Goal: Task Accomplishment & Management: Manage account settings

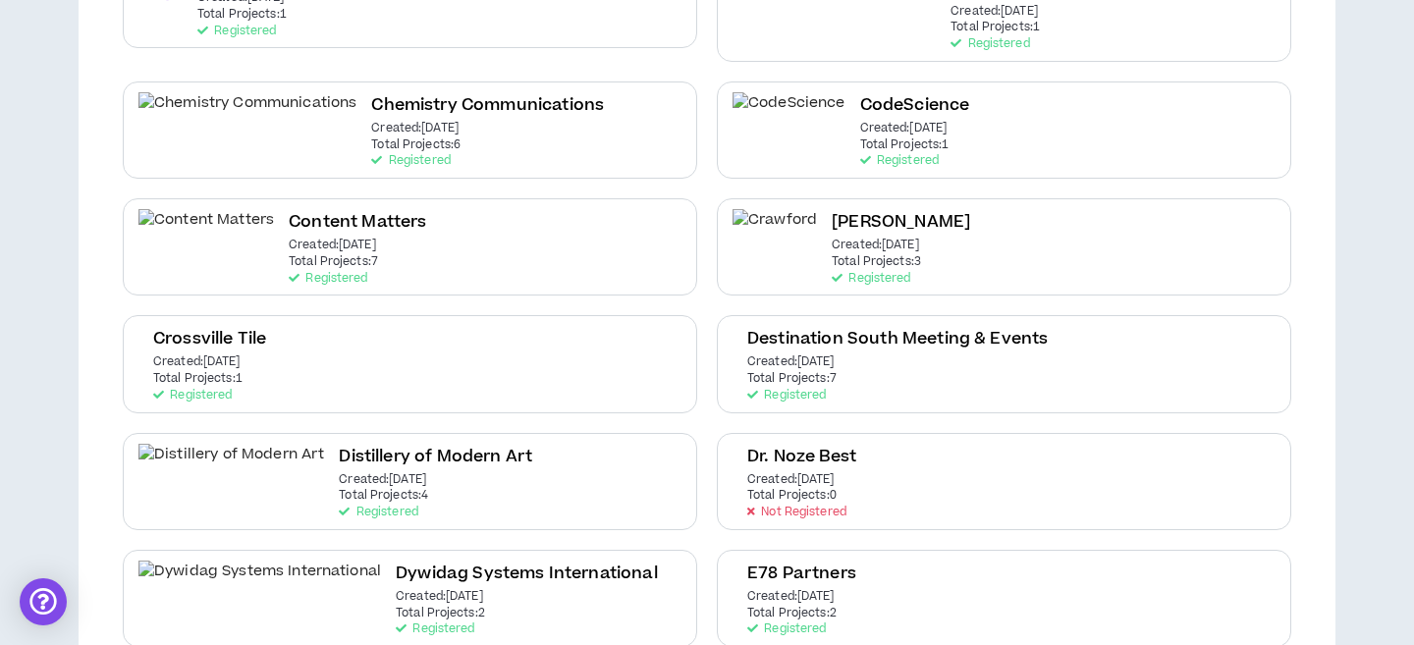
scroll to position [554, 0]
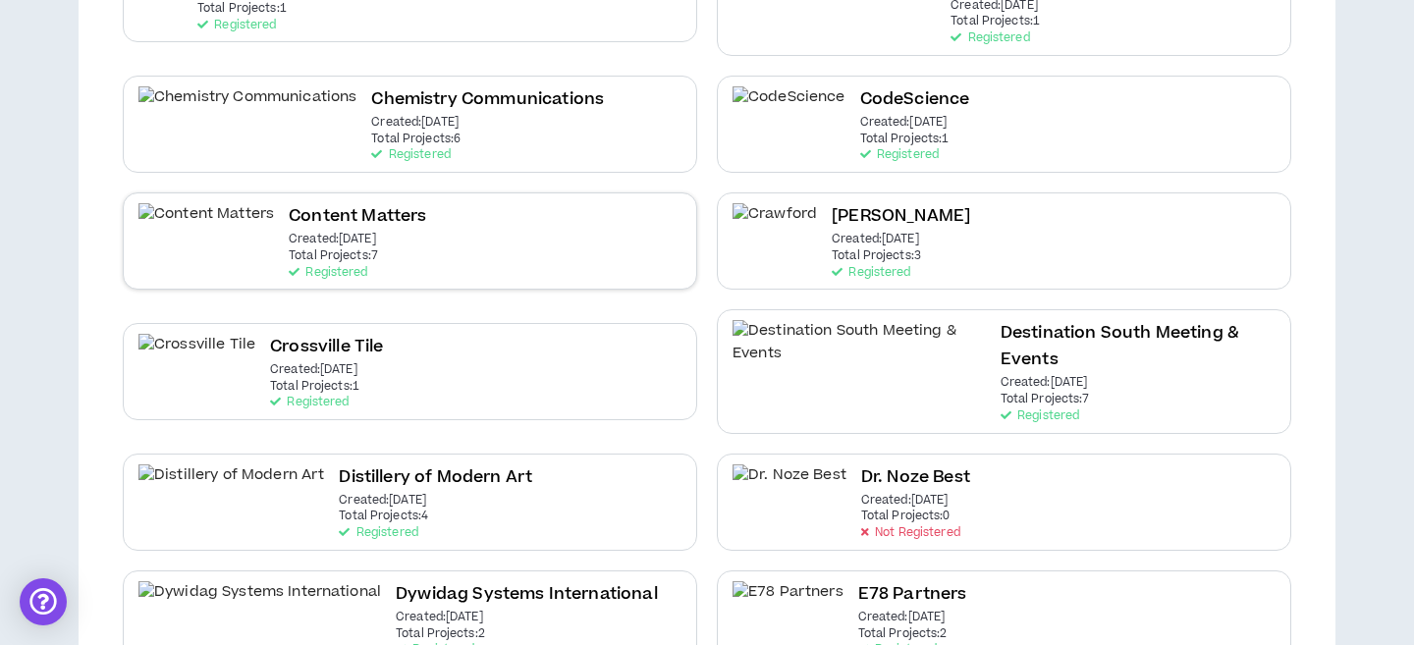
click at [479, 220] on div "Content Matters Created: [DATE] Total Projects: 7 Registered" at bounding box center [410, 240] width 574 height 97
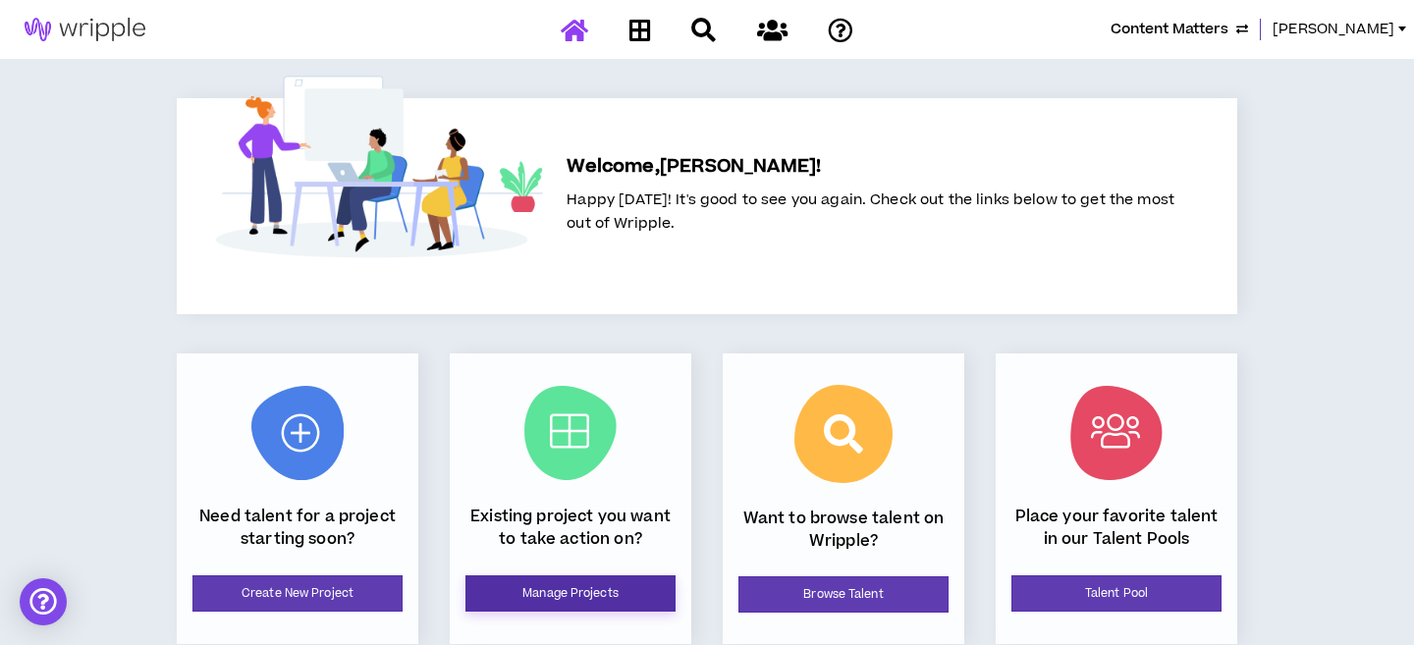
click at [545, 592] on link "Manage Projects" at bounding box center [570, 593] width 210 height 36
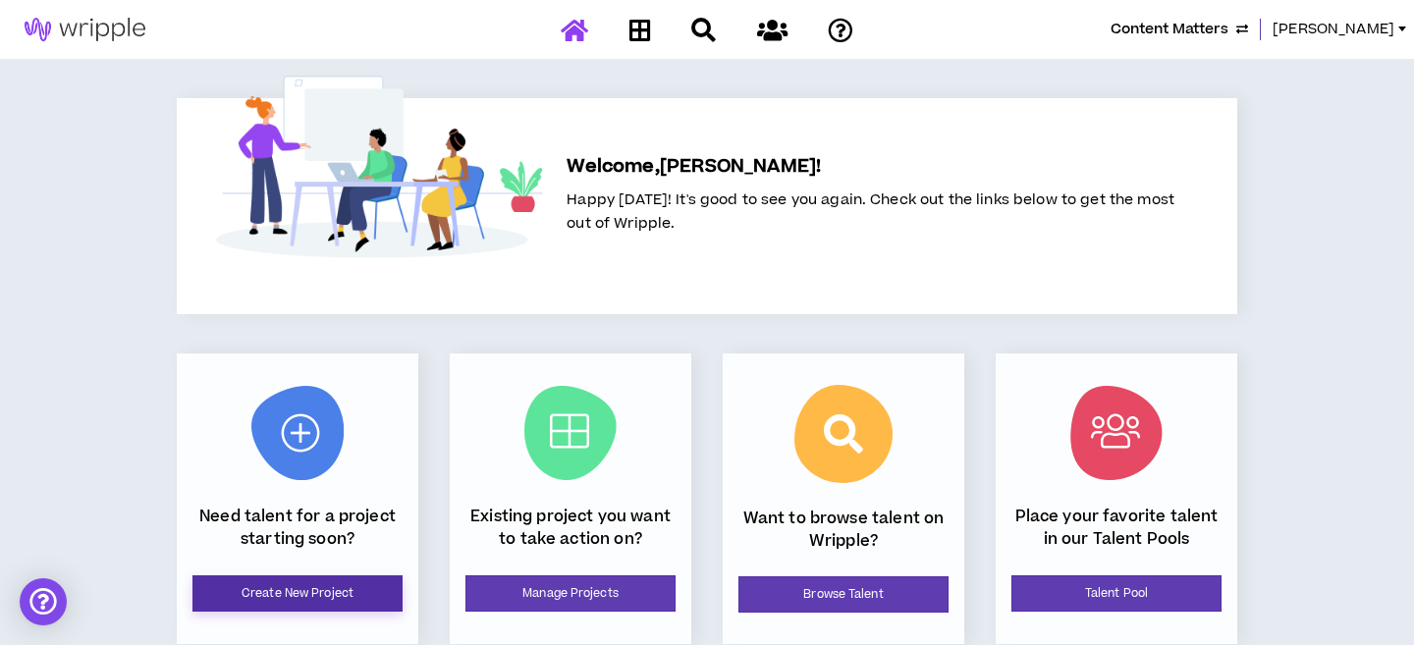
click at [310, 598] on link "Create New Project" at bounding box center [297, 593] width 210 height 36
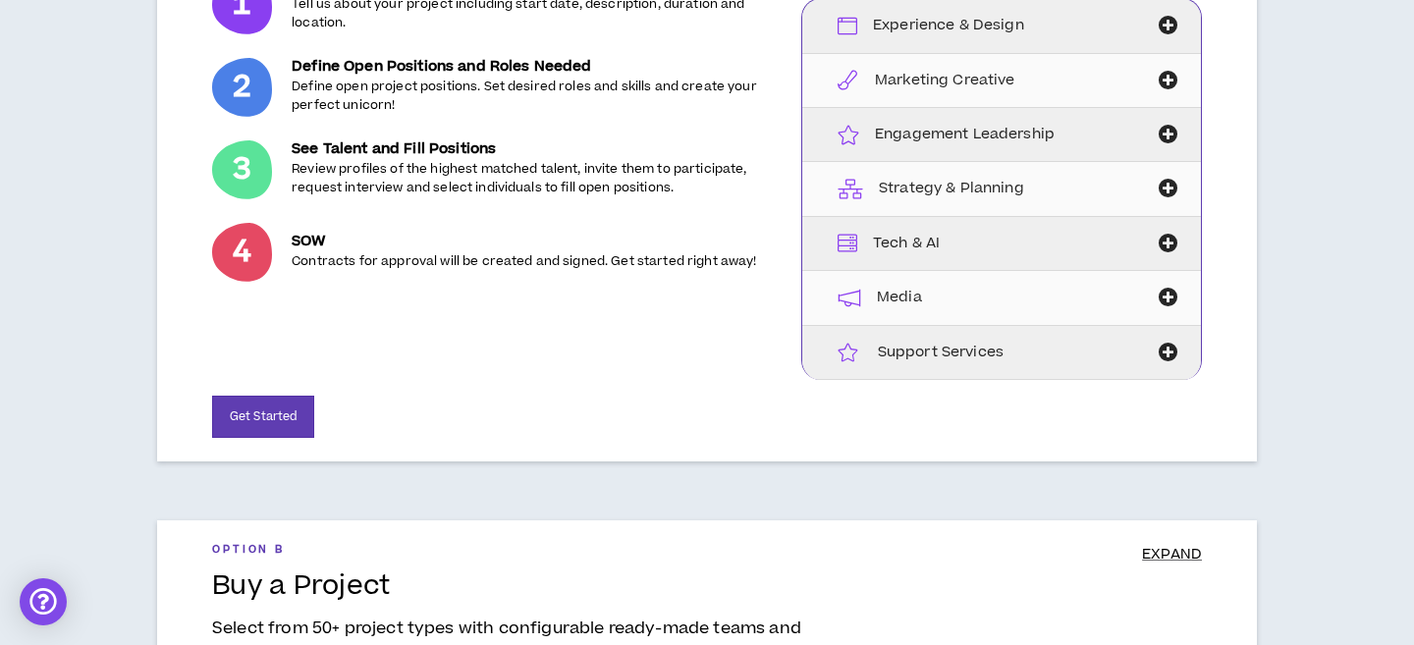
scroll to position [456, 0]
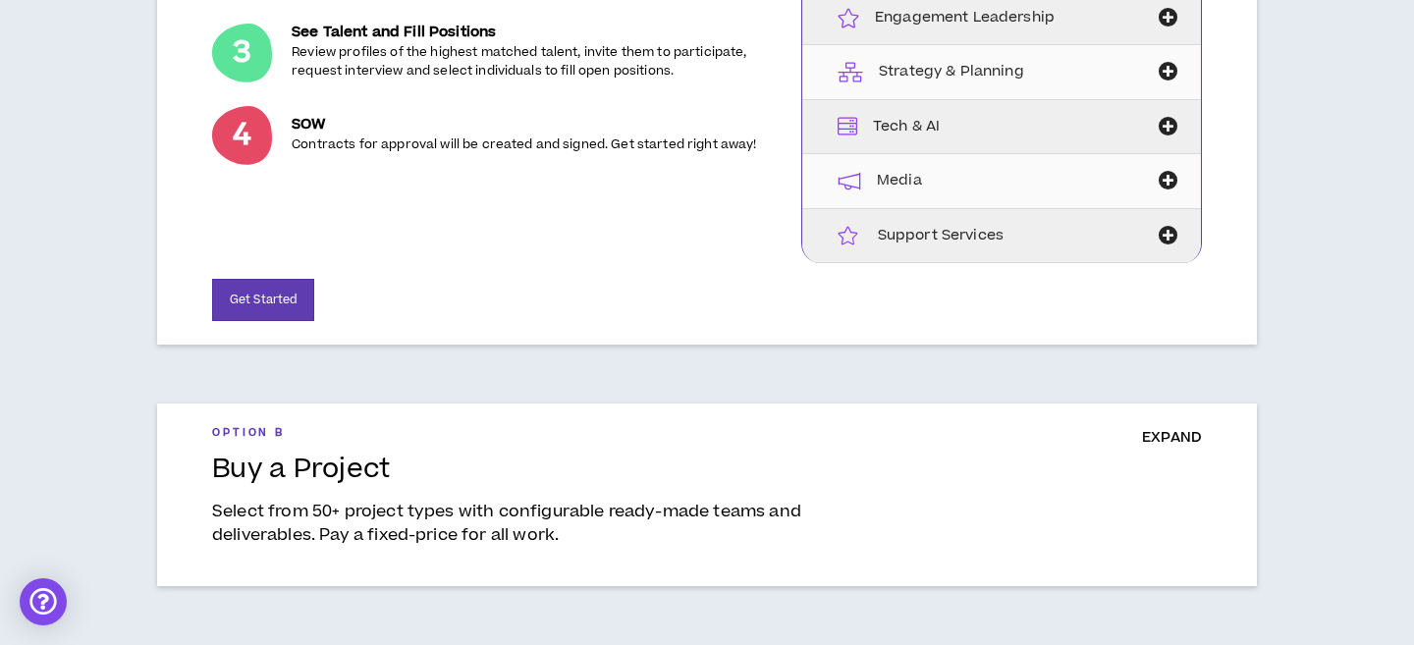
click at [1179, 438] on span "EXPAND" at bounding box center [1172, 437] width 60 height 21
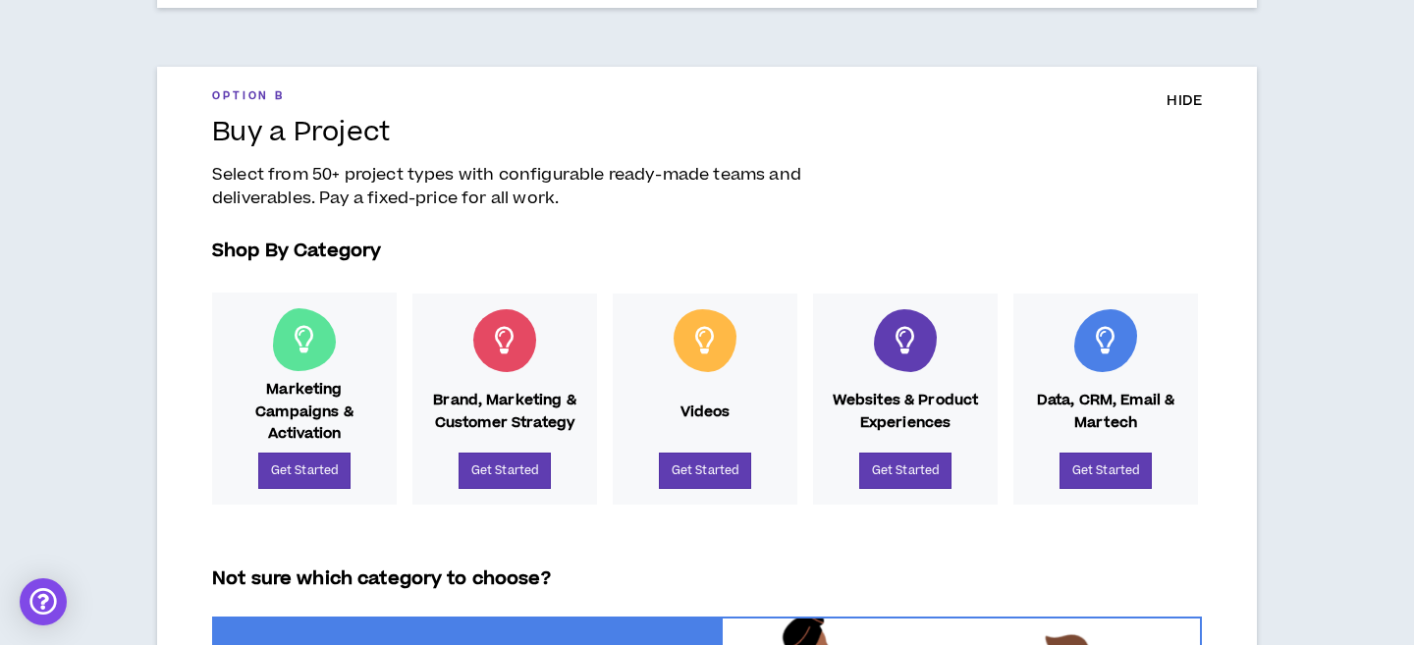
scroll to position [570, 0]
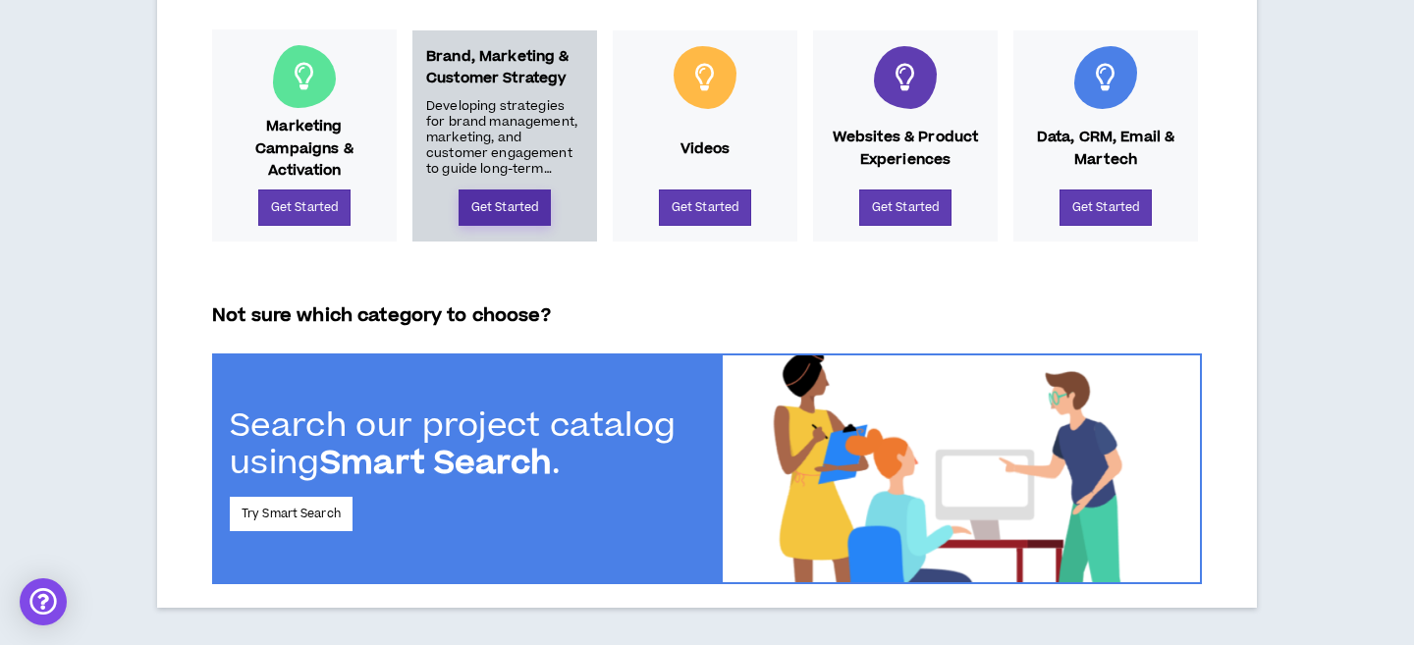
click at [507, 197] on link "Get Started" at bounding box center [504, 207] width 92 height 36
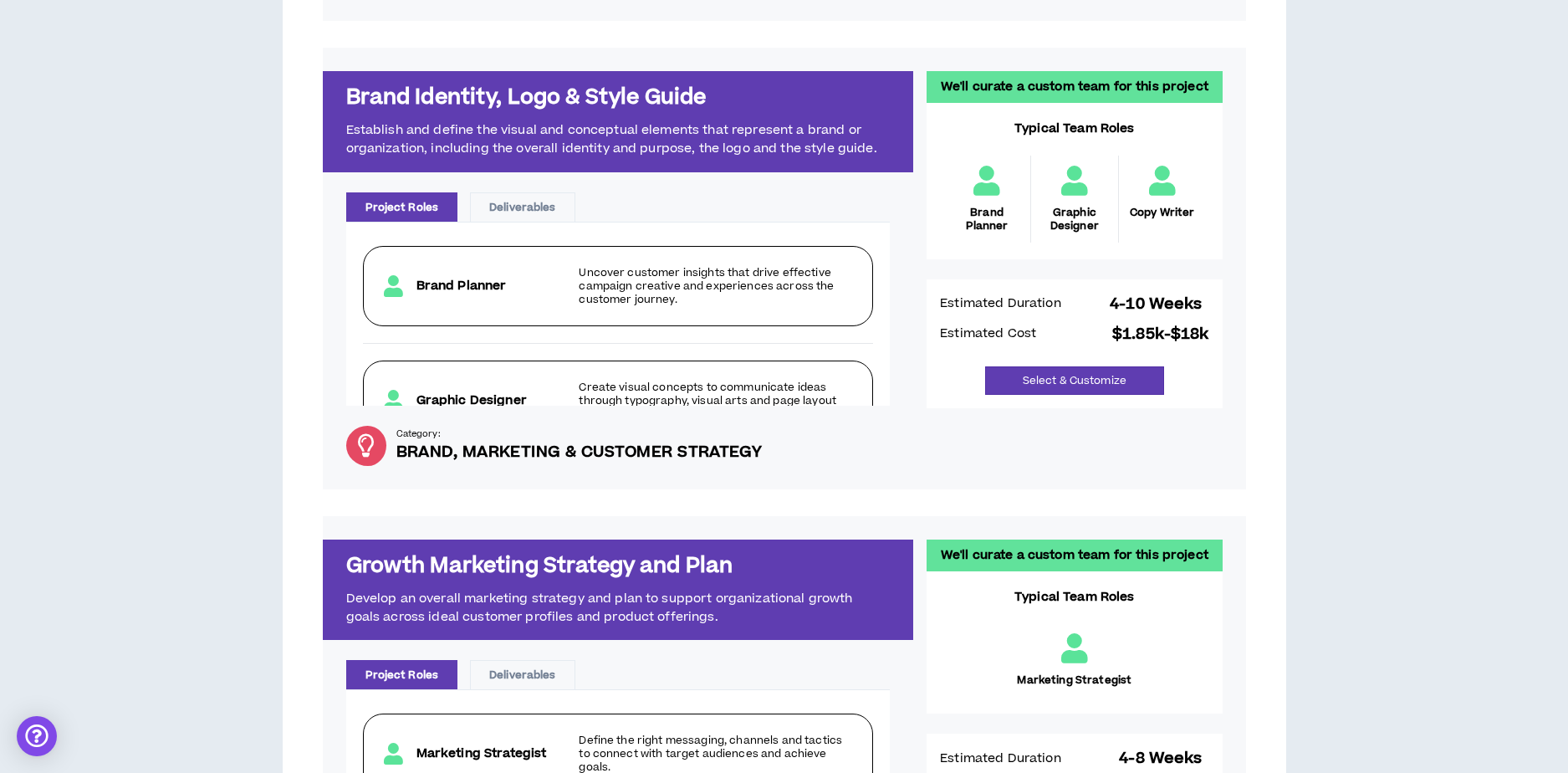
drag, startPoint x: 128, startPoint y: 144, endPoint x: 325, endPoint y: 62, distance: 213.4
click at [145, 136] on div "Step 1 Choose a project below Step 2 Answer a few questions online to help us u…" at bounding box center [784, 16] width 1551 height 2034
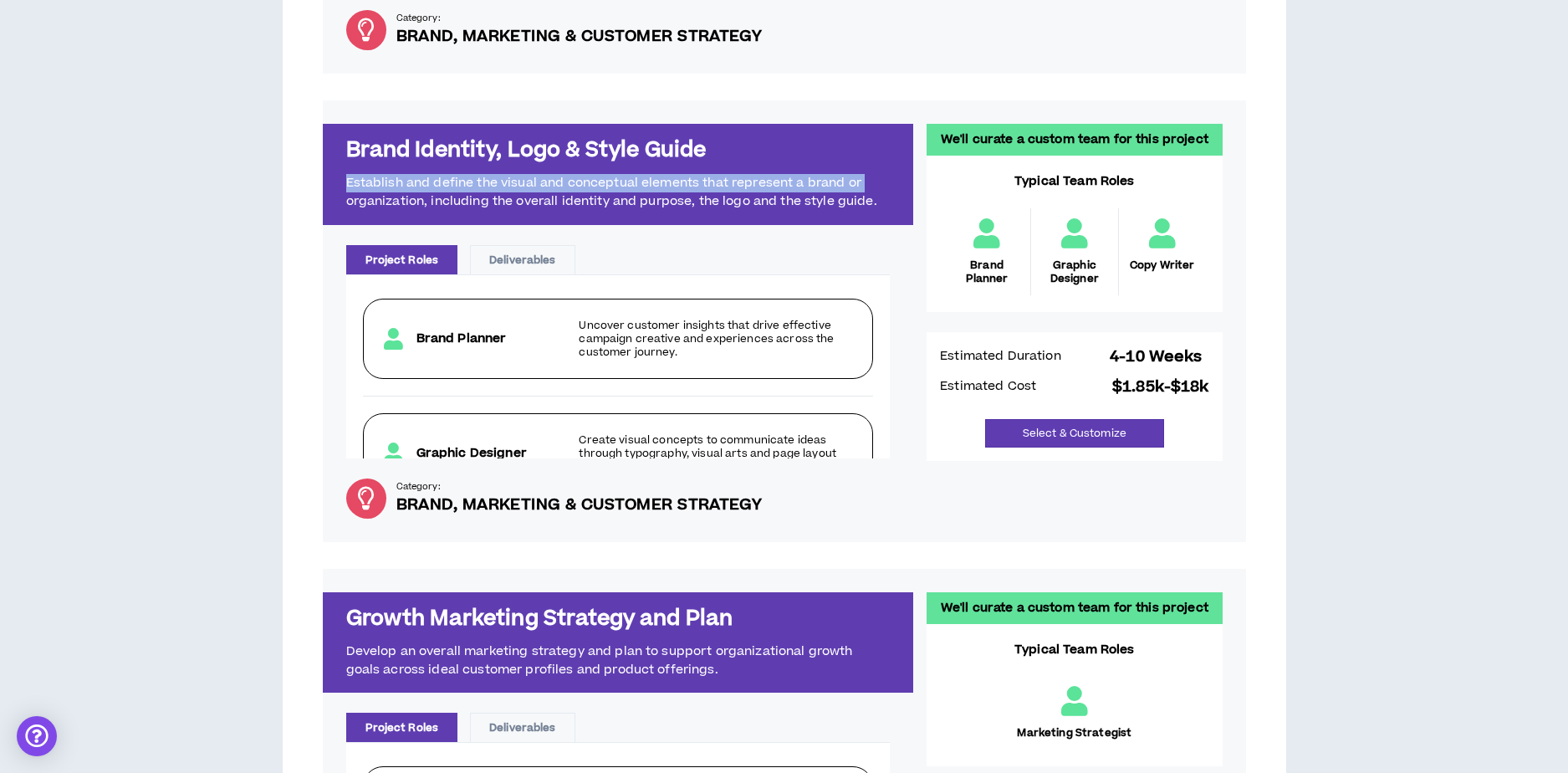
scroll to position [1080, 0]
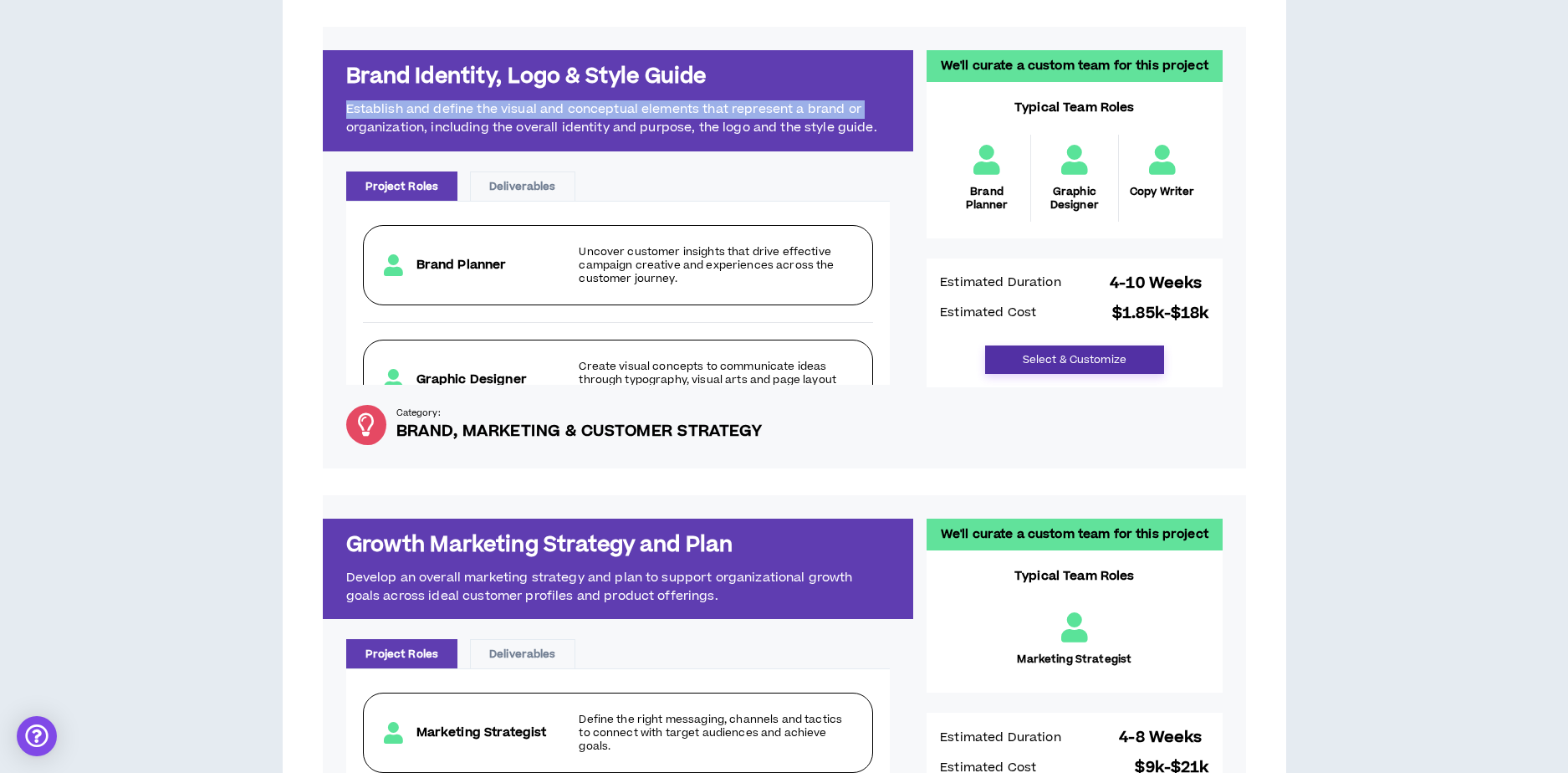
click at [1088, 360] on button "Select & Customize" at bounding box center [1074, 359] width 179 height 28
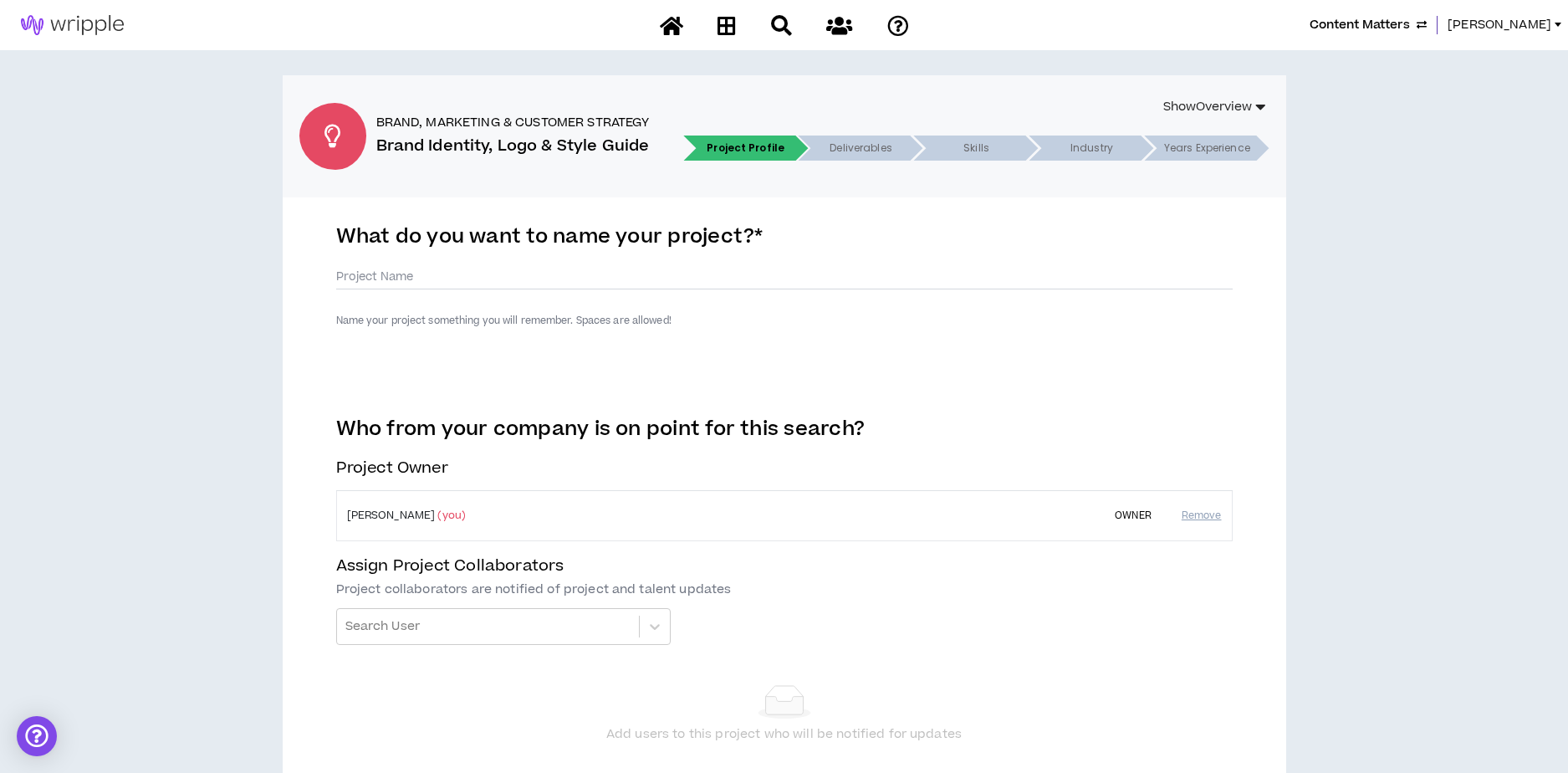
click at [1523, 26] on span "[PERSON_NAME]" at bounding box center [1499, 26] width 104 height 19
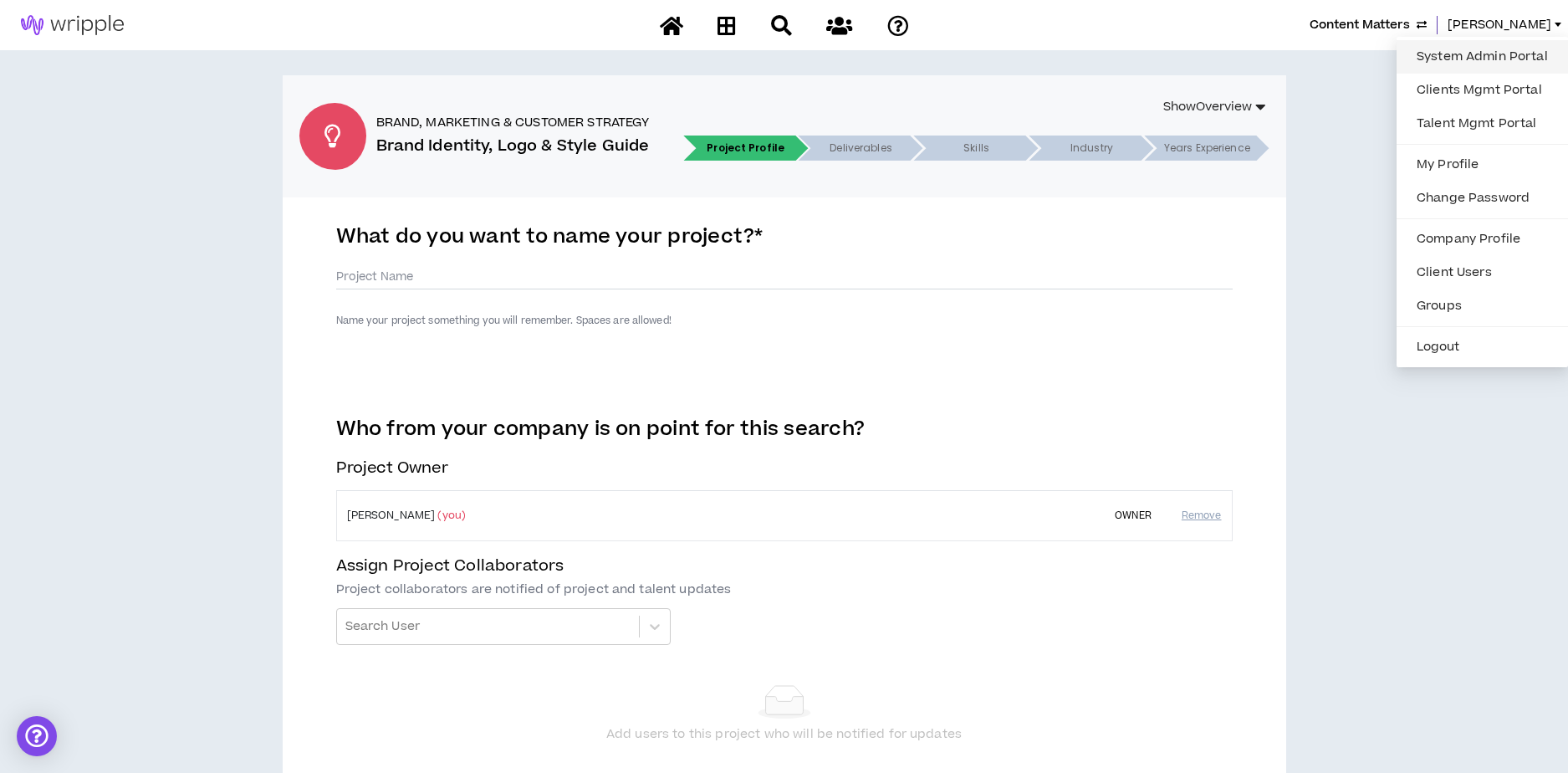
scroll to position [3, 0]
click at [1454, 57] on link "System Admin Portal" at bounding box center [1482, 54] width 152 height 25
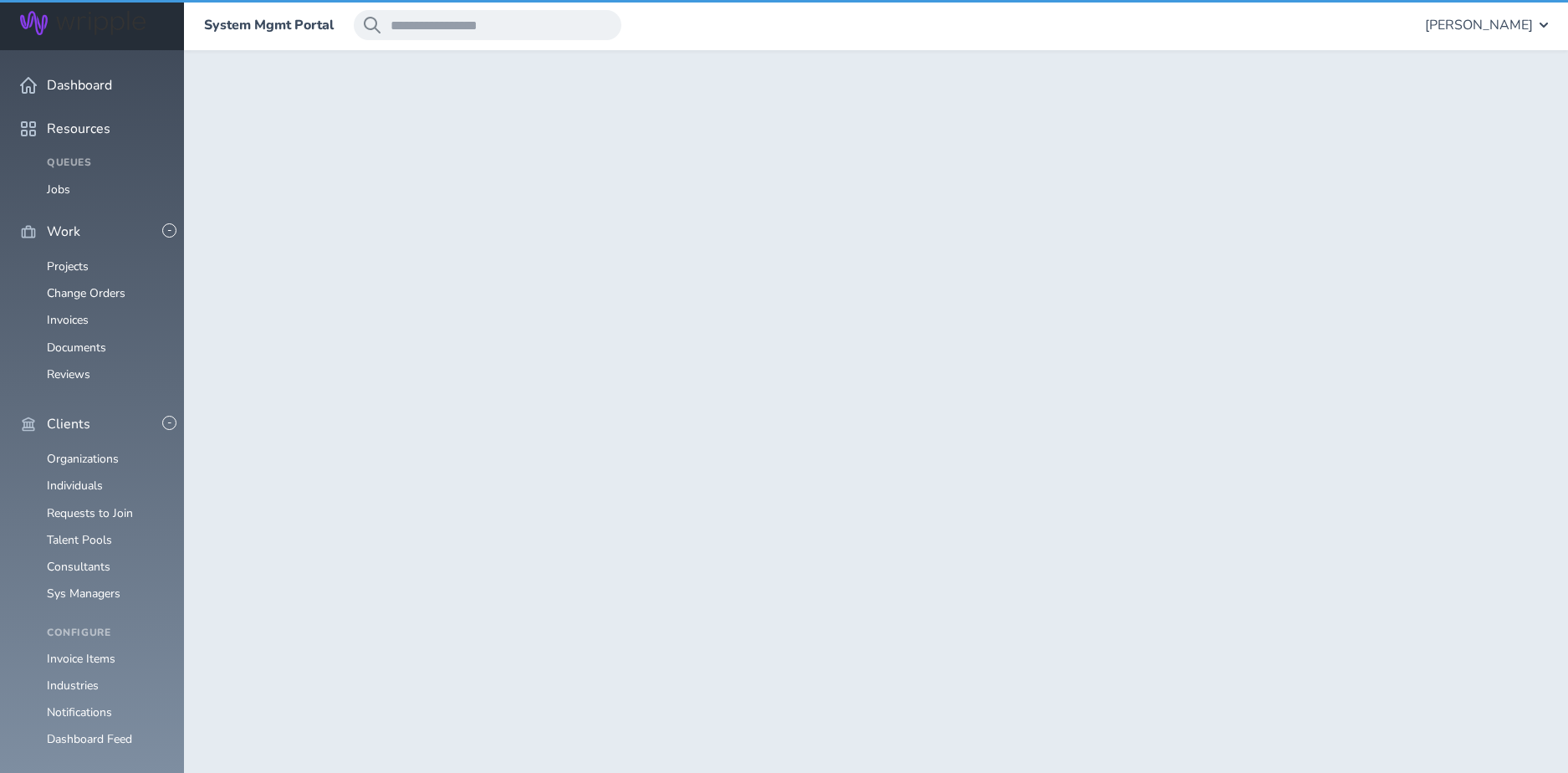
scroll to position [406, 0]
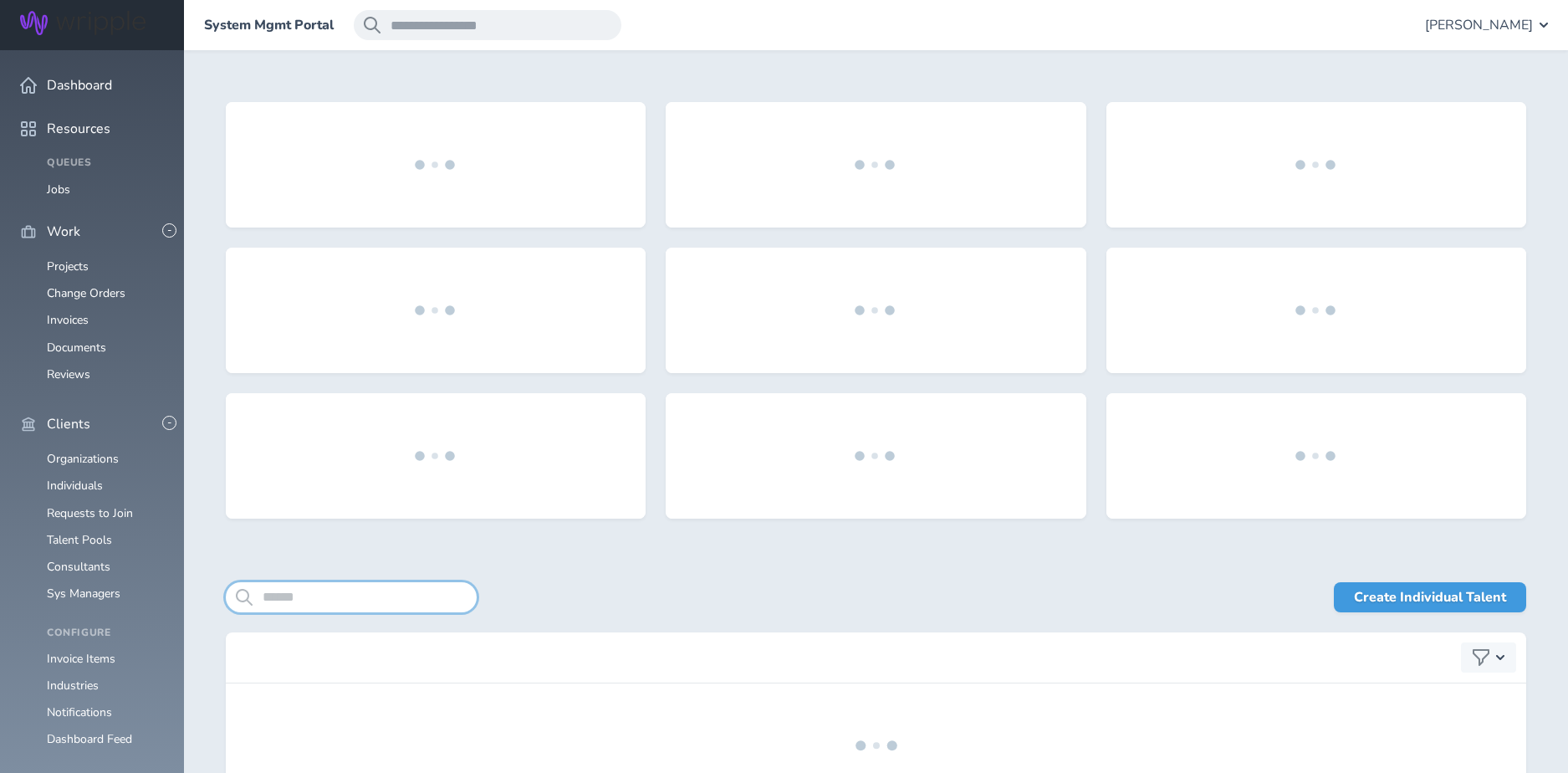
click at [296, 604] on input "search" at bounding box center [351, 597] width 251 height 30
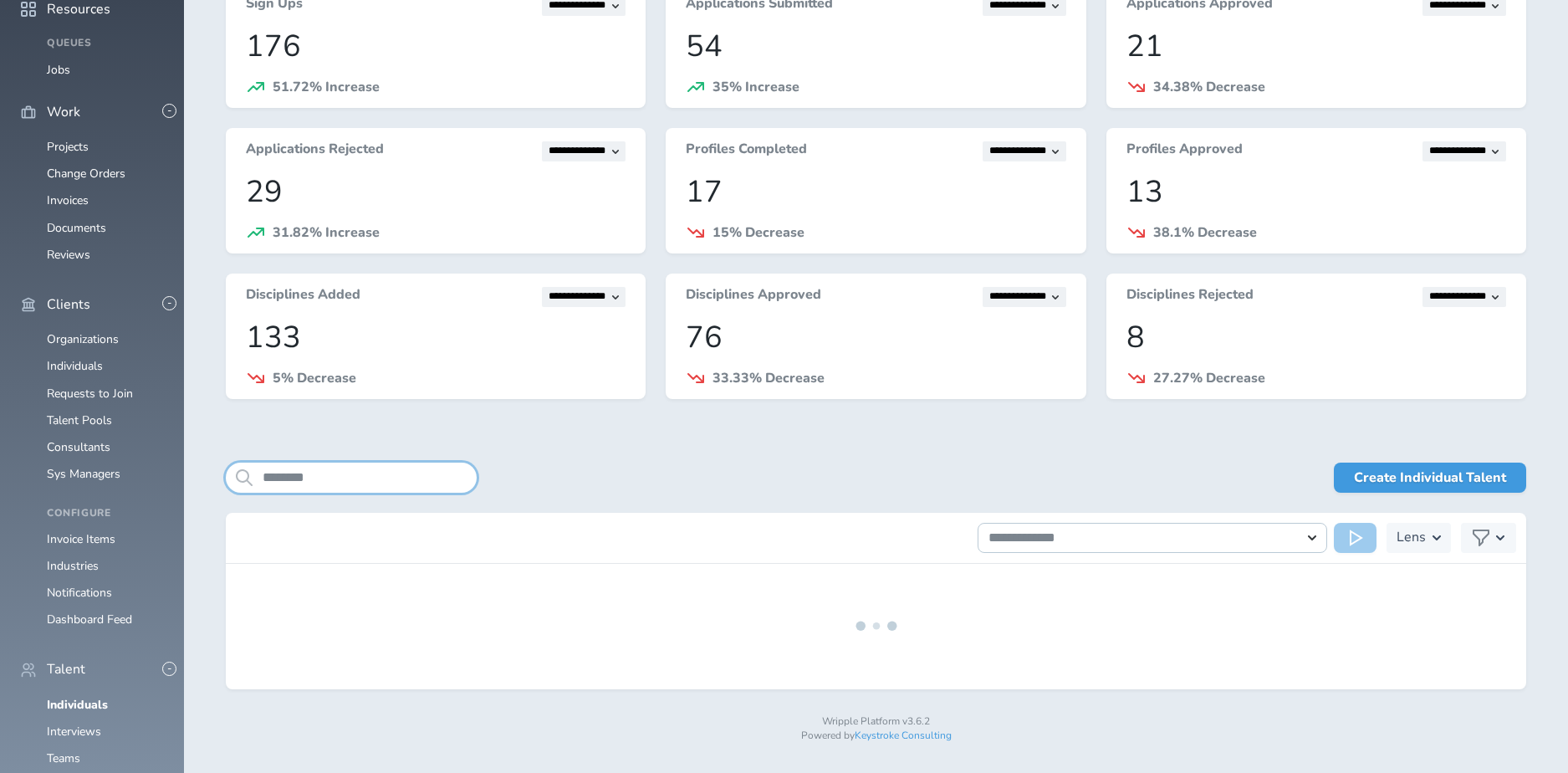
scroll to position [136, 0]
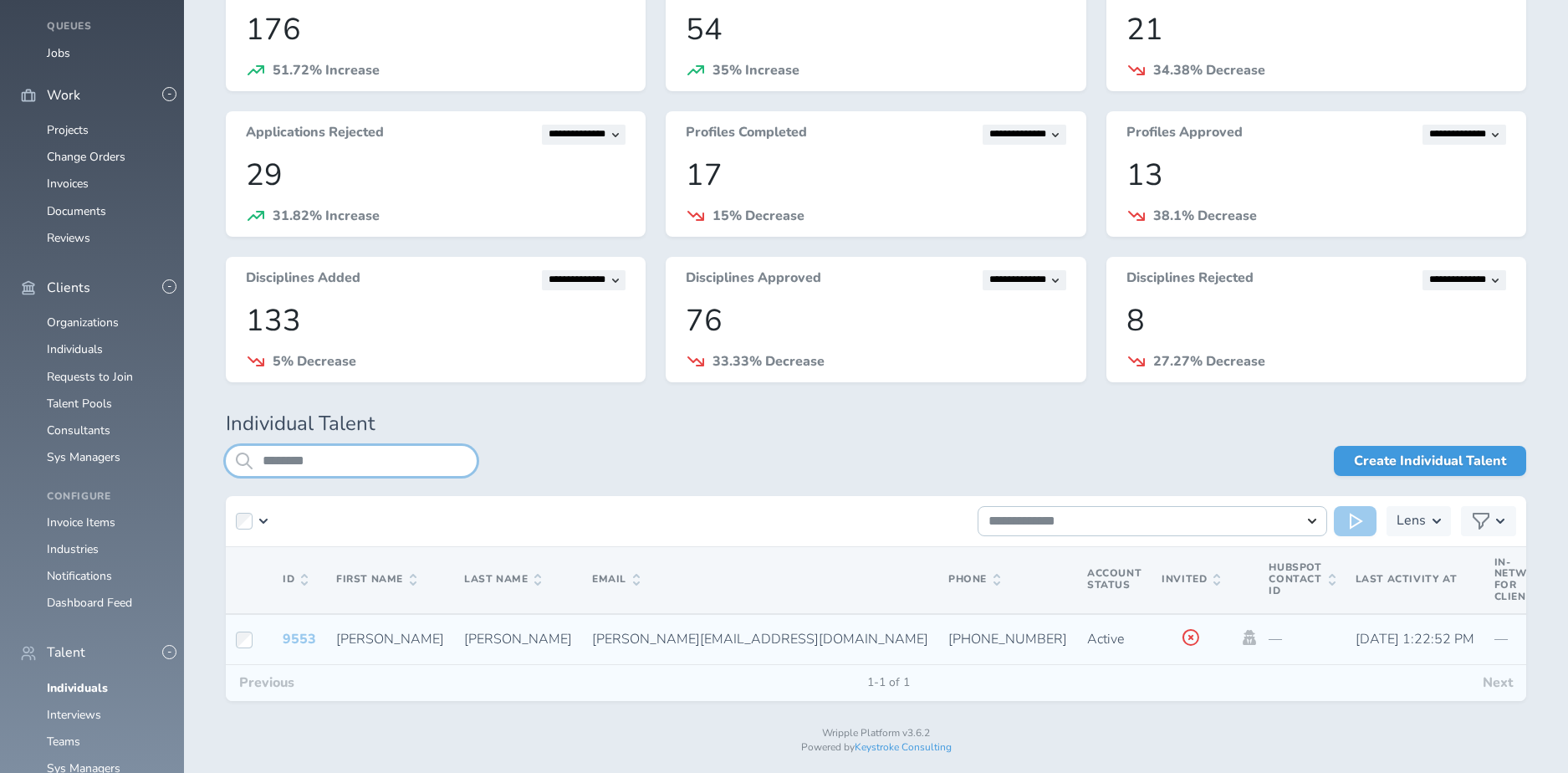
type input "********"
click at [297, 638] on link "9553" at bounding box center [299, 639] width 33 height 19
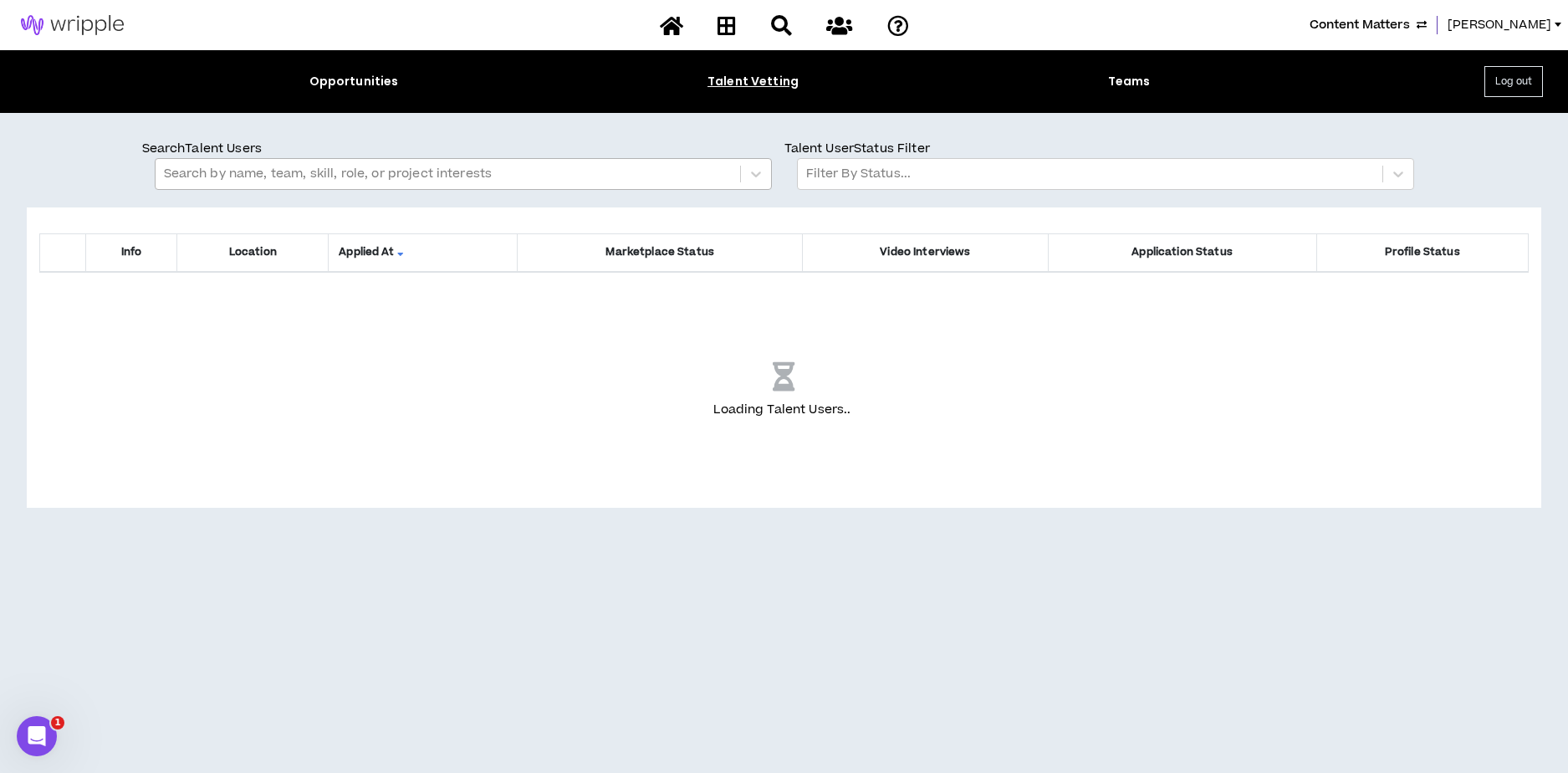
click at [353, 171] on div at bounding box center [447, 174] width 568 height 22
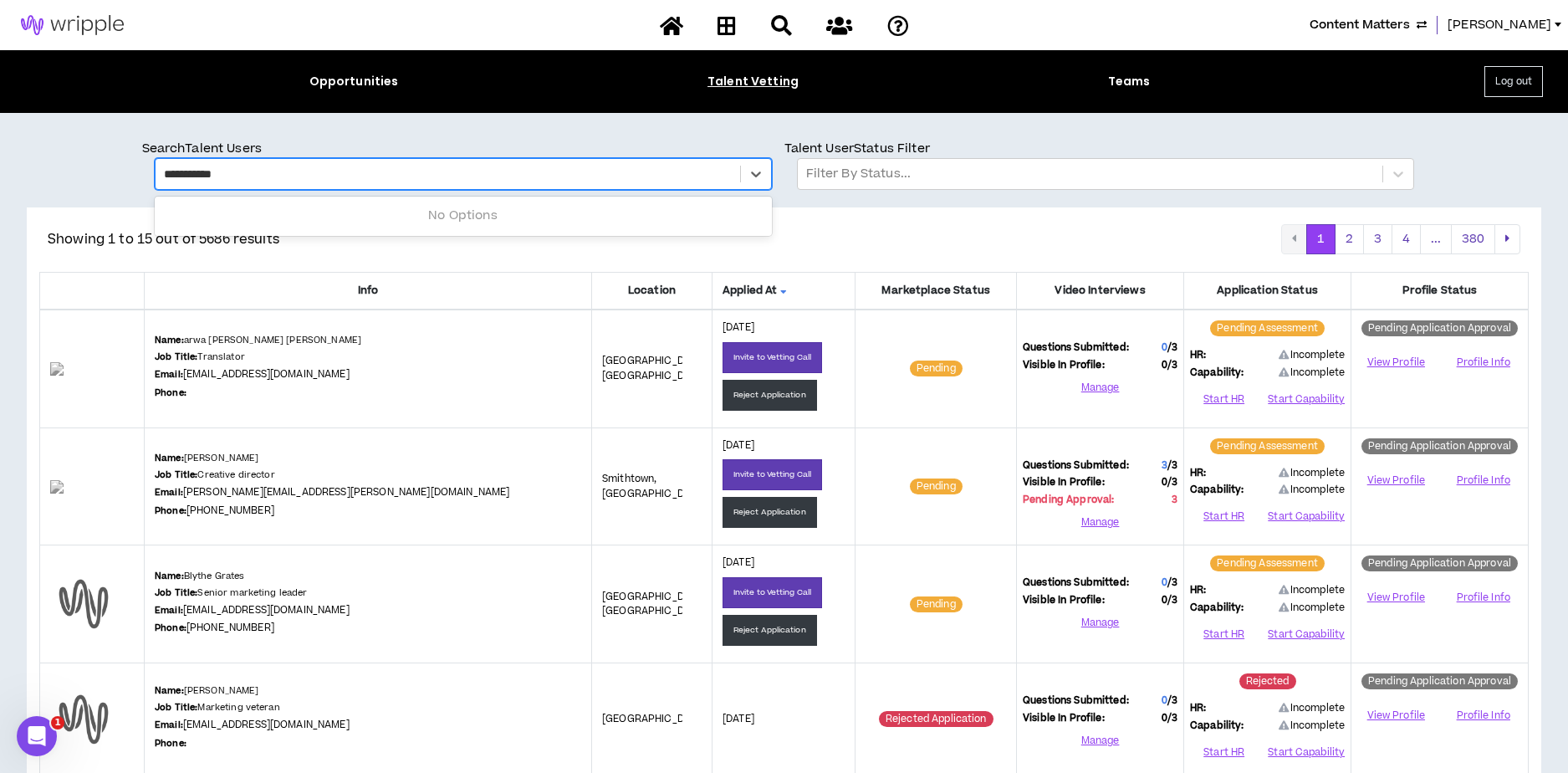
type input "**********"
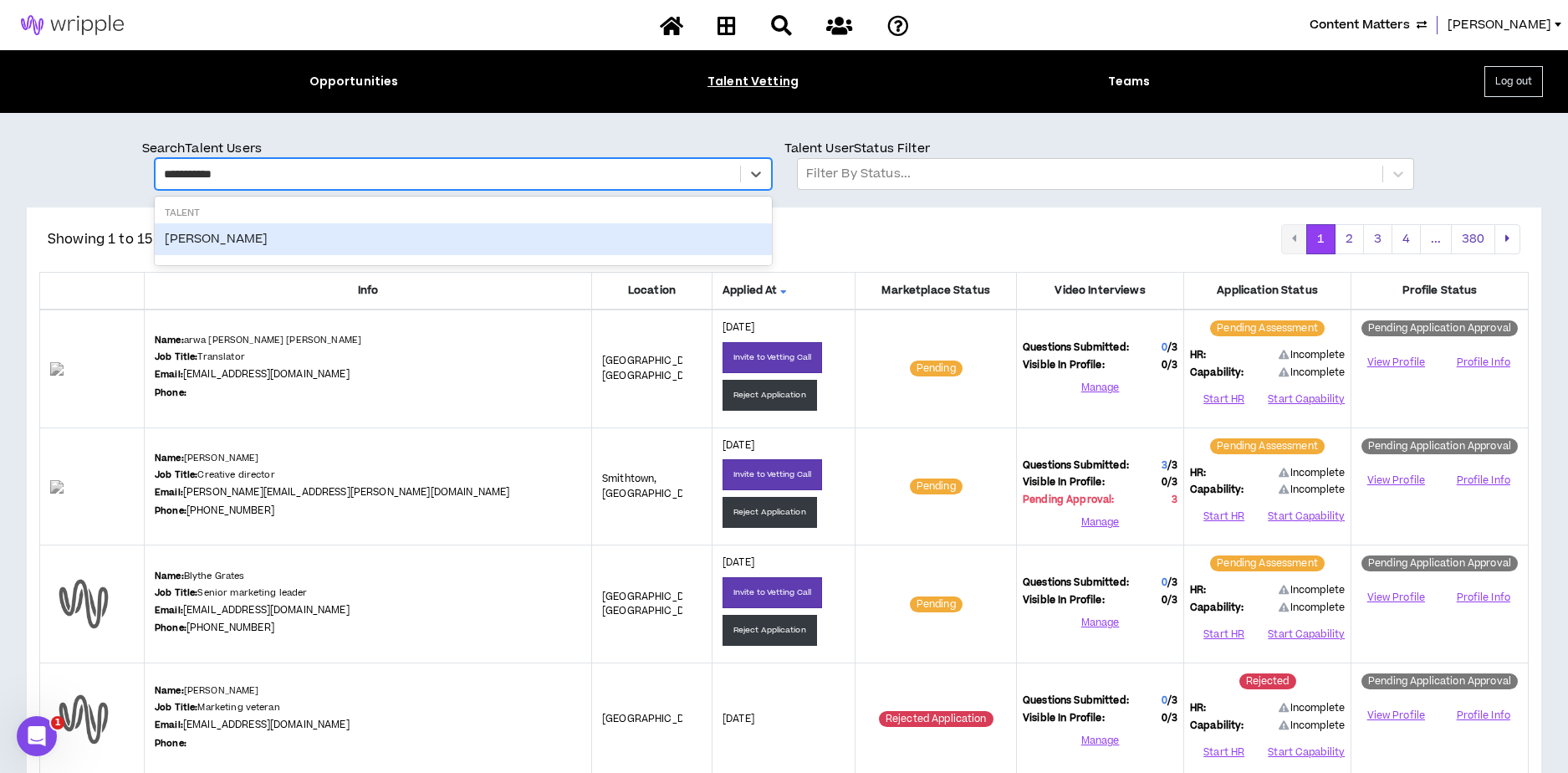
click at [205, 236] on div "Lisa Eckert" at bounding box center [463, 239] width 617 height 32
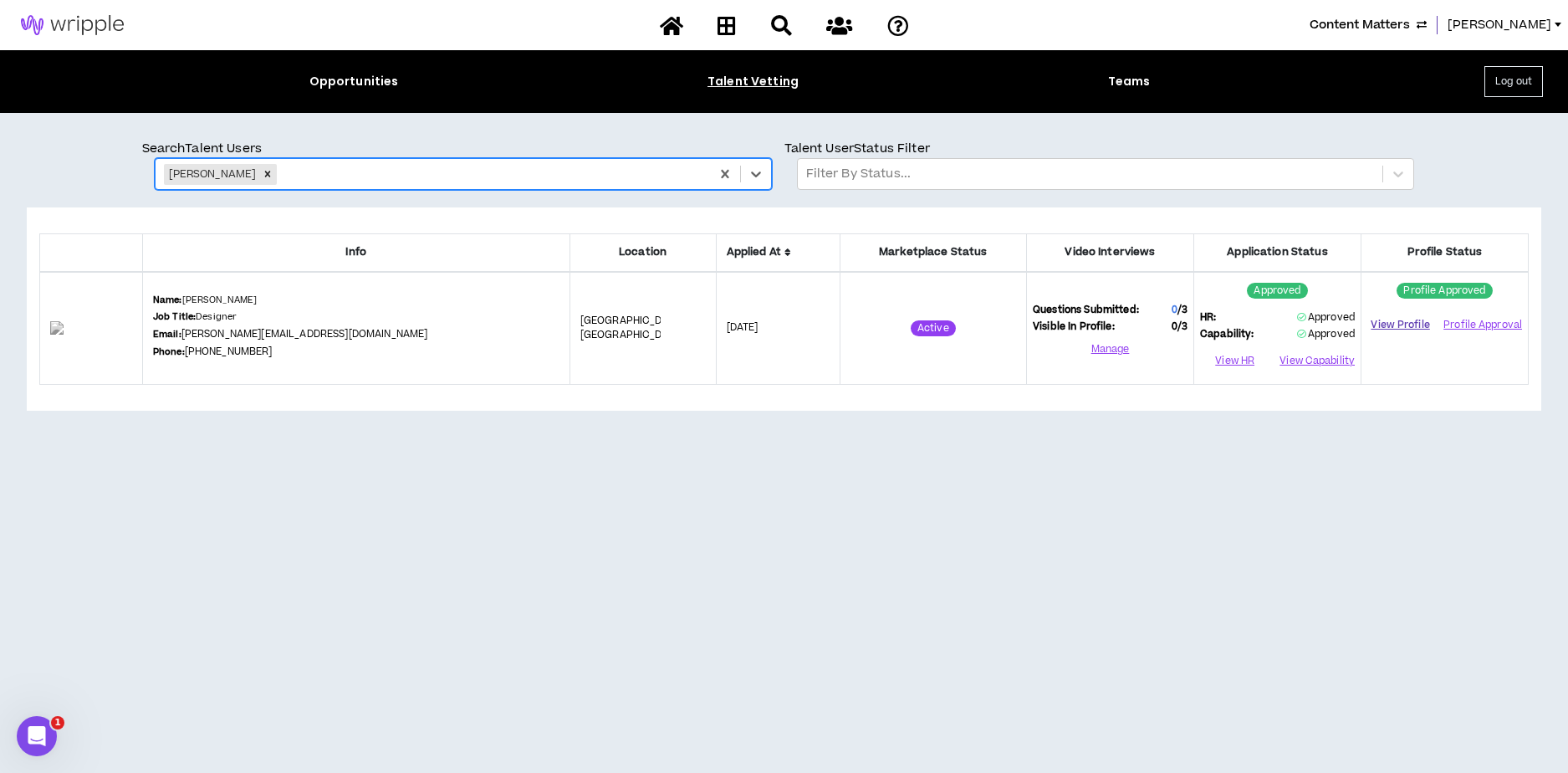
click at [1389, 328] on link "View Profile" at bounding box center [1400, 325] width 66 height 29
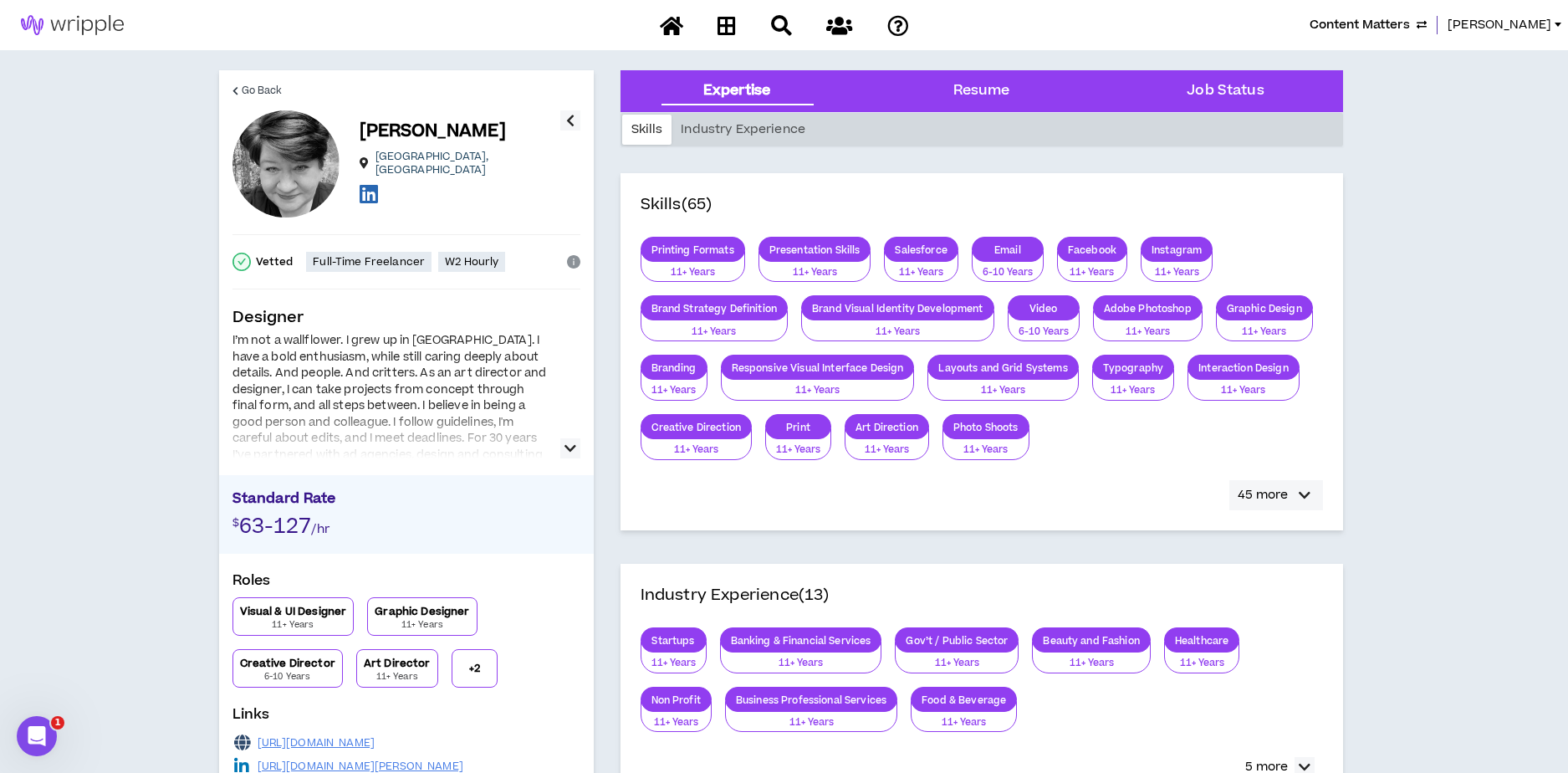
click at [1270, 495] on p "45 more" at bounding box center [1262, 495] width 50 height 19
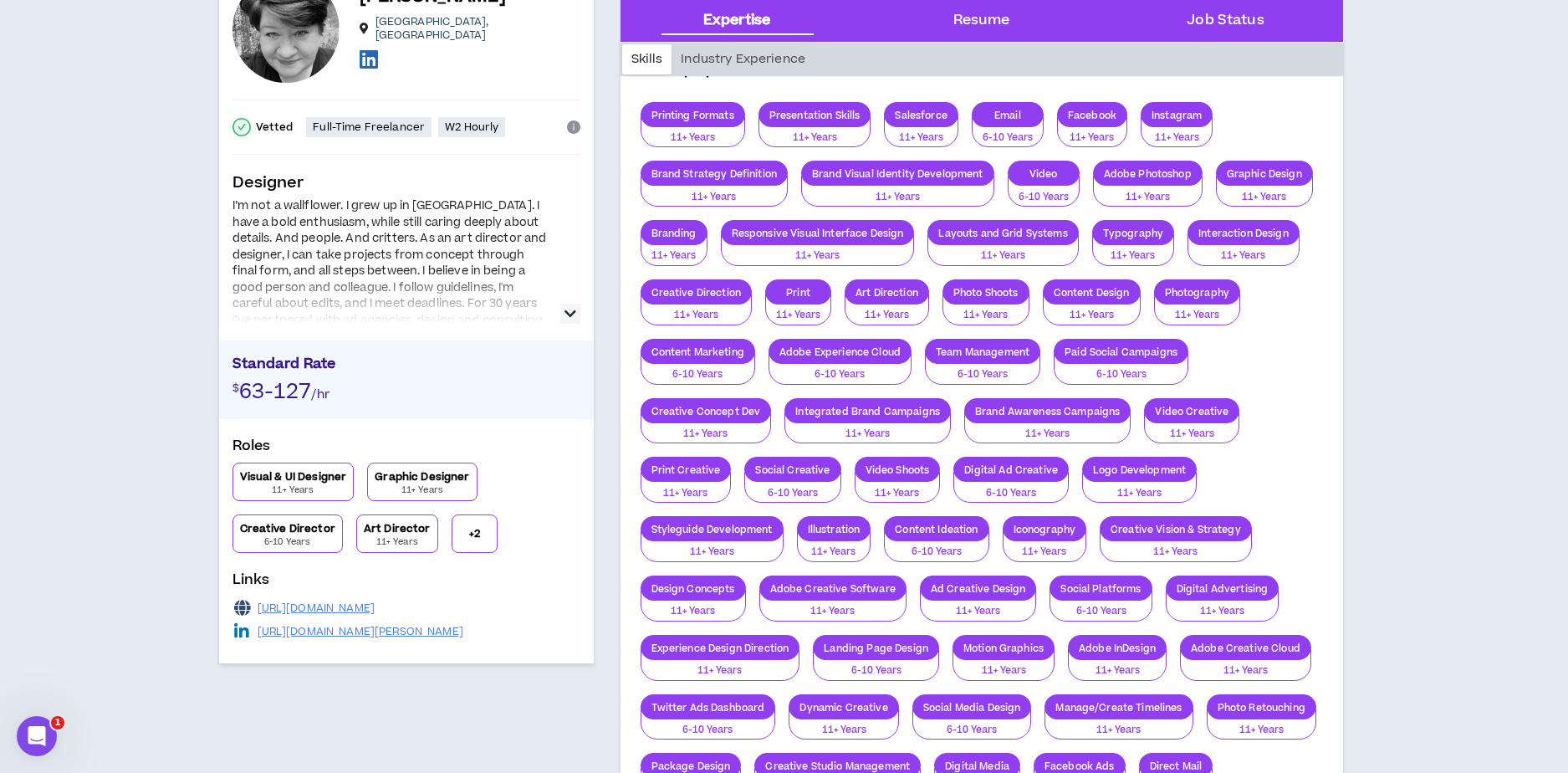
scroll to position [144, 0]
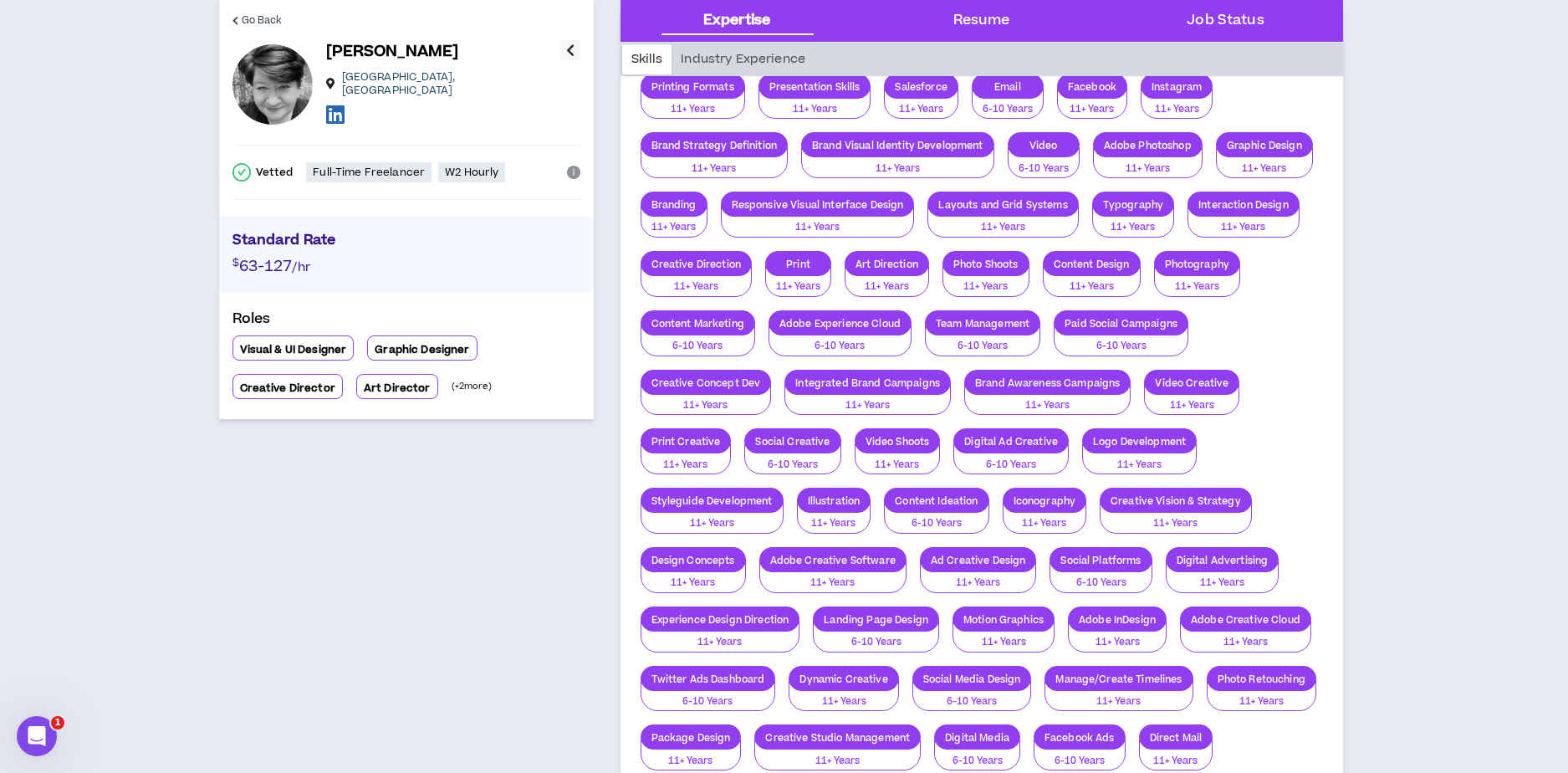
scroll to position [0, 0]
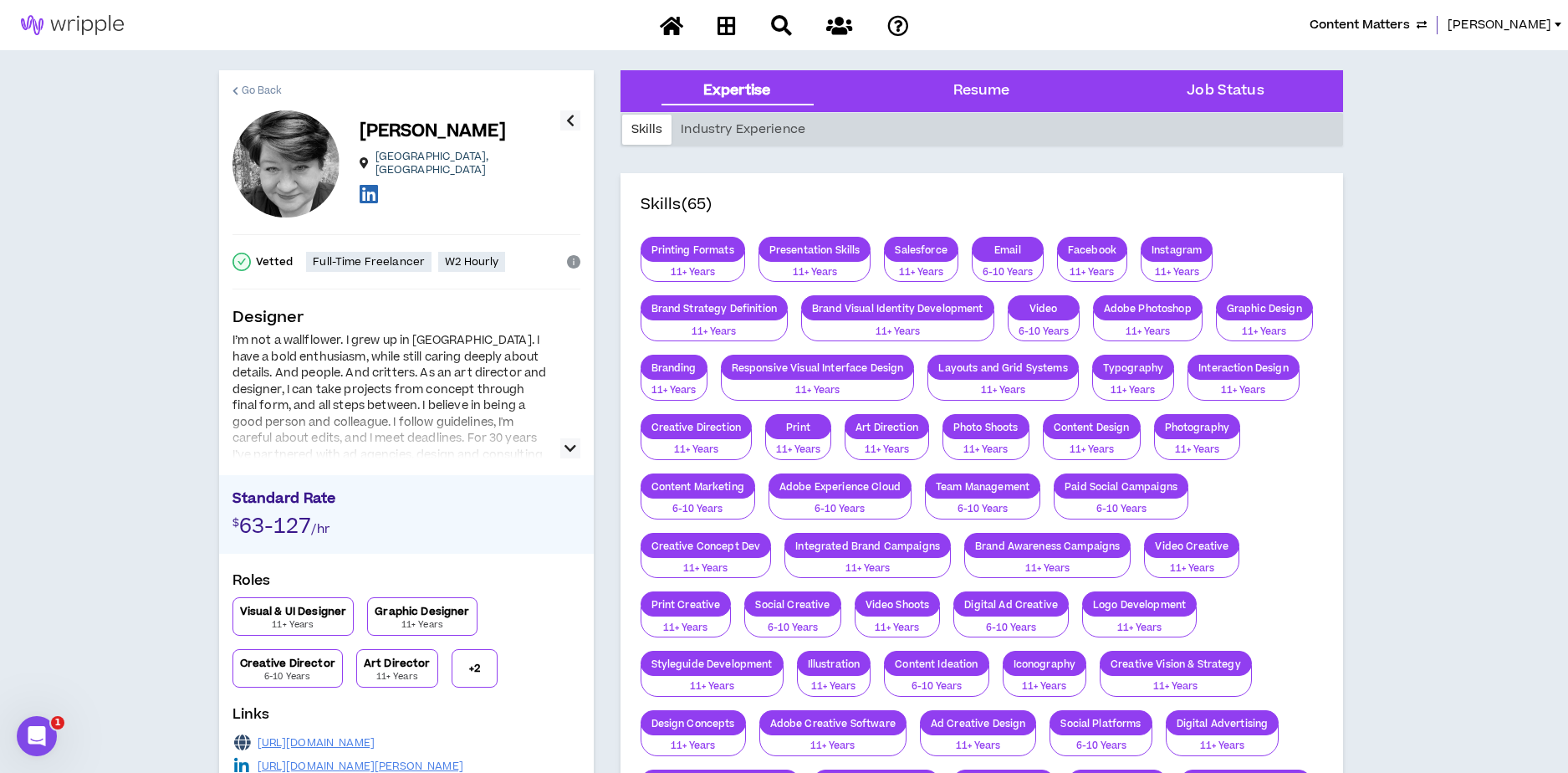
click at [256, 91] on span "Go Back" at bounding box center [262, 90] width 41 height 16
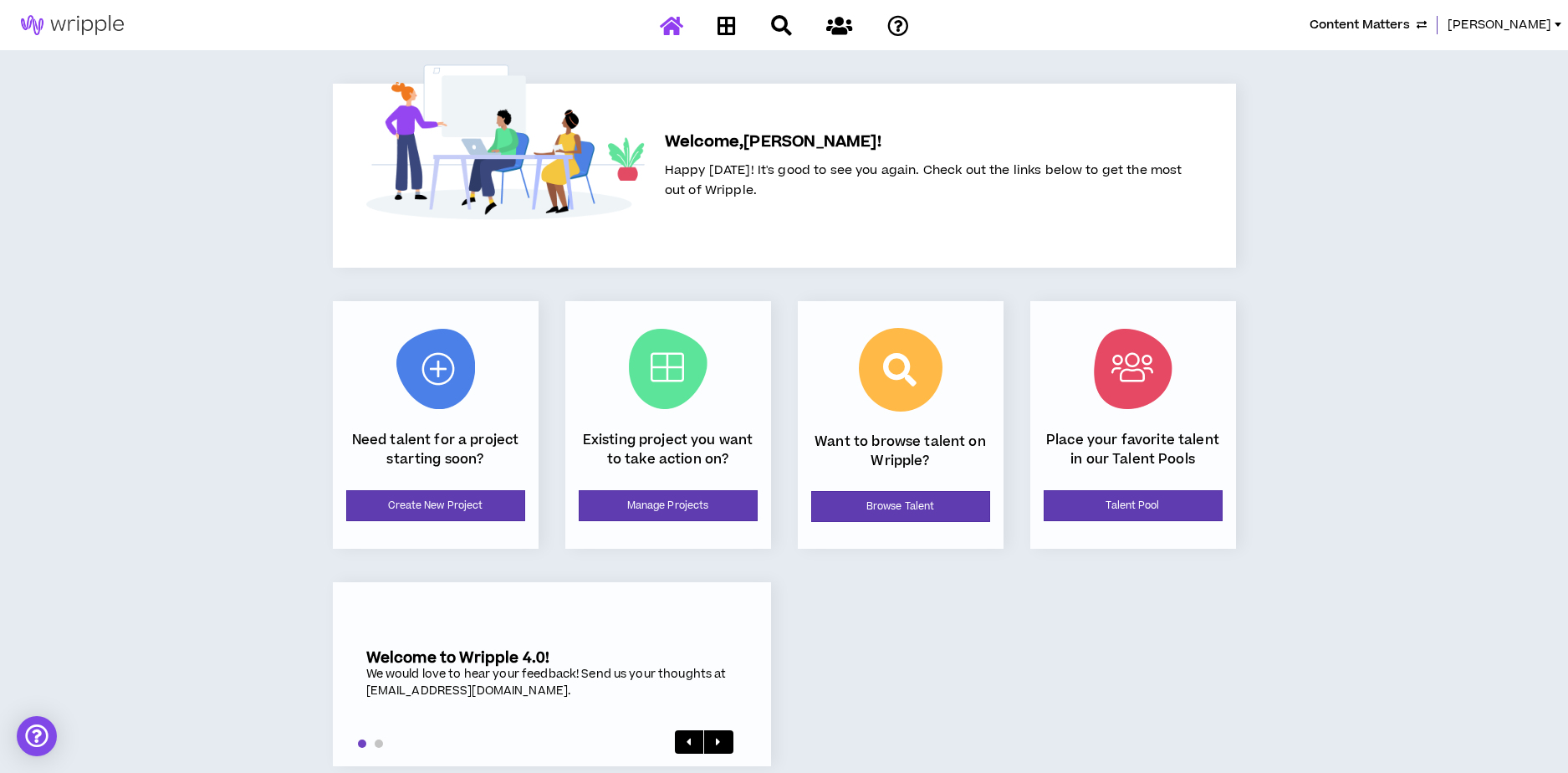
click at [1410, 22] on span "Content Matters" at bounding box center [1359, 26] width 101 height 19
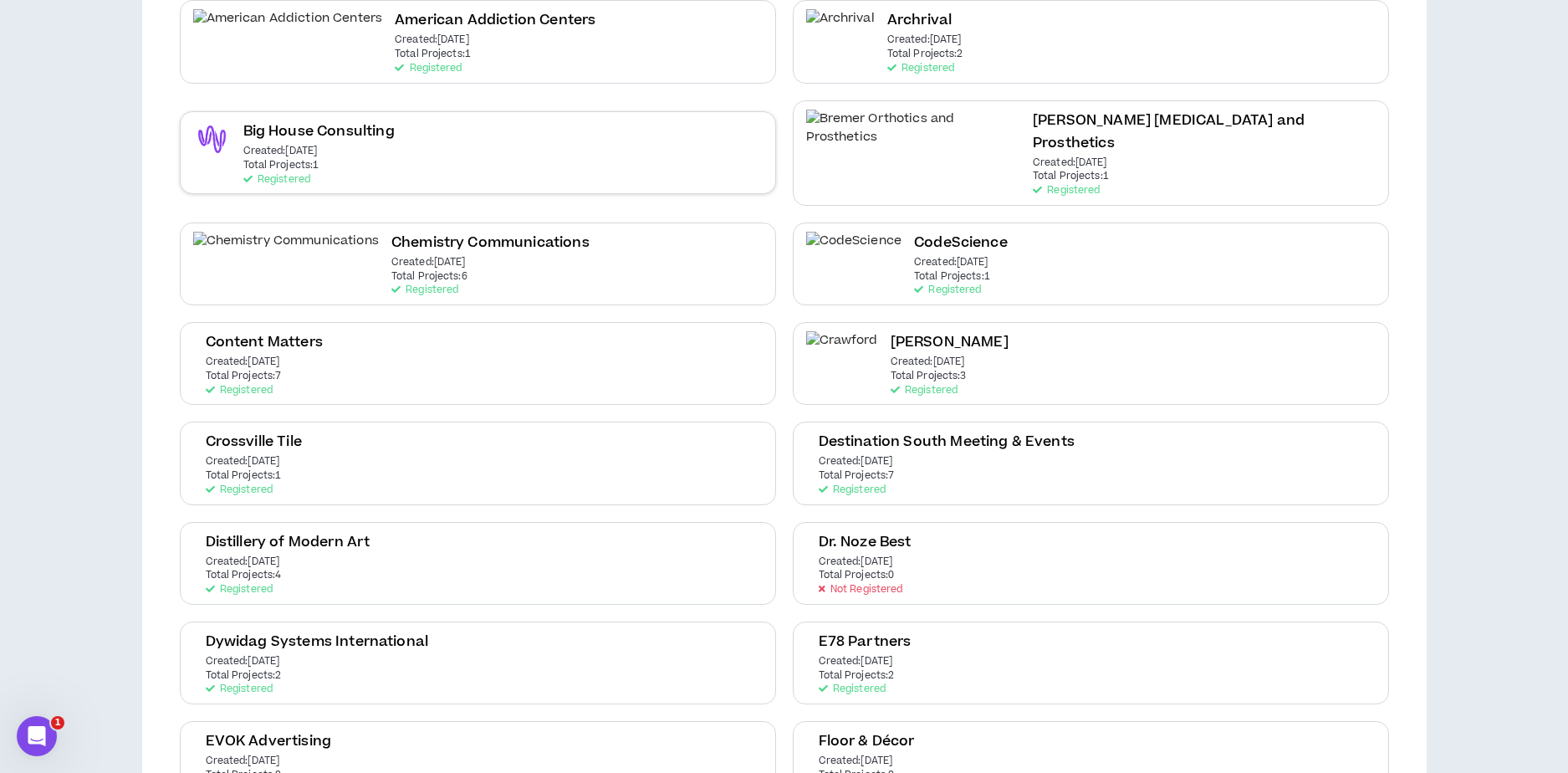
scroll to position [338, 0]
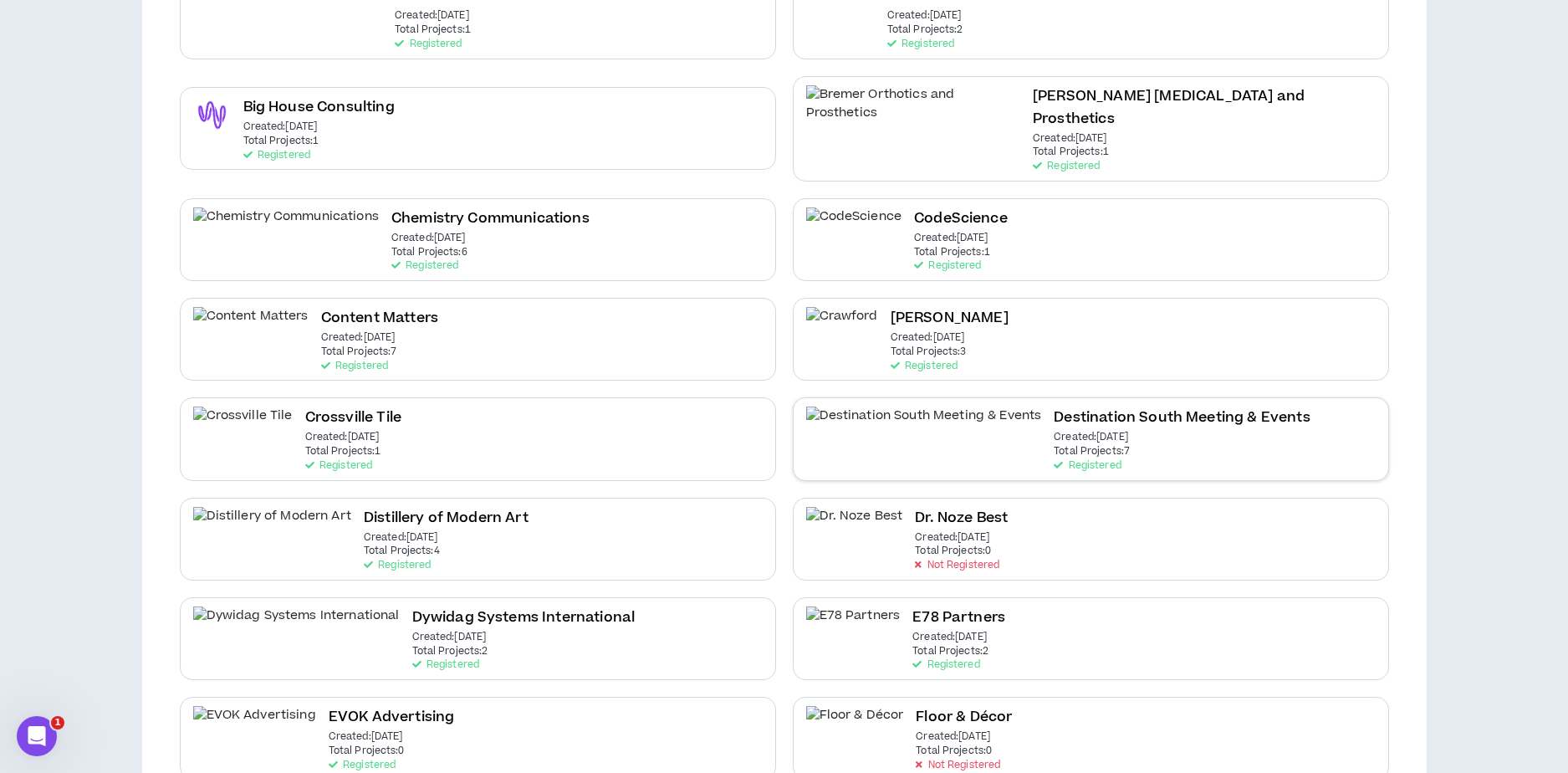
click at [1054, 416] on div "Destination South Meeting & Events Created: May 1 2023 Total Projects: 7 Regist…" at bounding box center [1181, 439] width 256 height 65
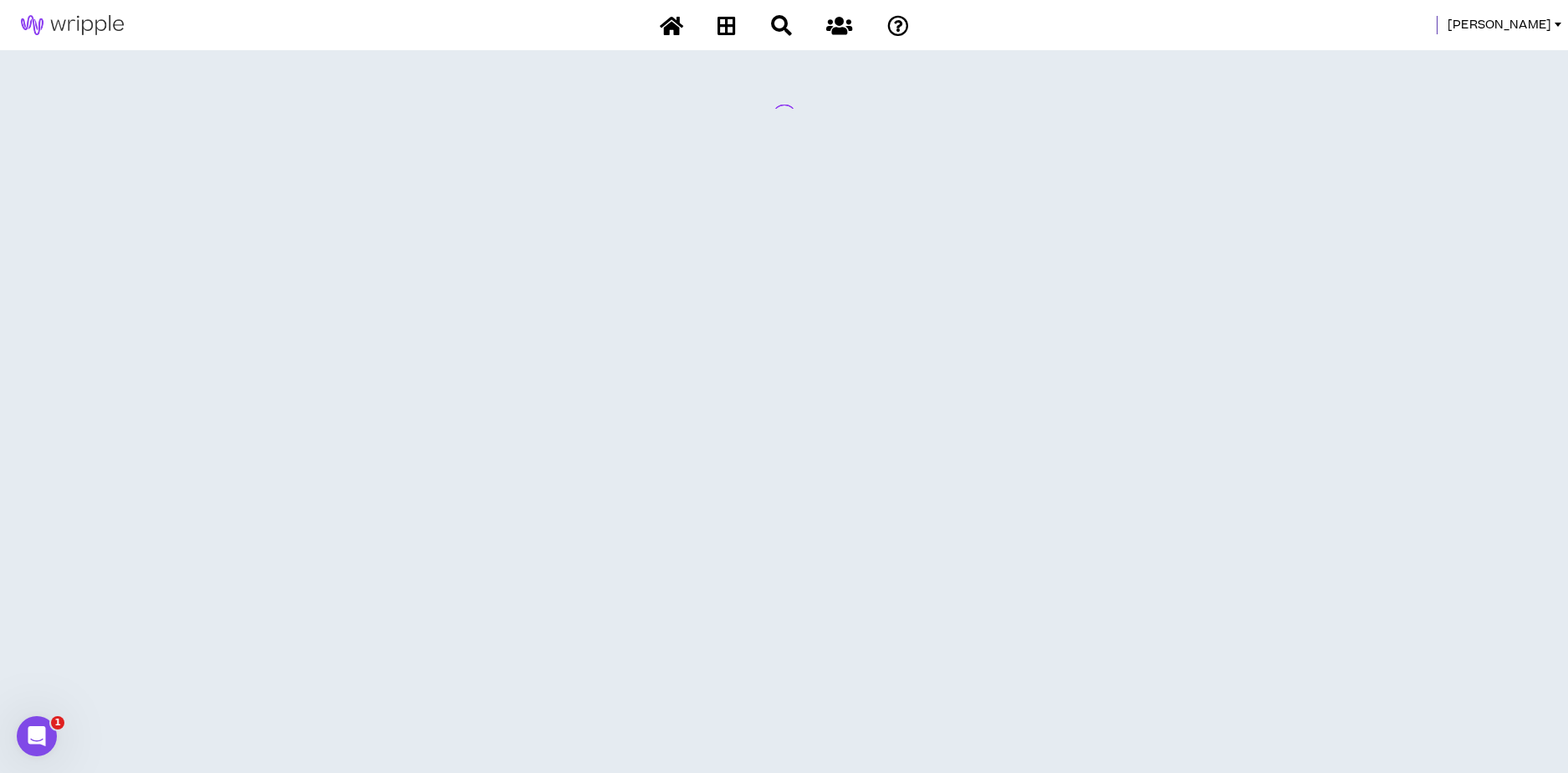
scroll to position [0, 0]
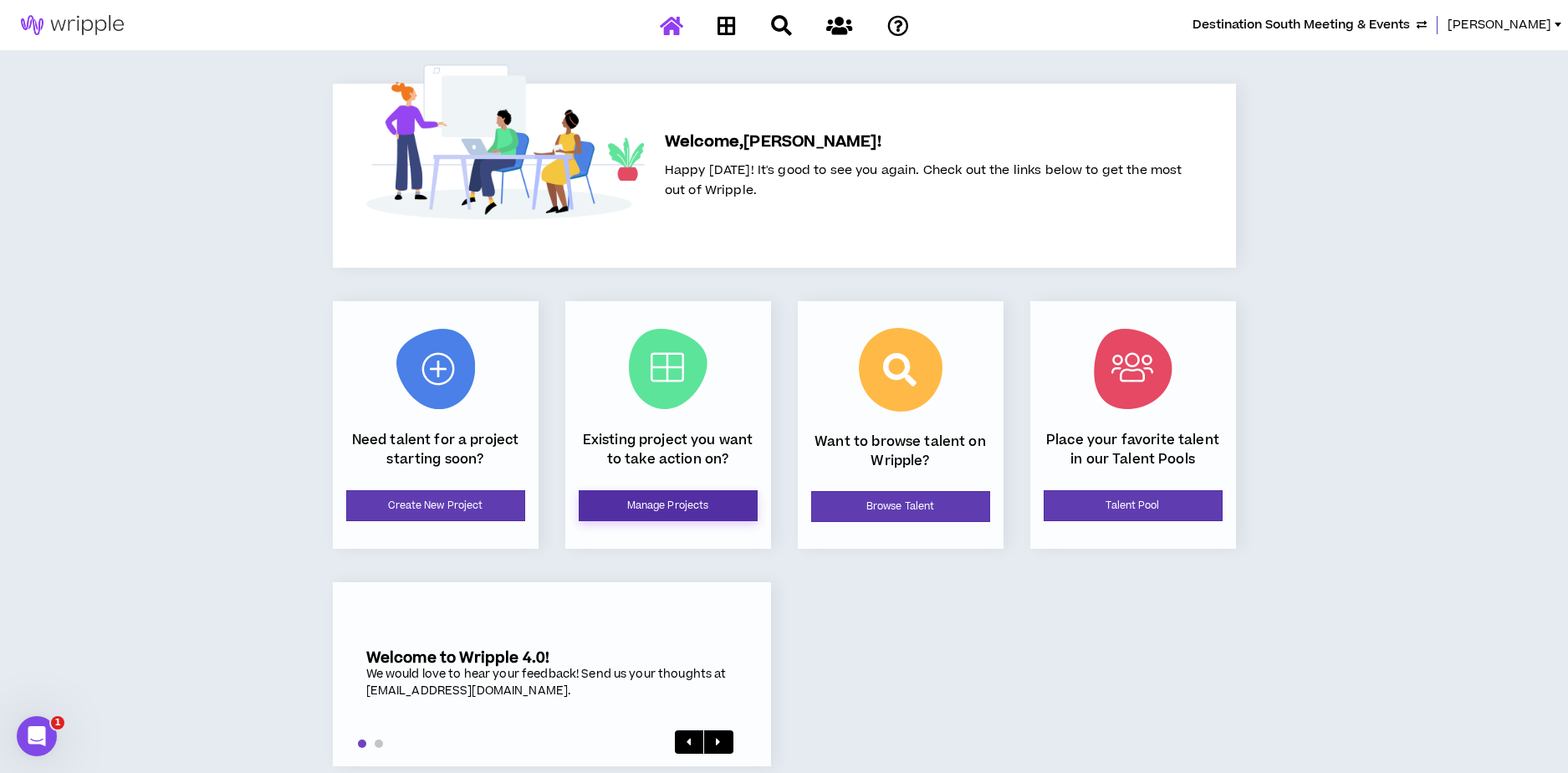
click at [663, 505] on link "Manage Projects" at bounding box center [668, 505] width 179 height 31
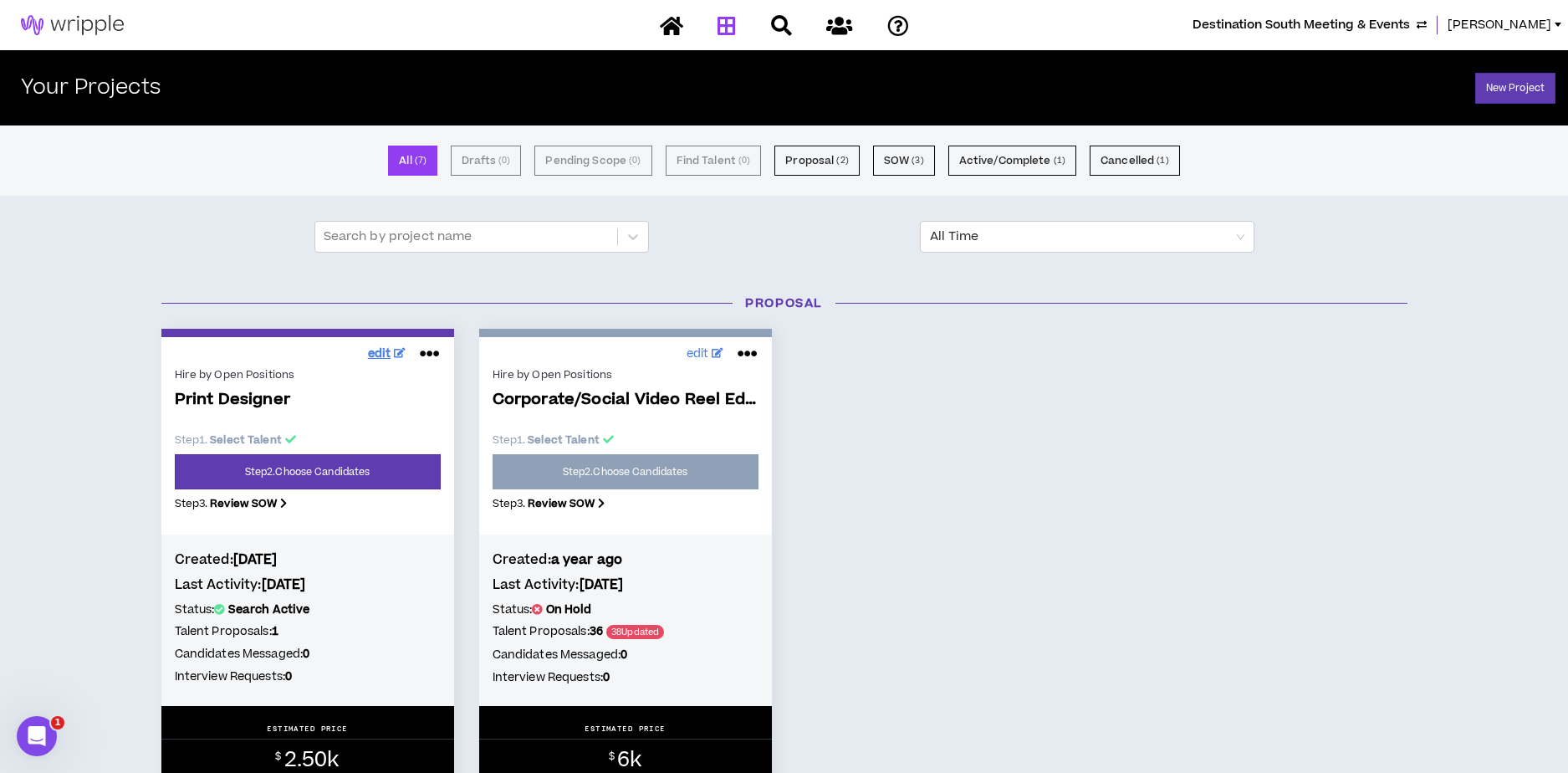
click at [393, 347] on link "edit" at bounding box center [387, 355] width 47 height 26
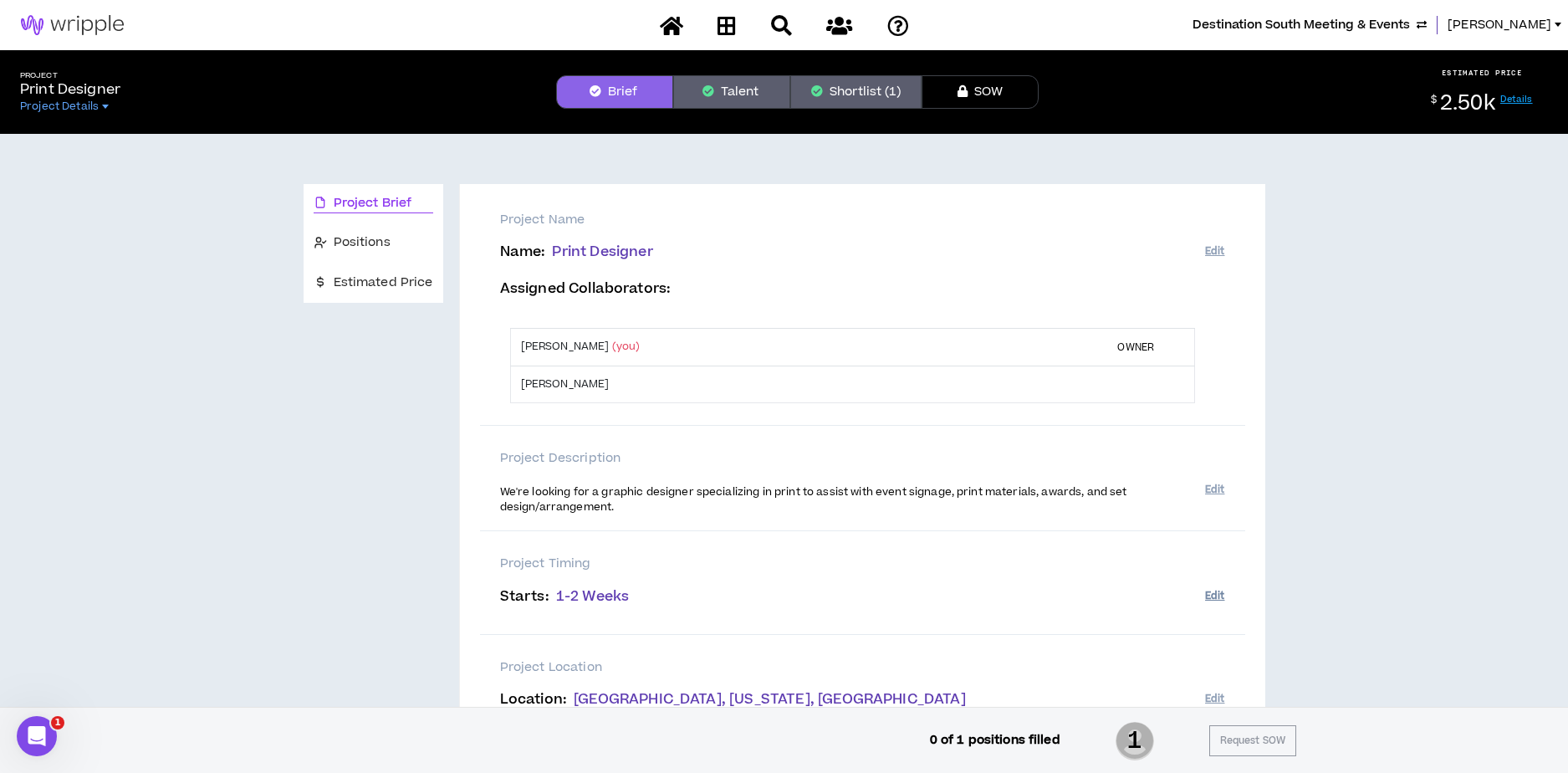
click at [1215, 595] on button "Edit" at bounding box center [1215, 596] width 20 height 27
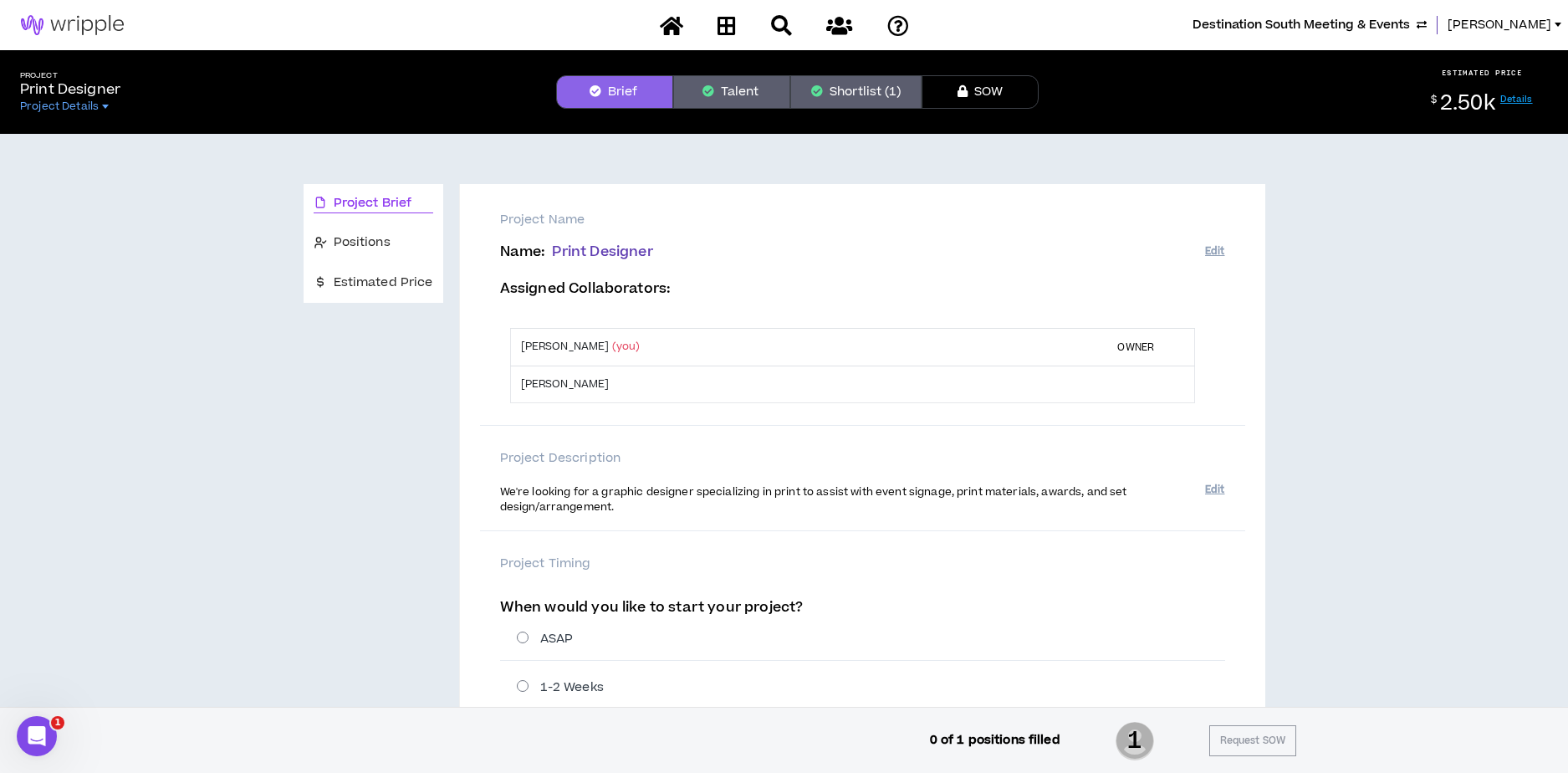
click at [526, 640] on label "ASAP" at bounding box center [870, 638] width 708 height 18
radio input "****"
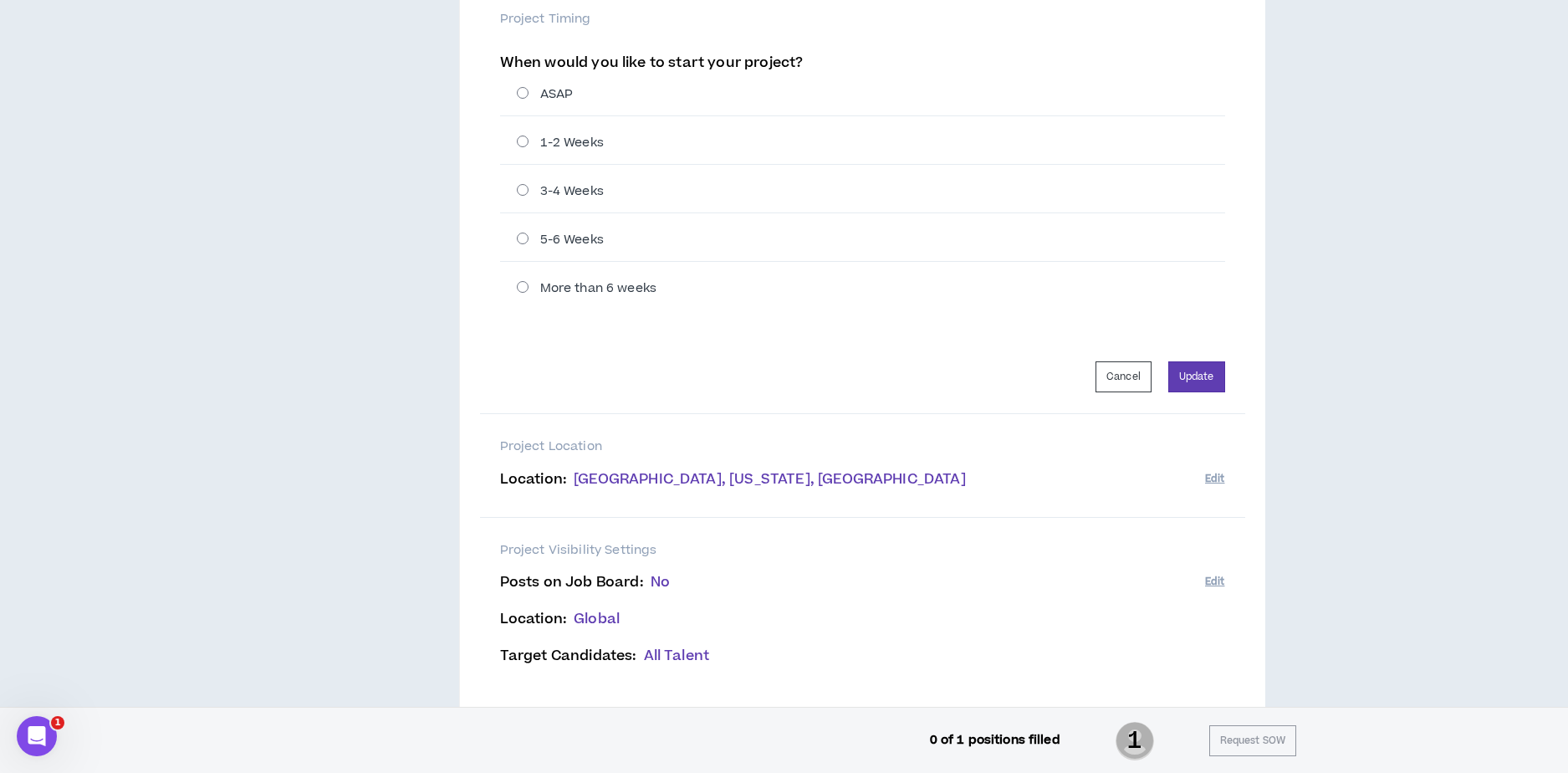
scroll to position [574, 0]
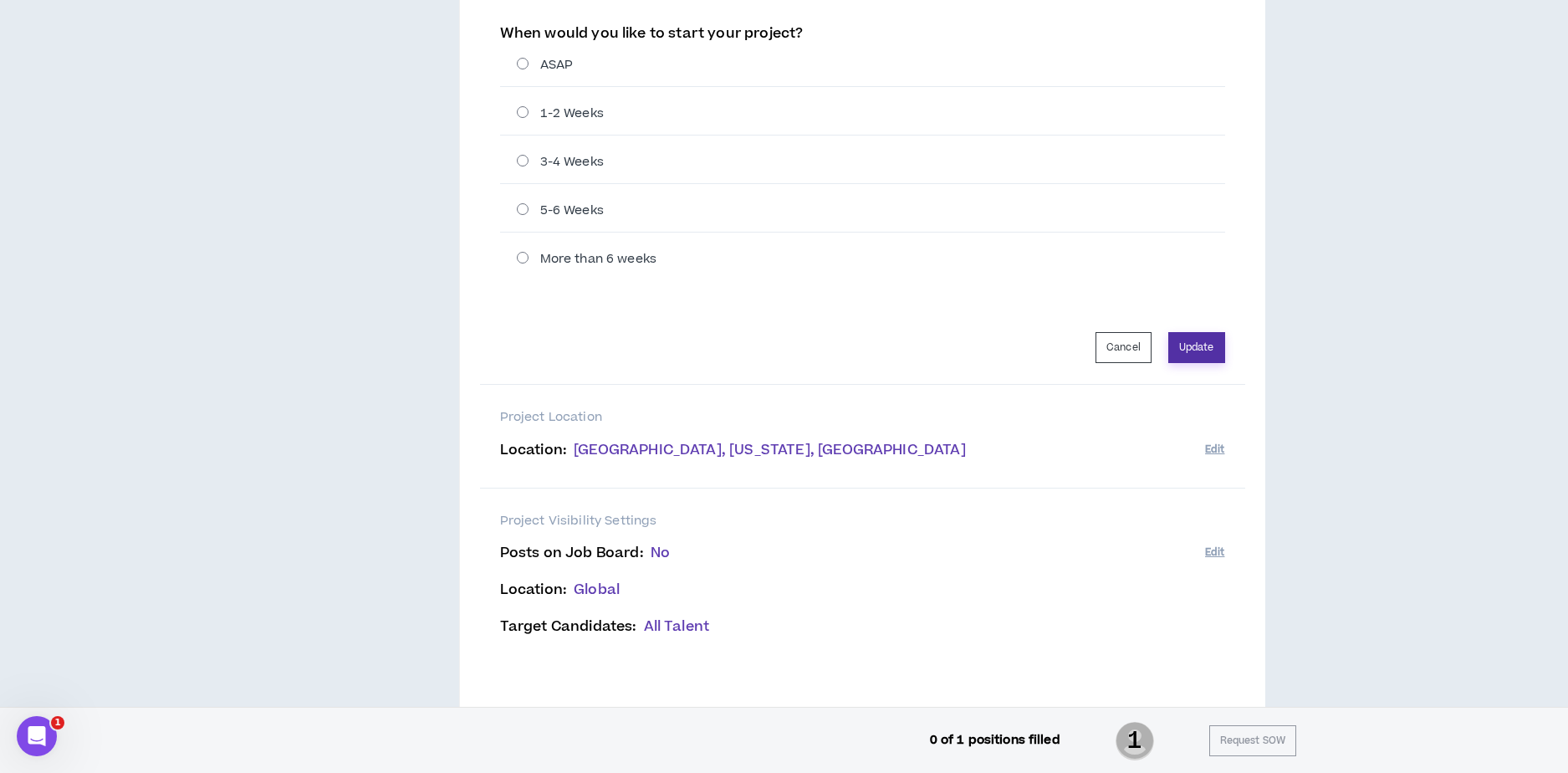
click at [1212, 342] on button "Update" at bounding box center [1196, 348] width 57 height 31
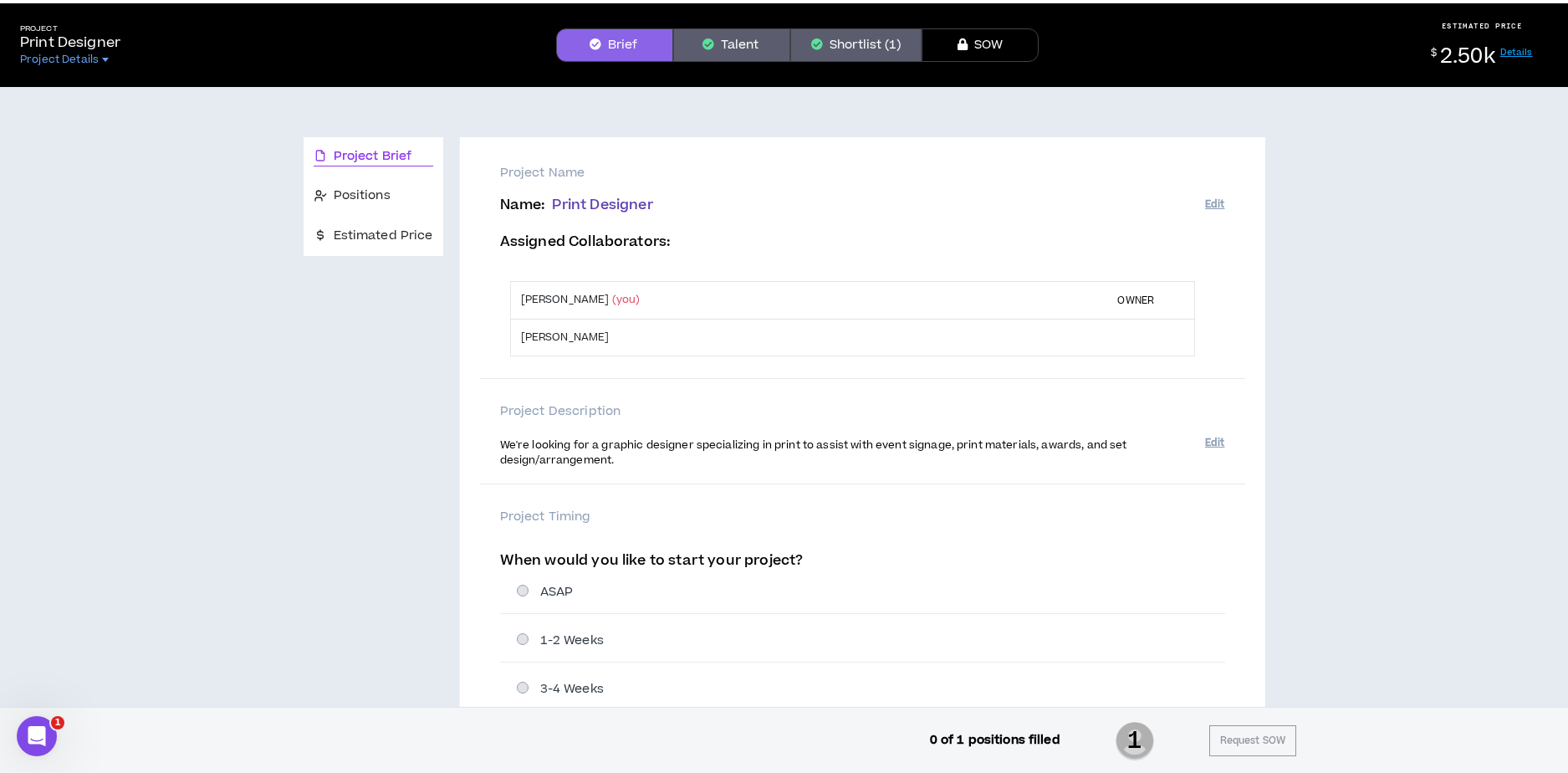
scroll to position [0, 0]
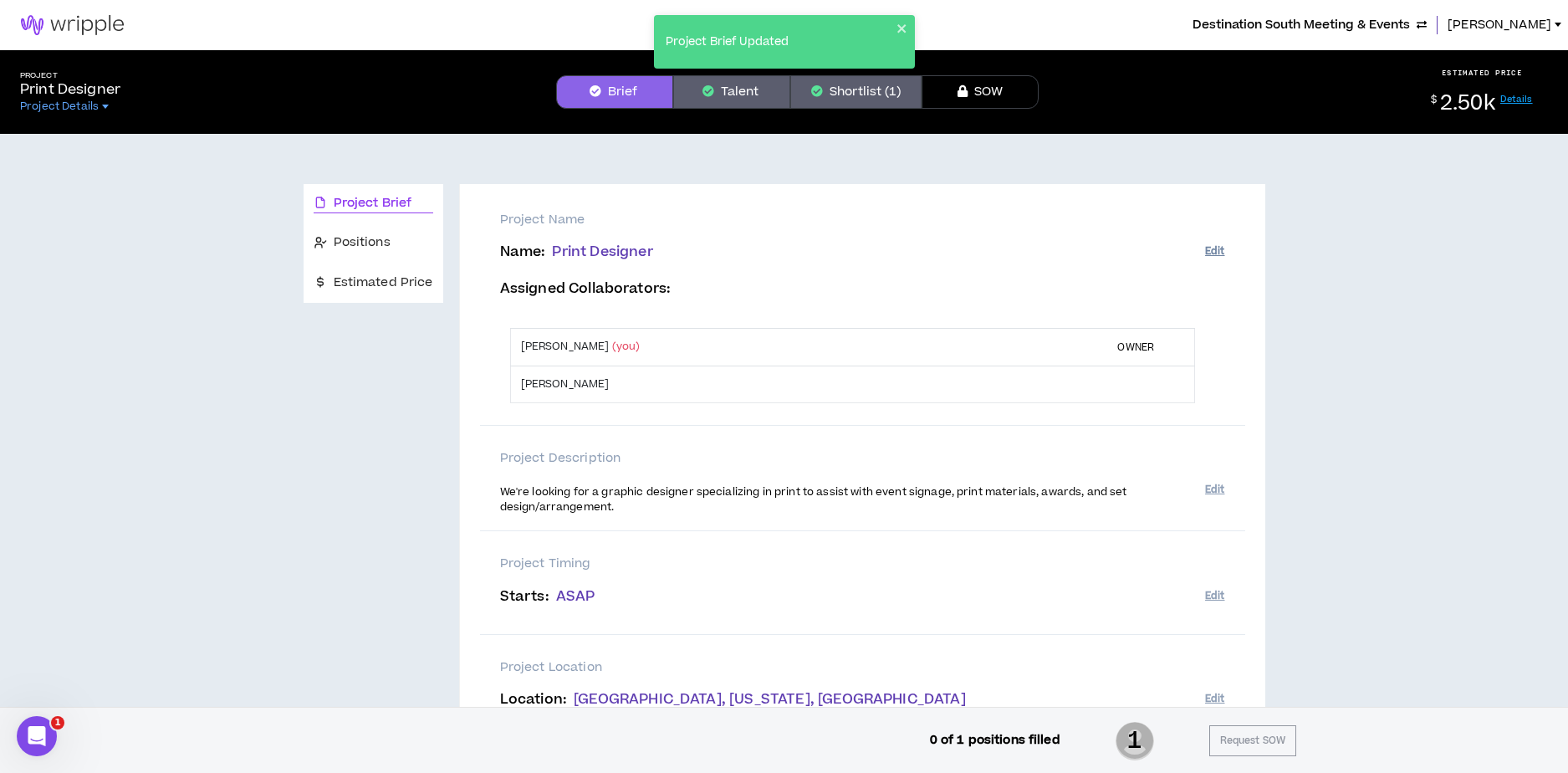
click at [1216, 249] on button "Edit" at bounding box center [1215, 251] width 20 height 27
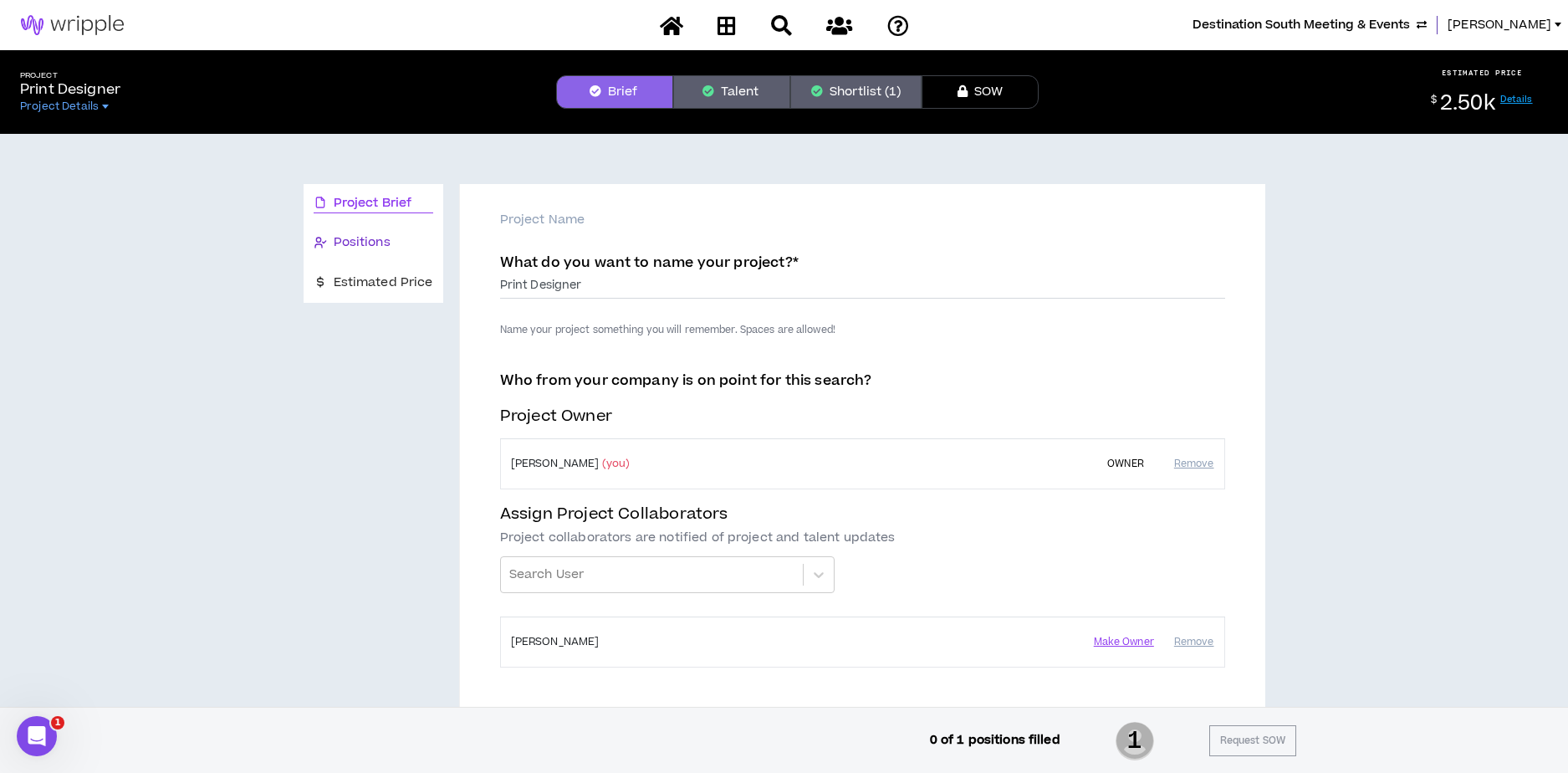
click at [356, 236] on span "Positions" at bounding box center [362, 243] width 57 height 19
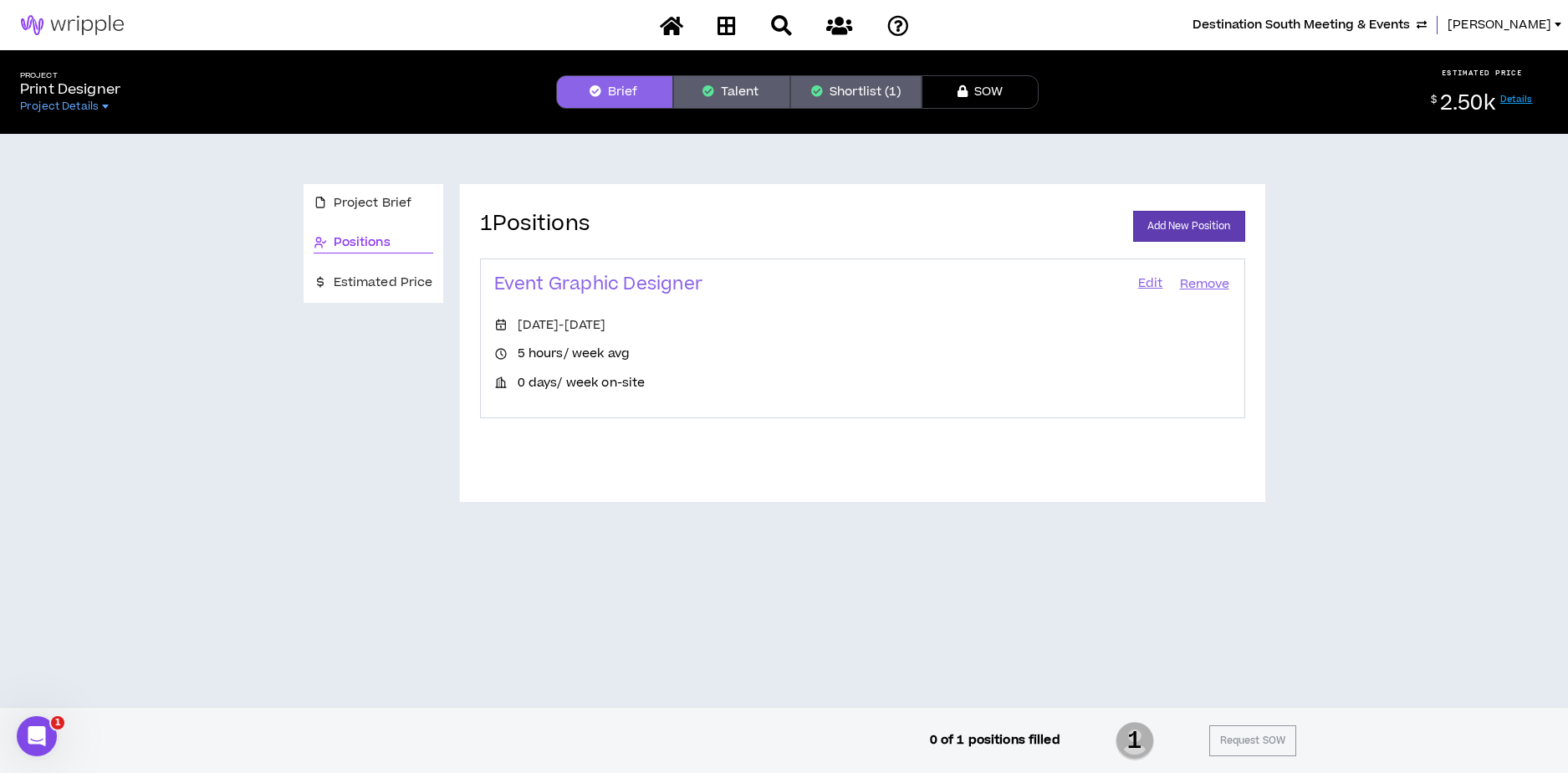
click at [1152, 287] on link "Edit" at bounding box center [1150, 284] width 28 height 23
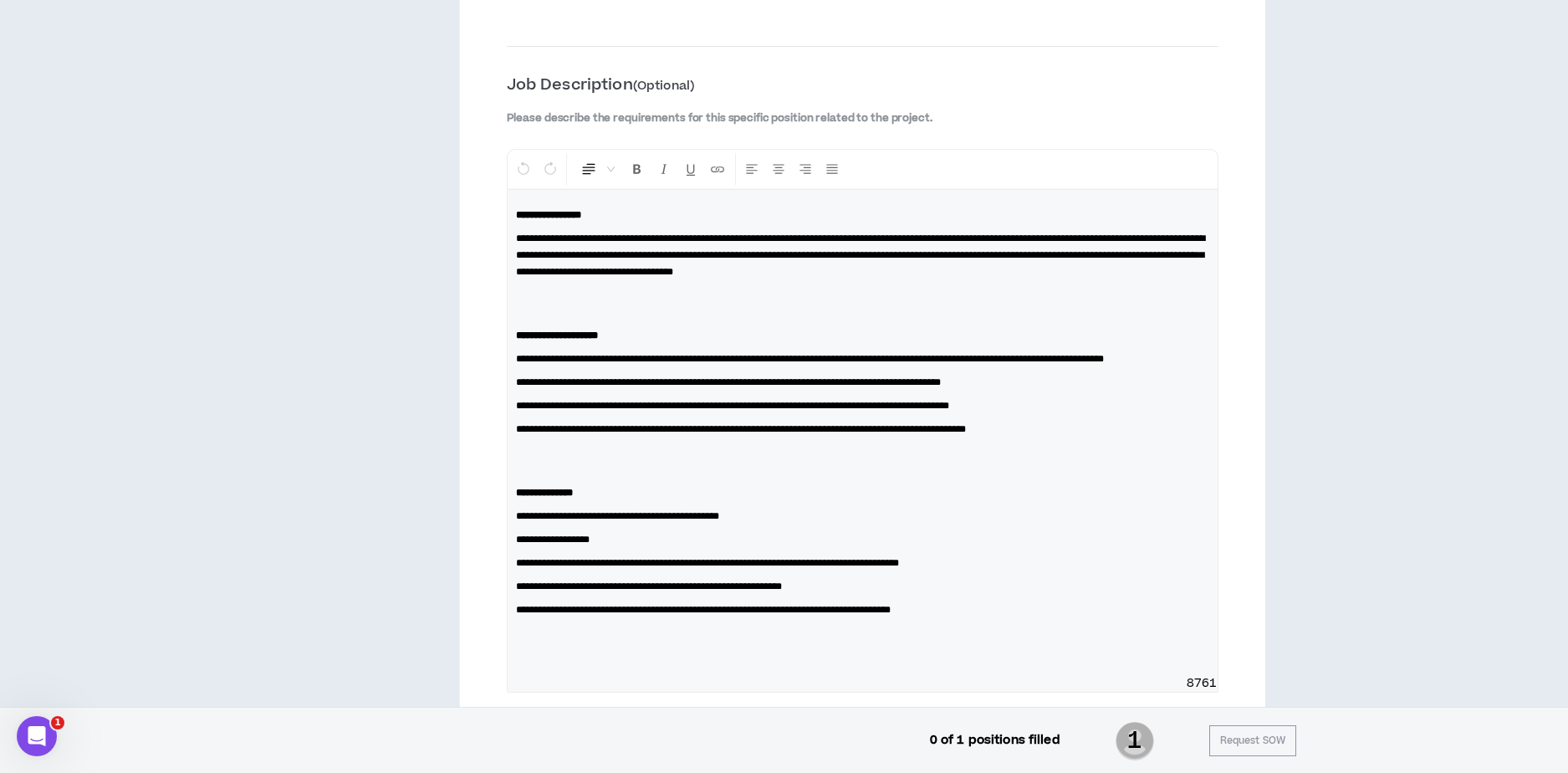
scroll to position [2097, 0]
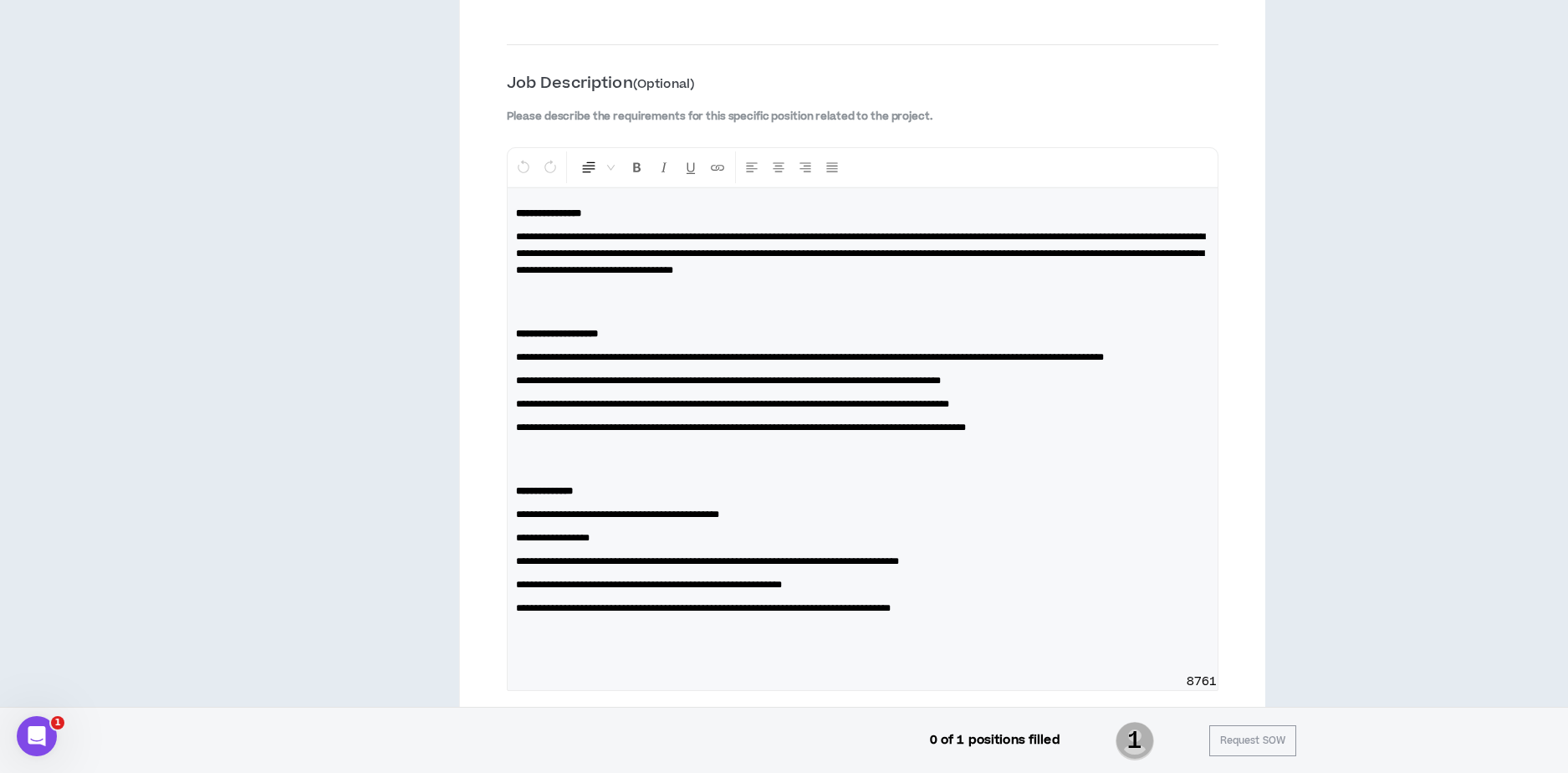
click at [520, 470] on p at bounding box center [863, 459] width 693 height 33
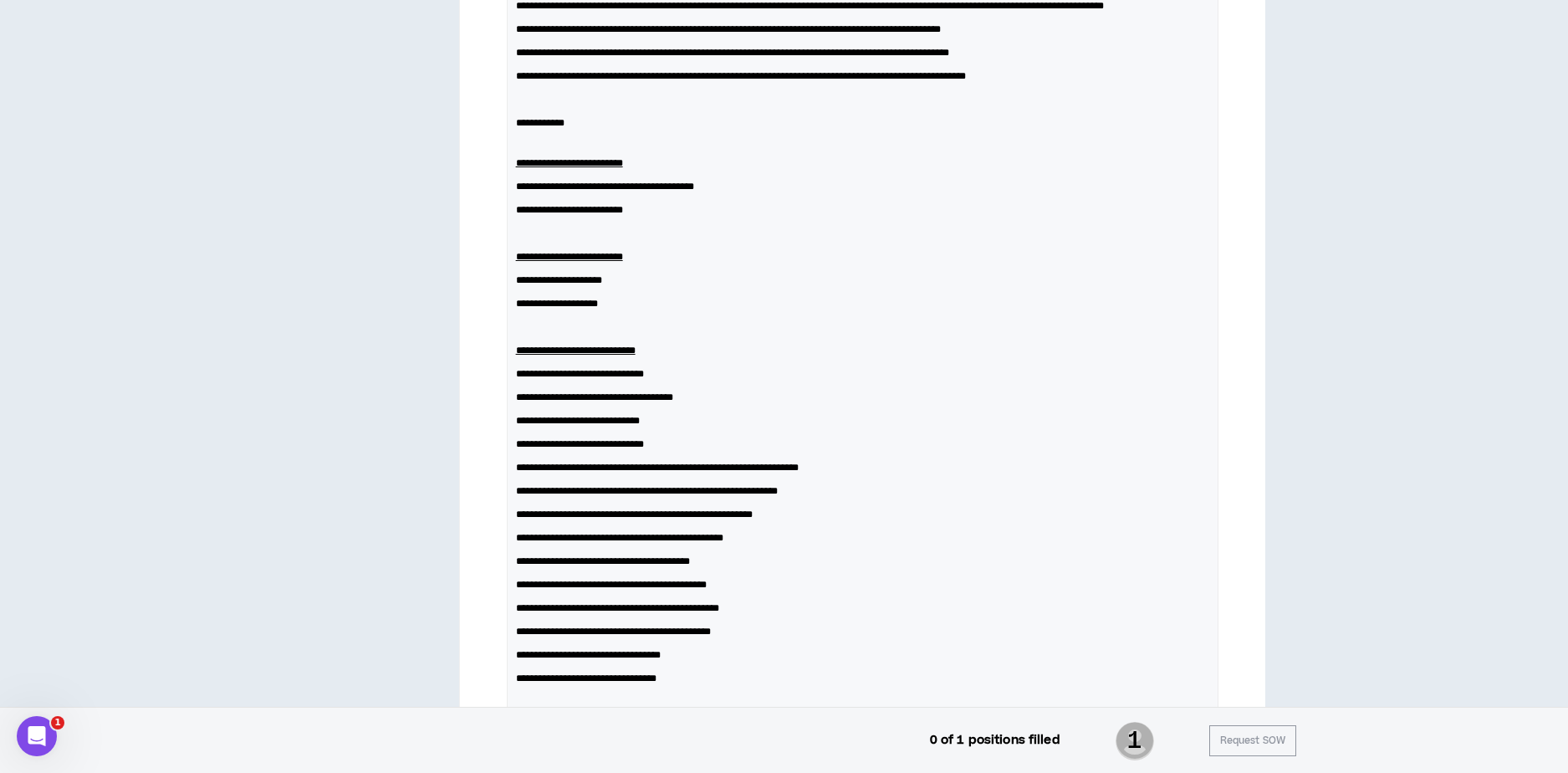
scroll to position [2368, 0]
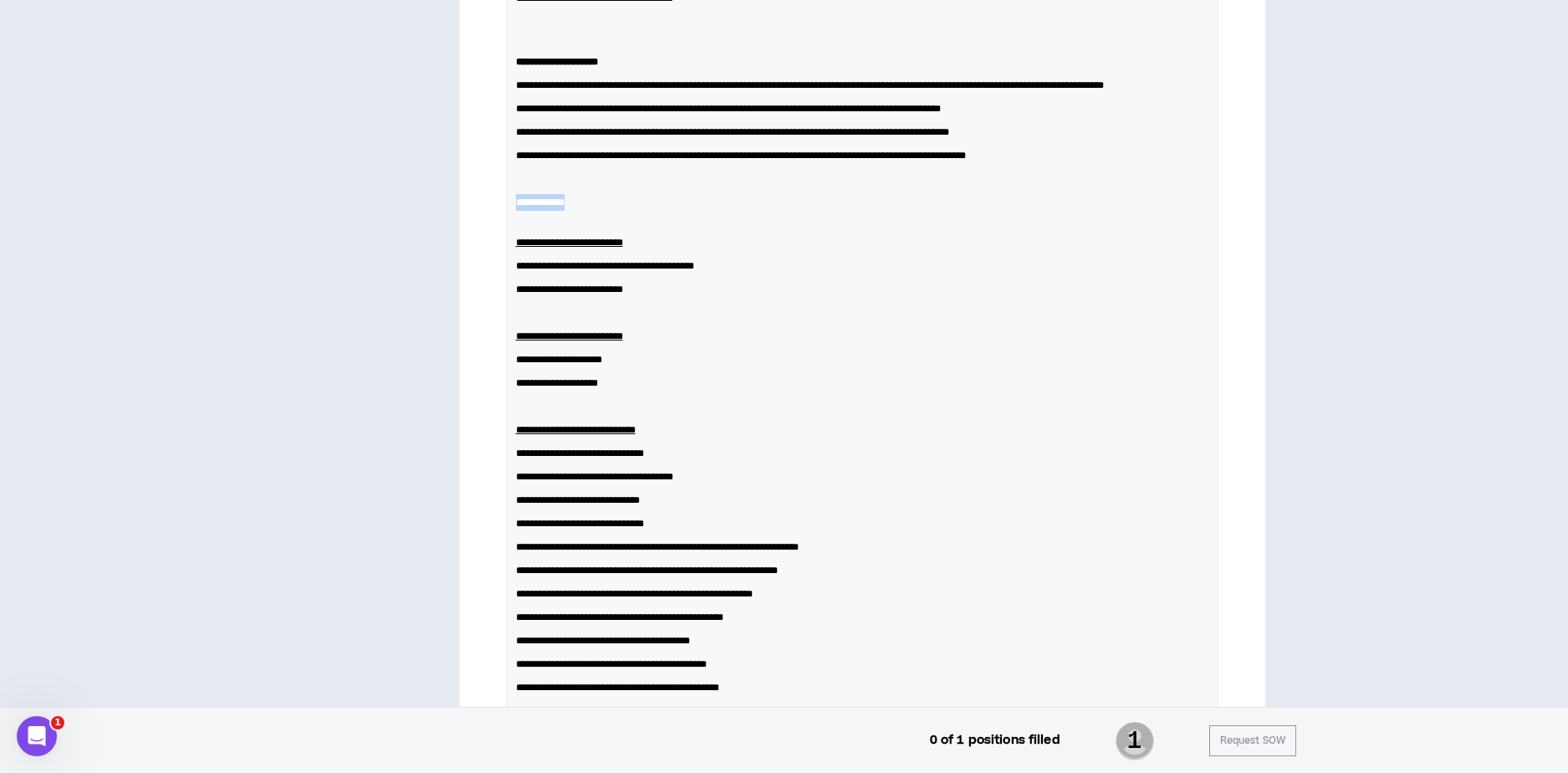
drag, startPoint x: 528, startPoint y: 212, endPoint x: 499, endPoint y: 211, distance: 29.0
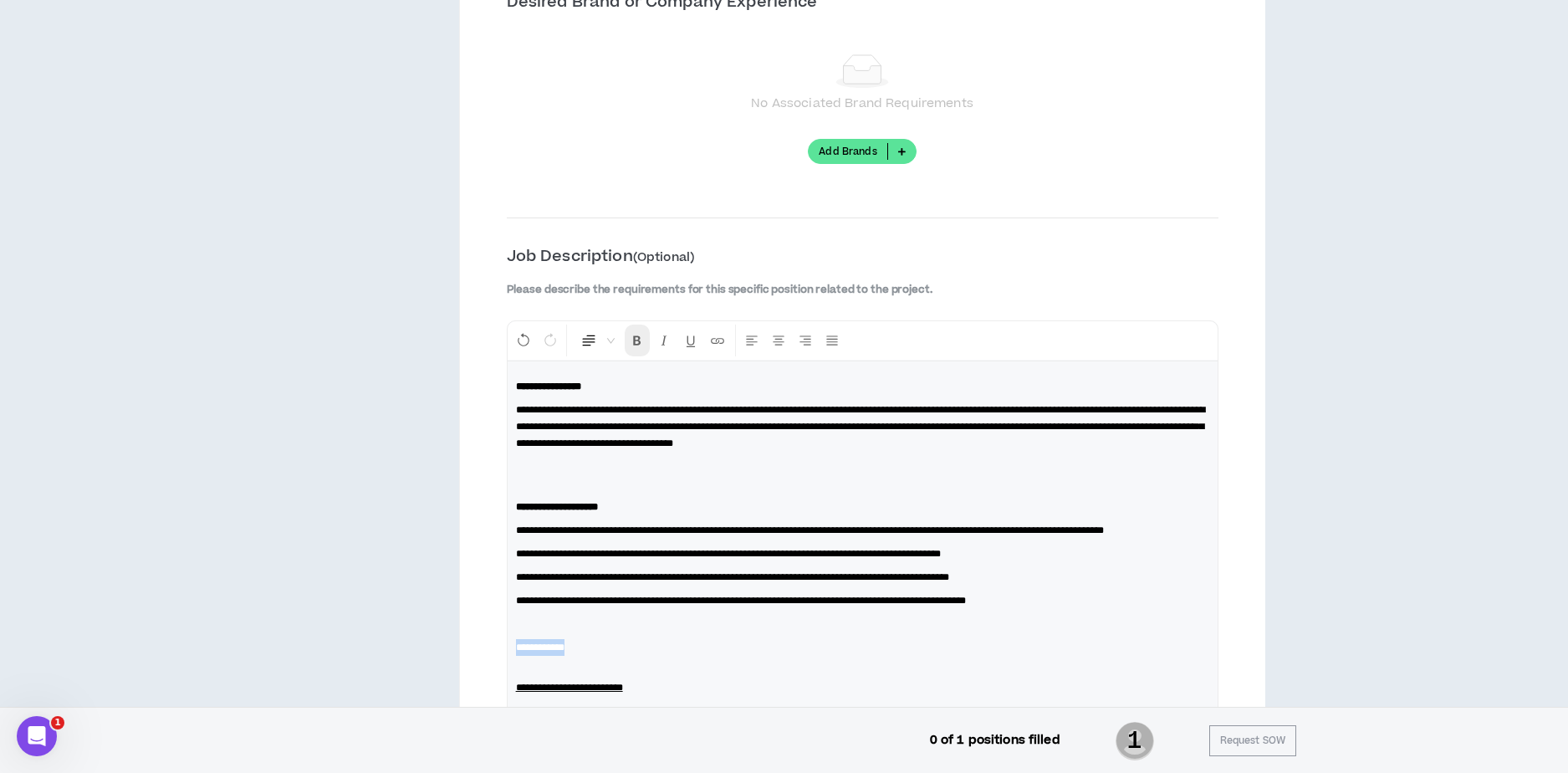
click at [630, 335] on icon "Format Bold" at bounding box center [637, 341] width 15 height 15
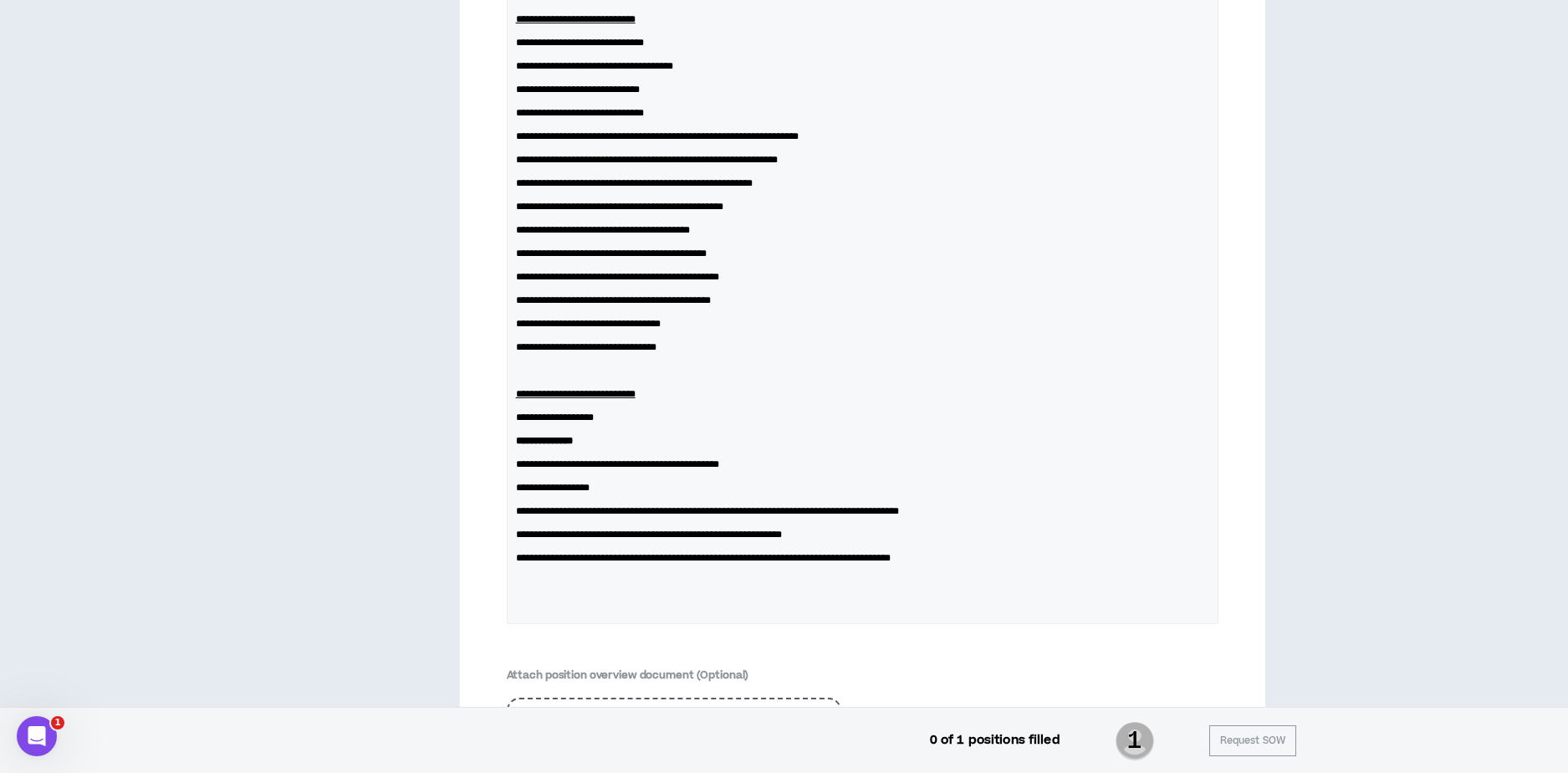
scroll to position [2745, 0]
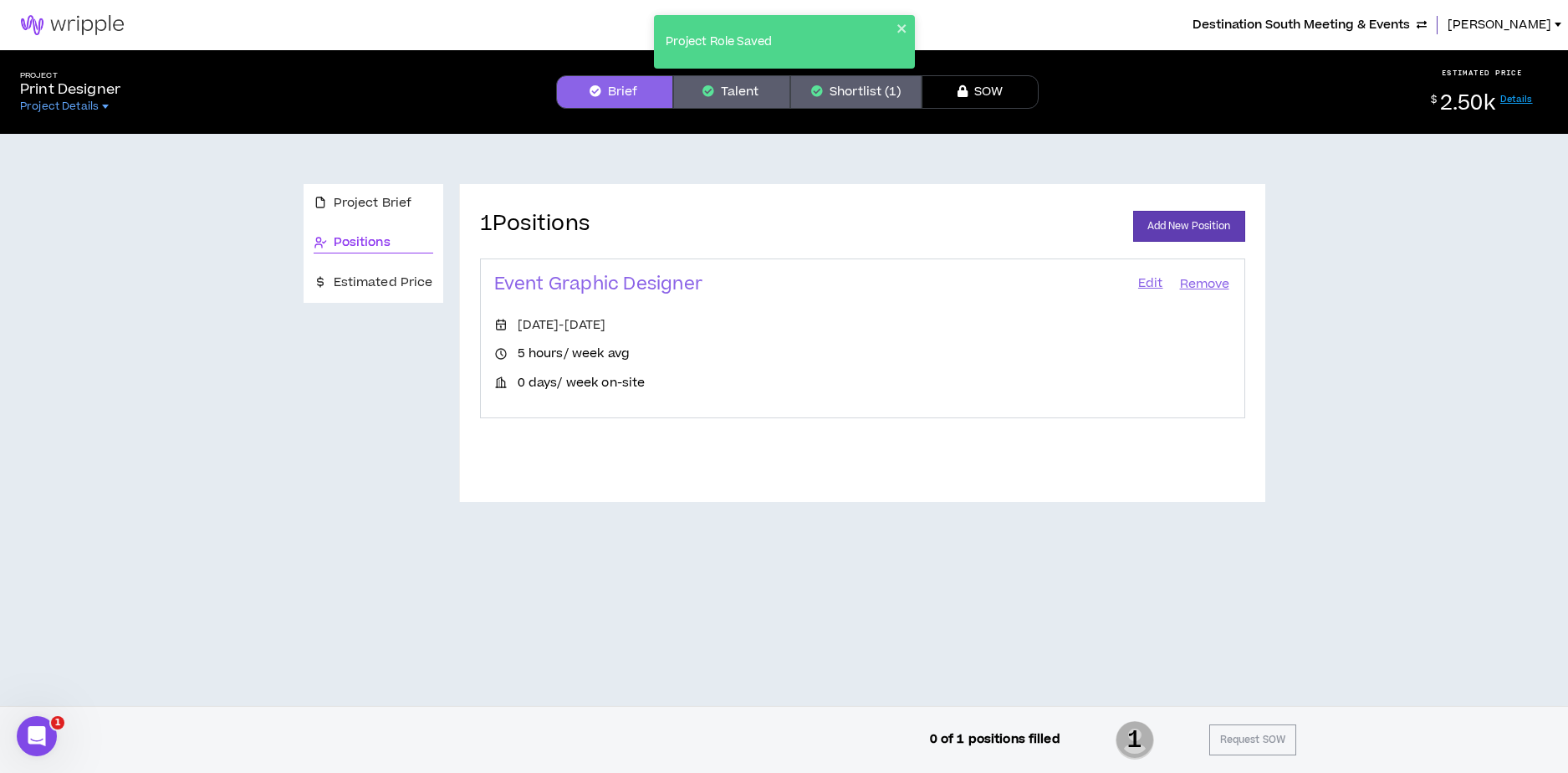
click at [1152, 284] on link "Edit" at bounding box center [1150, 284] width 28 height 23
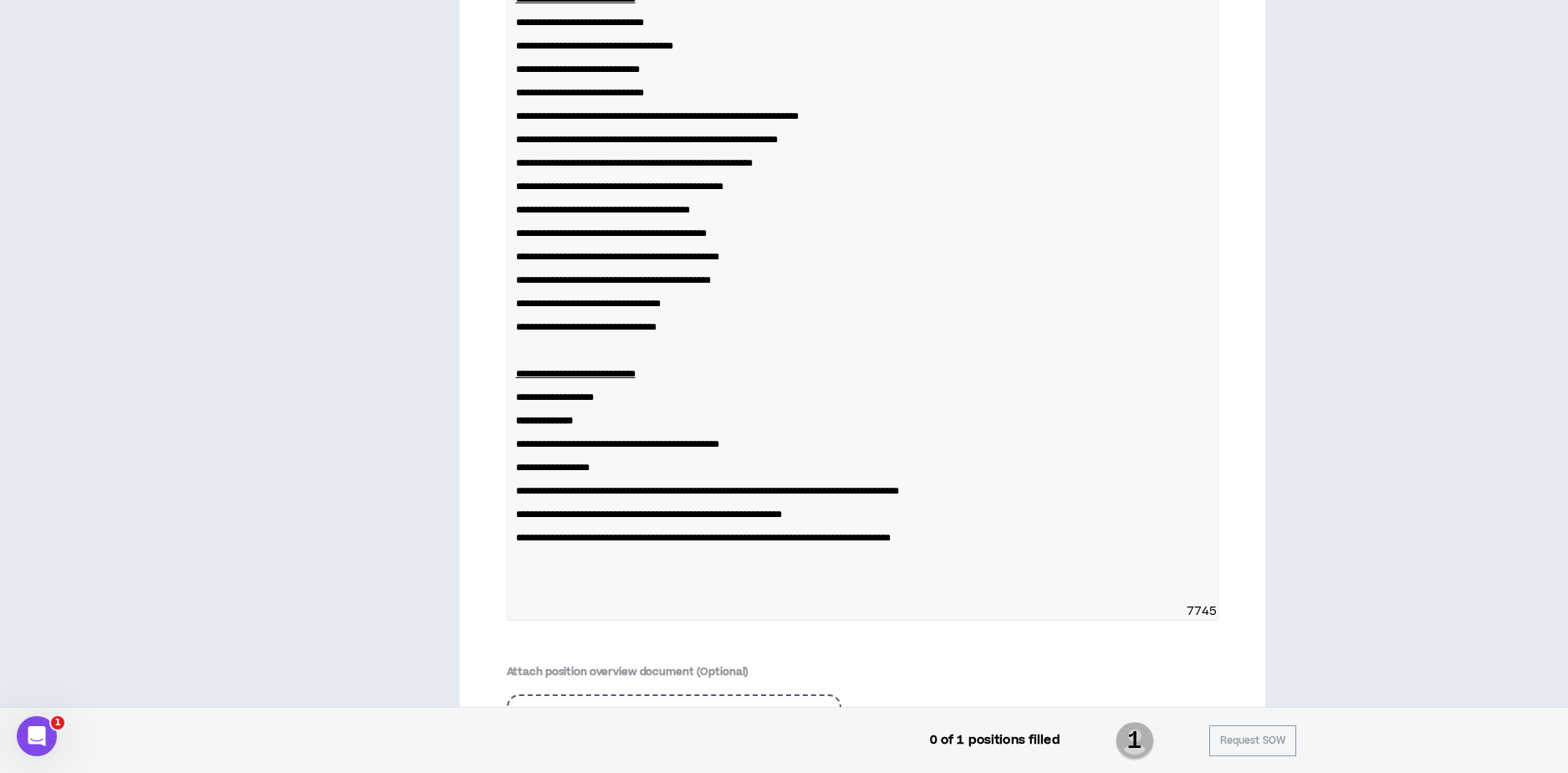
scroll to position [2820, 0]
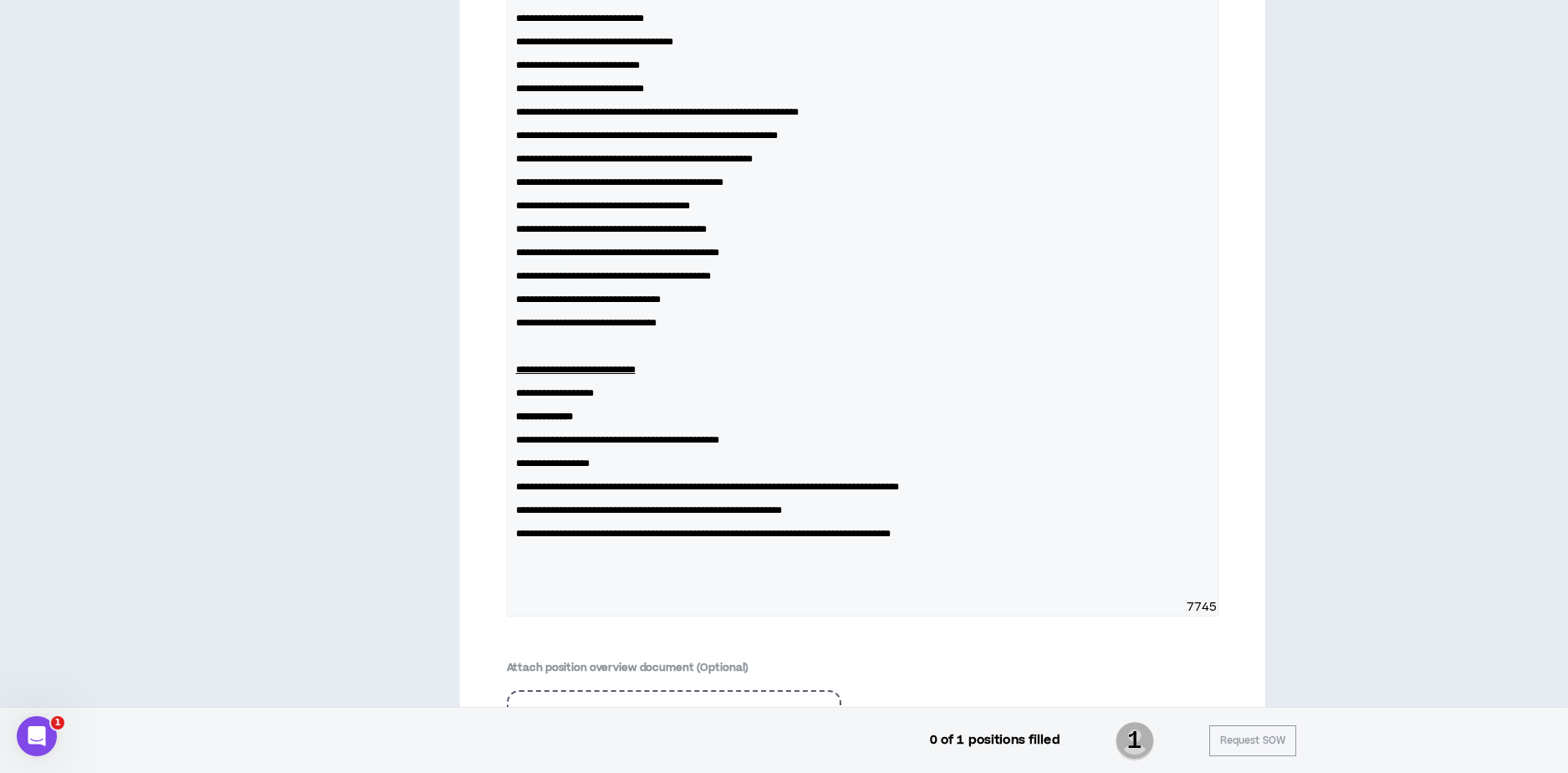
click at [516, 422] on strong "**********" at bounding box center [544, 417] width 57 height 10
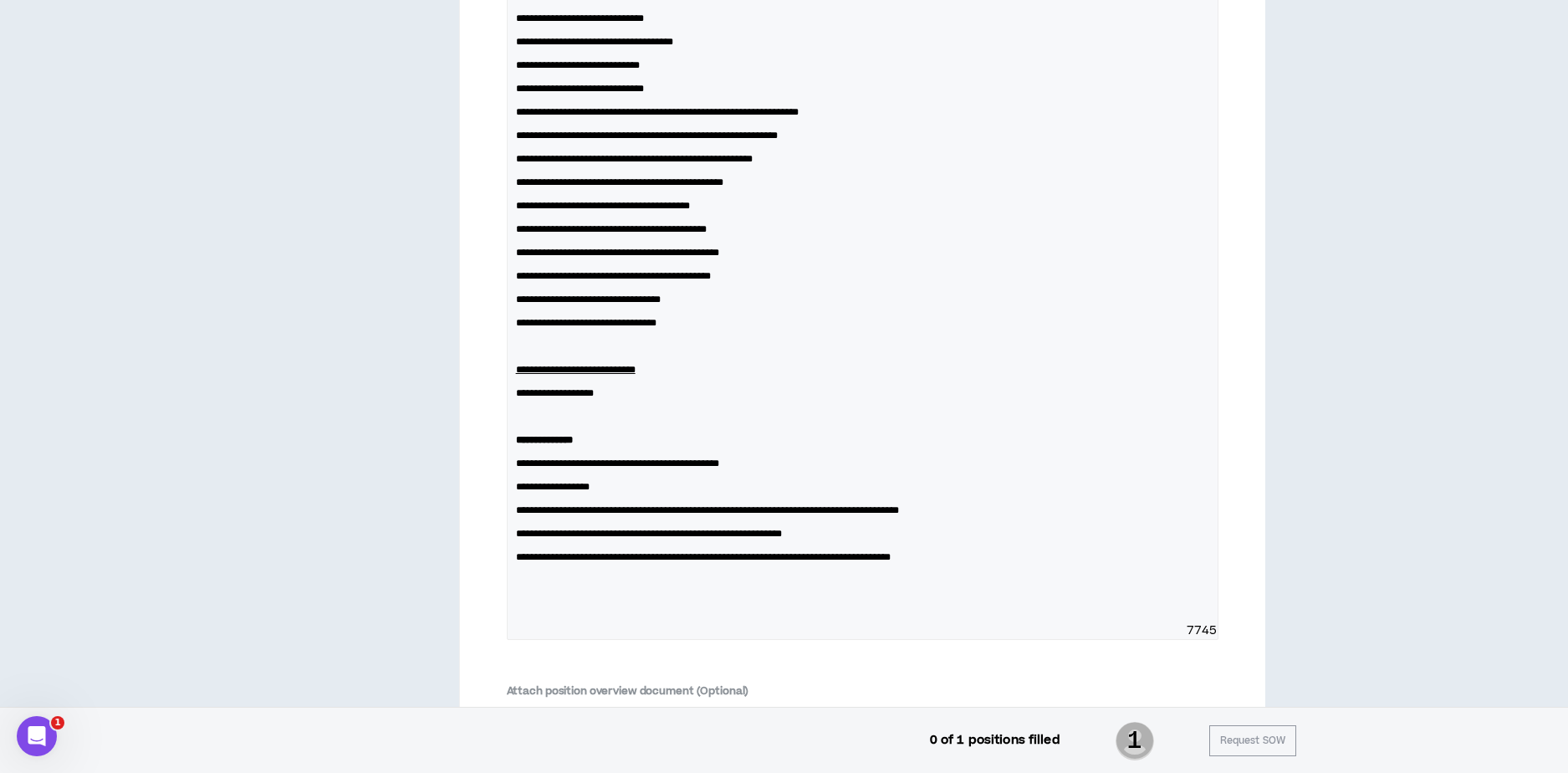
click at [525, 606] on p at bounding box center [863, 588] width 693 height 33
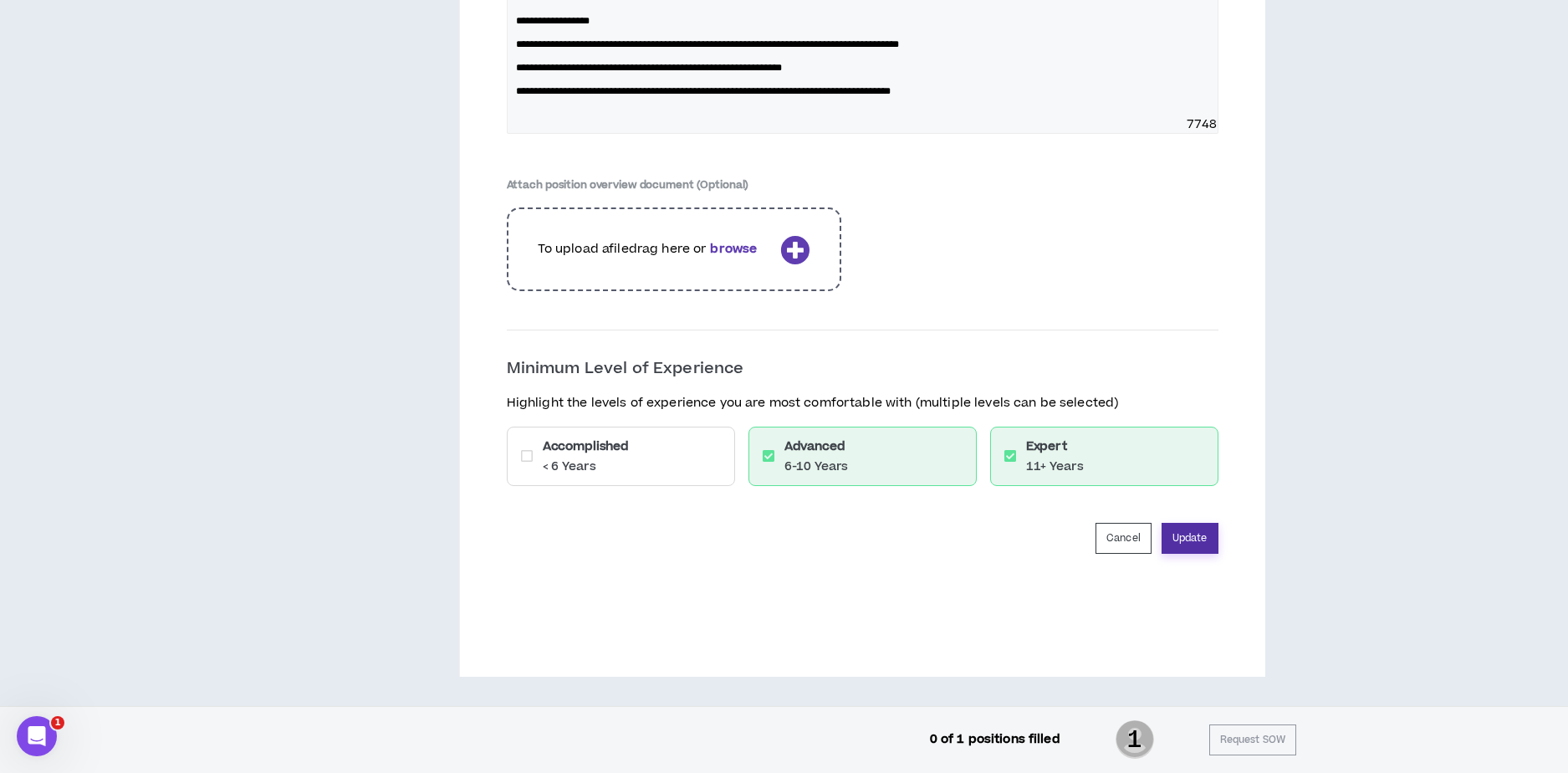
click at [1179, 531] on button "Update" at bounding box center [1190, 539] width 57 height 31
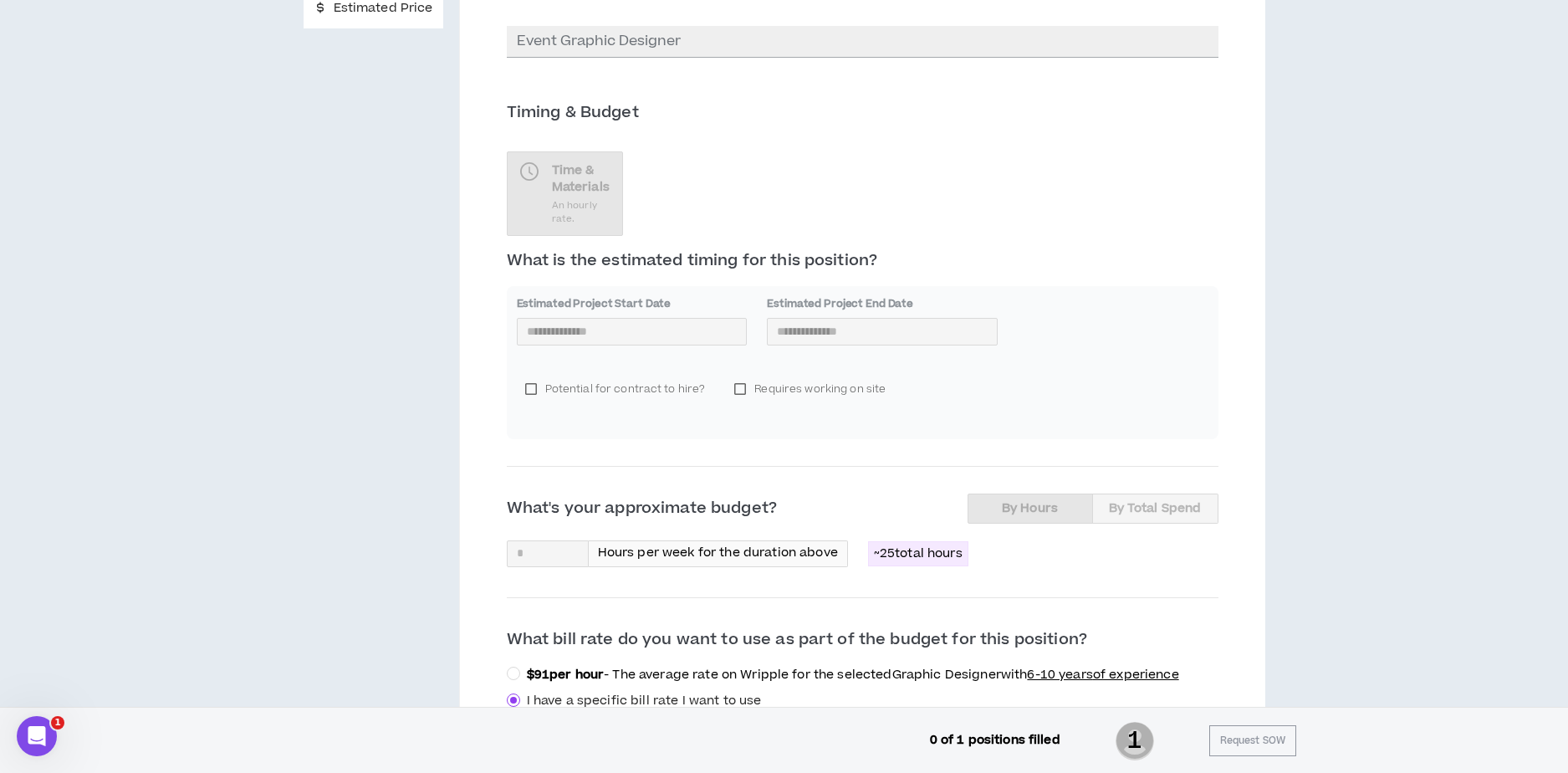
scroll to position [133, 0]
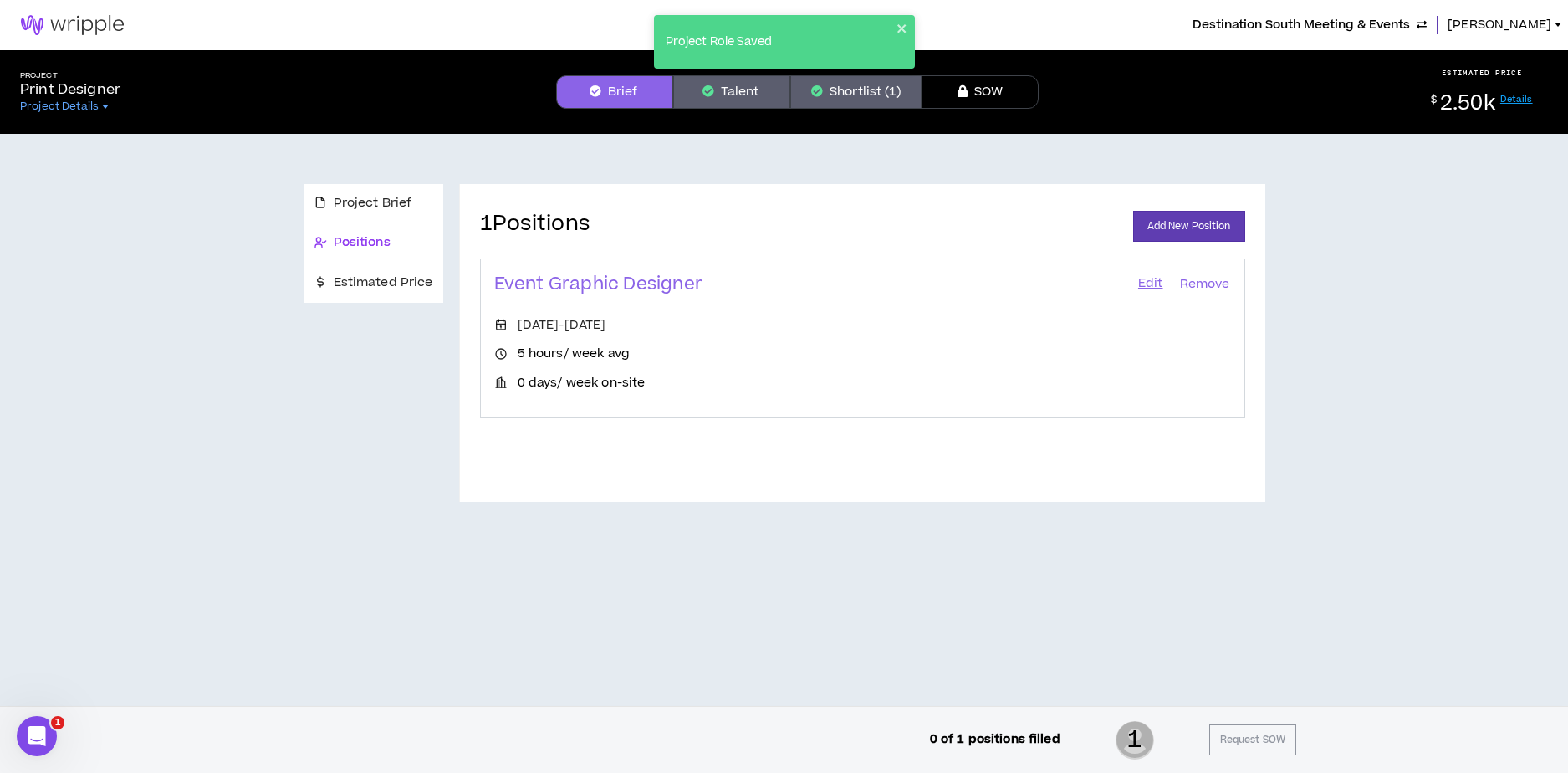
click at [1147, 283] on link "Edit" at bounding box center [1150, 284] width 28 height 23
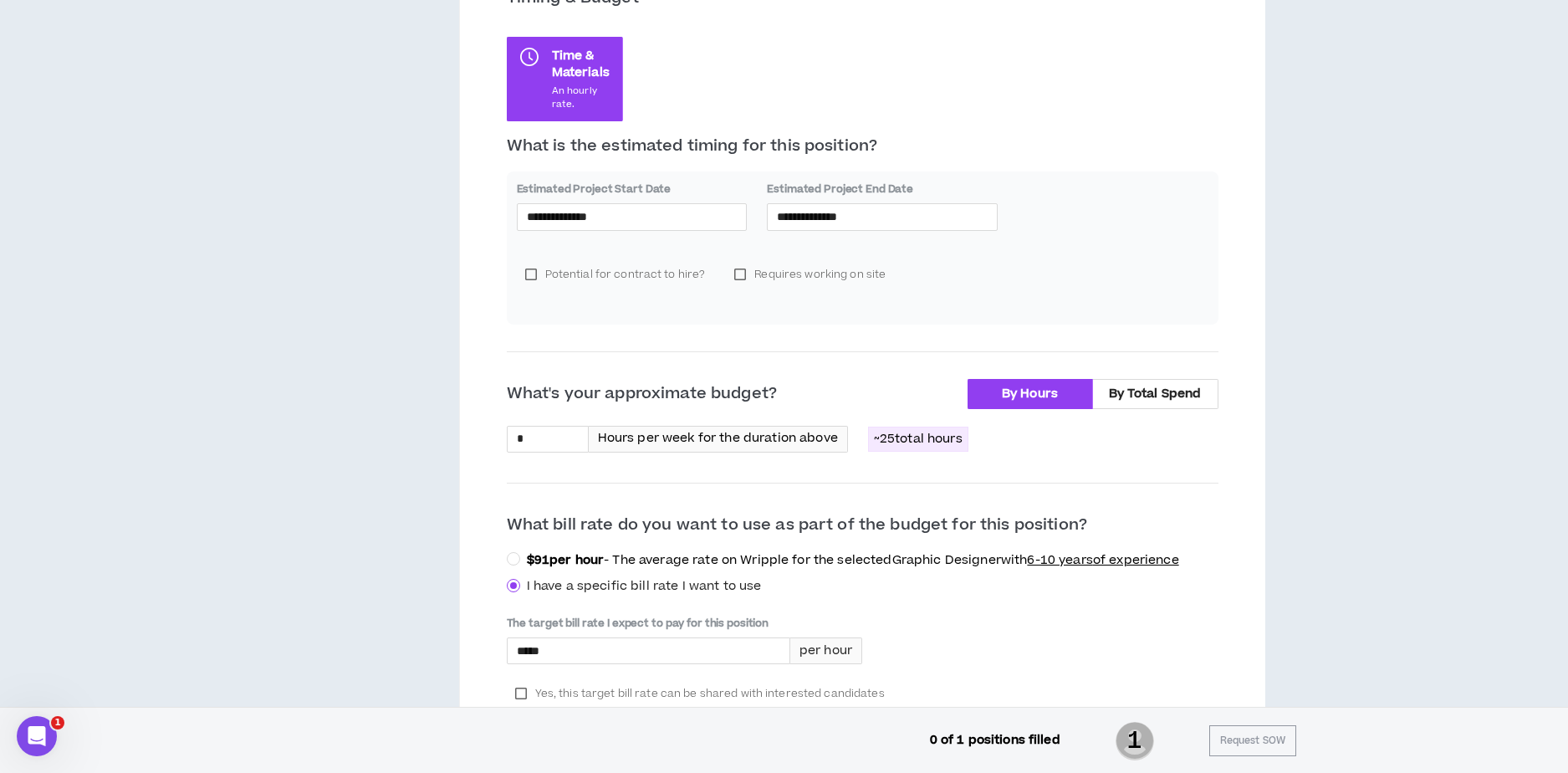
scroll to position [390, 0]
click at [562, 216] on input "**********" at bounding box center [631, 215] width 210 height 19
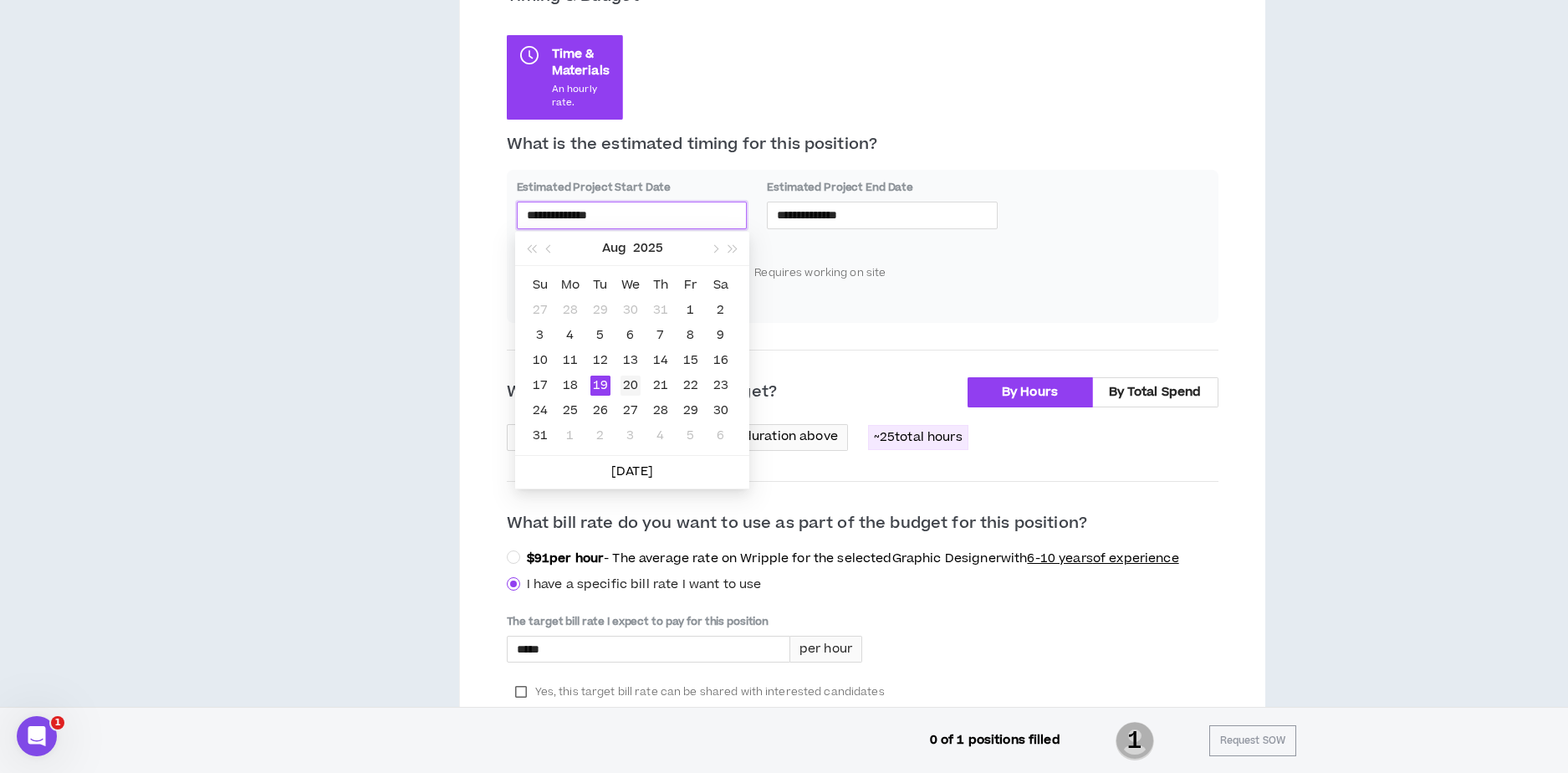
type input "**********"
click at [633, 384] on div "20" at bounding box center [630, 386] width 20 height 20
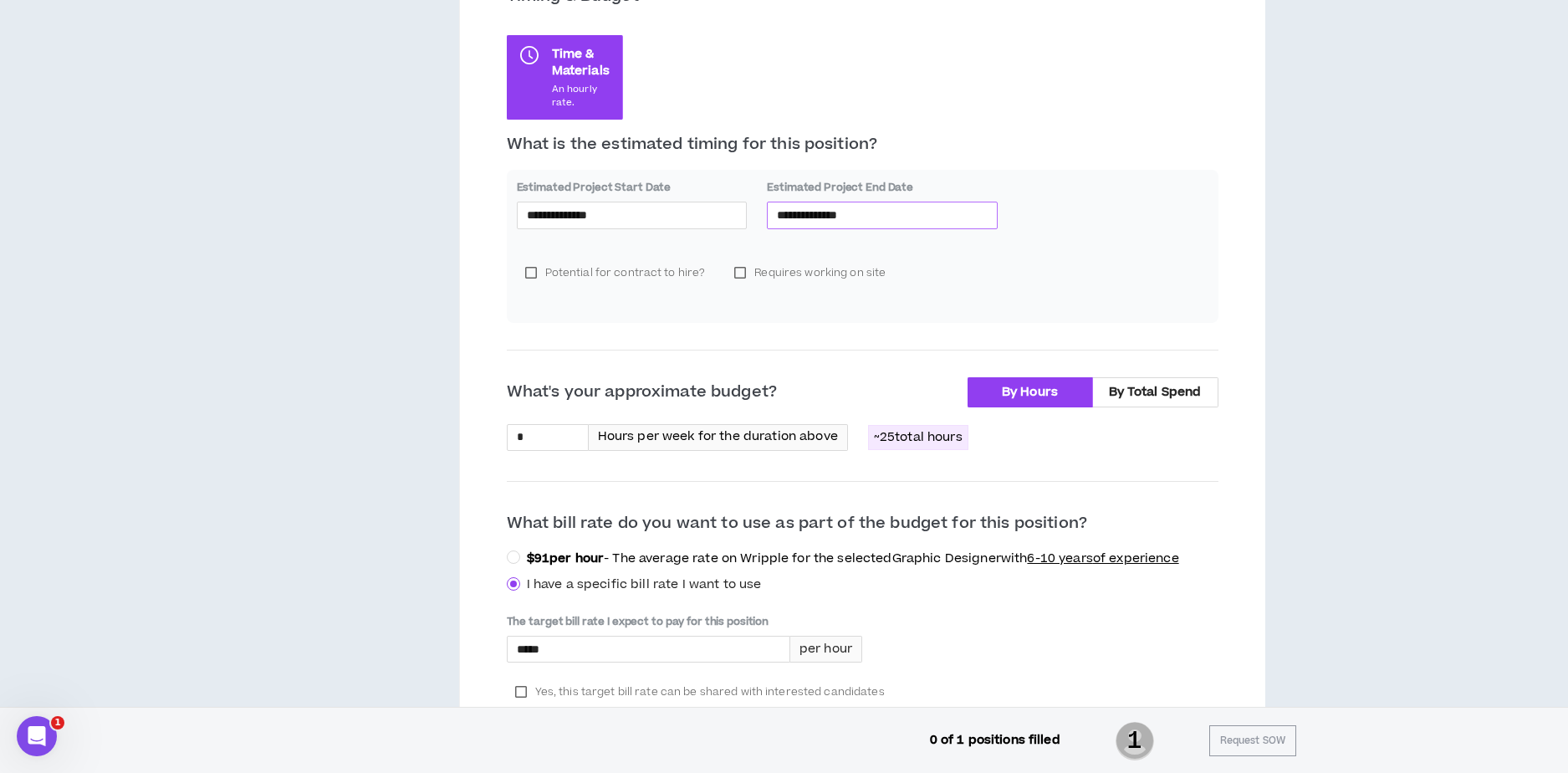
click at [791, 209] on input "**********" at bounding box center [882, 215] width 210 height 19
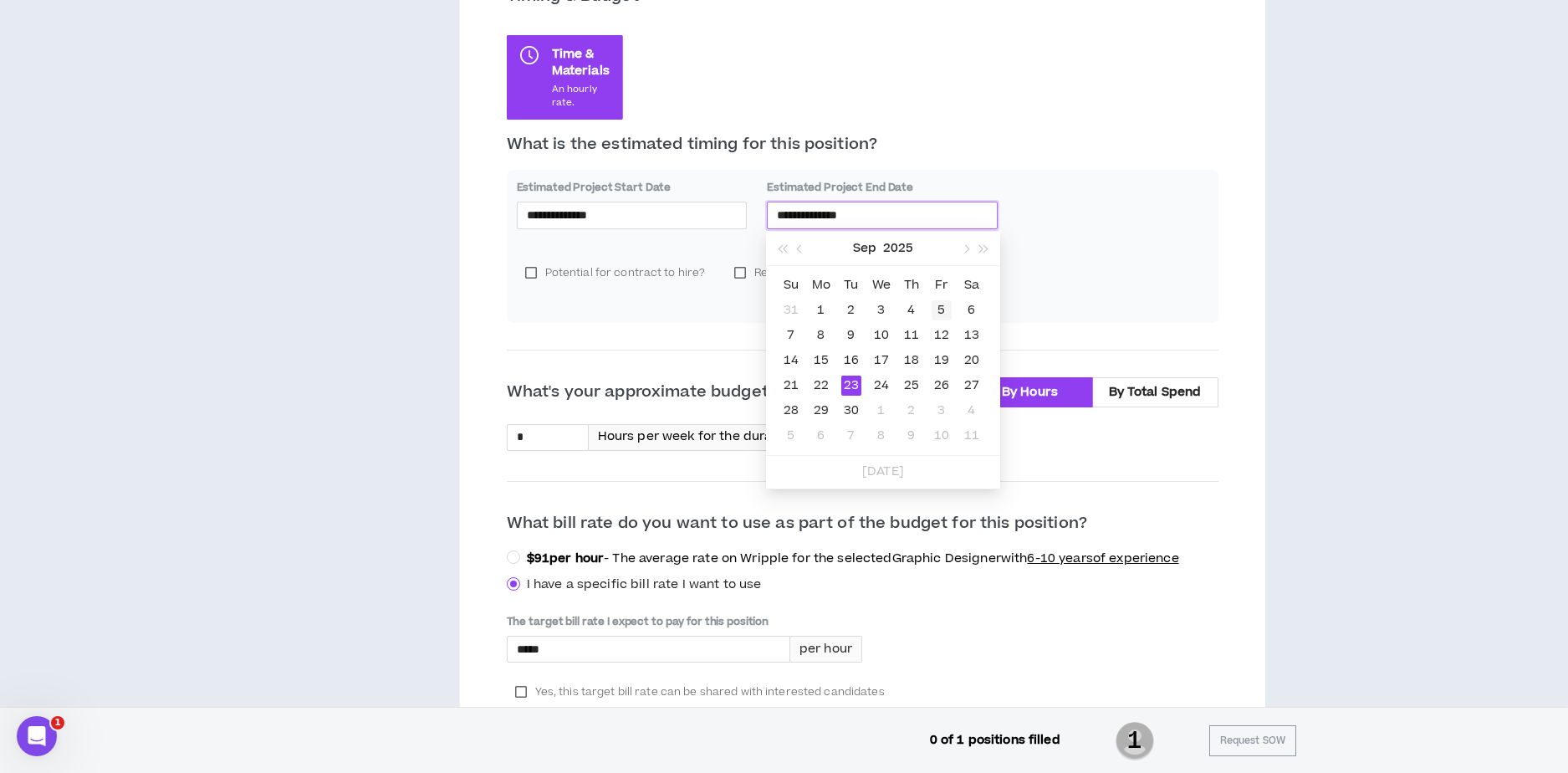
drag, startPoint x: 962, startPoint y: 246, endPoint x: 950, endPoint y: 314, distance: 69.1
click at [962, 247] on span "button" at bounding box center [965, 250] width 9 height 9
type input "**********"
click at [939, 312] on div "3" at bounding box center [942, 310] width 20 height 20
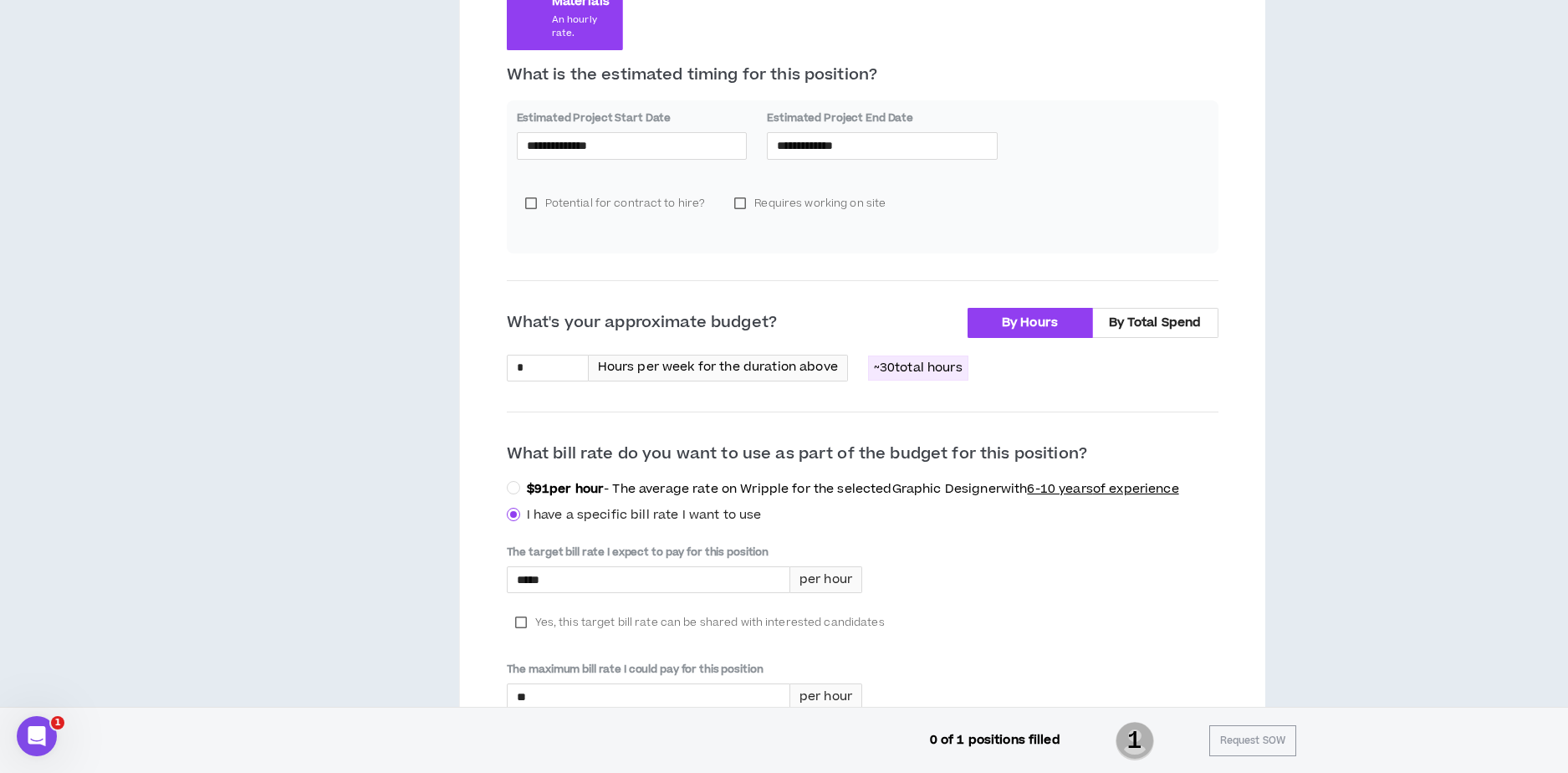
scroll to position [446, 0]
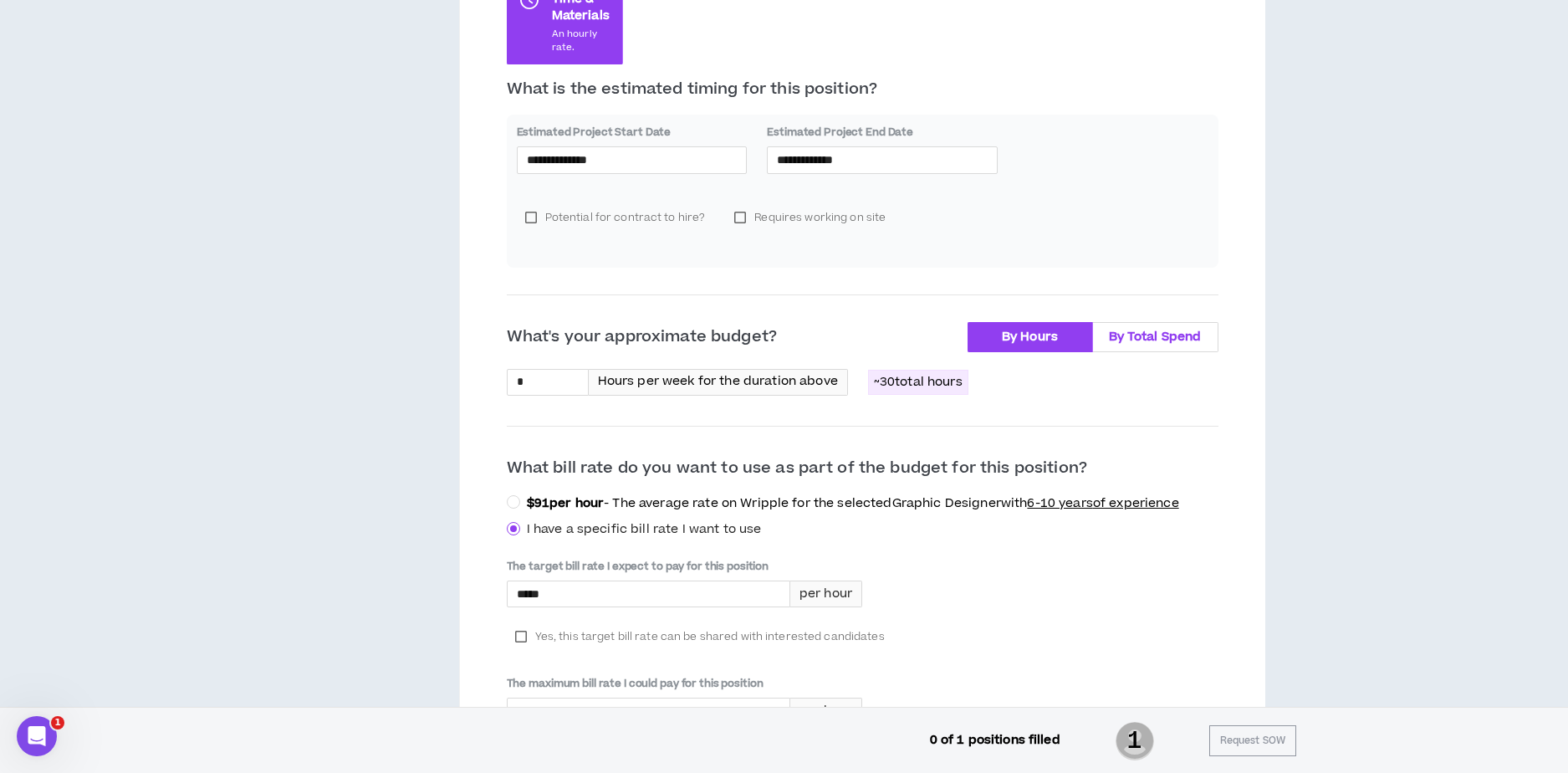
click at [1139, 338] on span "By Total Spend" at bounding box center [1155, 337] width 93 height 18
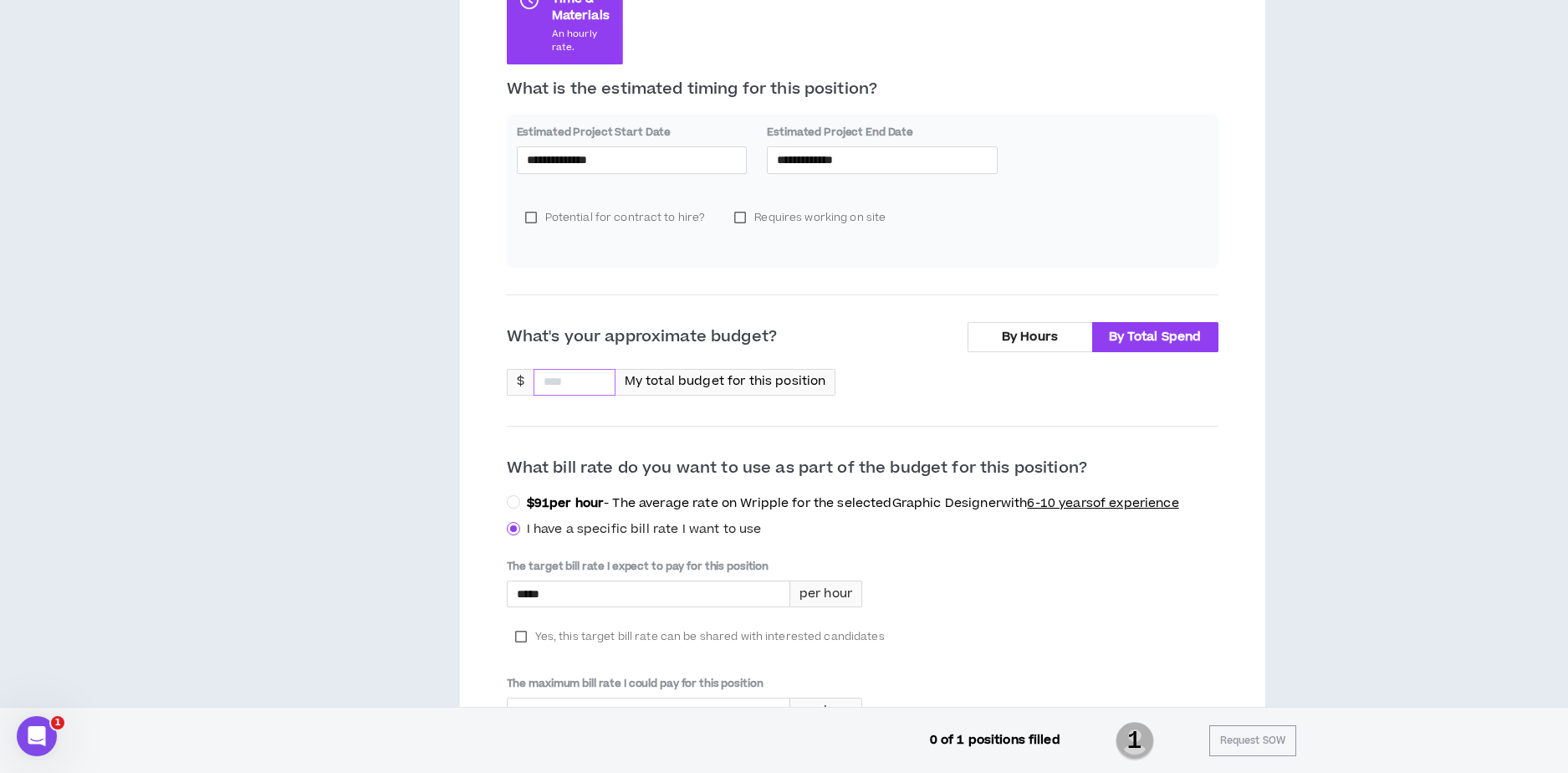
click at [547, 383] on input at bounding box center [574, 382] width 80 height 25
type input "*****"
click at [911, 405] on div "What's your approximate budget? By Hours By Total Spend $ ***** My total budget…" at bounding box center [862, 629] width 711 height 614
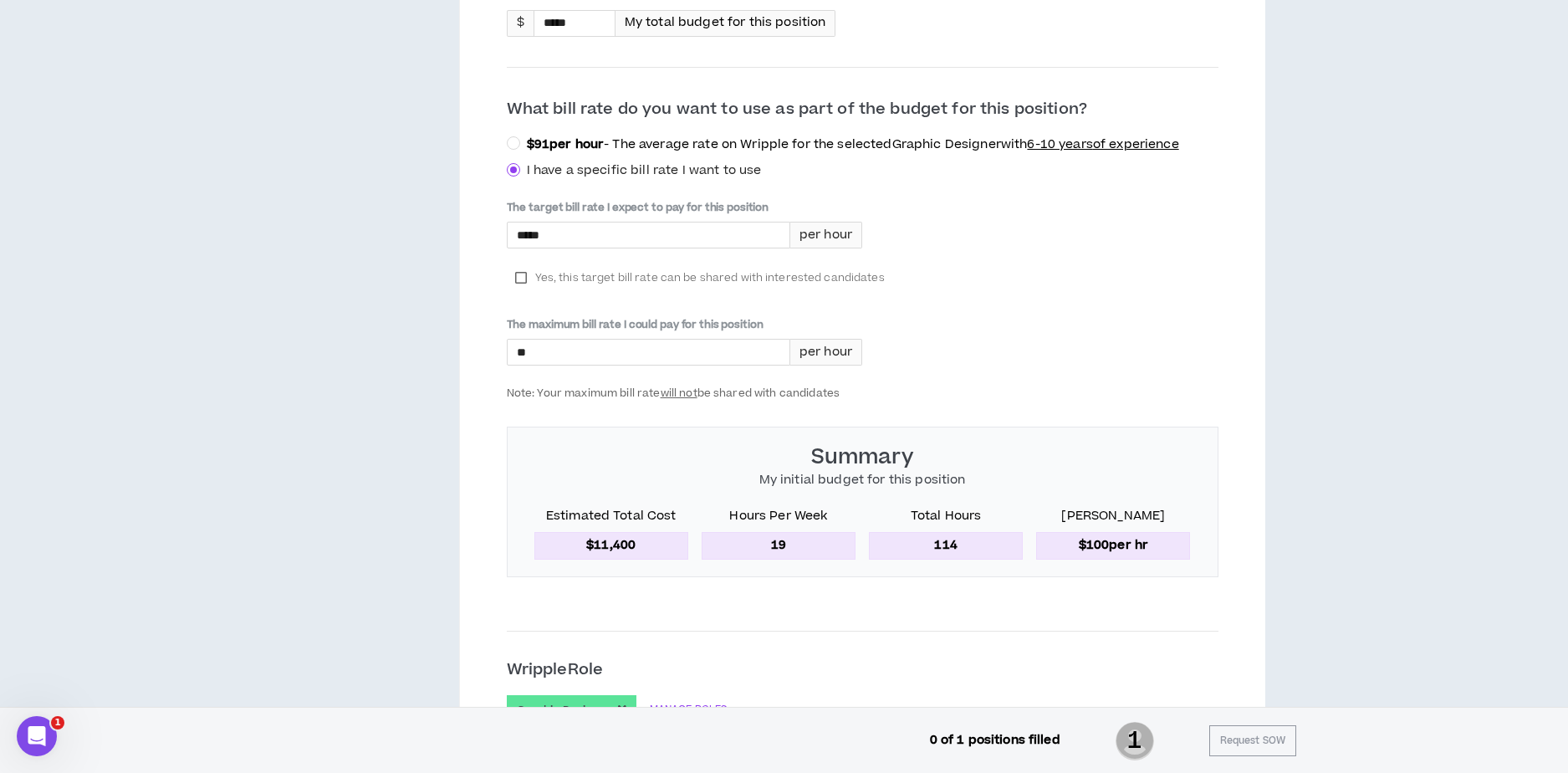
scroll to position [814, 0]
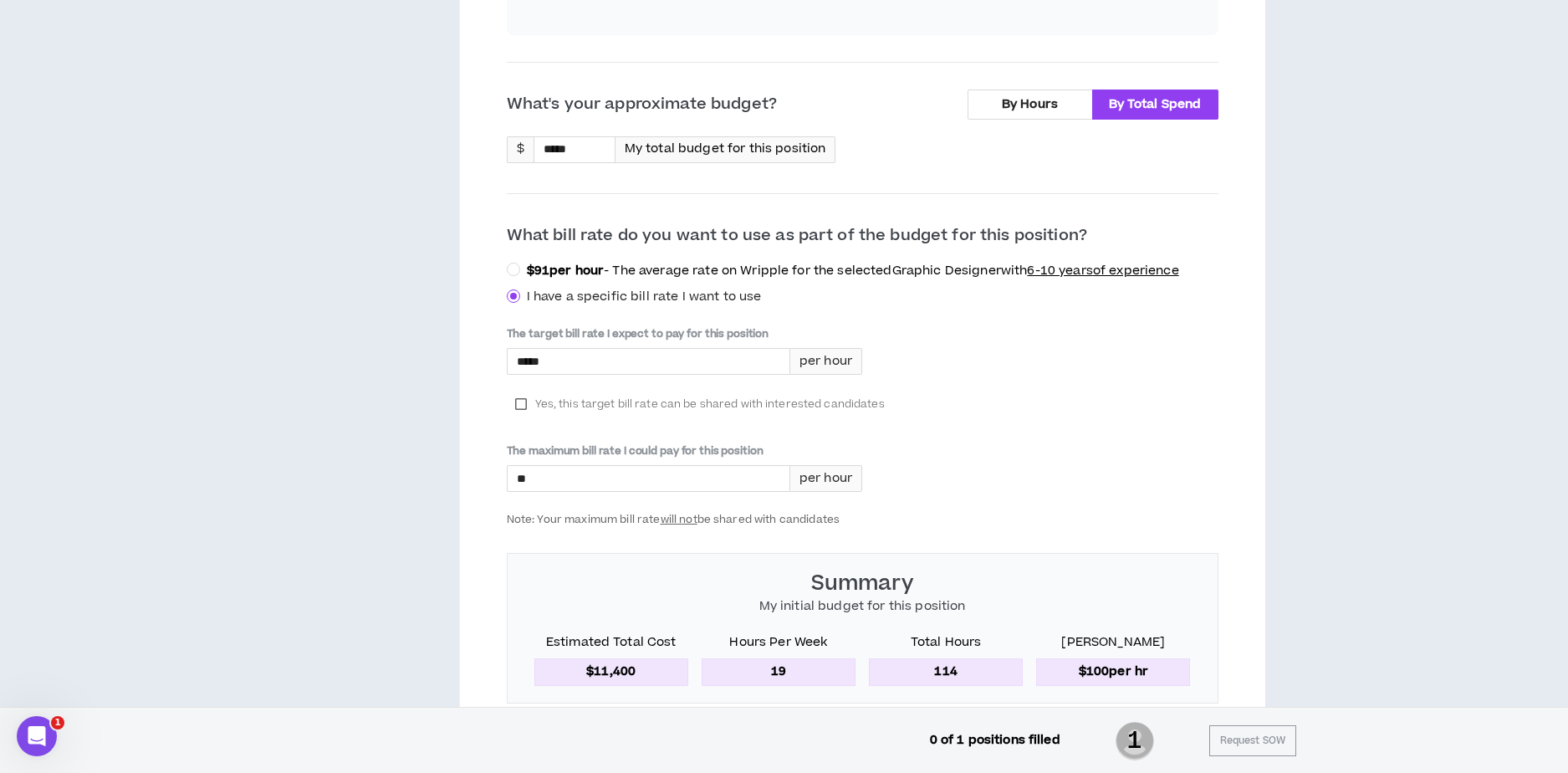
scroll to position [676, 0]
click at [709, 216] on div "What's your approximate budget? By Hours By Total Spend $ ***** My total budget…" at bounding box center [862, 399] width 711 height 614
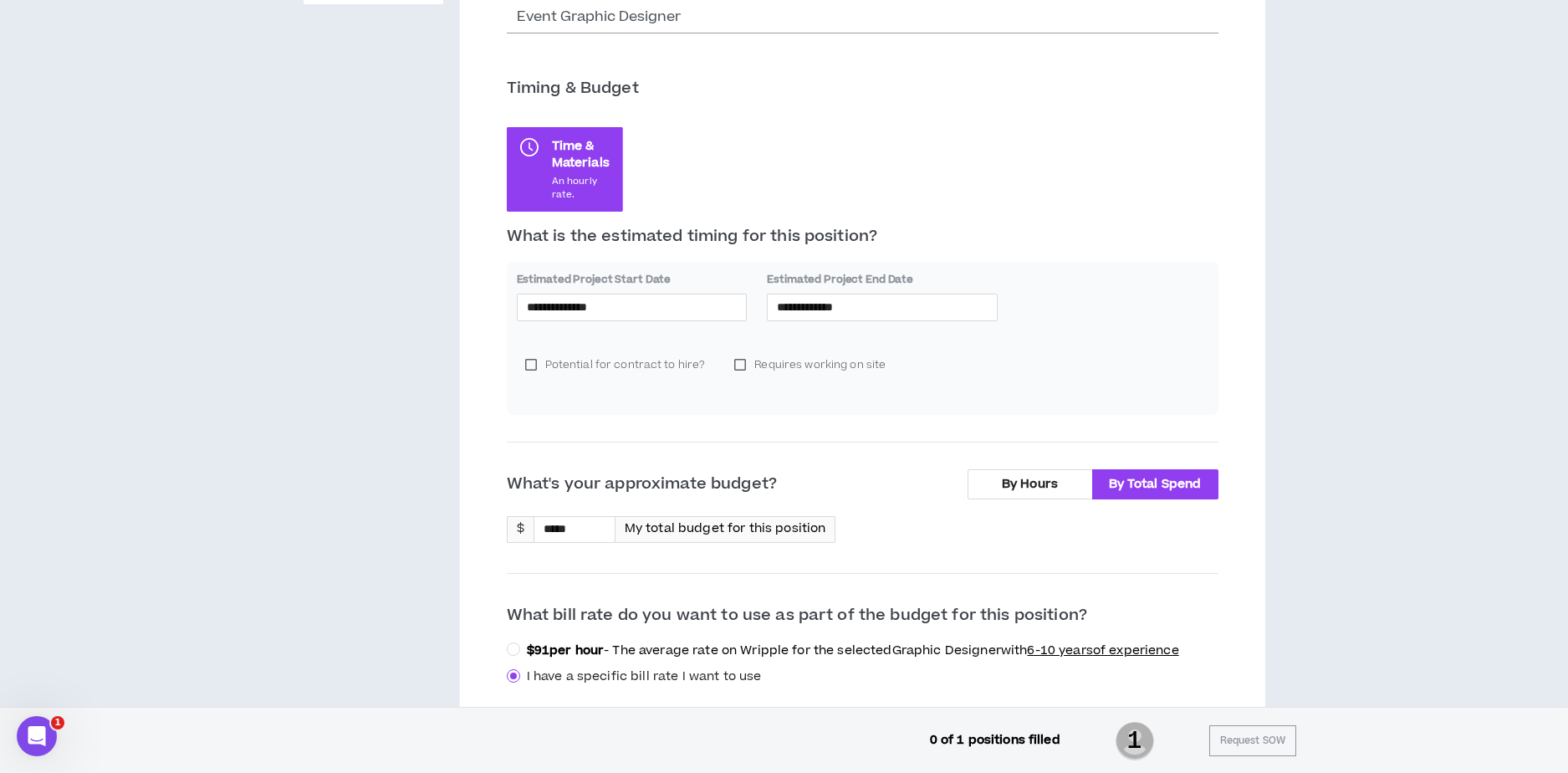
scroll to position [247, 0]
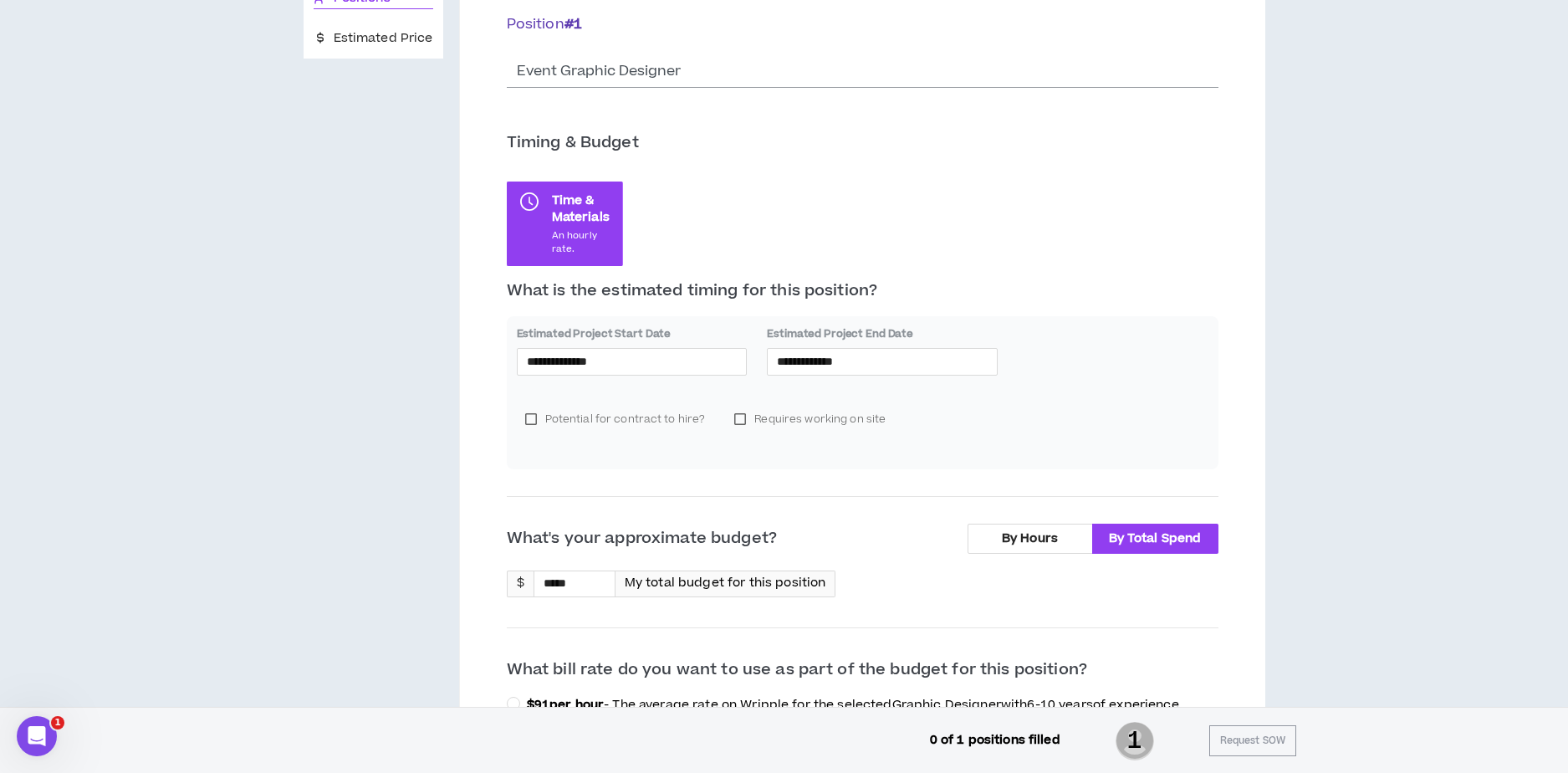
click at [802, 346] on div "**********" at bounding box center [882, 352] width 231 height 52
click at [804, 357] on input "**********" at bounding box center [882, 360] width 210 height 19
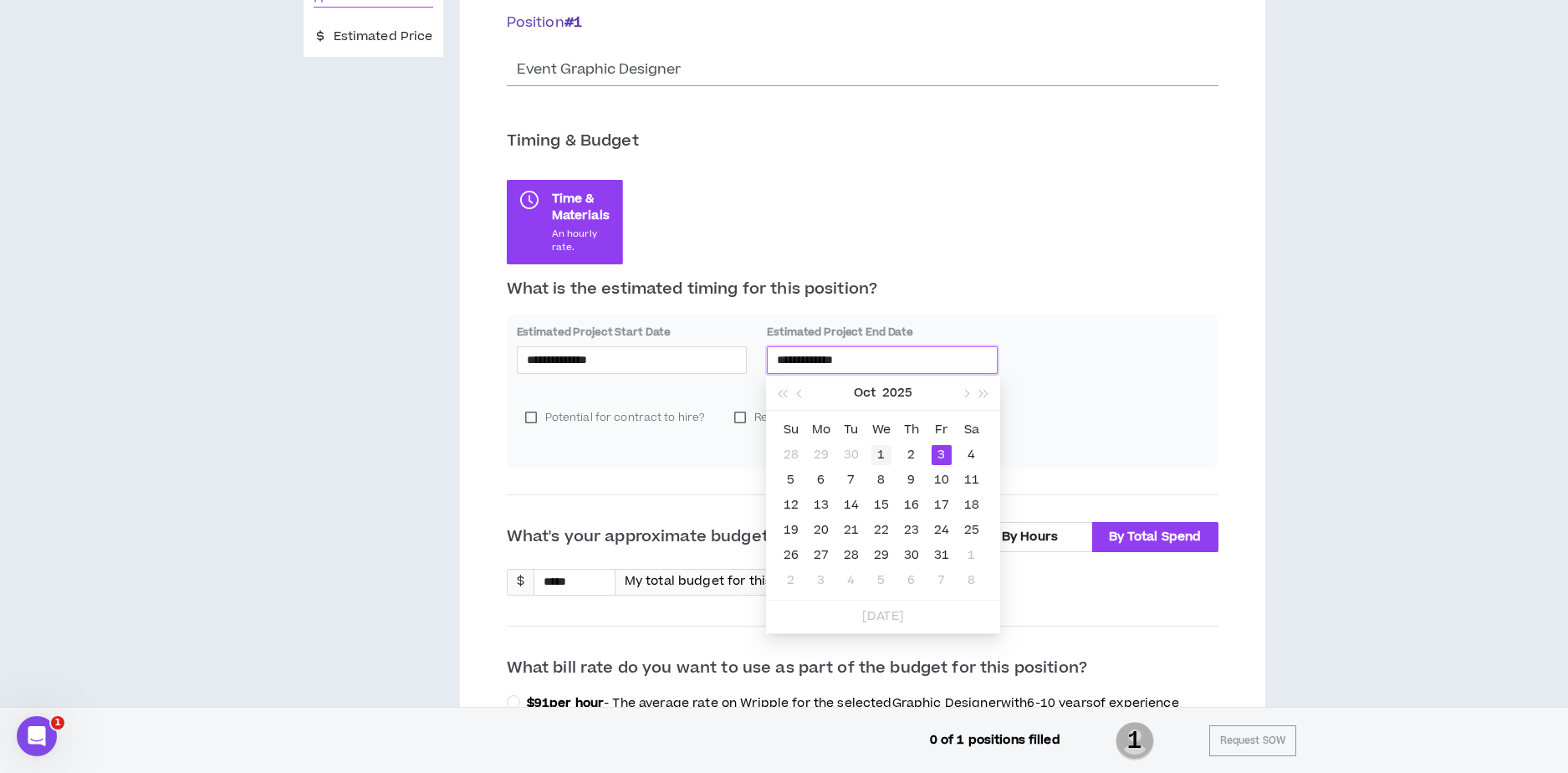
type input "**********"
click at [882, 447] on div "1" at bounding box center [882, 455] width 20 height 20
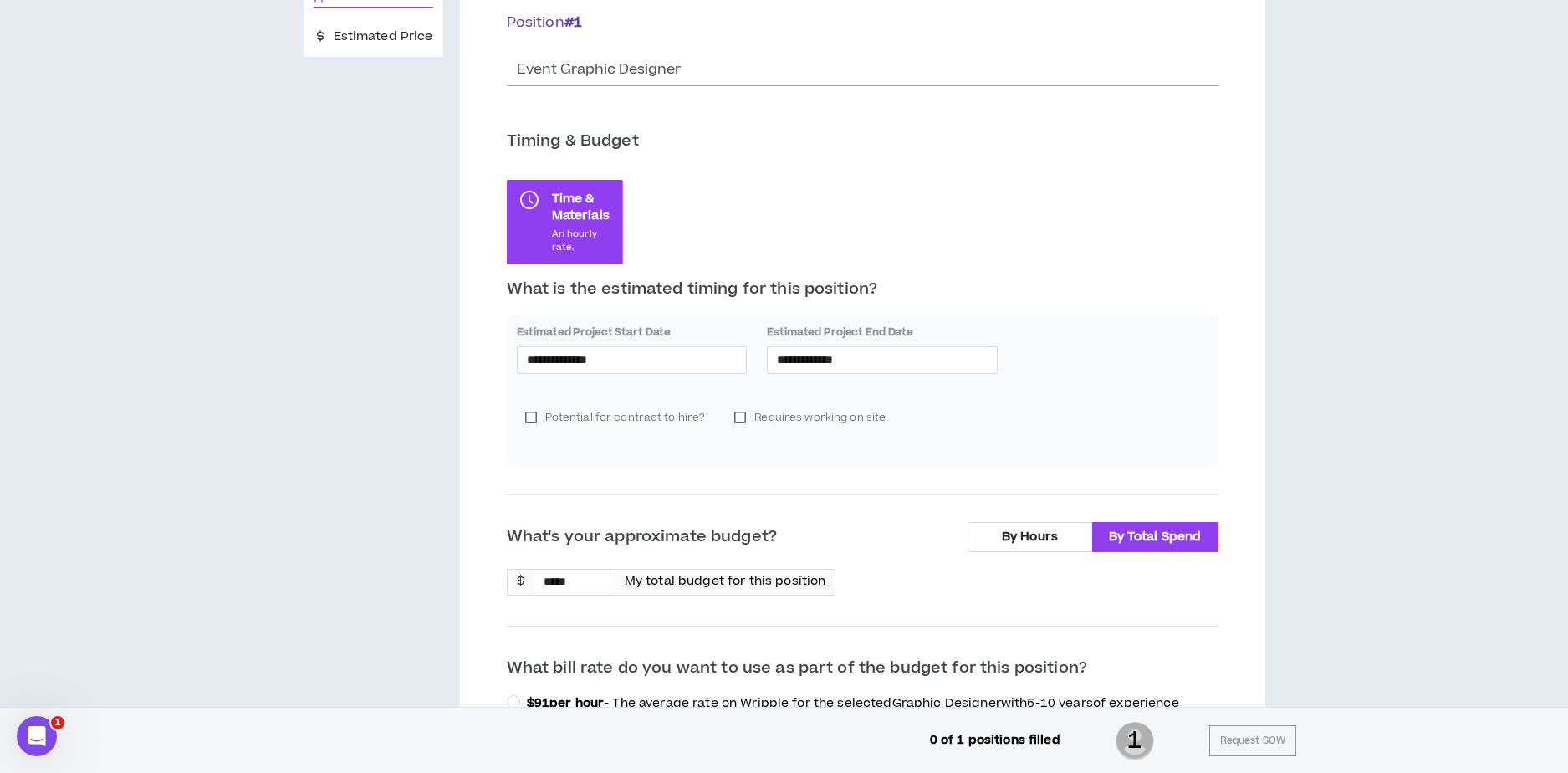
click at [1098, 361] on div "**********" at bounding box center [862, 390] width 711 height 153
drag, startPoint x: 413, startPoint y: 501, endPoint x: 624, endPoint y: 494, distance: 211.1
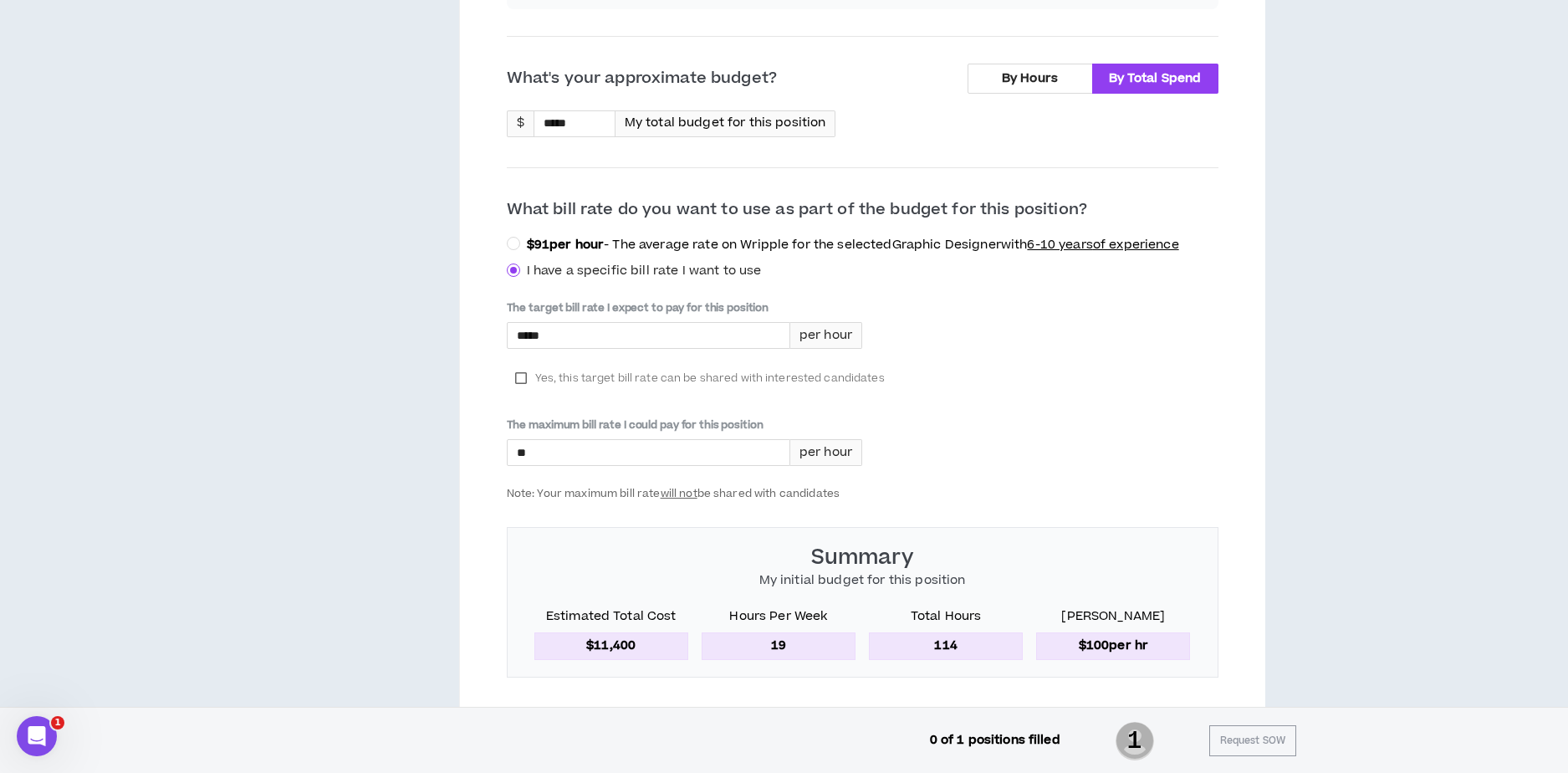
scroll to position [706, 0]
click at [1071, 424] on div "The target bill rate I expect to pay for this position ***** per hour Yes, this…" at bounding box center [862, 399] width 711 height 200
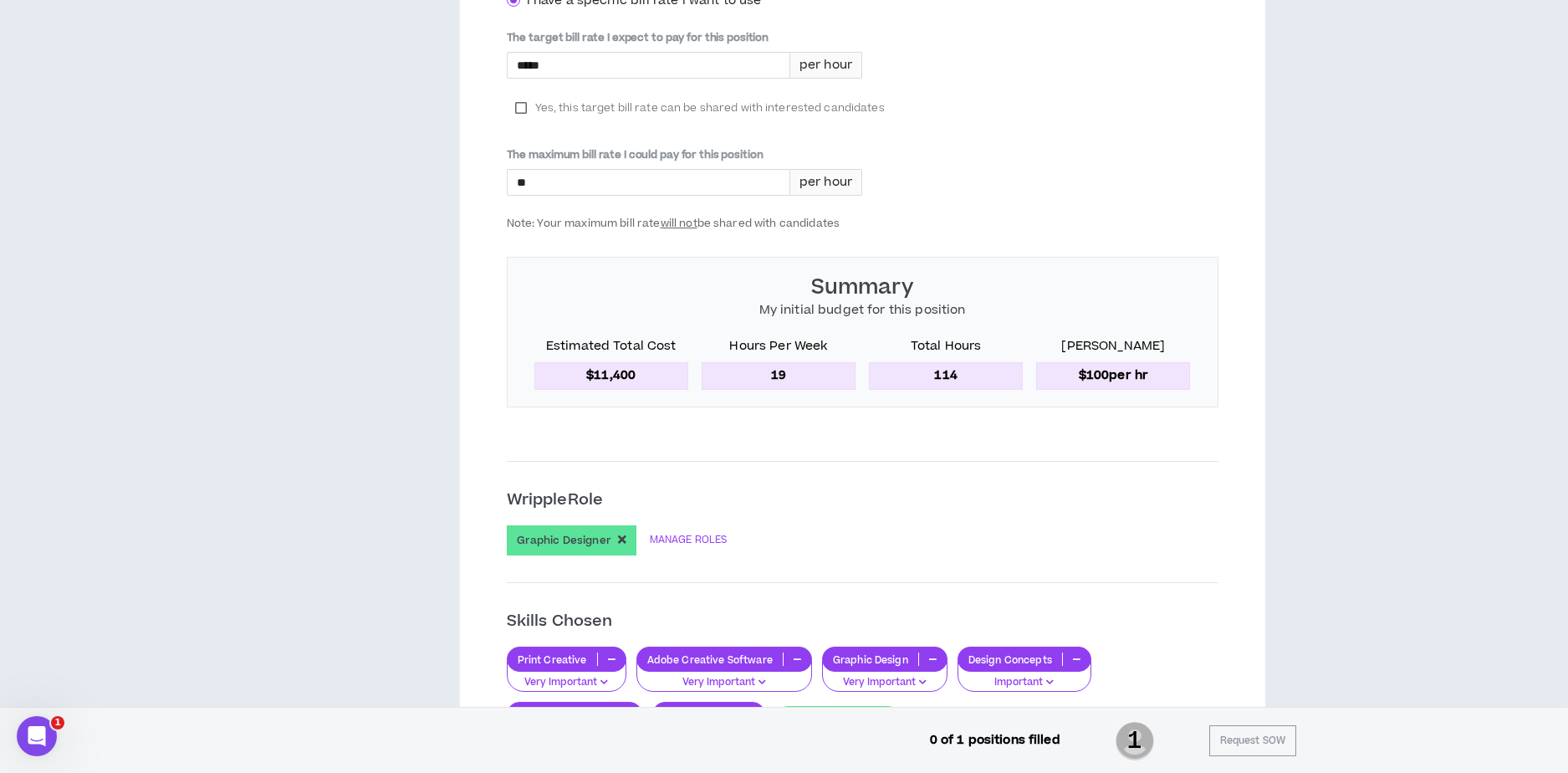
scroll to position [980, 0]
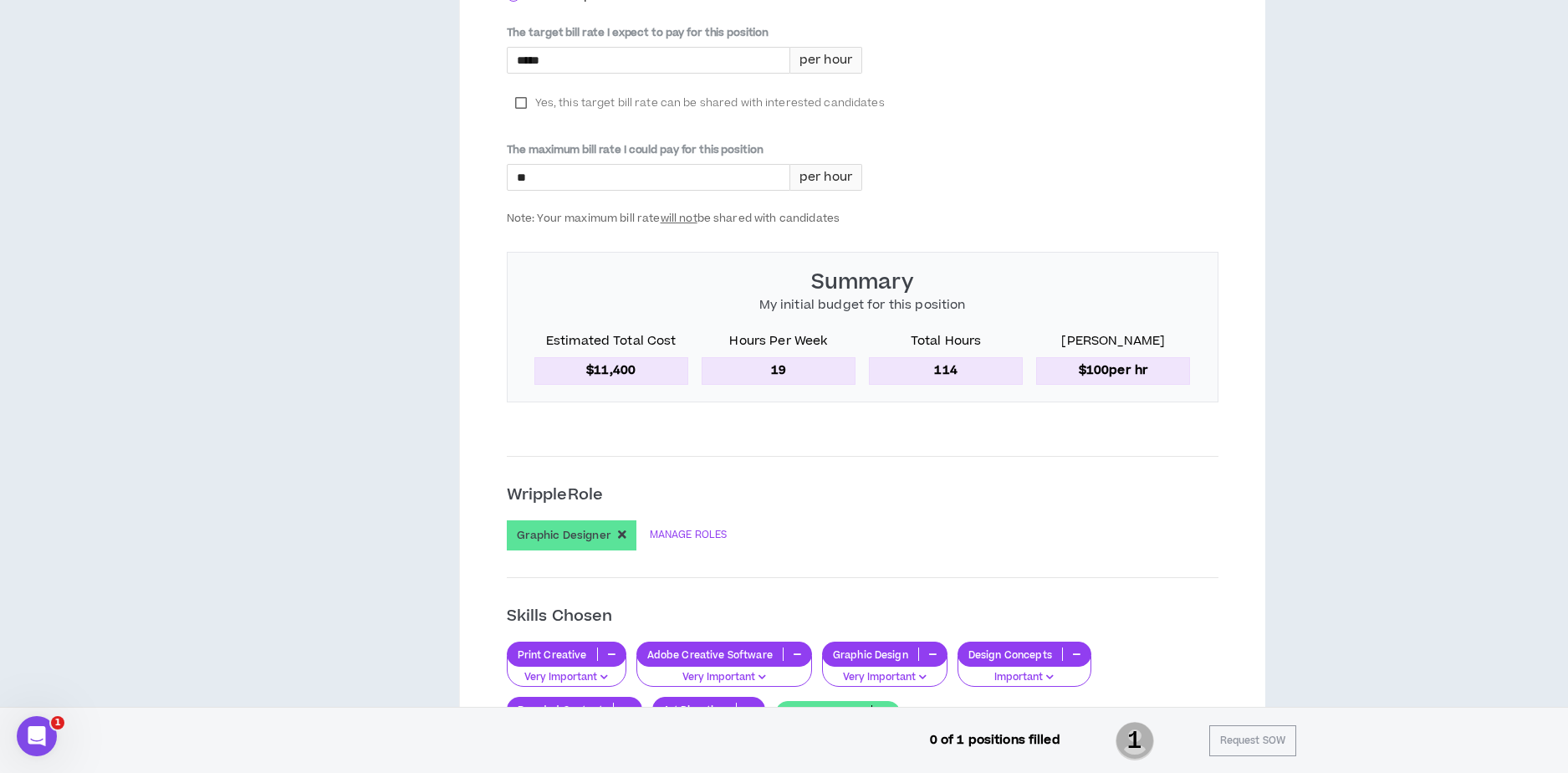
click at [915, 384] on p "114" at bounding box center [945, 370] width 154 height 26
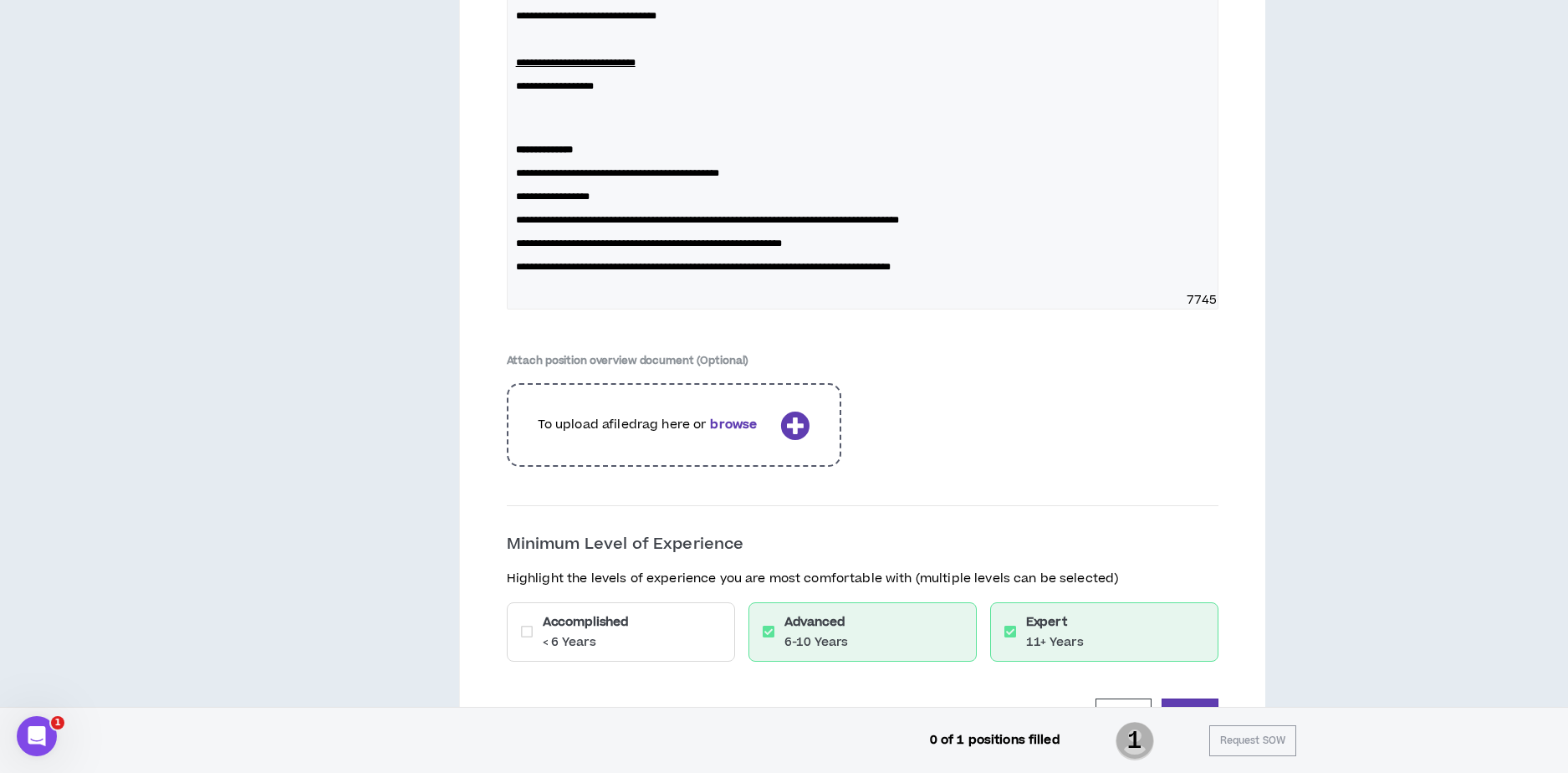
scroll to position [3320, 0]
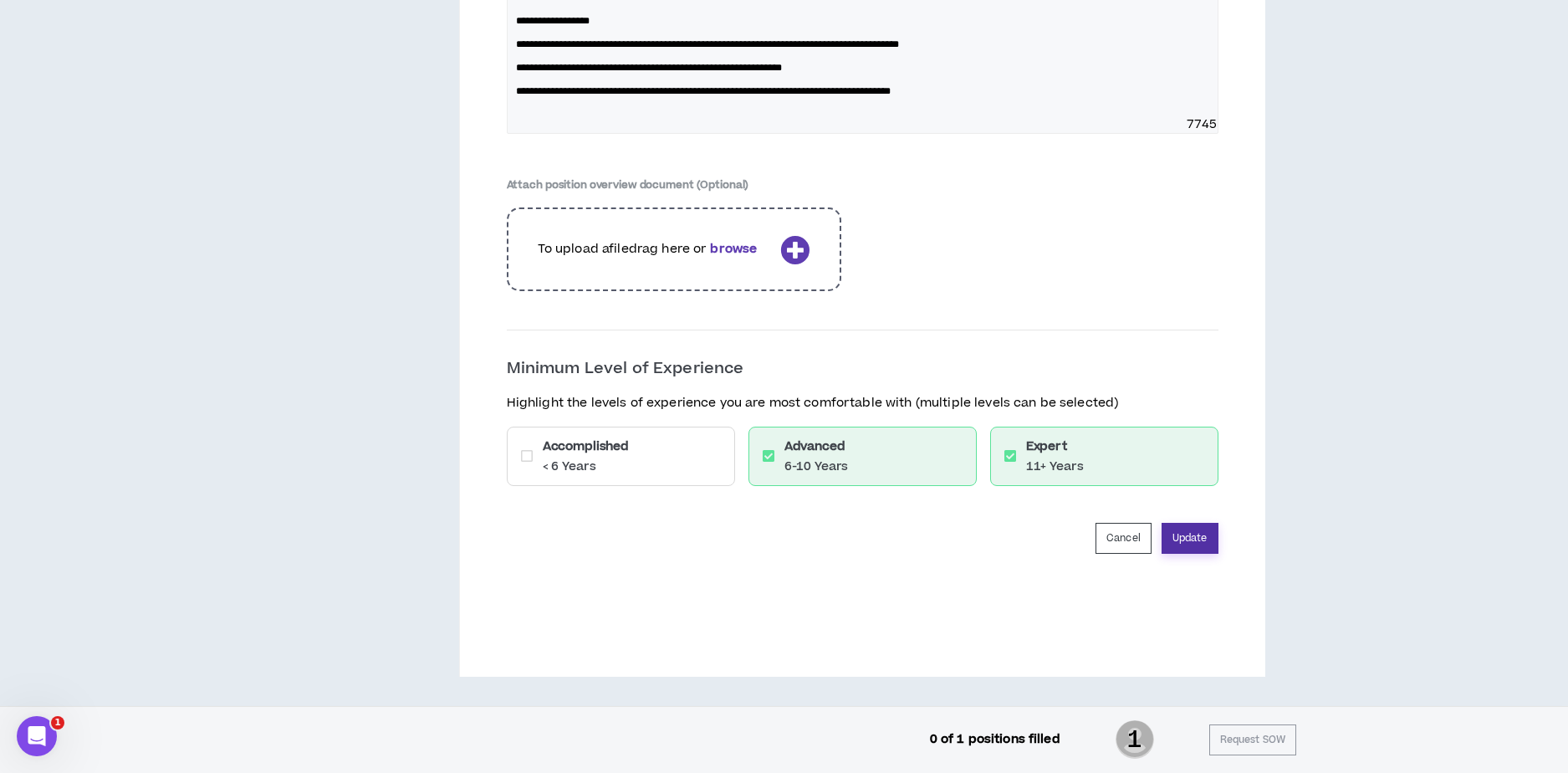
click at [1192, 534] on button "Update" at bounding box center [1190, 539] width 57 height 31
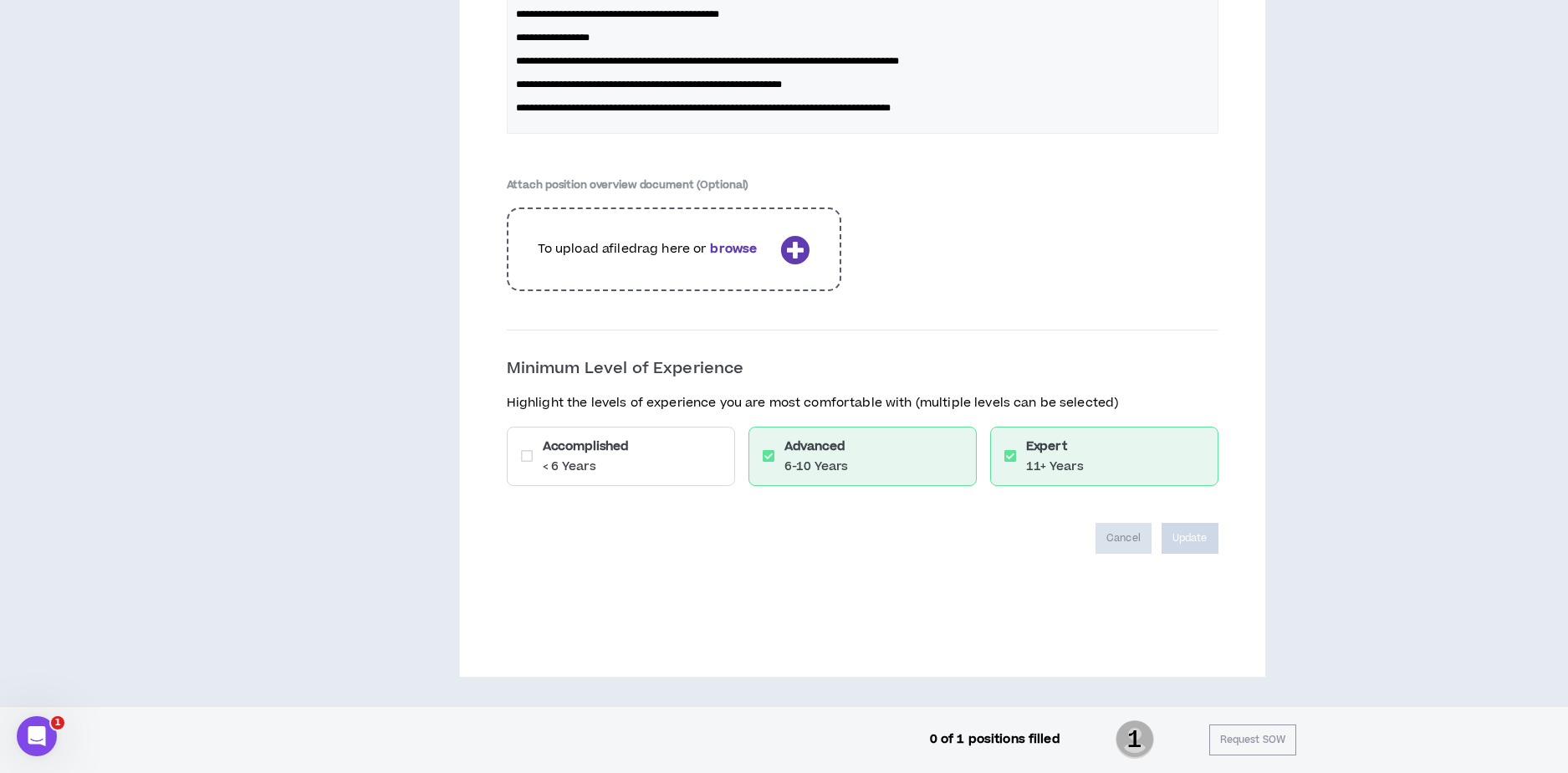
scroll to position [3250, 0]
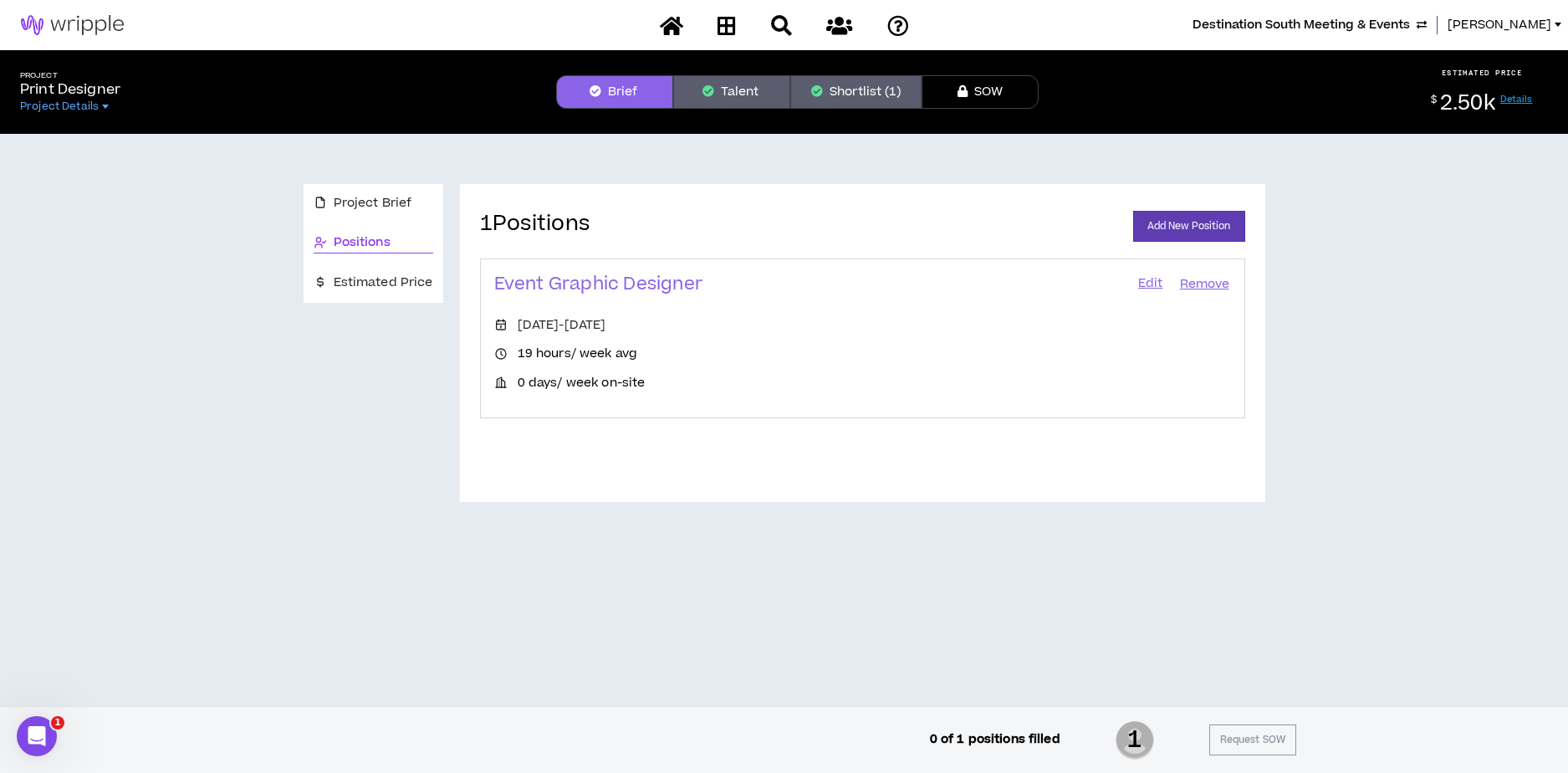
click at [1297, 360] on div "Project Brief Positions Estimated Price 1 Positions Add New Position Event Grap…" at bounding box center [784, 332] width 1554 height 397
click at [1154, 283] on link "Edit" at bounding box center [1150, 284] width 28 height 23
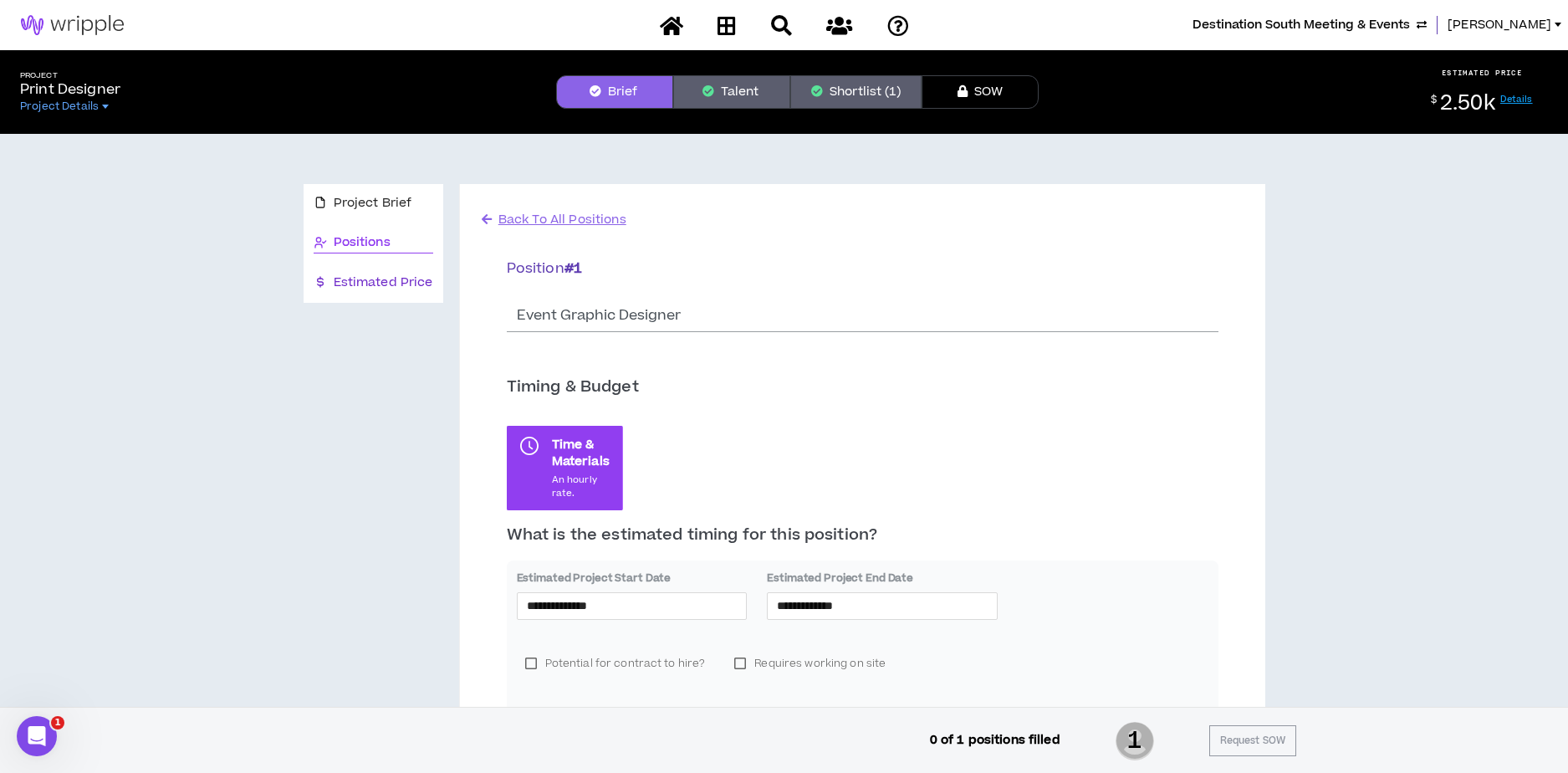
click at [388, 282] on span "Estimated Price" at bounding box center [383, 283] width 100 height 19
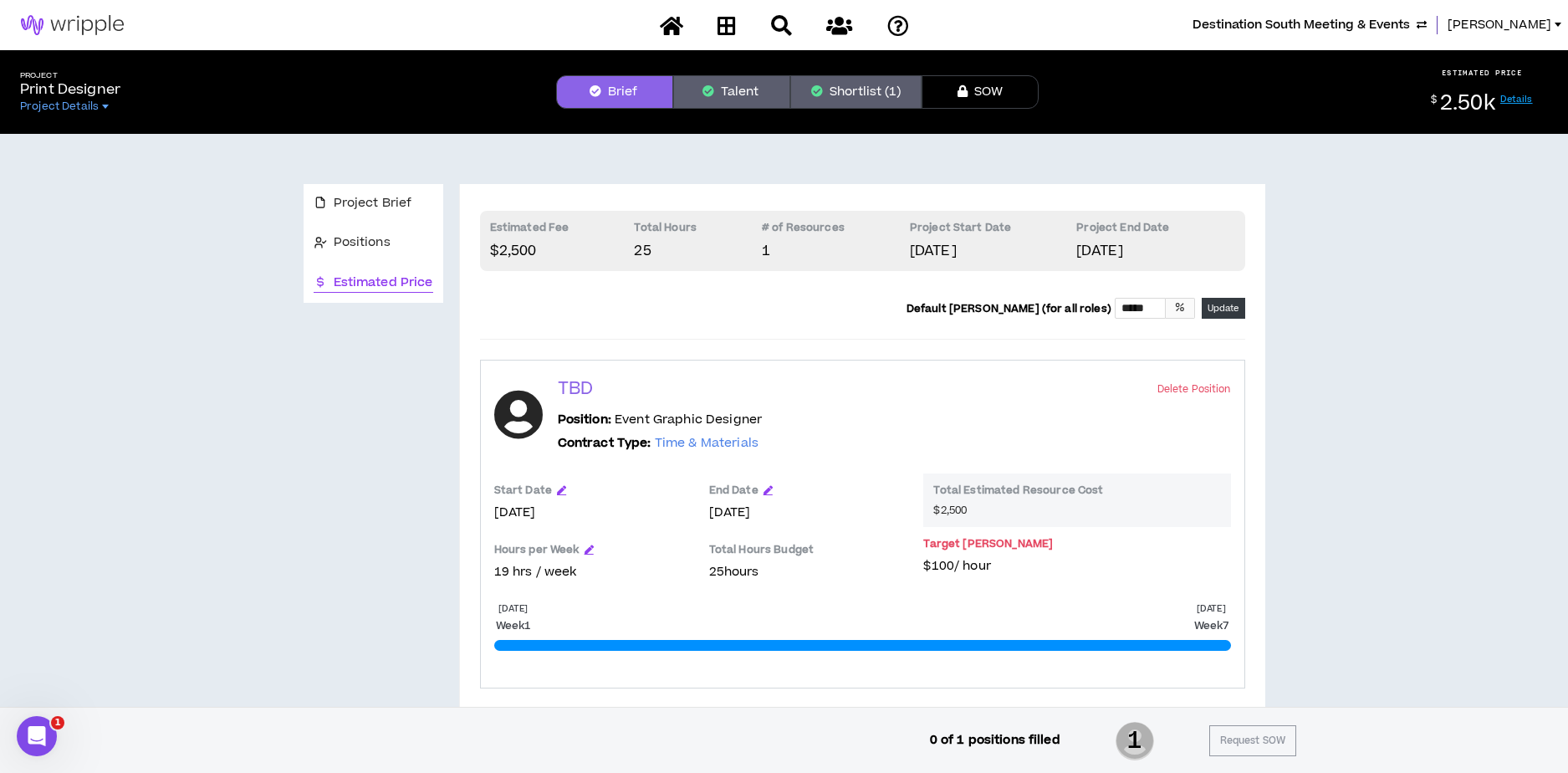
click at [1386, 321] on div "Project Brief Positions Estimated Price Estimated Fee $2,500 Total Hours 25 # o…" at bounding box center [784, 449] width 1554 height 631
click at [360, 242] on span "Positions" at bounding box center [362, 243] width 57 height 19
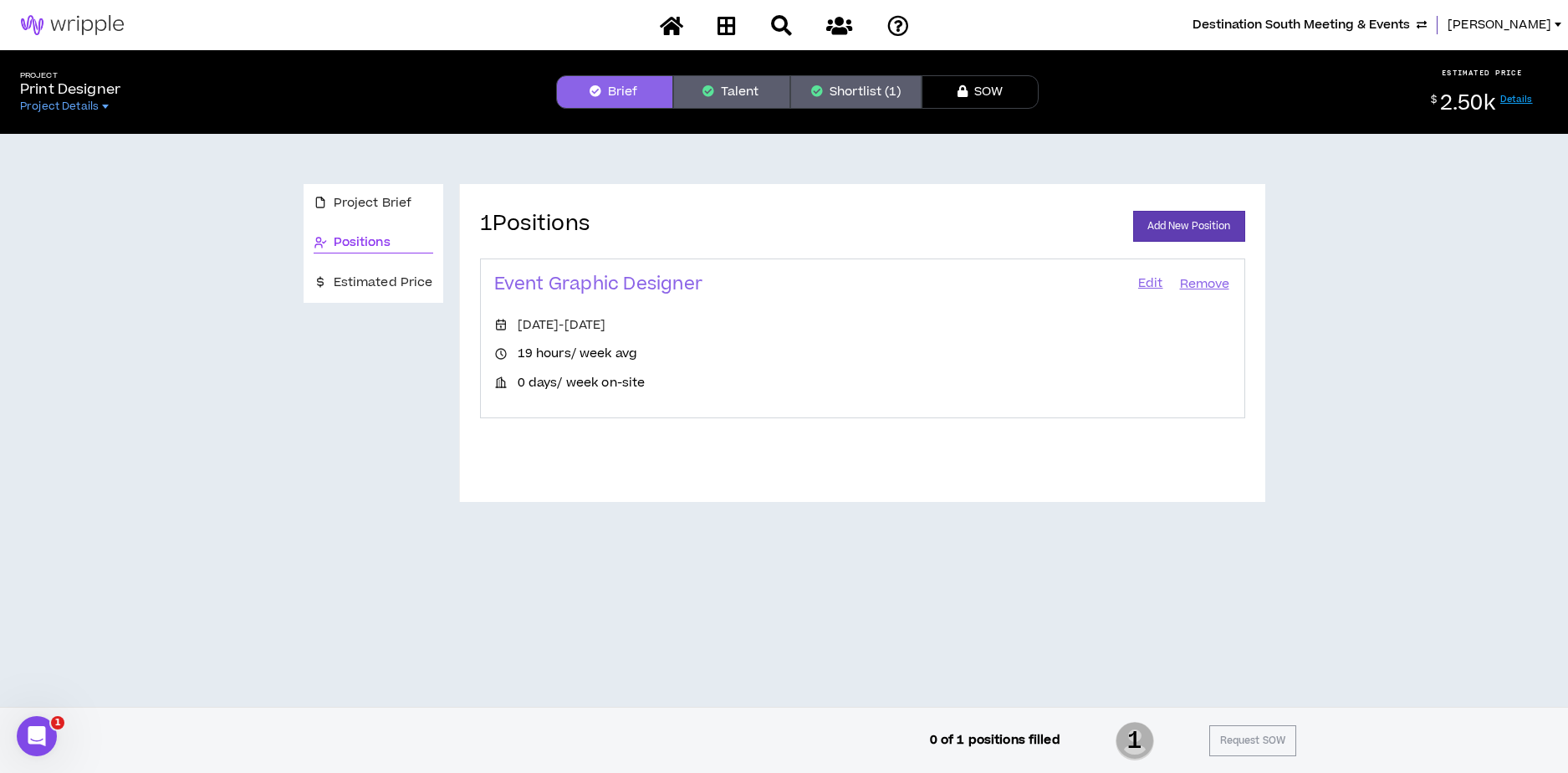
click at [1149, 281] on link "Edit" at bounding box center [1150, 284] width 28 height 23
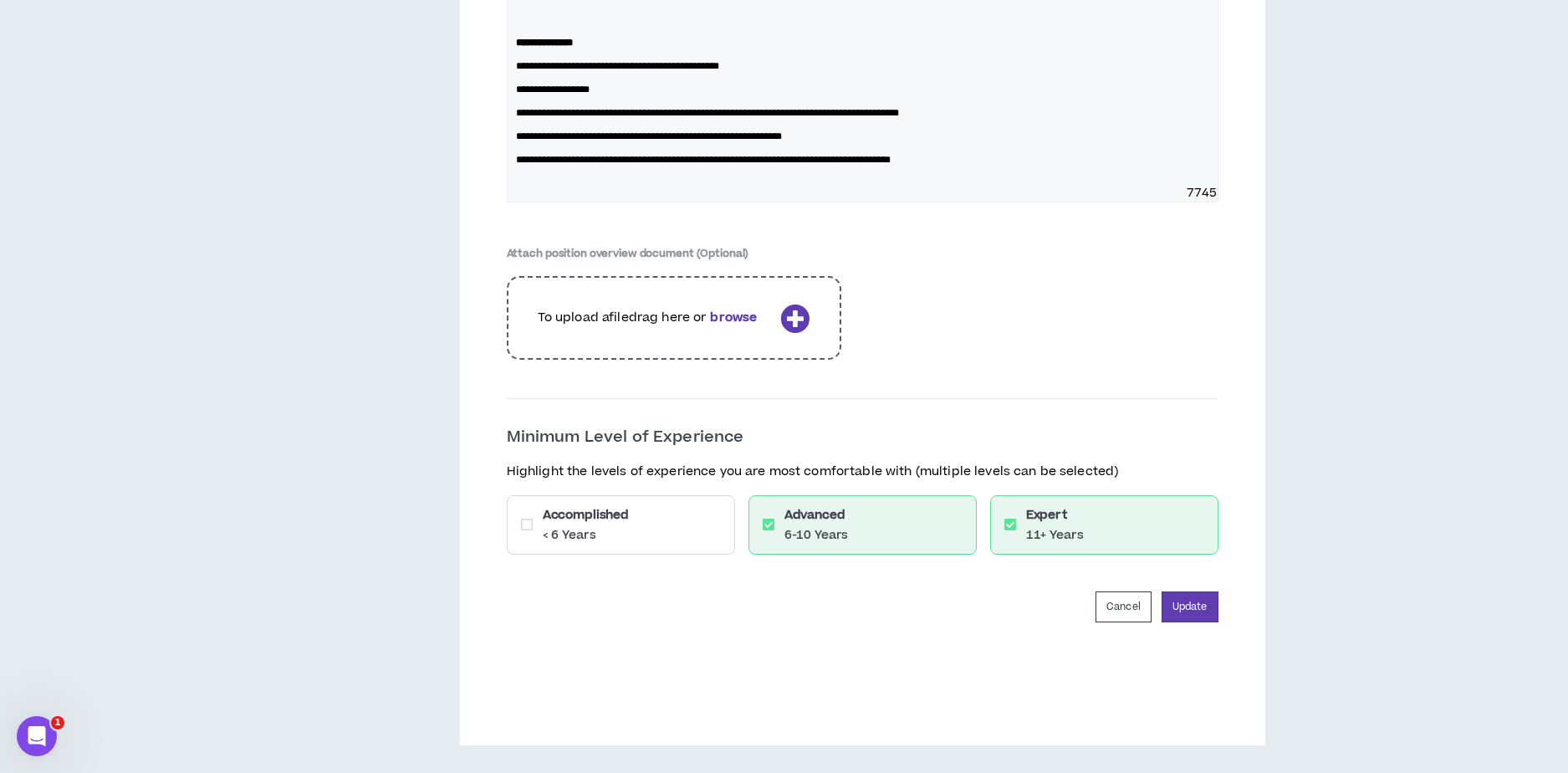
scroll to position [3320, 0]
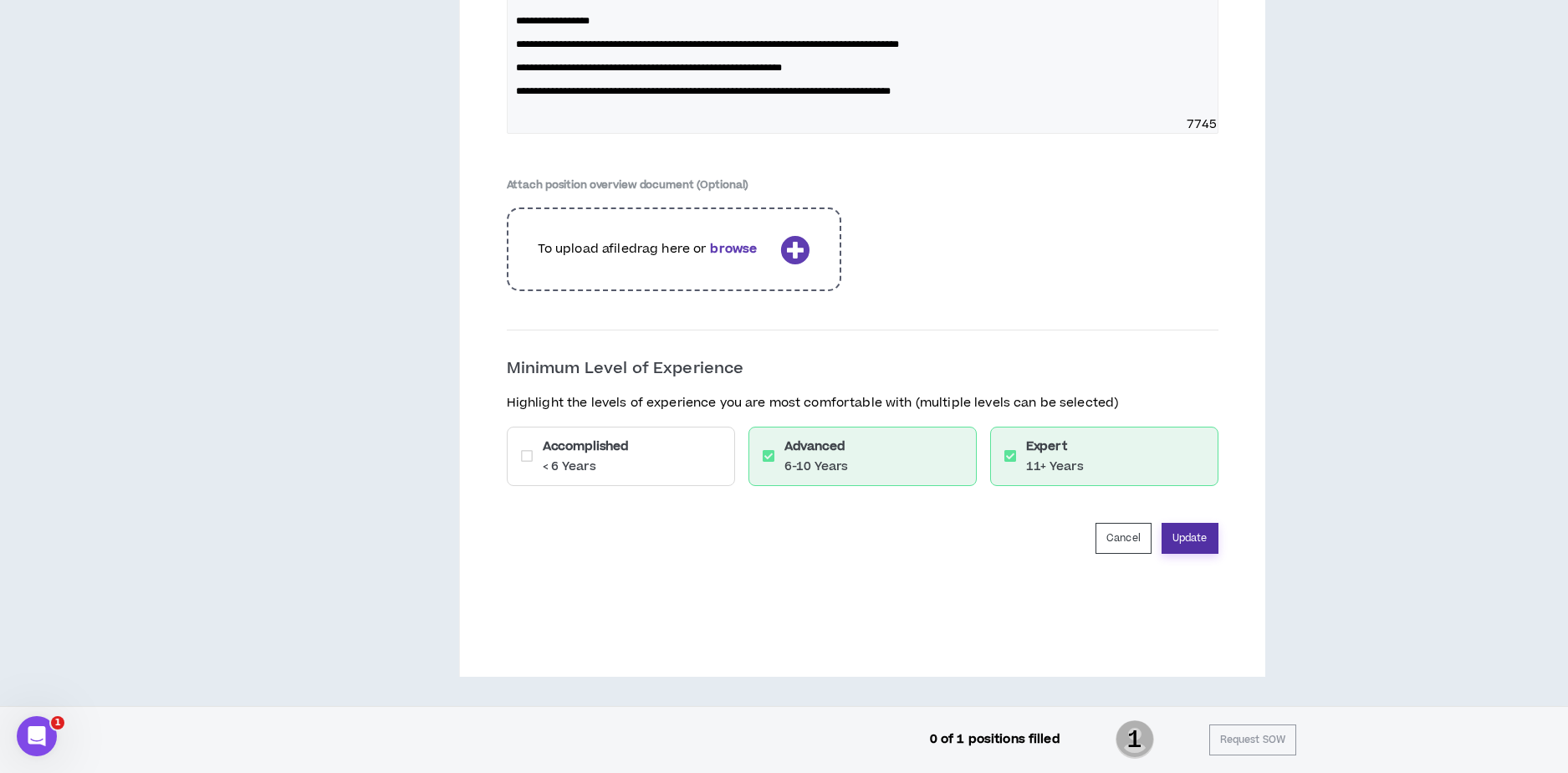
click at [1192, 537] on button "Update" at bounding box center [1190, 539] width 57 height 31
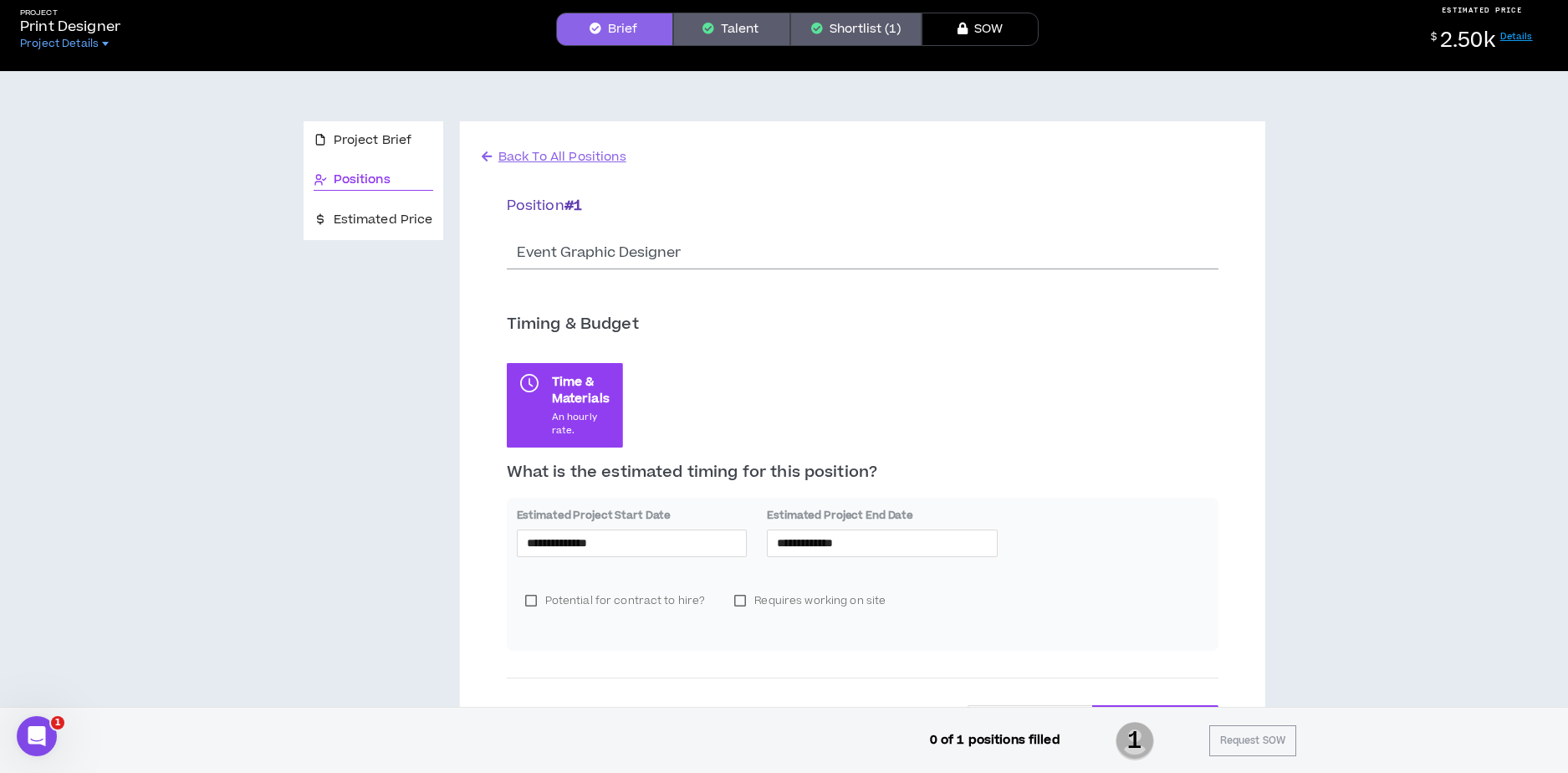
scroll to position [0, 0]
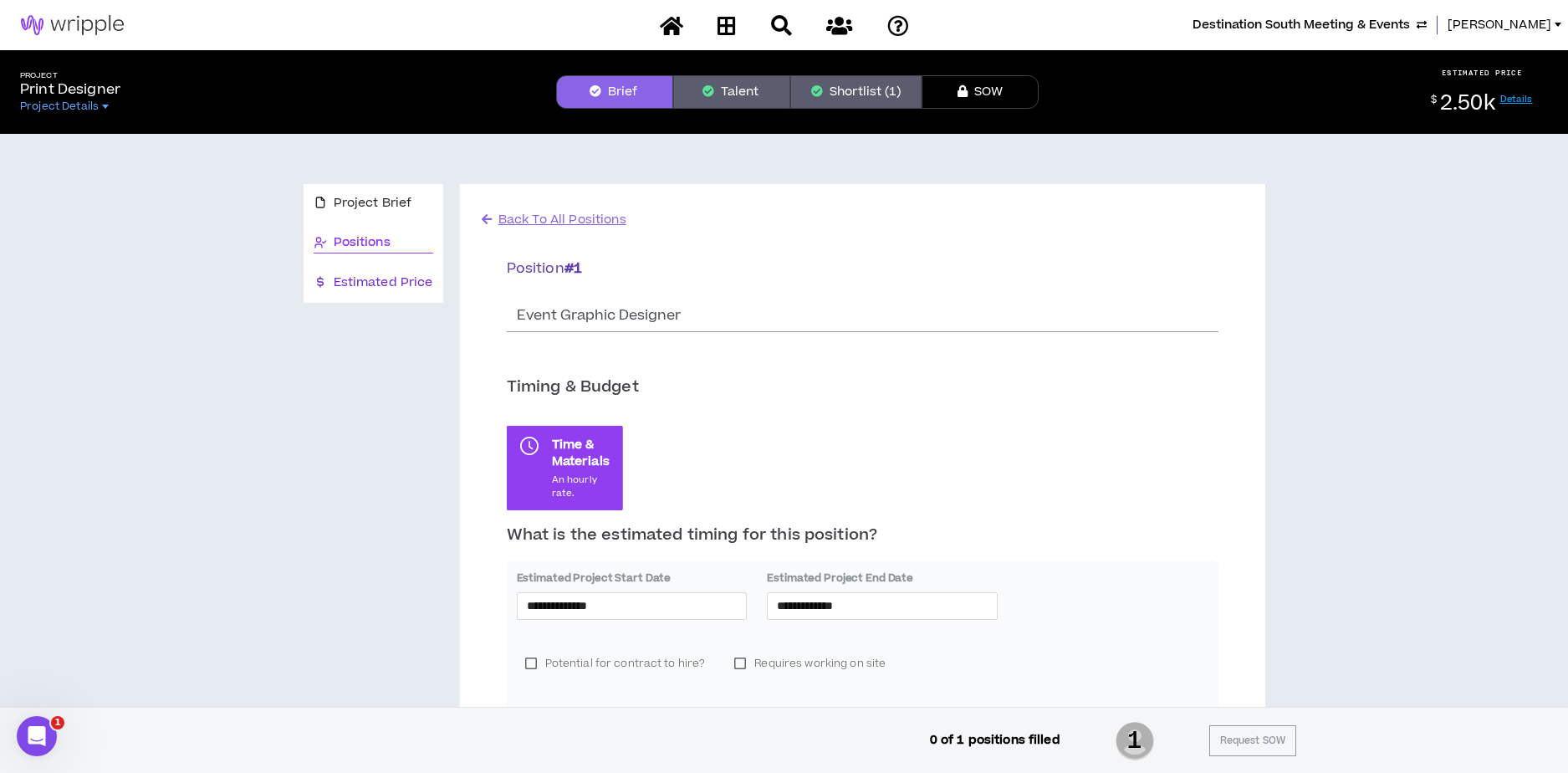
click at [400, 284] on span "Estimated Price" at bounding box center [383, 283] width 100 height 19
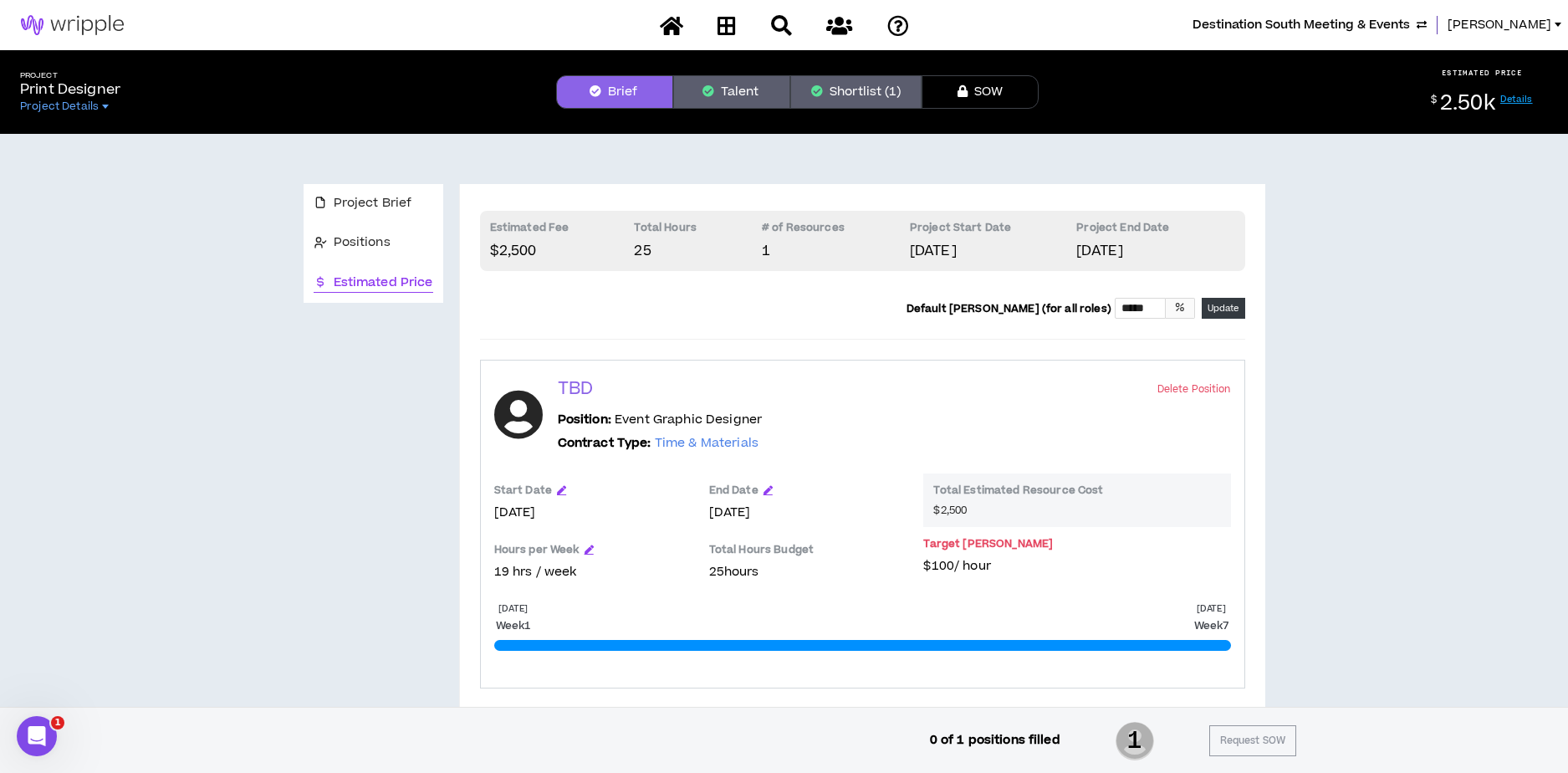
drag, startPoint x: 1349, startPoint y: 314, endPoint x: 1278, endPoint y: 313, distance: 71.0
click at [1342, 314] on div "Project Brief Positions Estimated Price Estimated Fee $2,500 Total Hours 25 # o…" at bounding box center [784, 449] width 1554 height 631
click at [937, 234] on p "Project Start Date" at bounding box center [992, 231] width 166 height 20
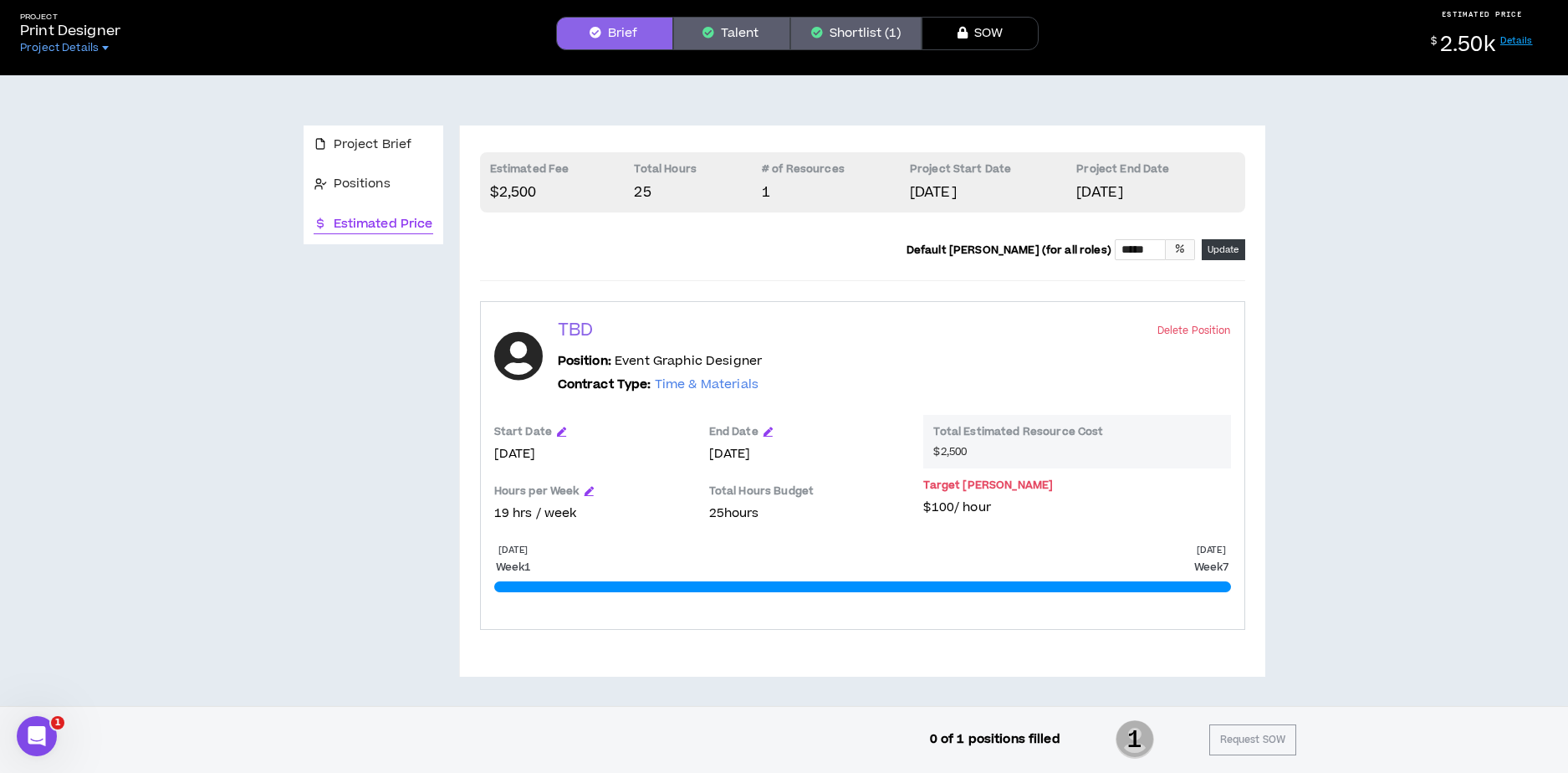
click at [566, 327] on p "TBD" at bounding box center [575, 330] width 35 height 23
click at [642, 489] on div "Hours per Week" at bounding box center [593, 494] width 198 height 20
click at [1433, 462] on div "Project Brief Positions Estimated Price Estimated Fee $2,500 Total Hours 25 # o…" at bounding box center [784, 390] width 1554 height 631
click at [857, 30] on button "Shortlist (1)" at bounding box center [856, 33] width 131 height 33
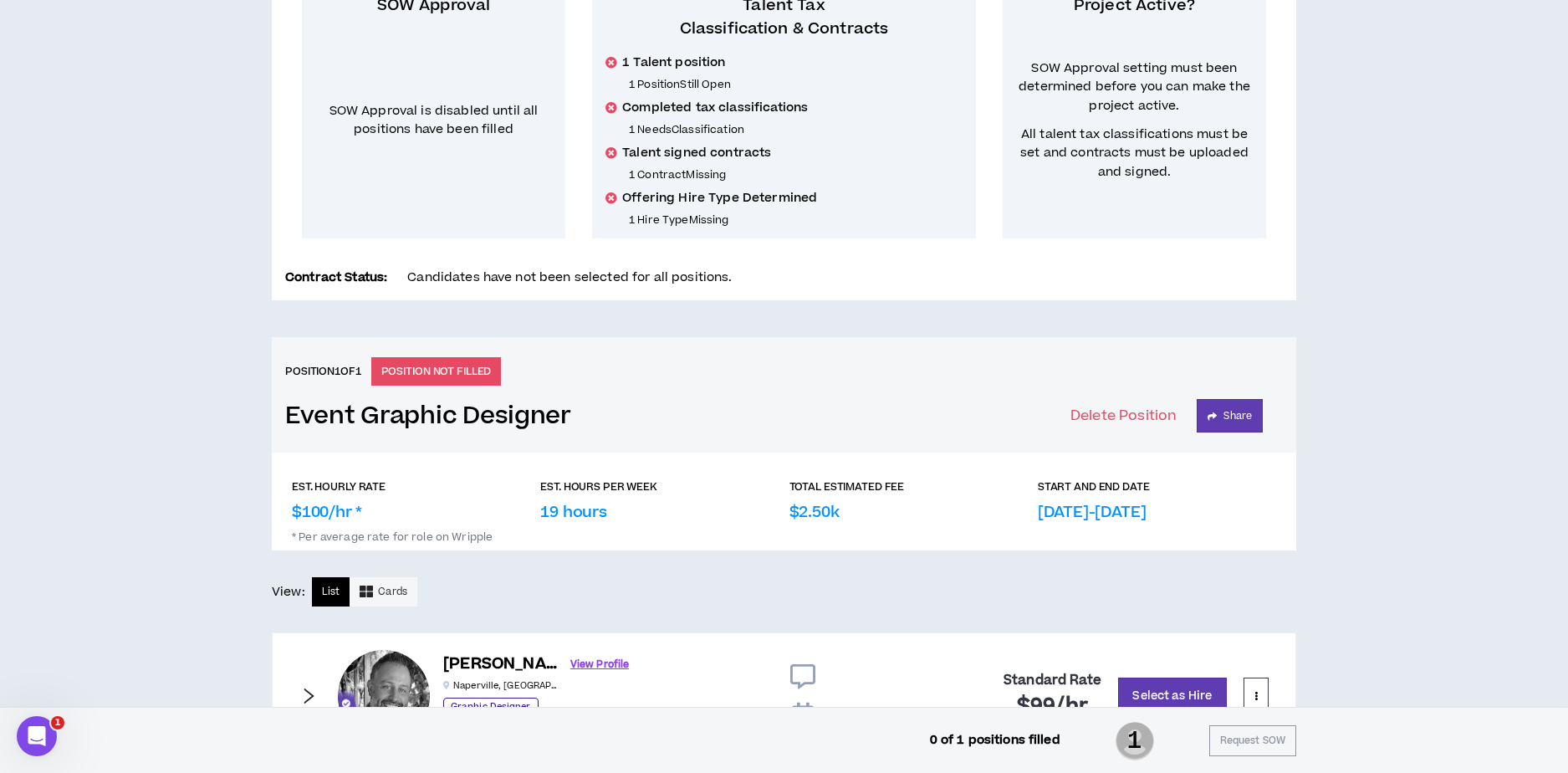
scroll to position [434, 0]
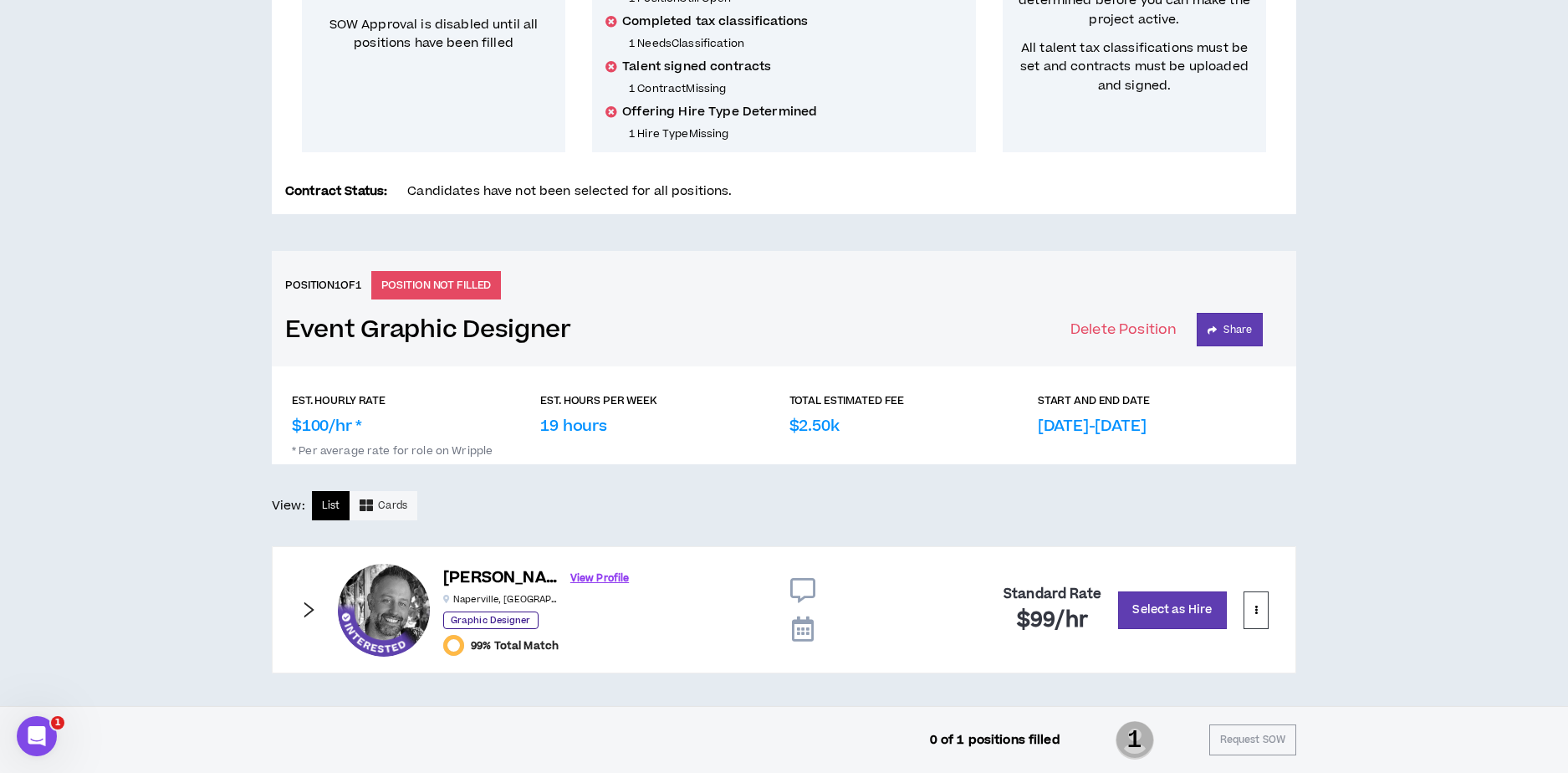
click at [306, 607] on icon "right" at bounding box center [308, 610] width 19 height 19
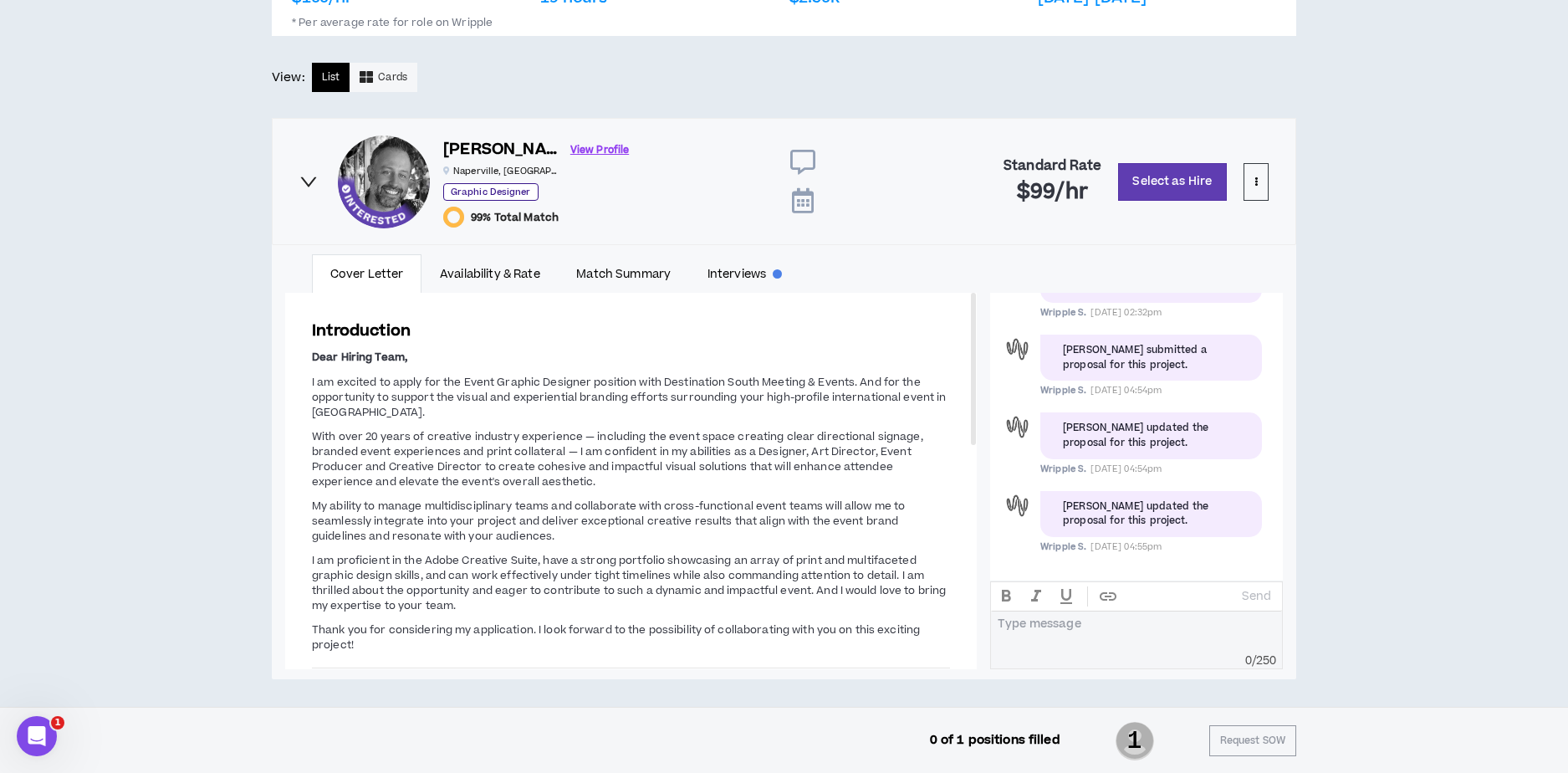
scroll to position [869, 0]
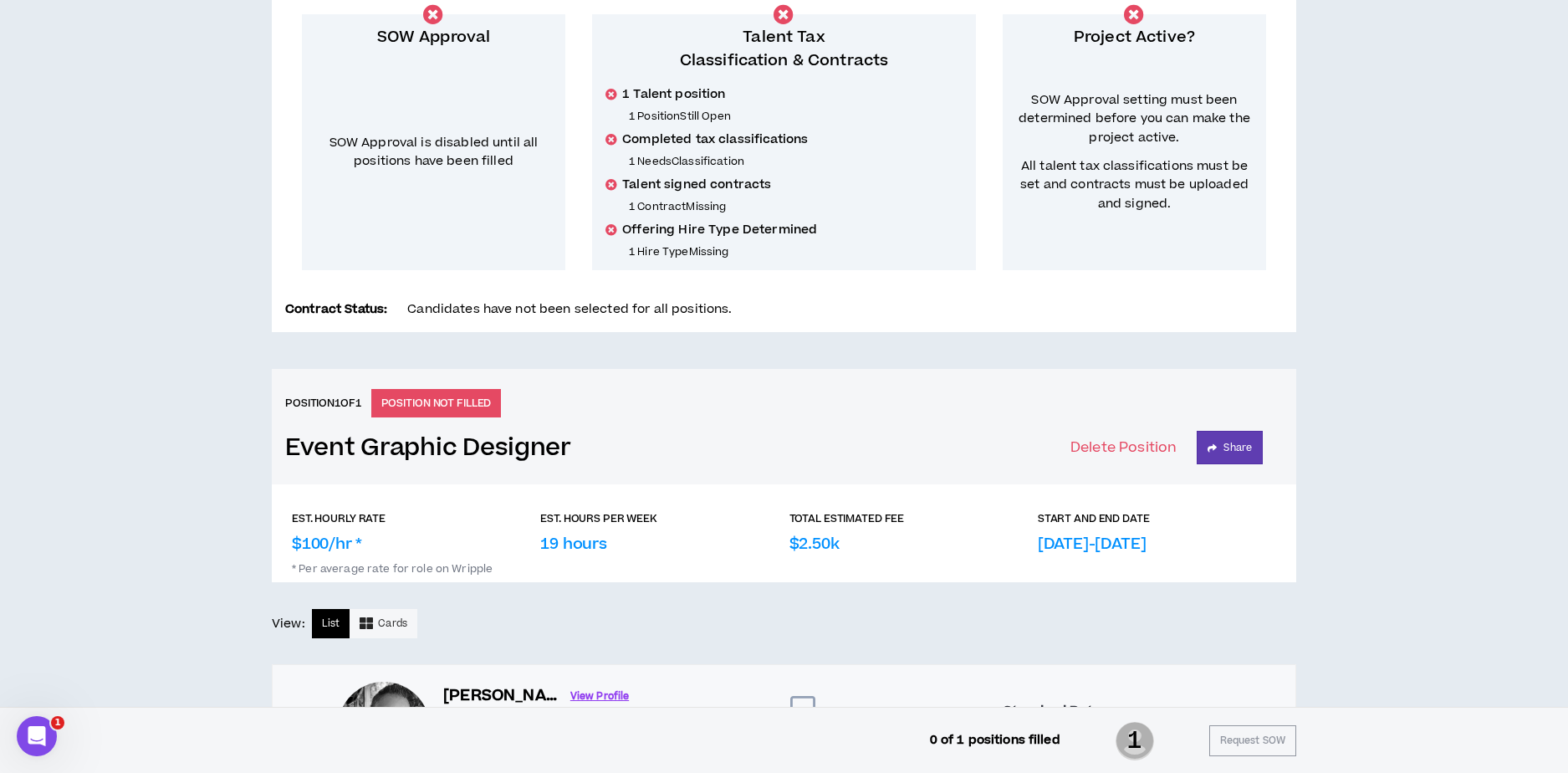
scroll to position [315, 0]
click at [224, 352] on div "CLIENT LEAD TOOLS Client is setup for generated SoW Notification Settings Talen…" at bounding box center [784, 539] width 1568 height 1441
click at [165, 228] on div "CLIENT LEAD TOOLS Client is setup for generated SoW Notification Settings Talen…" at bounding box center [784, 539] width 1568 height 1441
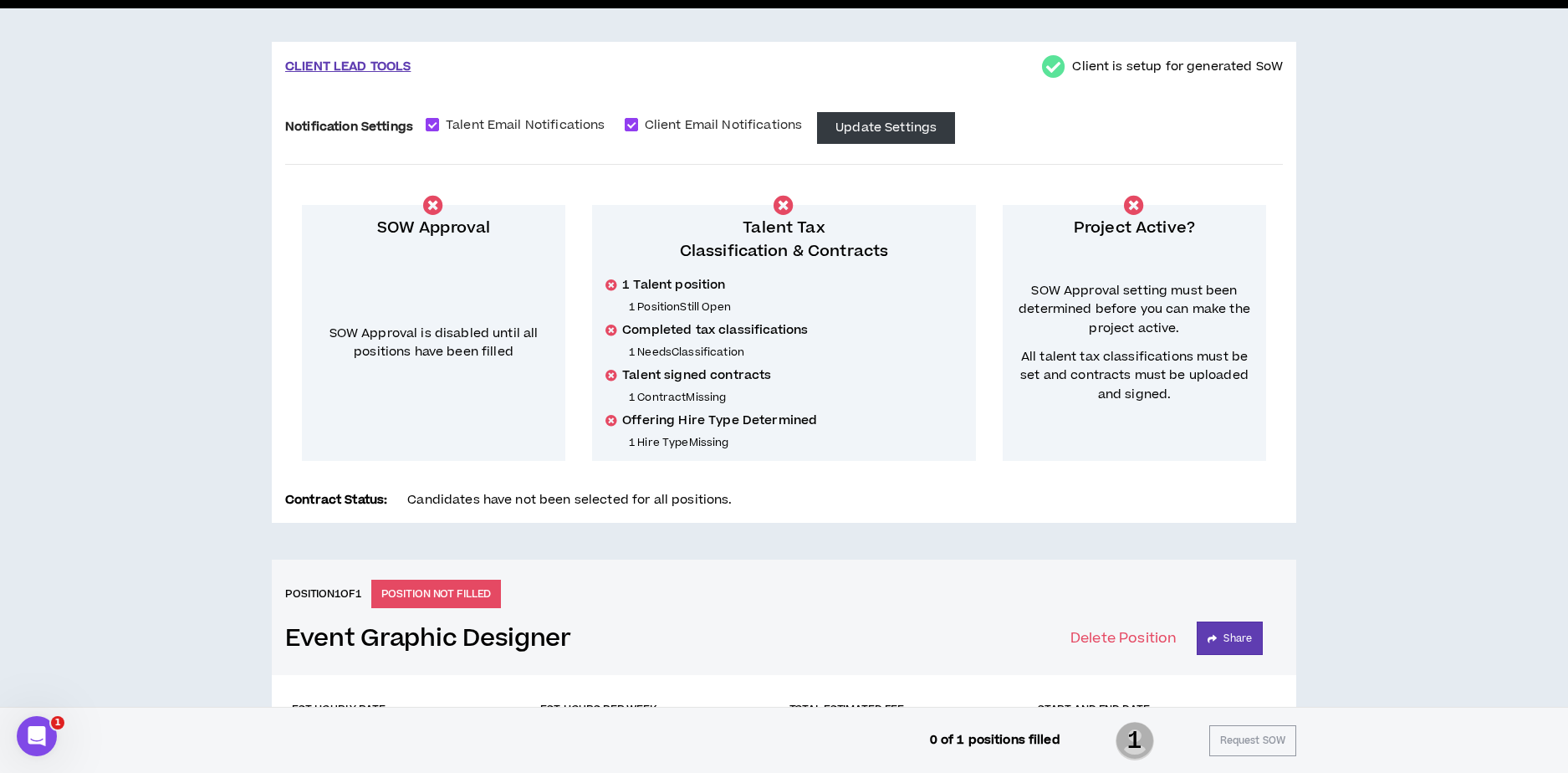
scroll to position [0, 0]
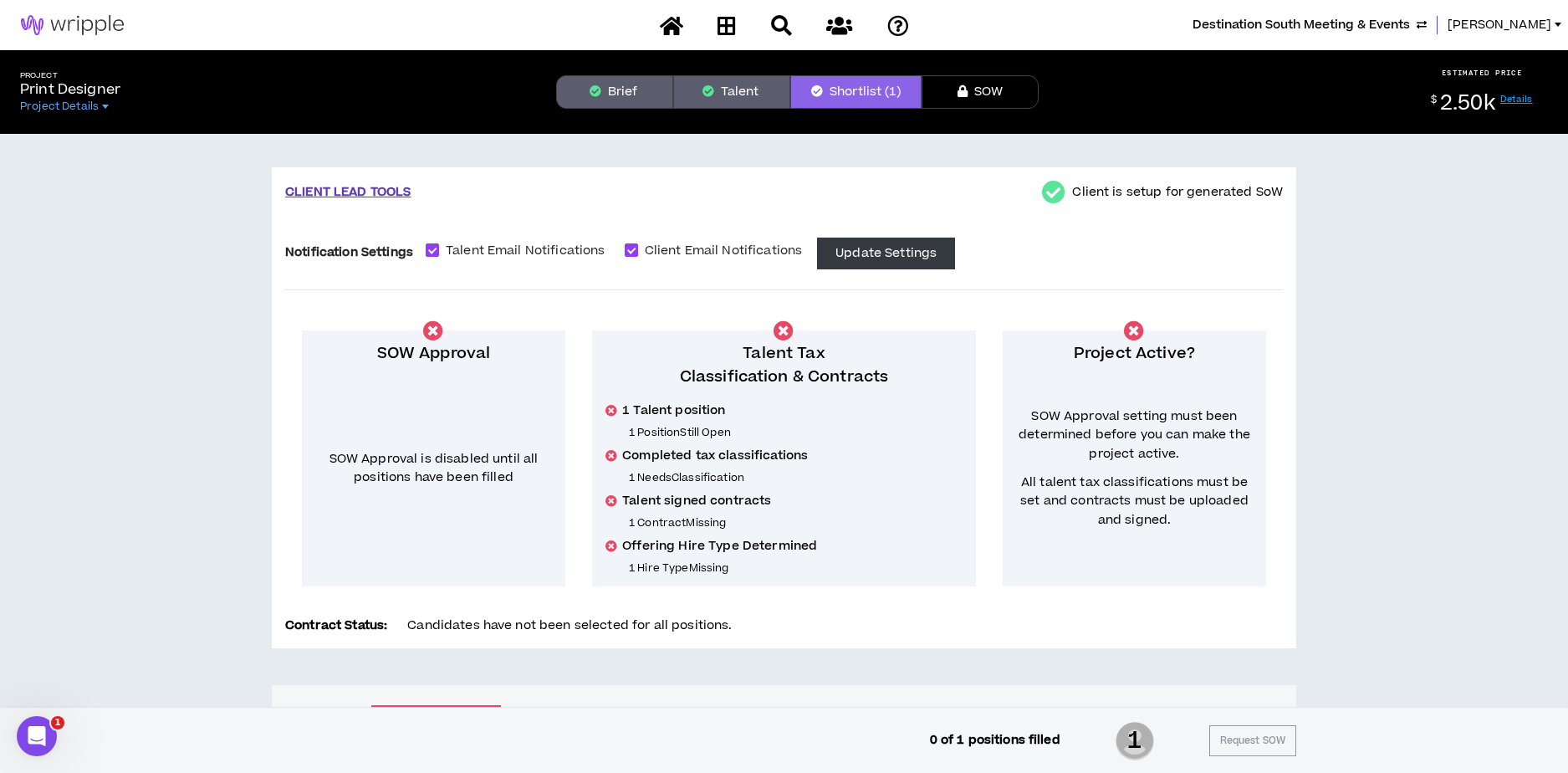
click at [626, 89] on button "Brief" at bounding box center [614, 91] width 117 height 33
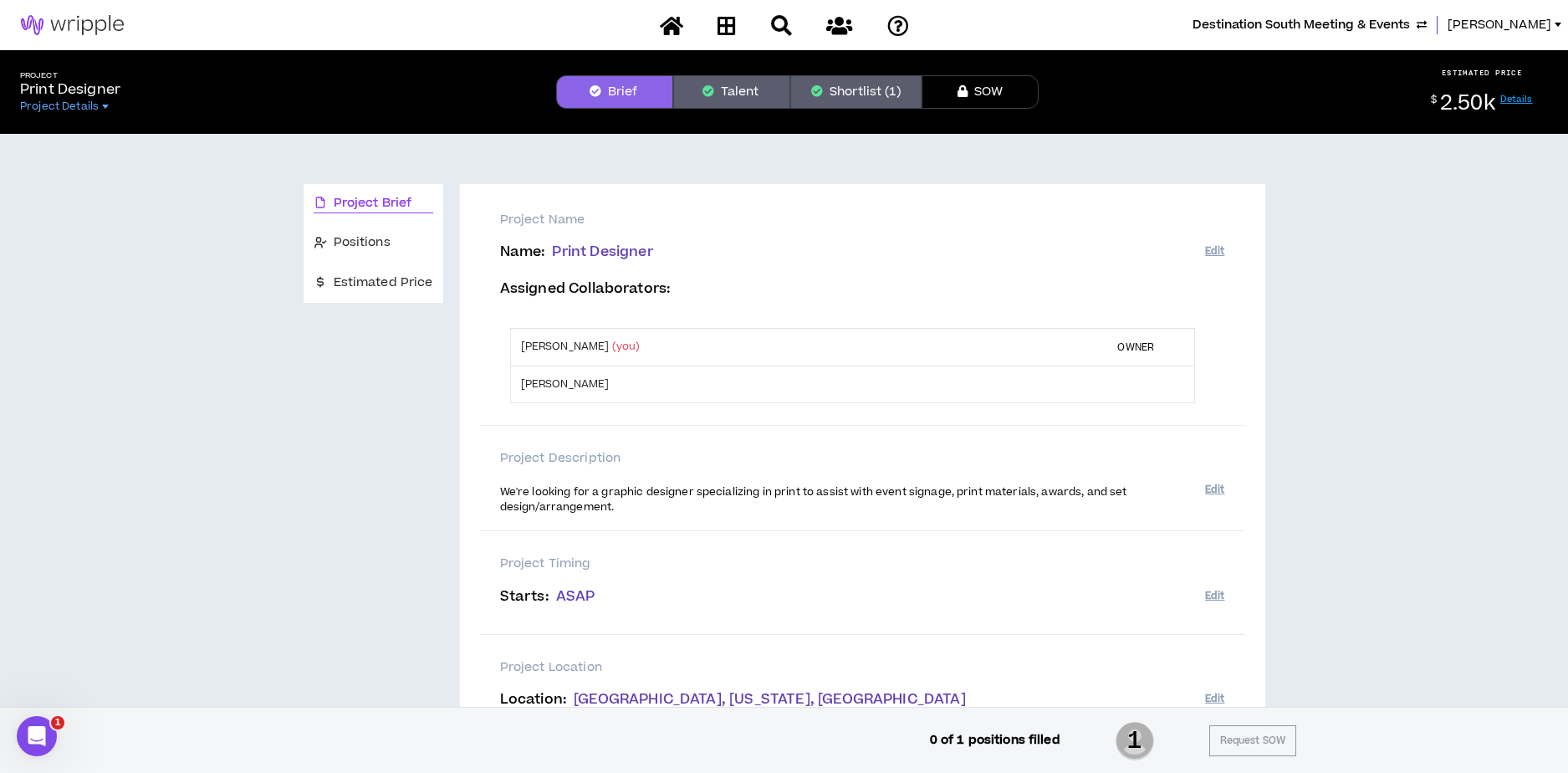
click at [727, 88] on button "Talent" at bounding box center [731, 91] width 117 height 33
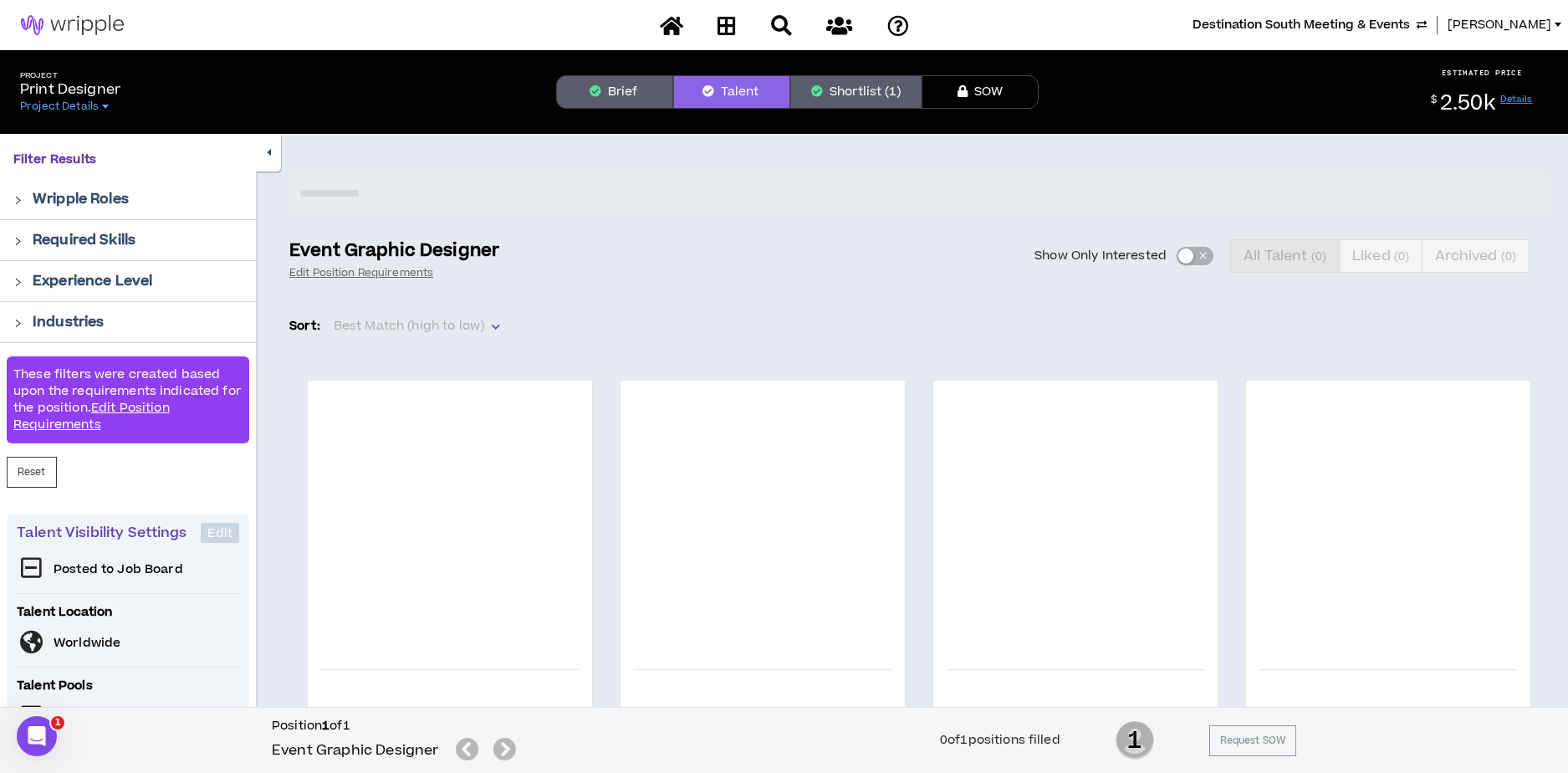
click at [603, 89] on button "Brief" at bounding box center [614, 91] width 117 height 33
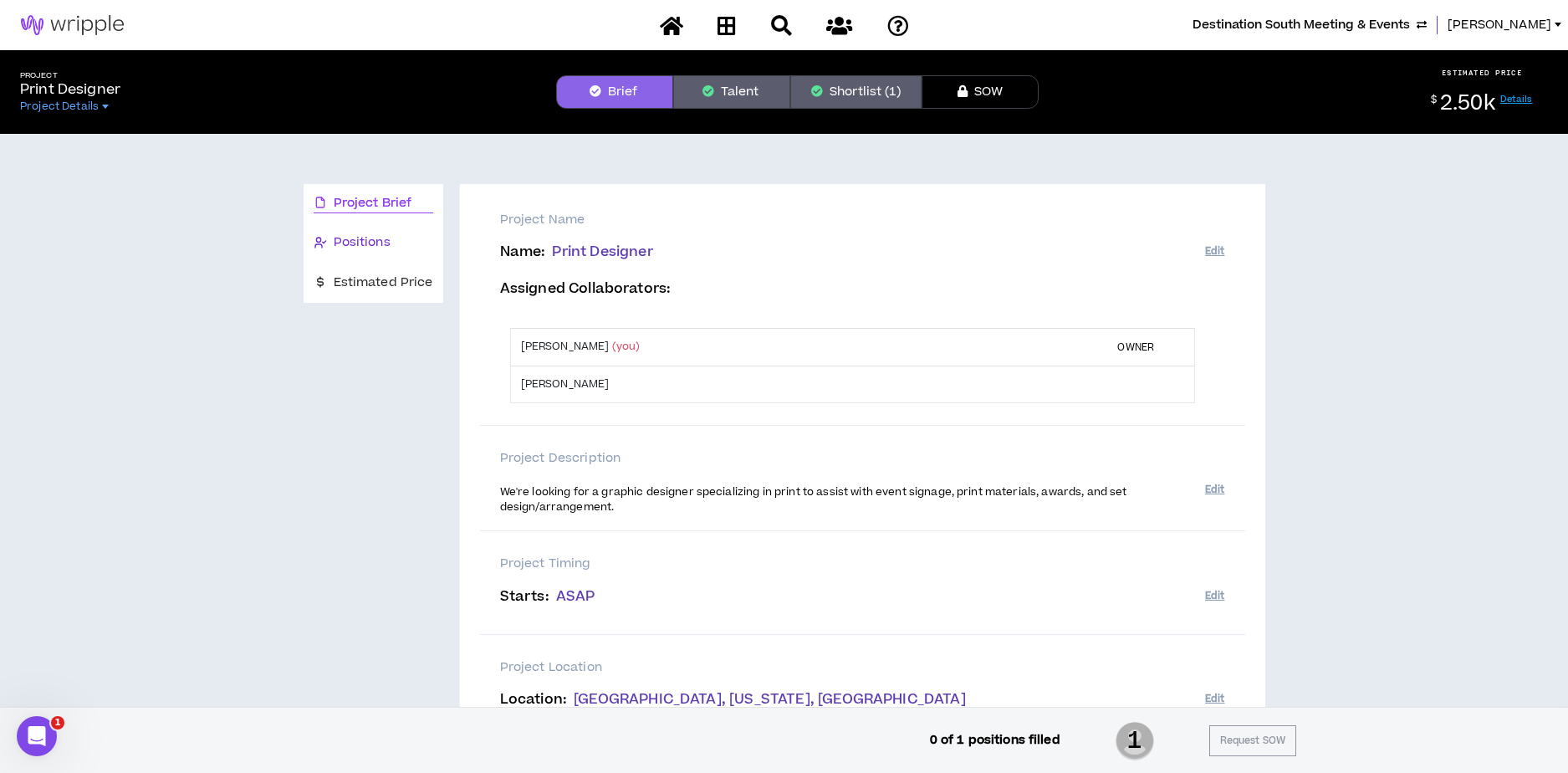
click at [364, 238] on span "Positions" at bounding box center [362, 243] width 57 height 19
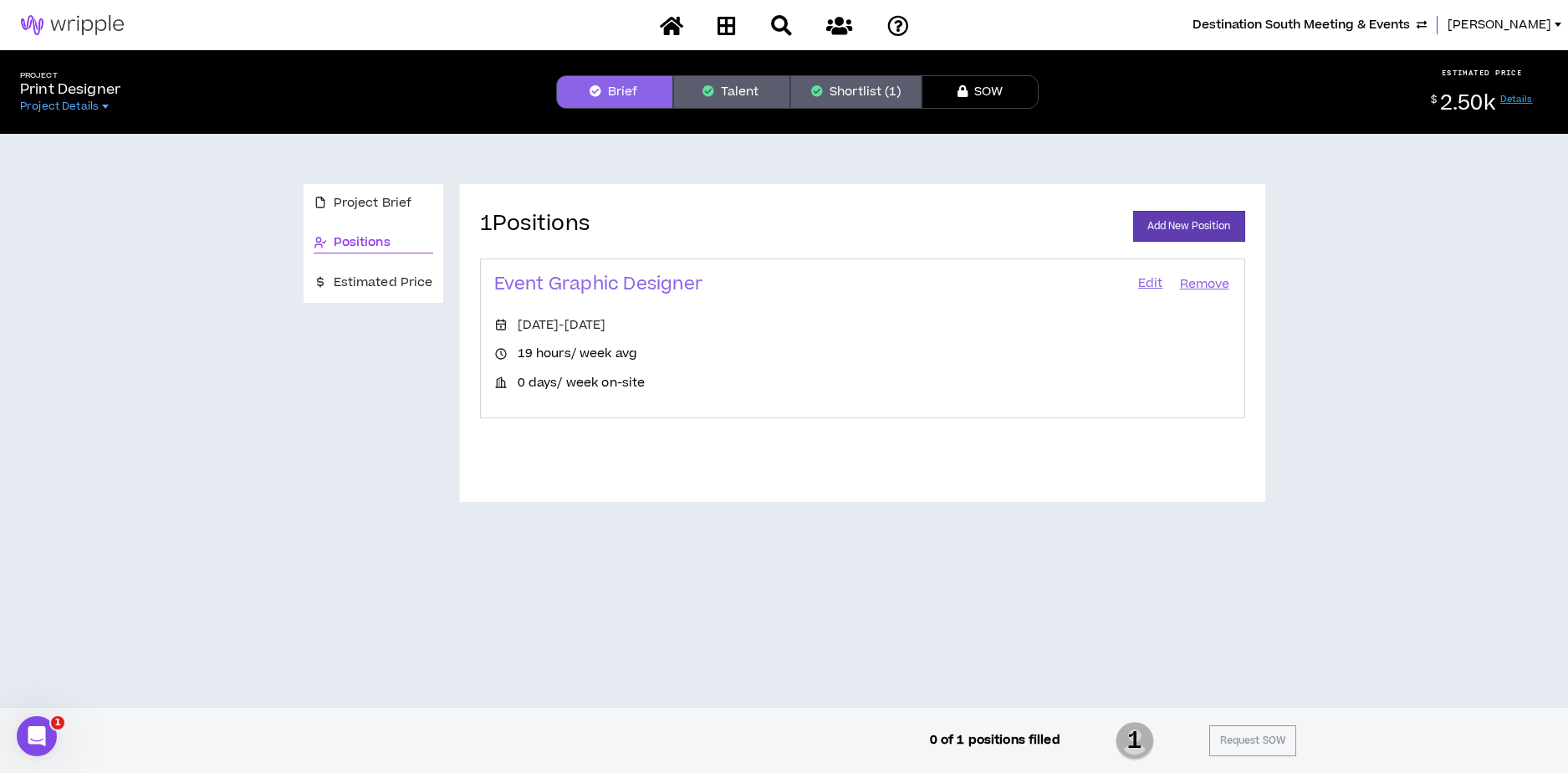
click at [1153, 285] on link "Edit" at bounding box center [1150, 284] width 28 height 23
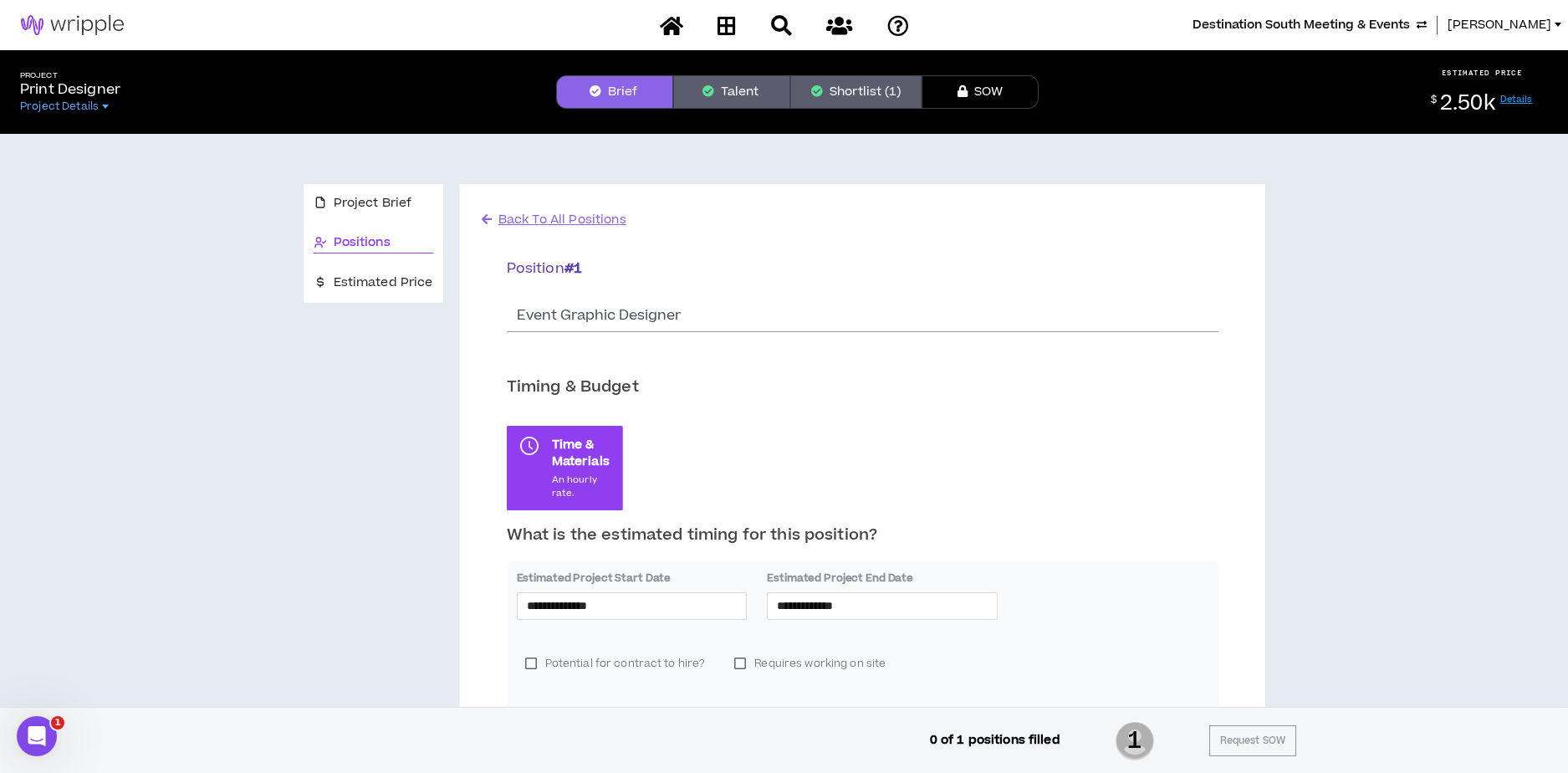
click at [830, 93] on button "Shortlist (1)" at bounding box center [856, 91] width 131 height 33
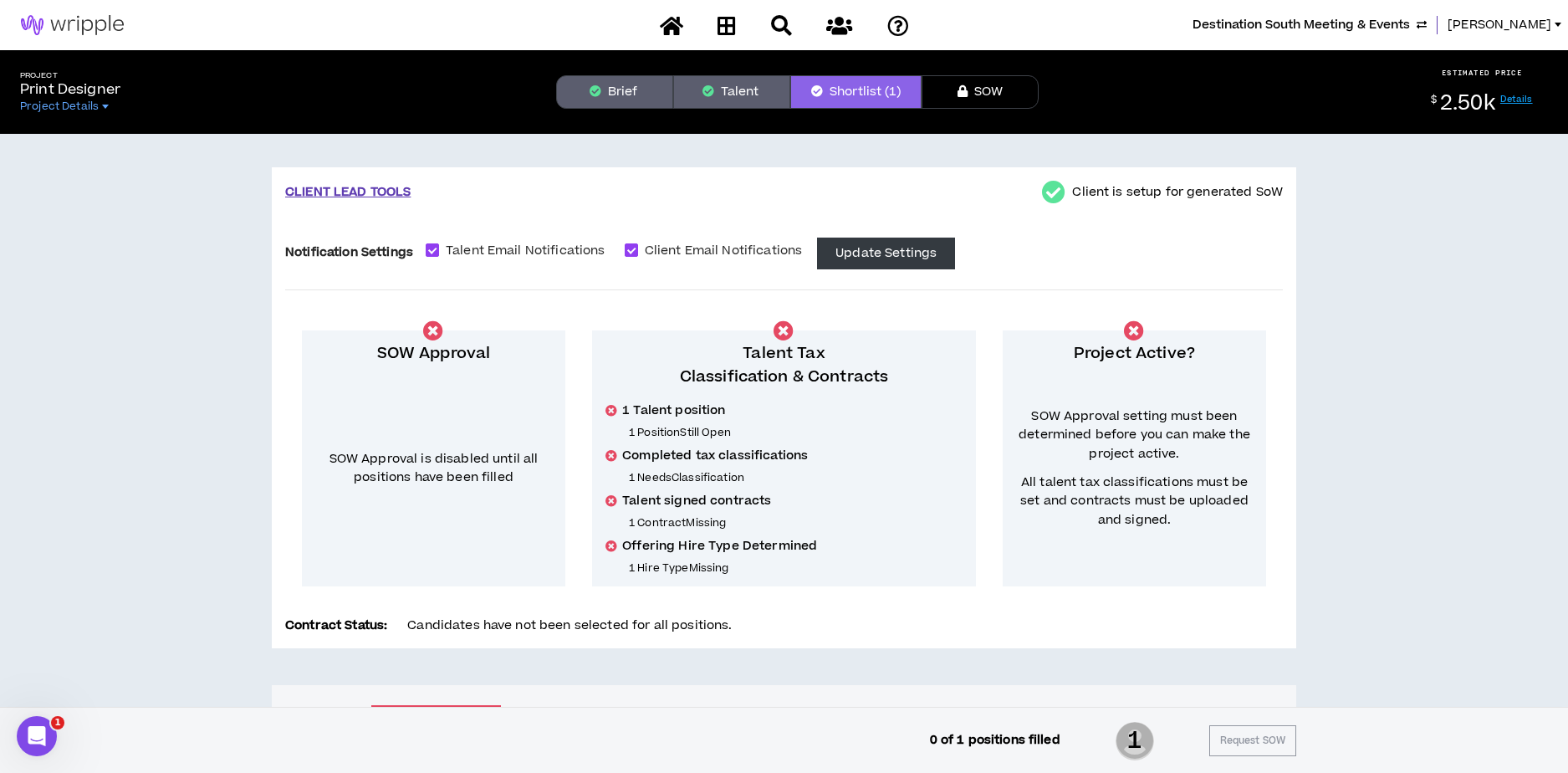
click at [617, 92] on button "Brief" at bounding box center [614, 91] width 117 height 33
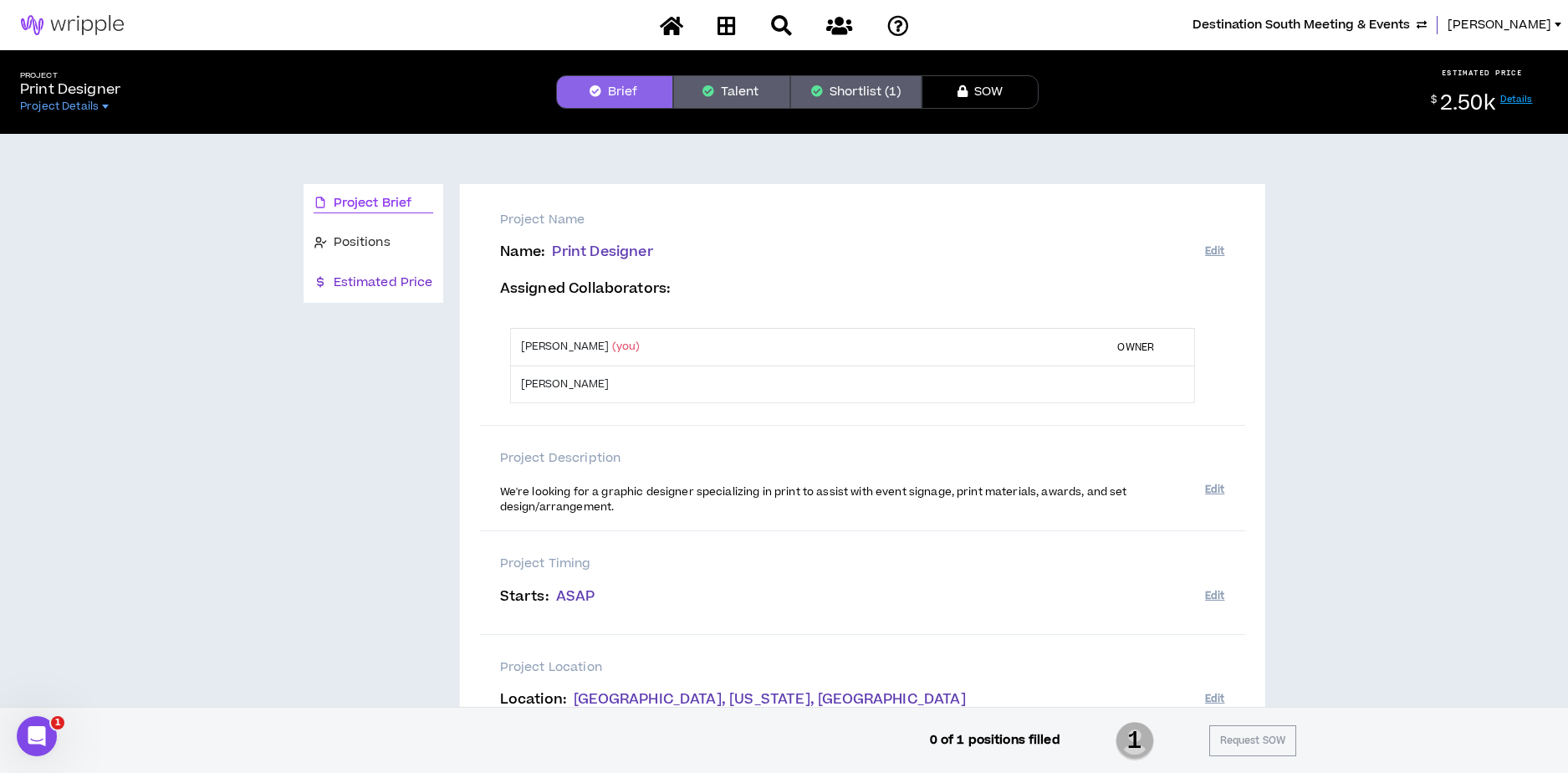
click at [380, 281] on span "Estimated Price" at bounding box center [383, 283] width 100 height 19
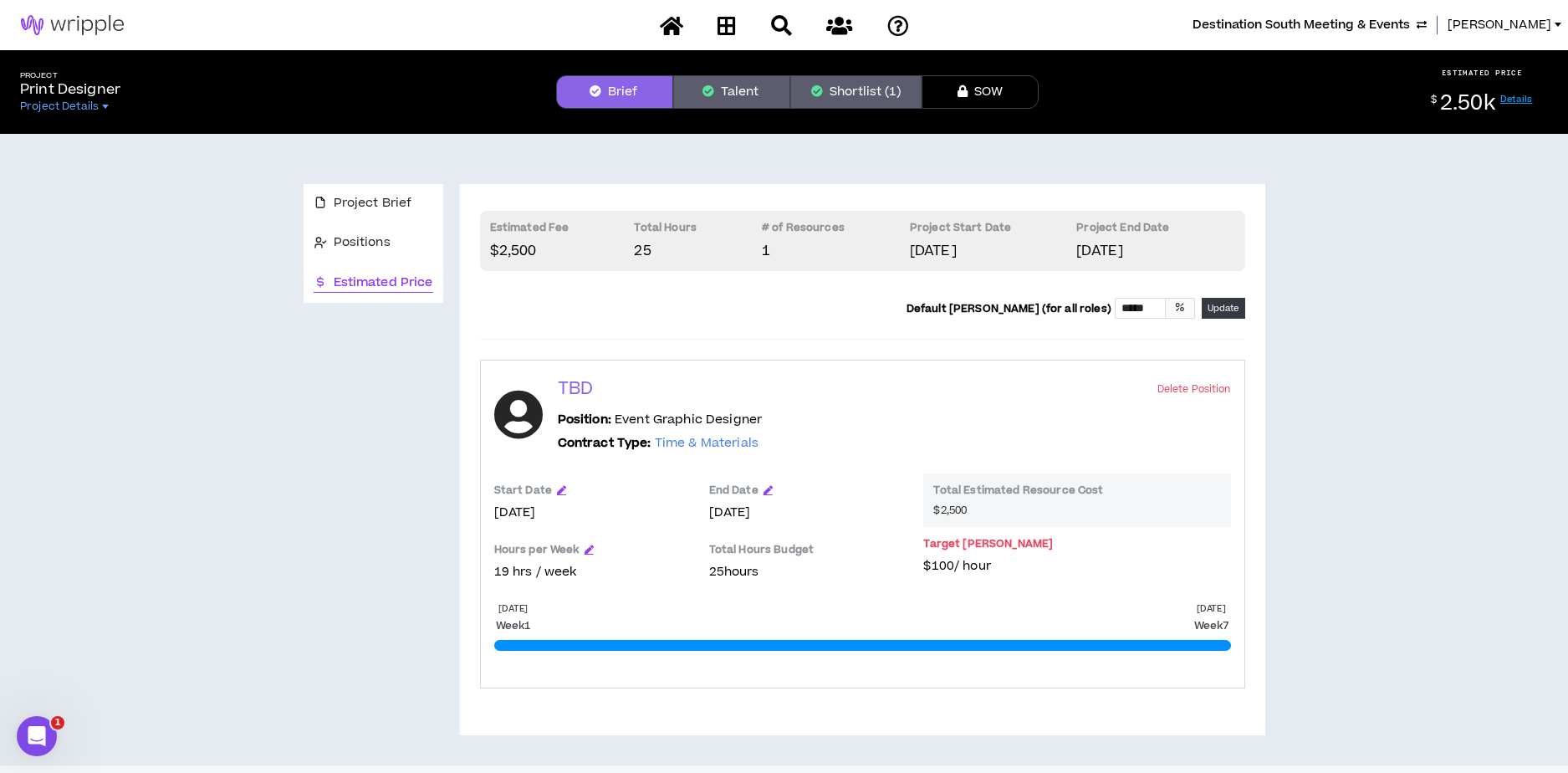
scroll to position [59, 0]
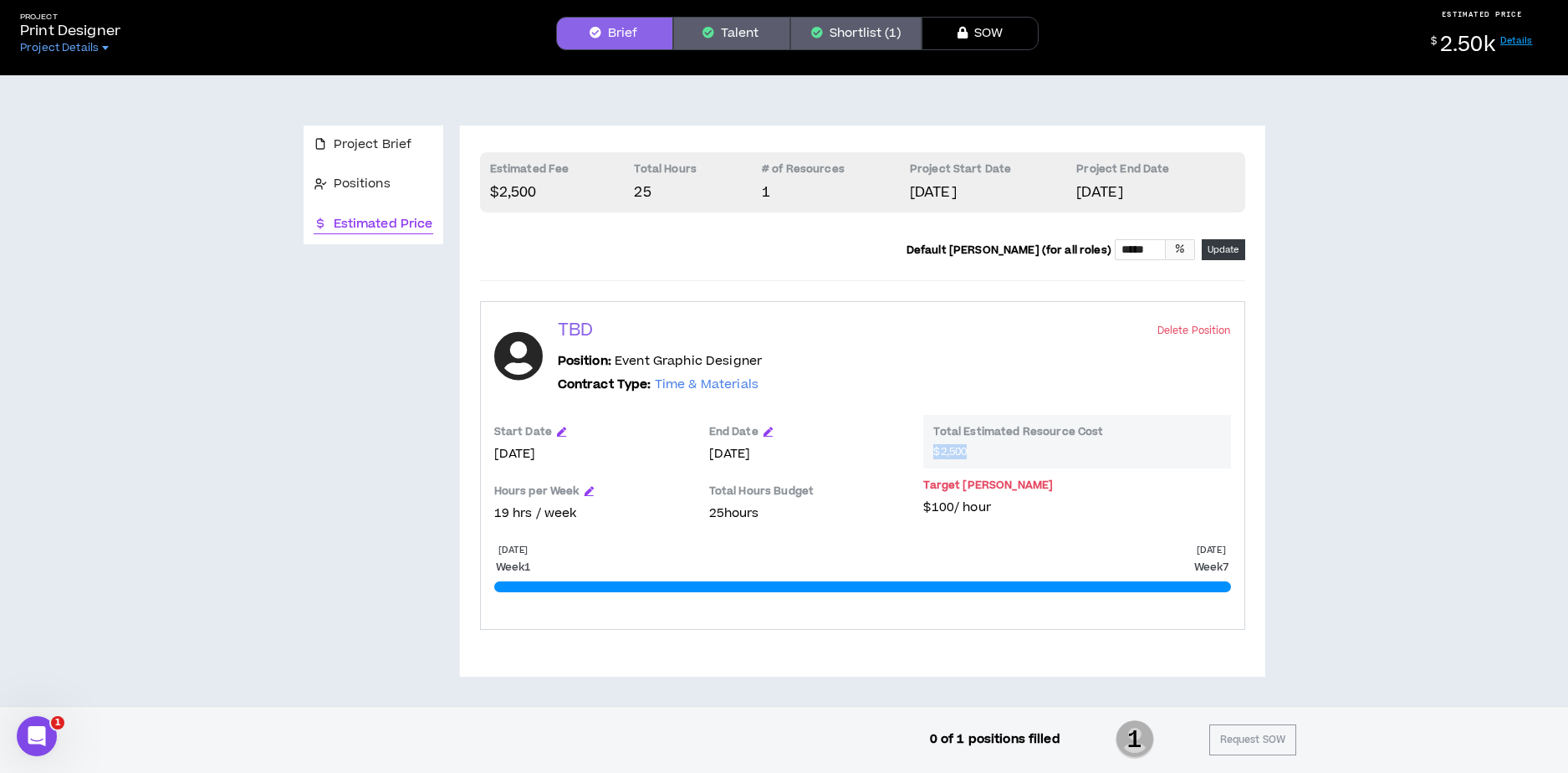
drag, startPoint x: 961, startPoint y: 451, endPoint x: 935, endPoint y: 451, distance: 26.0
click at [935, 451] on span "$2,500" at bounding box center [1077, 452] width 287 height 14
click at [848, 32] on button "Shortlist (1)" at bounding box center [856, 33] width 131 height 33
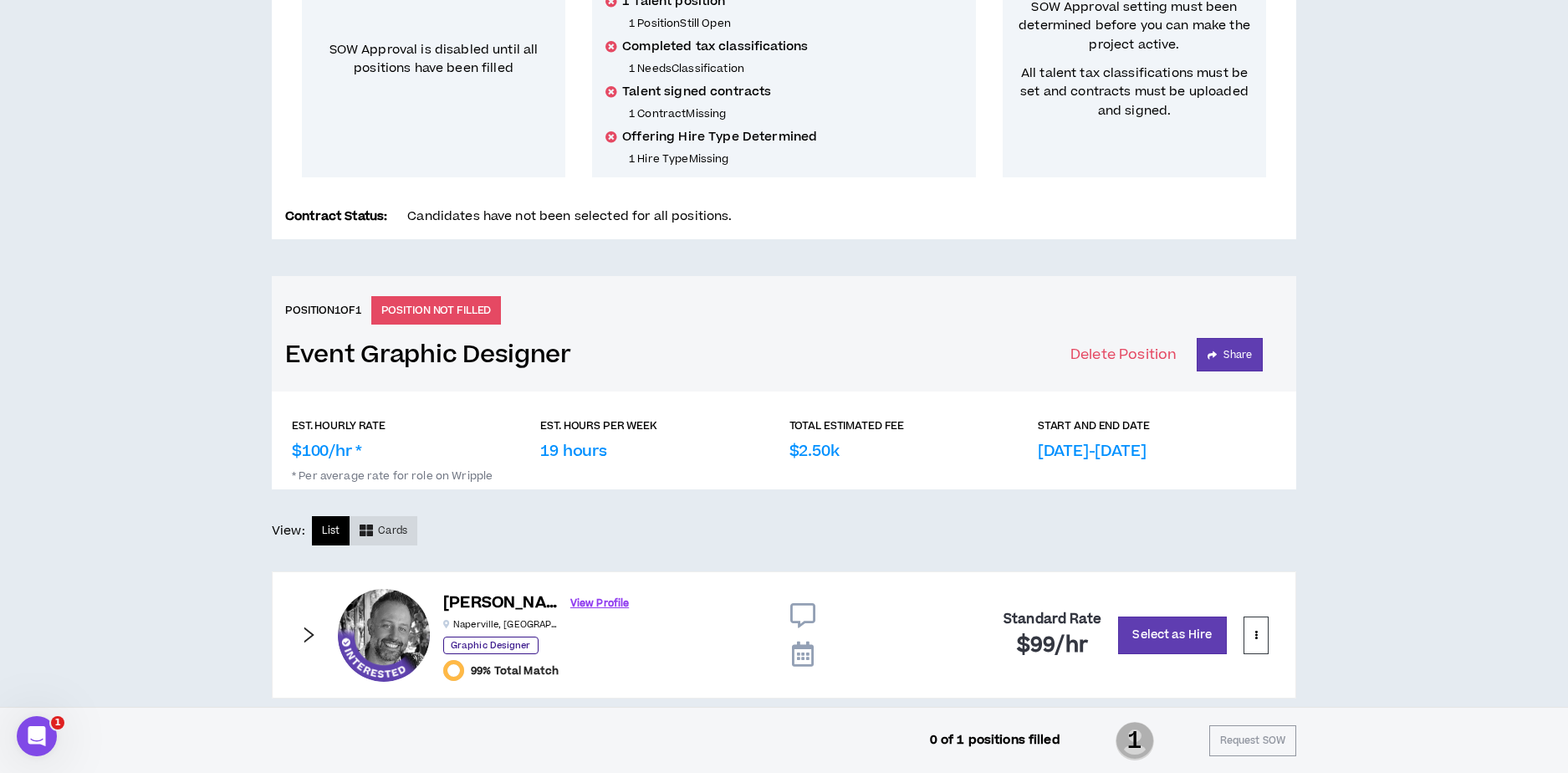
scroll to position [434, 0]
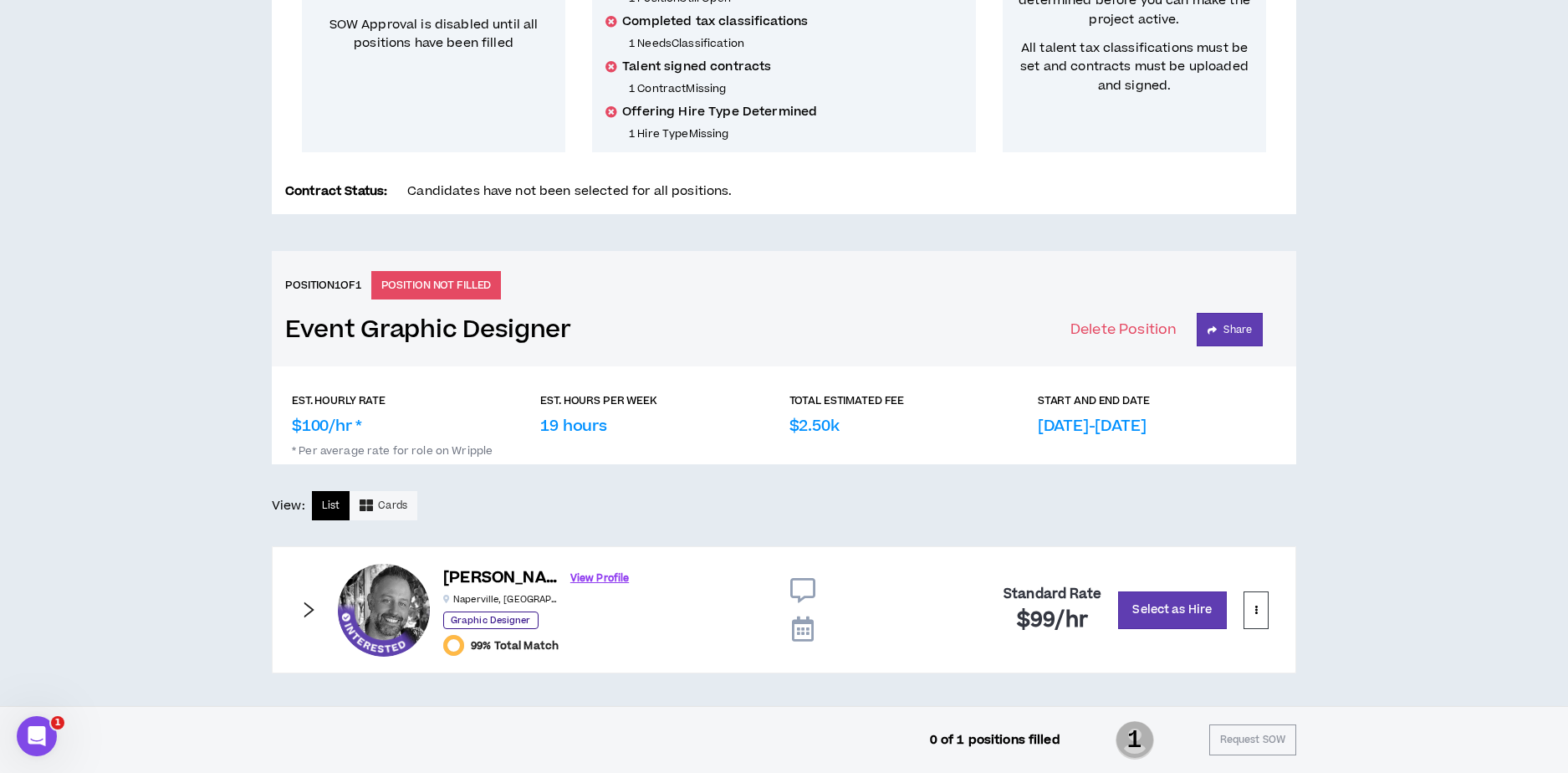
click at [305, 605] on icon "right" at bounding box center [308, 610] width 19 height 19
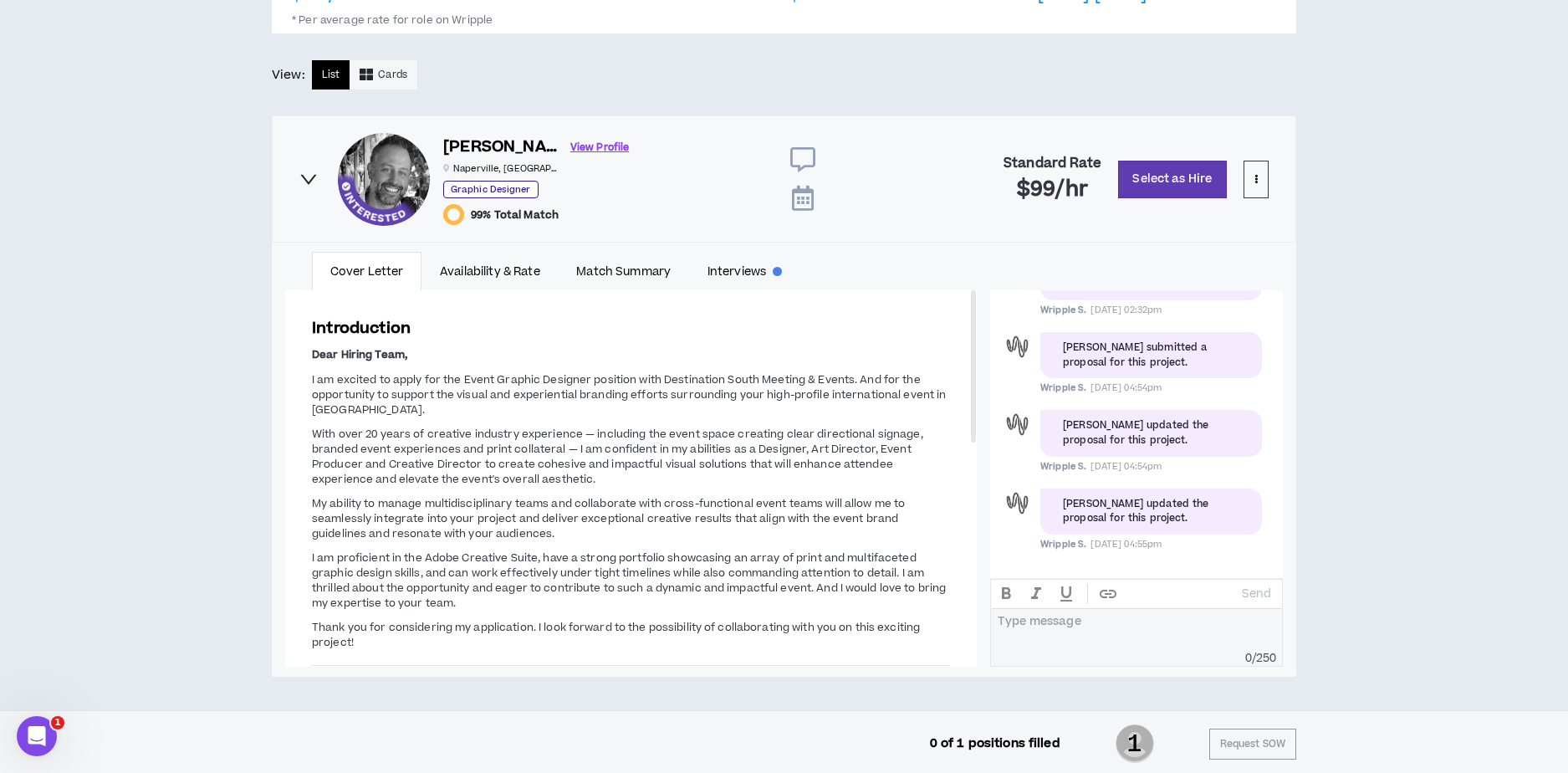
scroll to position [869, 0]
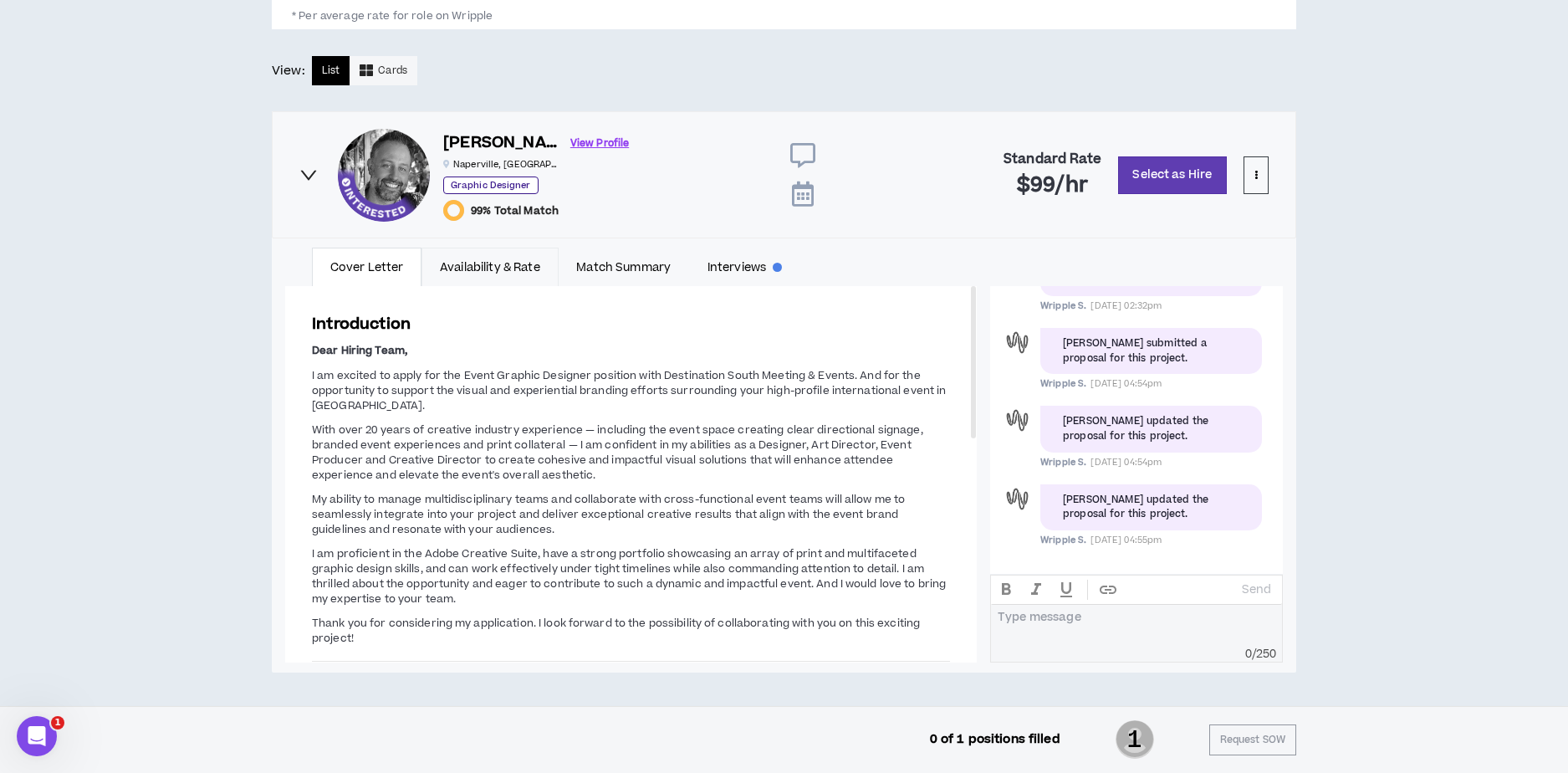
click at [510, 272] on link "Availability & Rate" at bounding box center [490, 267] width 136 height 38
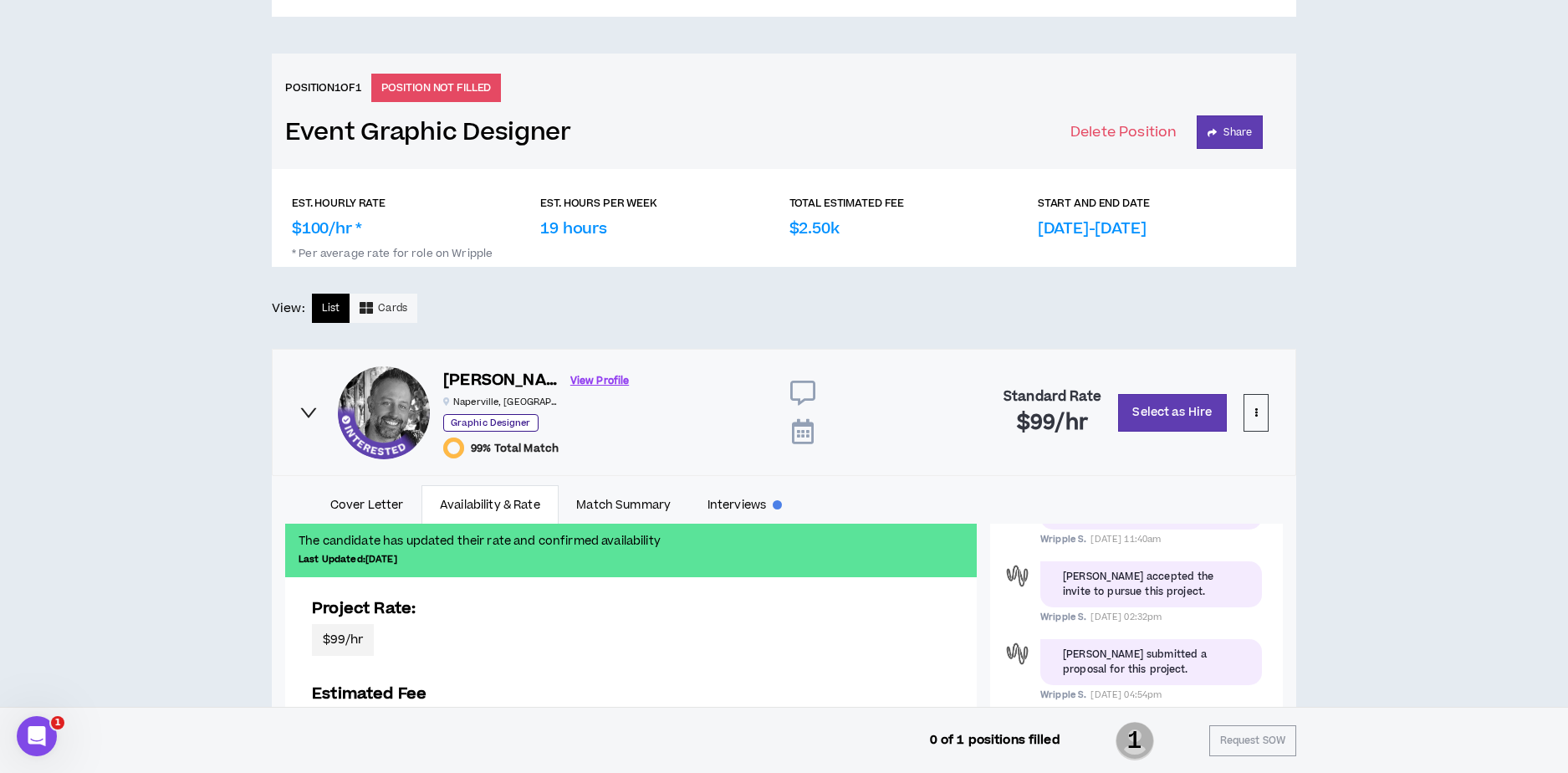
scroll to position [635, 0]
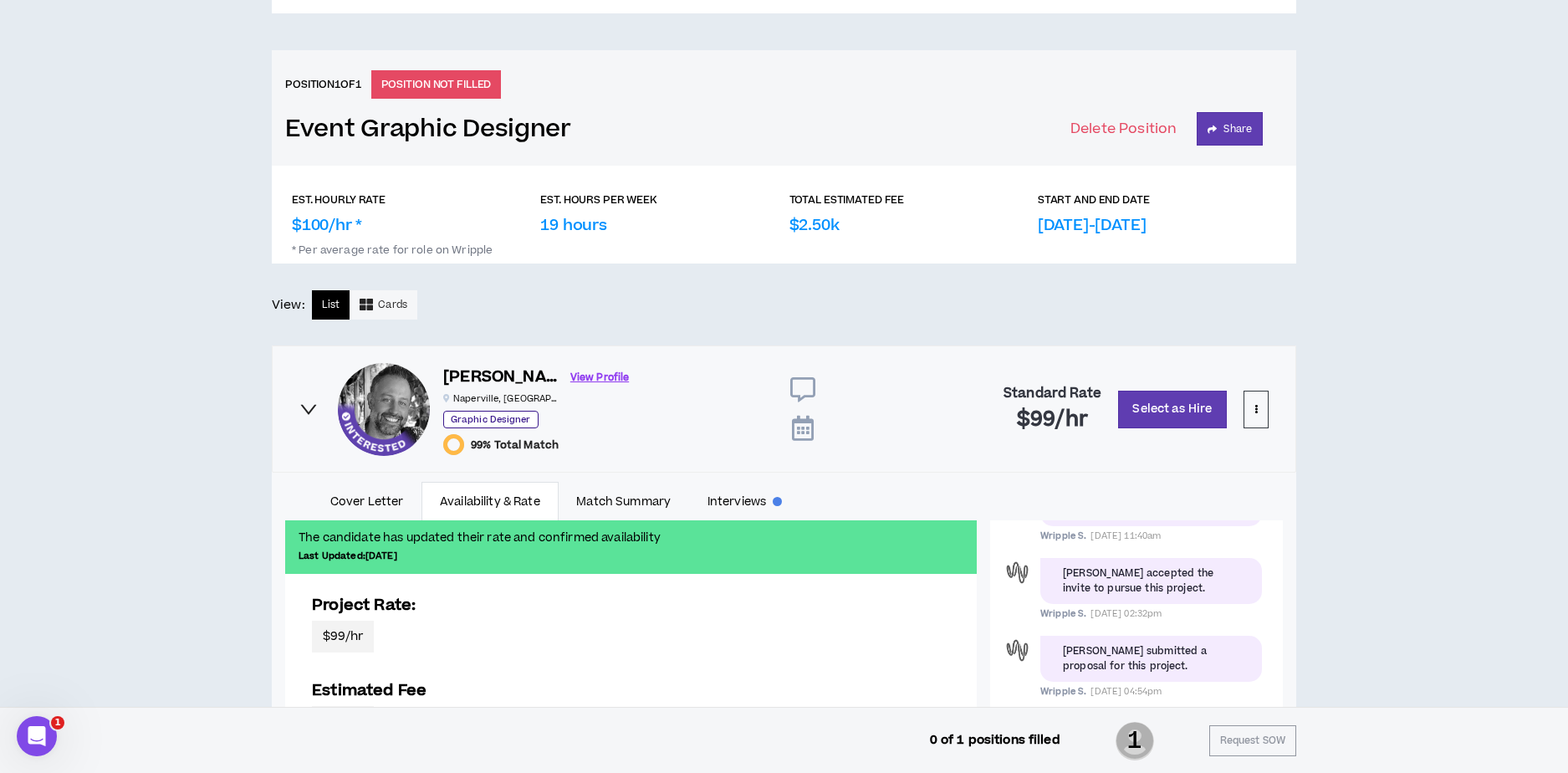
click at [470, 497] on link "Availability & Rate" at bounding box center [490, 500] width 136 height 38
click at [212, 343] on div "CLIENT LEAD TOOLS Client is setup for generated SoW Notification Settings Talen…" at bounding box center [784, 256] width 1568 height 1514
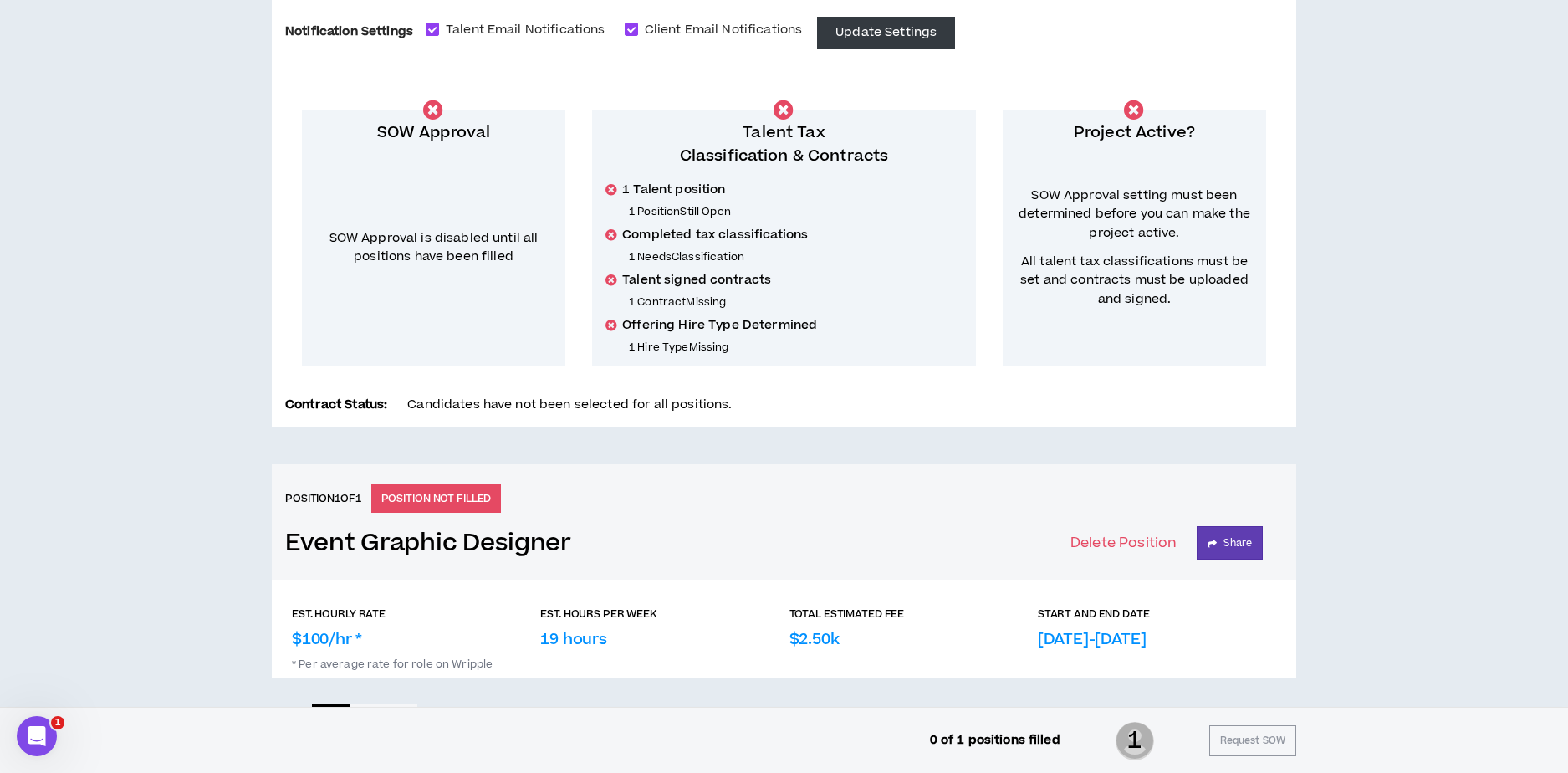
scroll to position [0, 0]
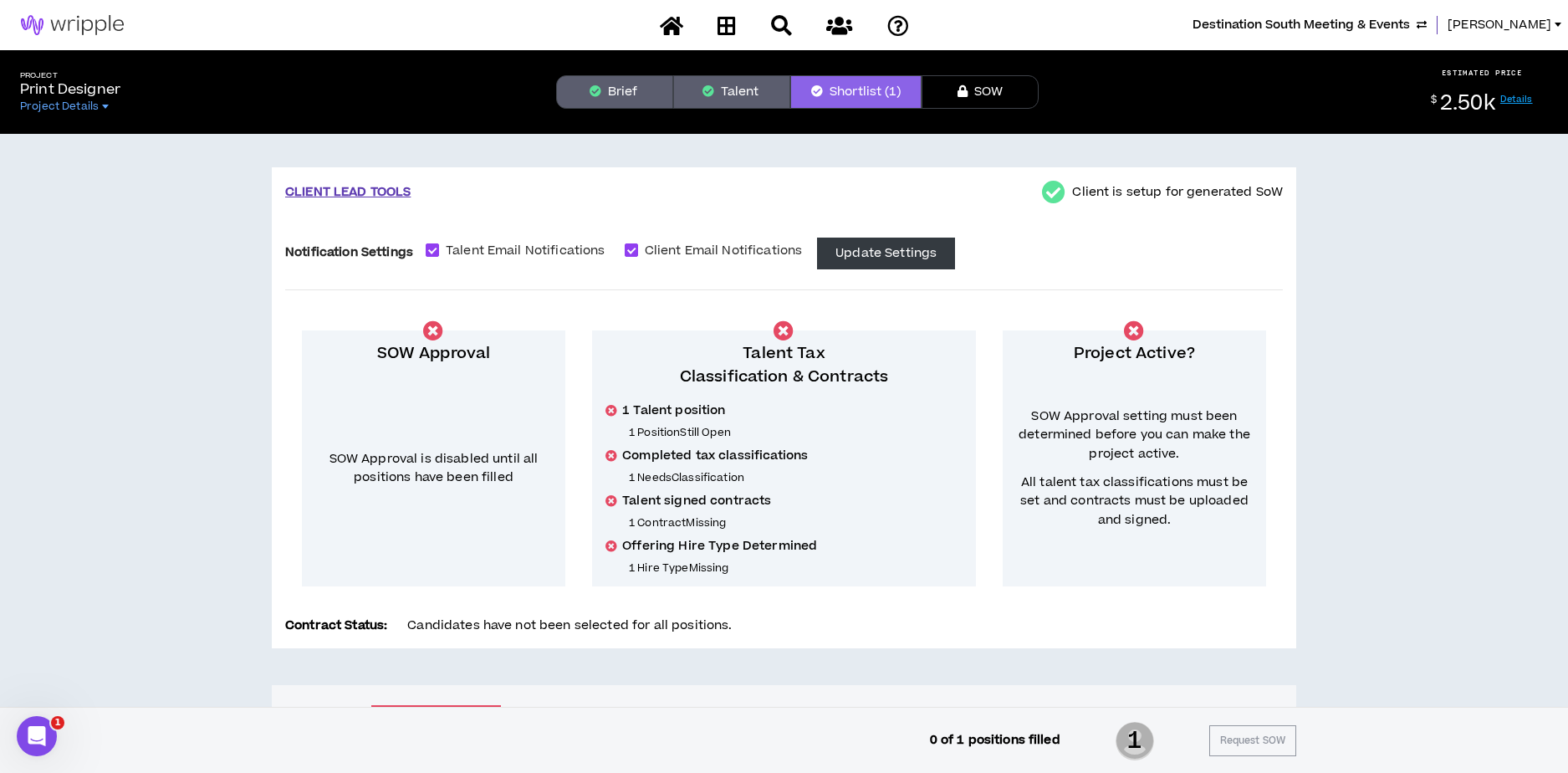
drag, startPoint x: 753, startPoint y: 87, endPoint x: 698, endPoint y: 90, distance: 55.1
click at [753, 87] on button "Talent" at bounding box center [731, 91] width 117 height 33
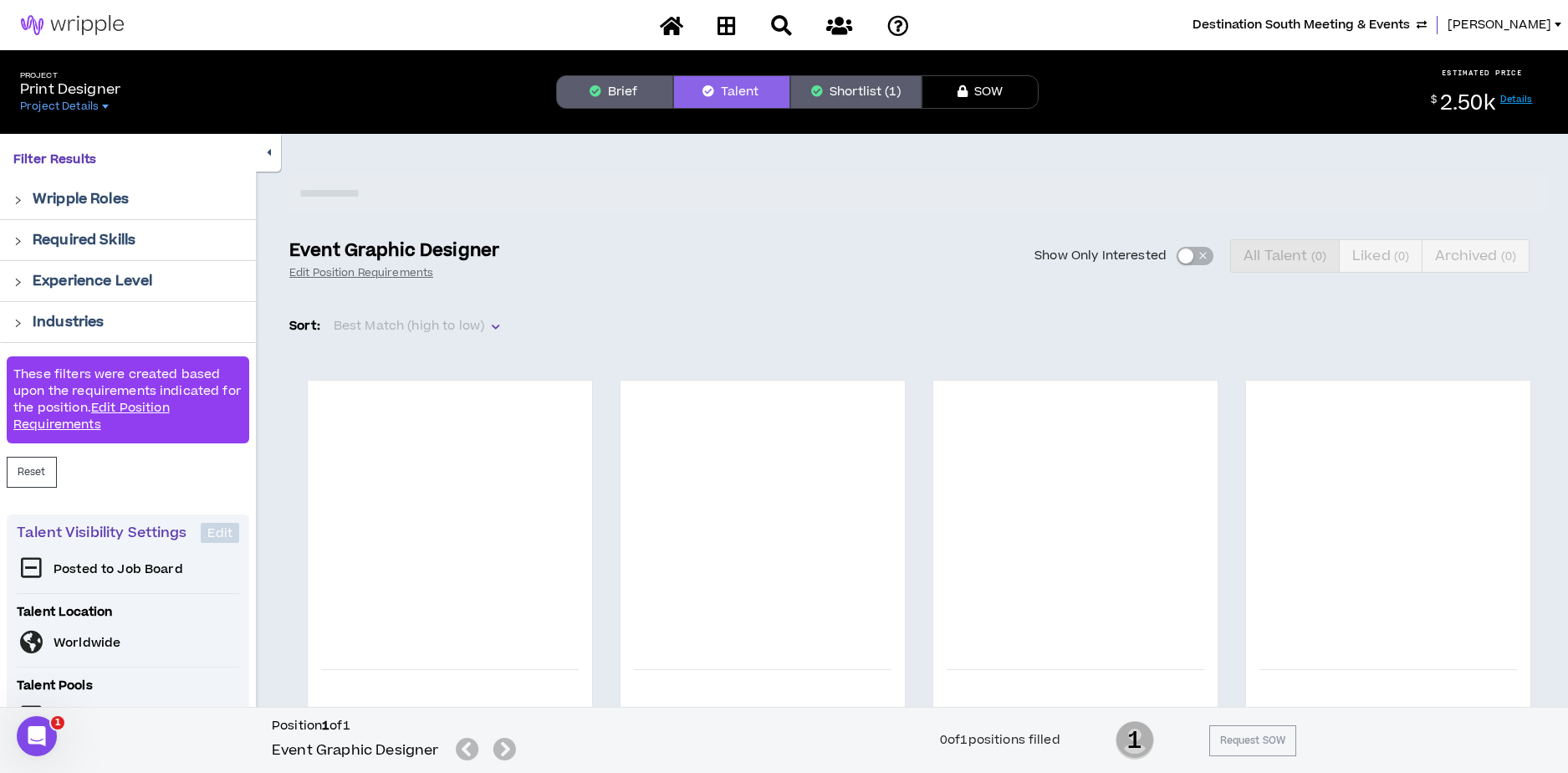
click at [627, 89] on button "Brief" at bounding box center [614, 91] width 117 height 33
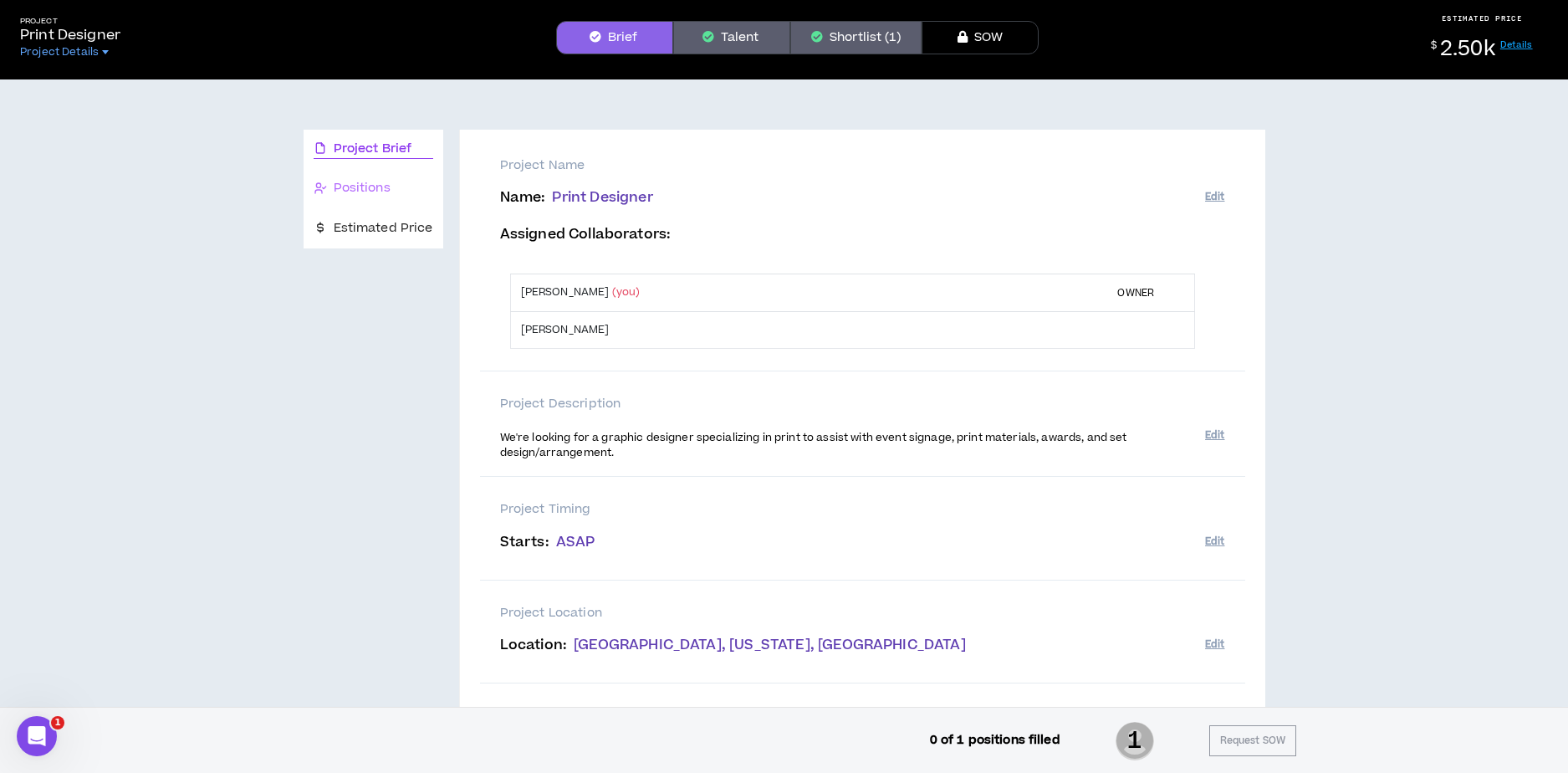
scroll to position [59, 0]
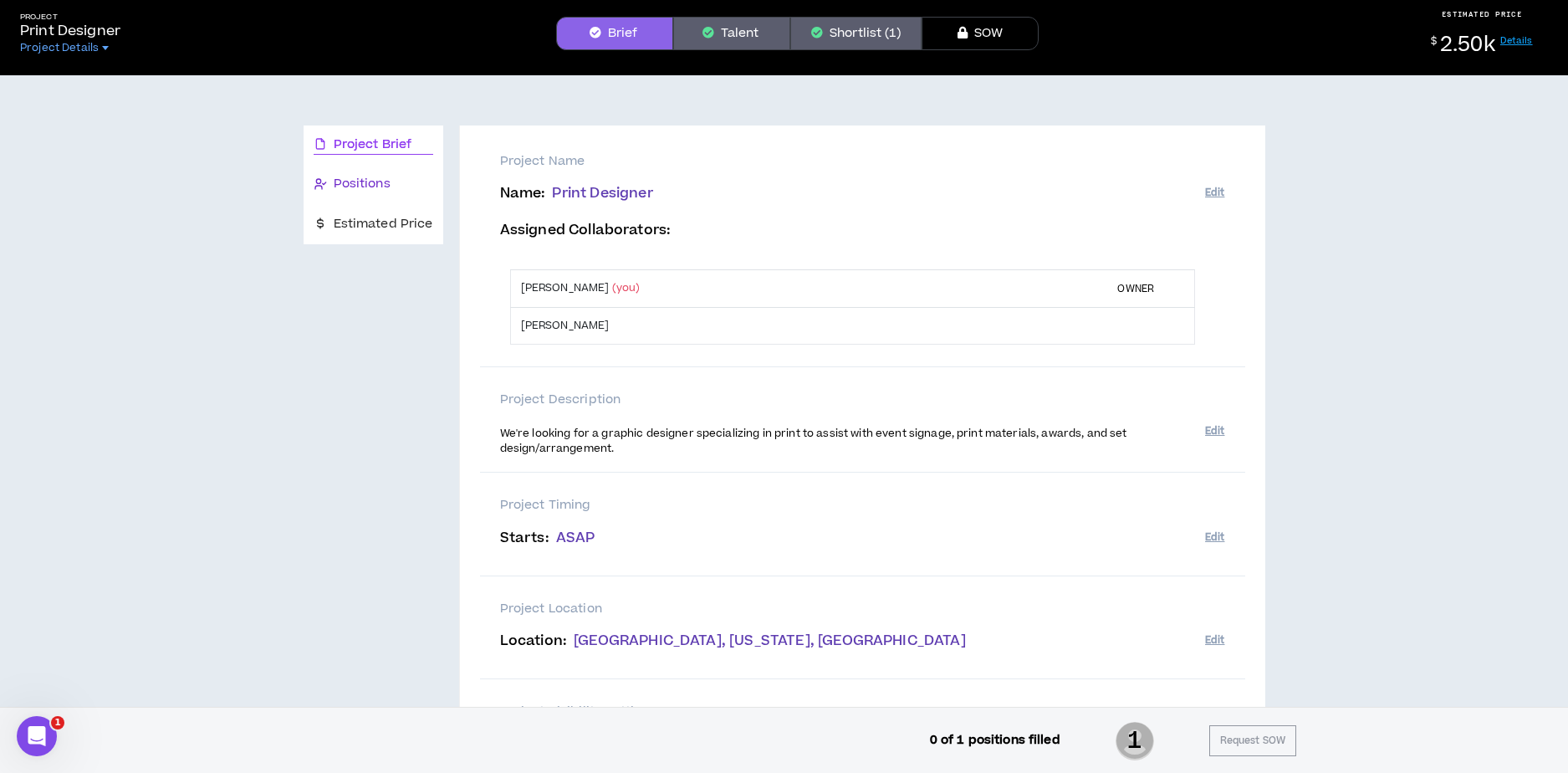
click at [363, 187] on span "Positions" at bounding box center [362, 184] width 57 height 19
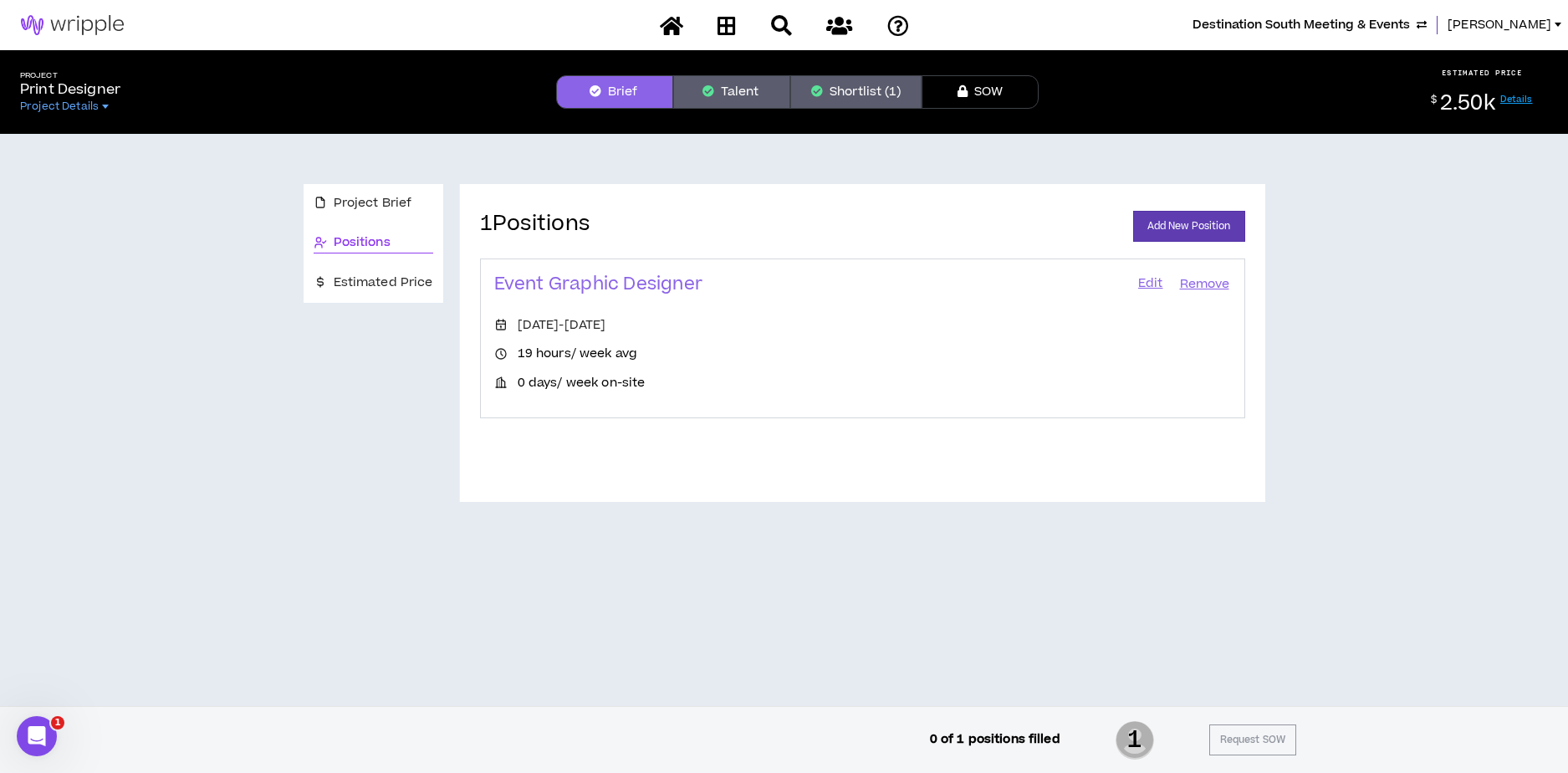
click at [1146, 284] on link "Edit" at bounding box center [1150, 284] width 28 height 23
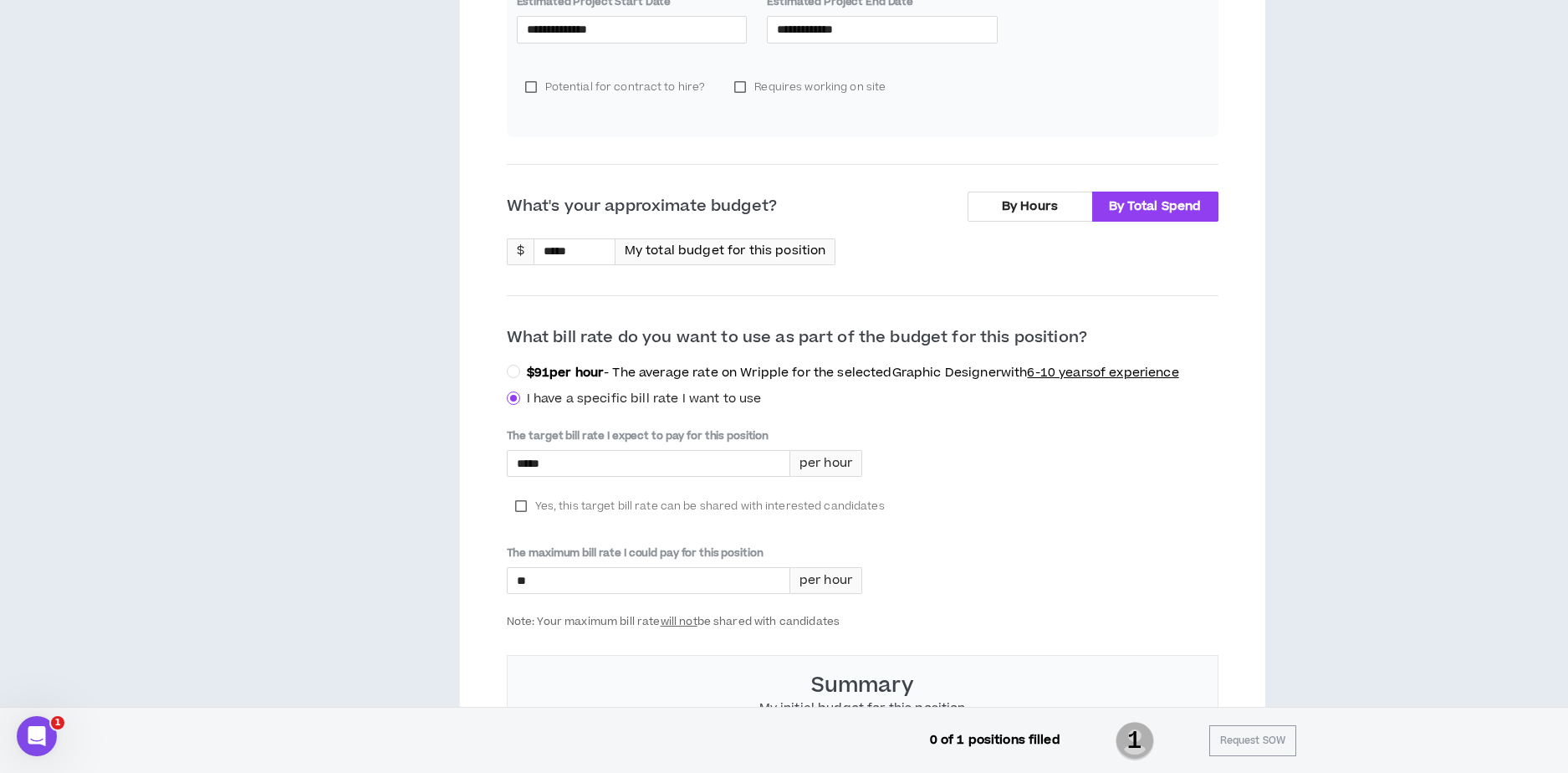
scroll to position [499, 0]
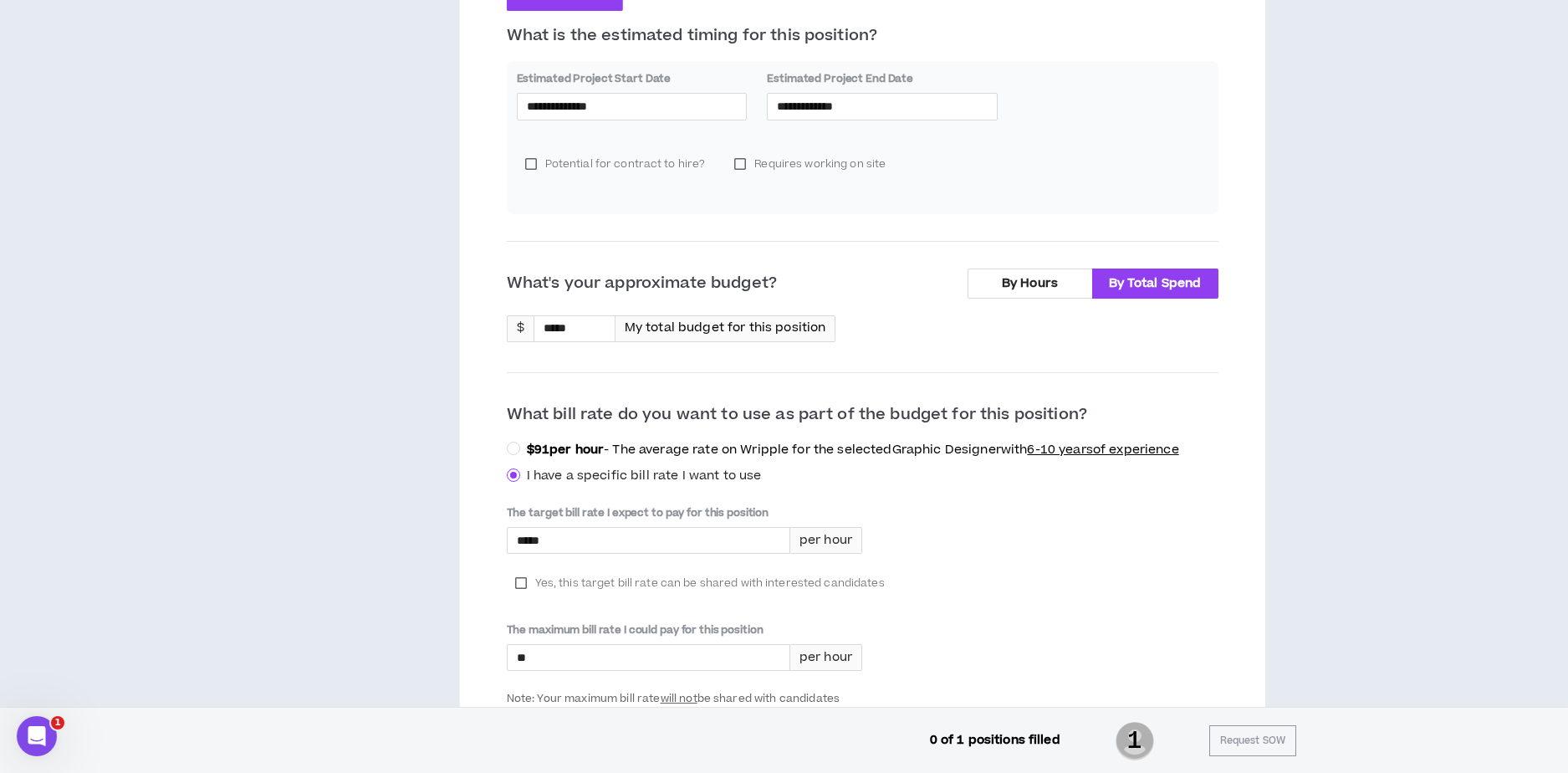
drag, startPoint x: 1025, startPoint y: 284, endPoint x: 789, endPoint y: 314, distance: 237.9
click at [1025, 284] on span "By Hours" at bounding box center [1030, 283] width 56 height 18
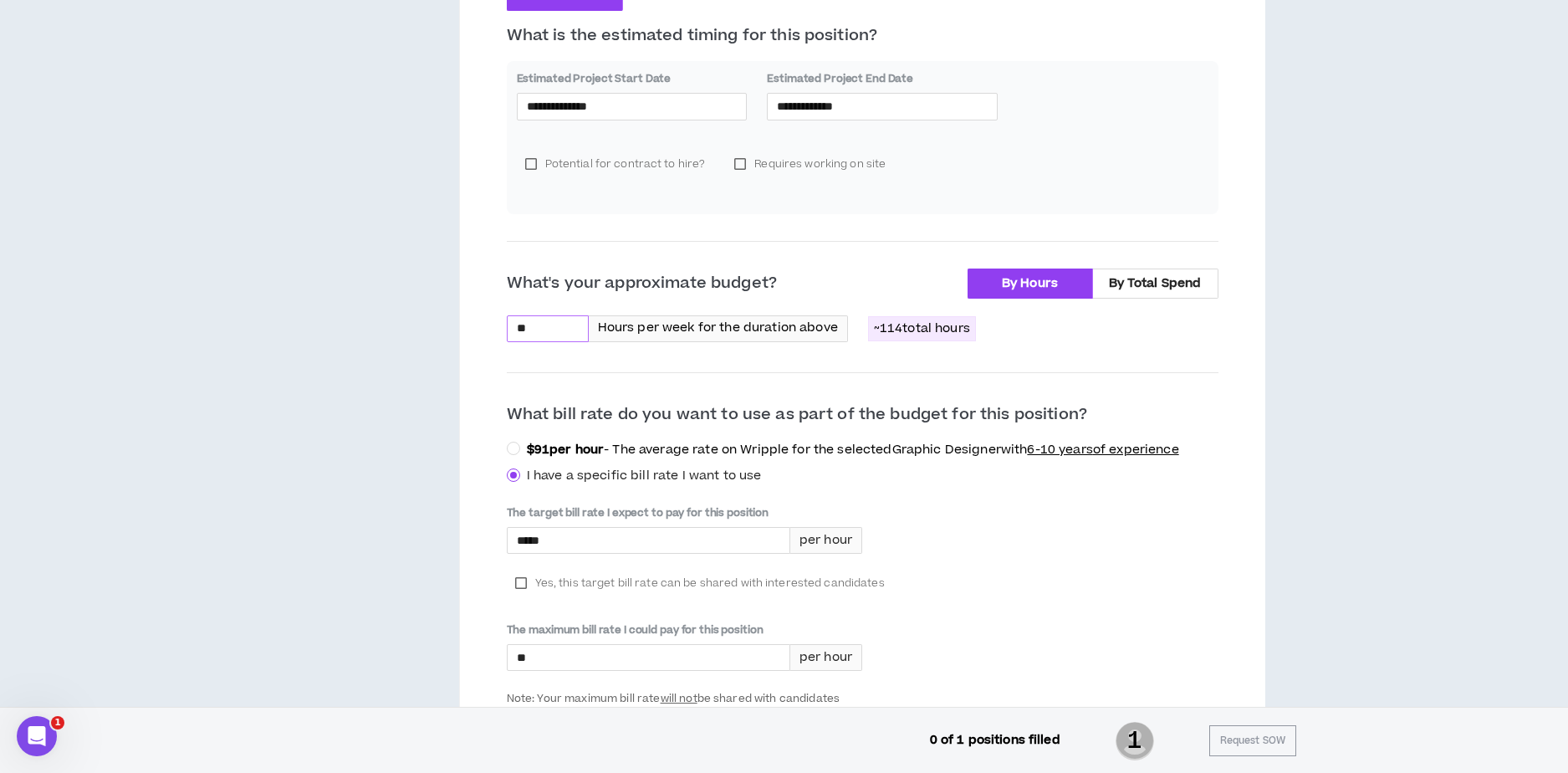
click at [548, 327] on input "**" at bounding box center [548, 328] width 80 height 25
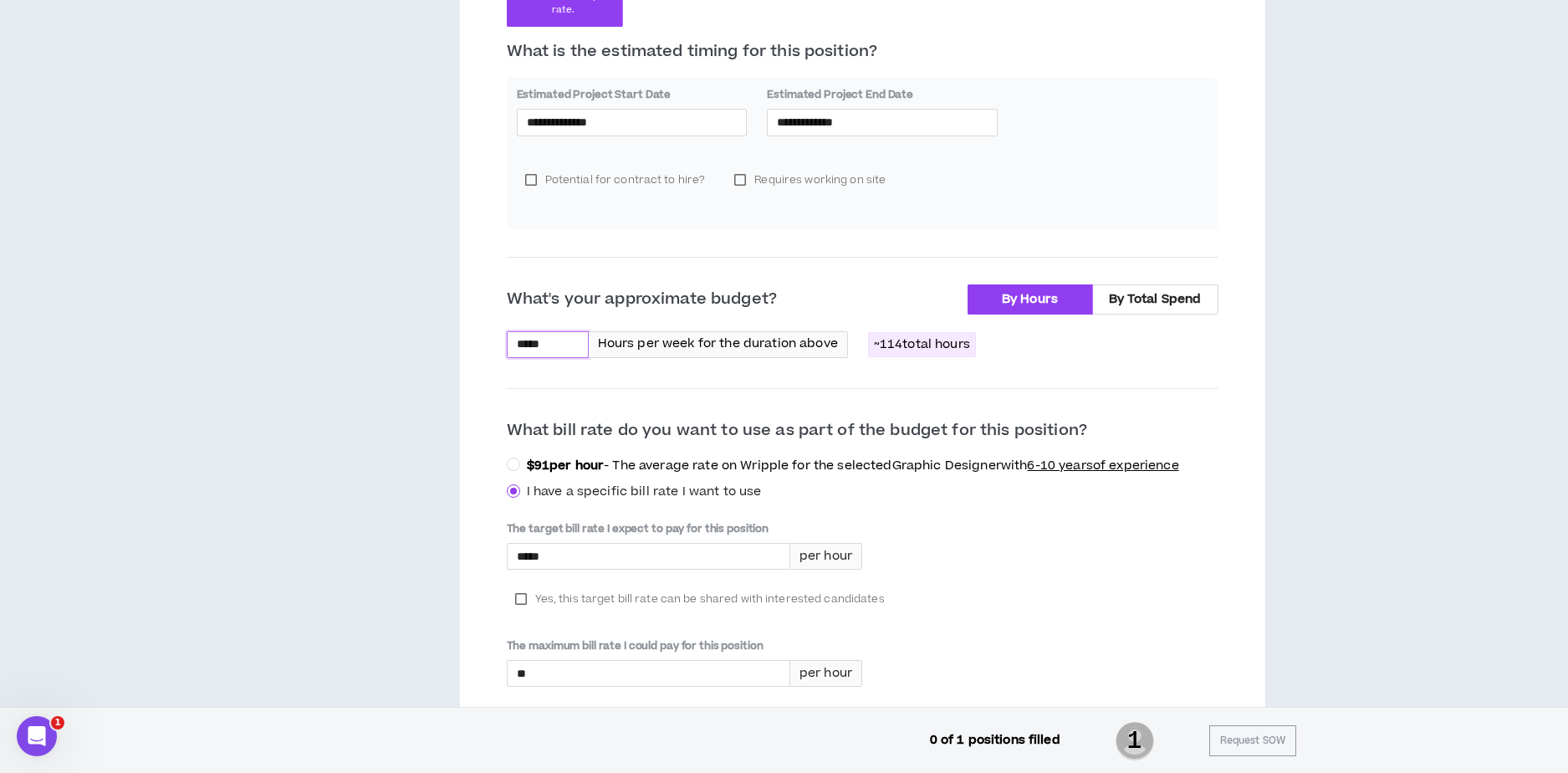
type input "*****"
drag, startPoint x: 1296, startPoint y: 517, endPoint x: 1315, endPoint y: 512, distance: 19.6
click at [1053, 457] on span "6-10 years of experience" at bounding box center [1102, 465] width 152 height 18
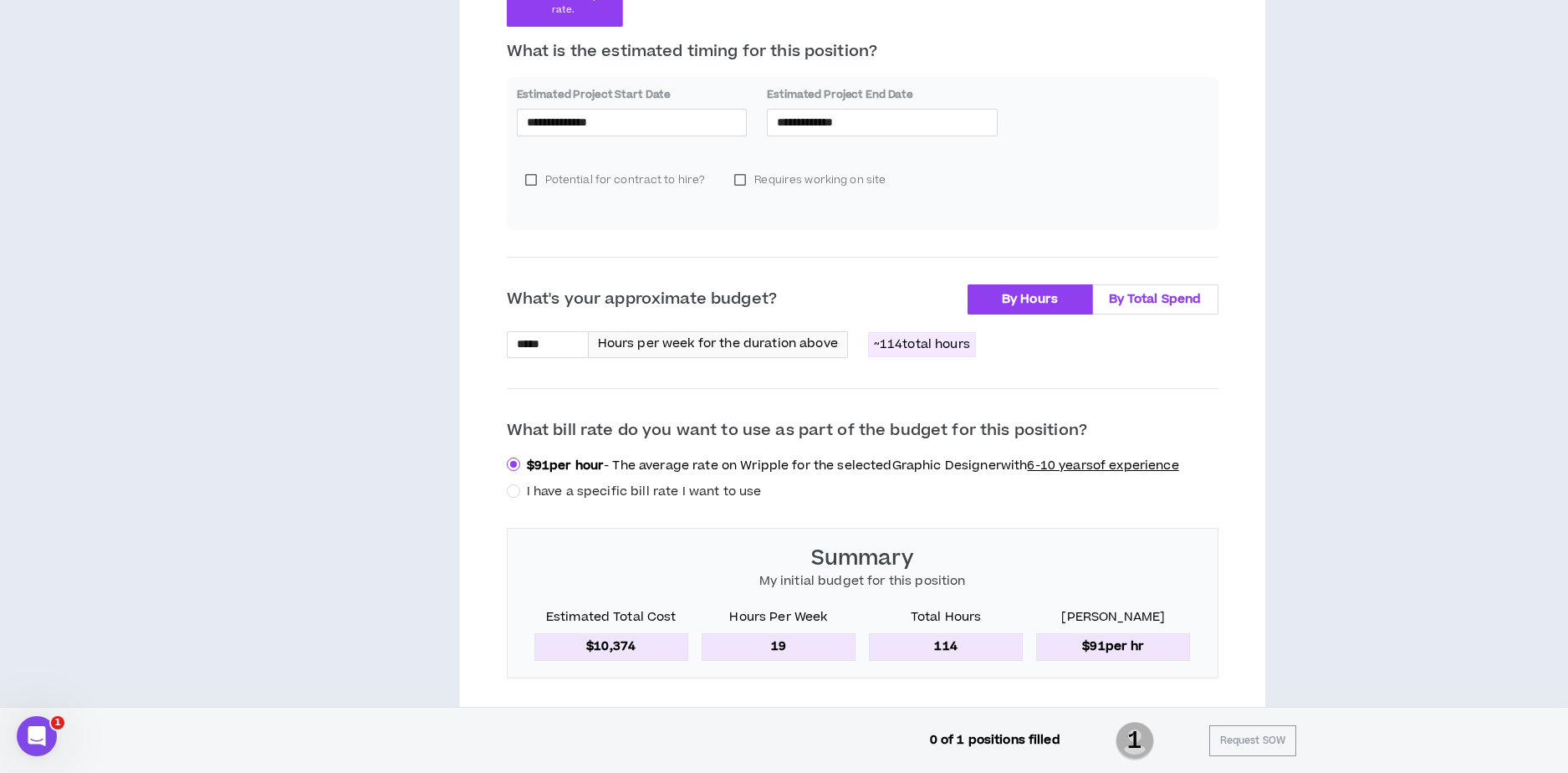
click at [1121, 303] on span "By Total Spend" at bounding box center [1155, 299] width 93 height 18
click at [1160, 303] on span "By Total Spend" at bounding box center [1155, 299] width 93 height 18
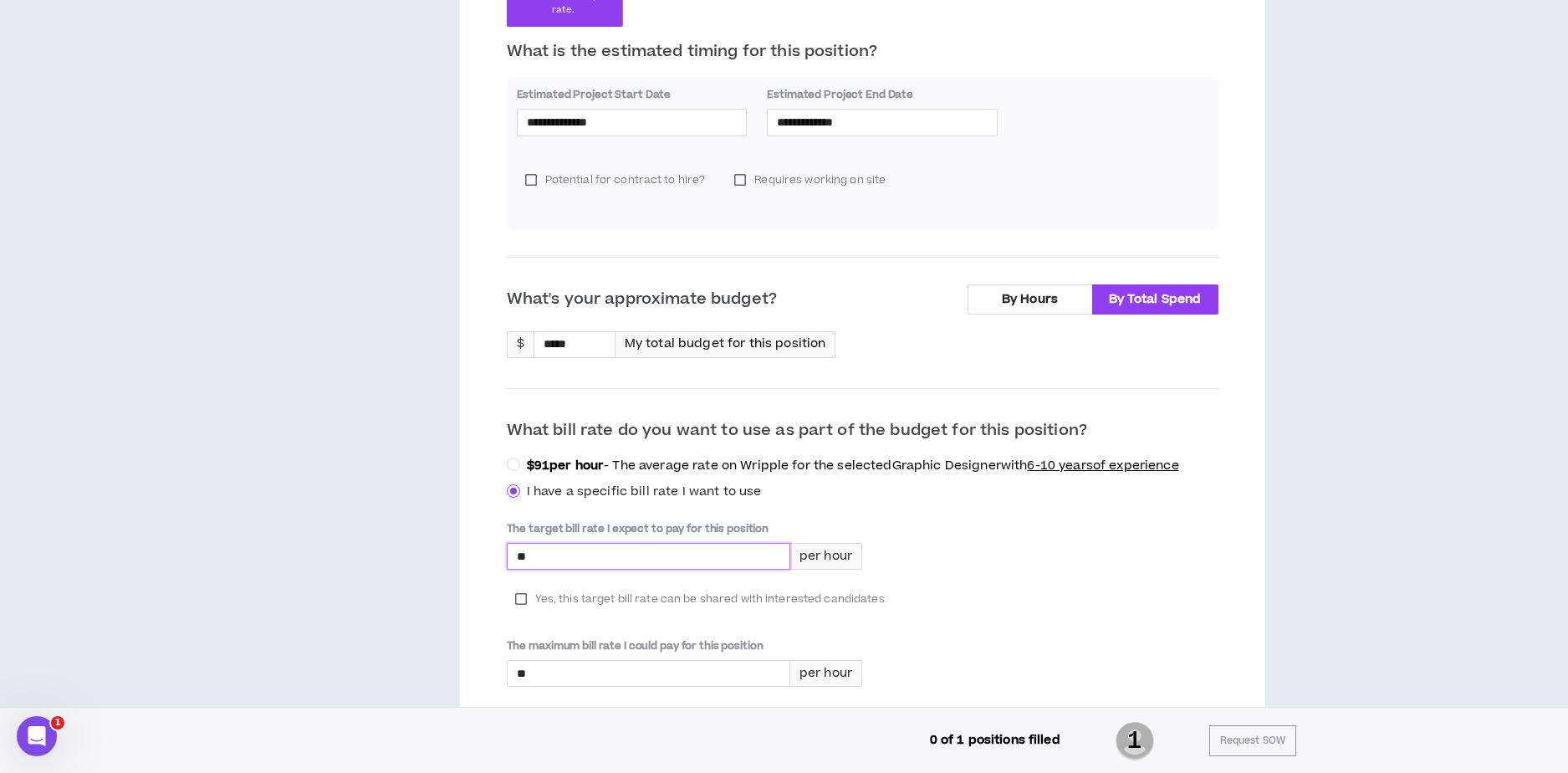
click at [543, 558] on input "*" at bounding box center [648, 556] width 282 height 25
type input "*****"
click at [1019, 522] on div "The target bill rate I expect to pay for this position ***** per hour Yes, this…" at bounding box center [862, 621] width 711 height 200
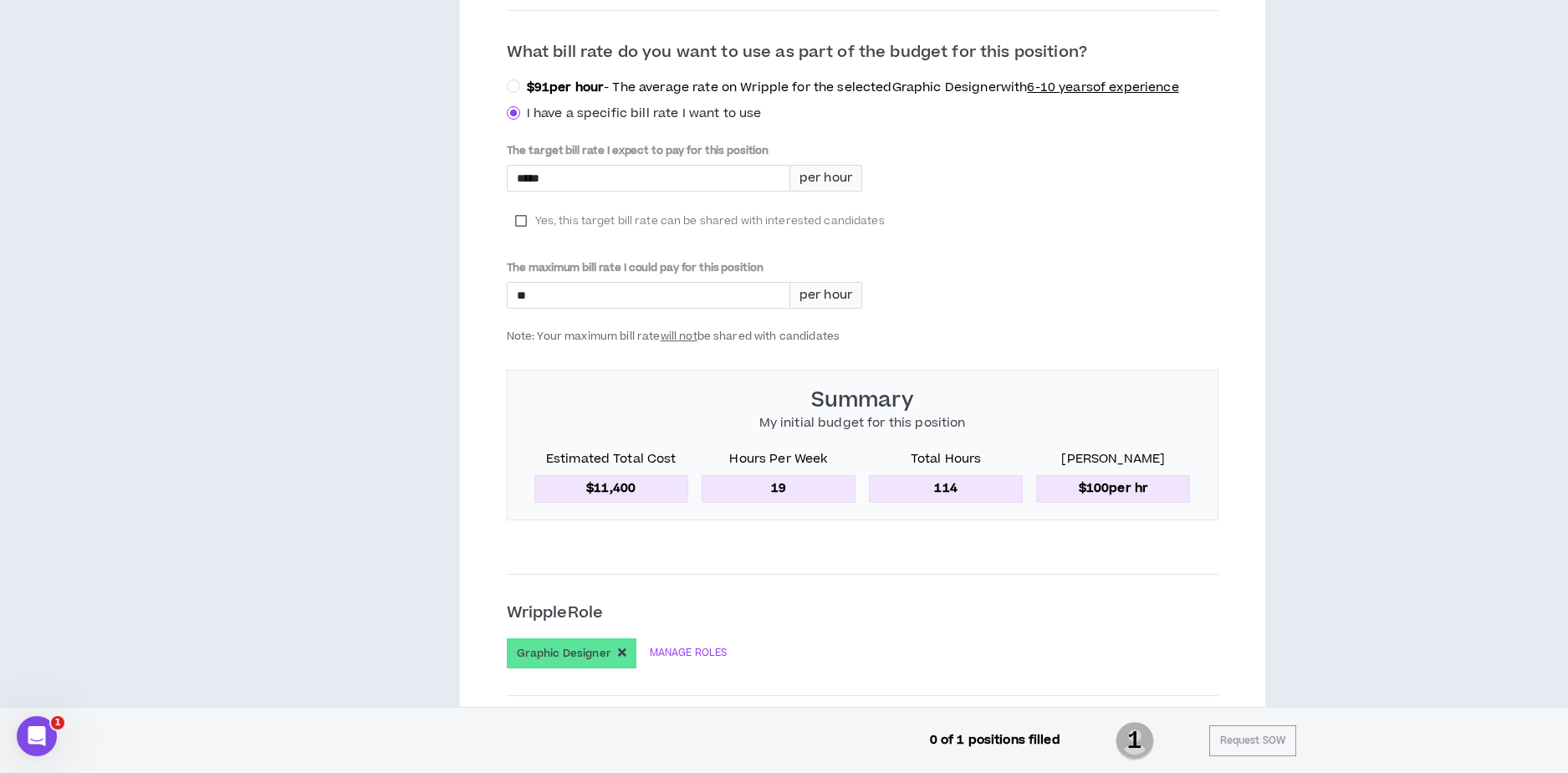
scroll to position [861, 0]
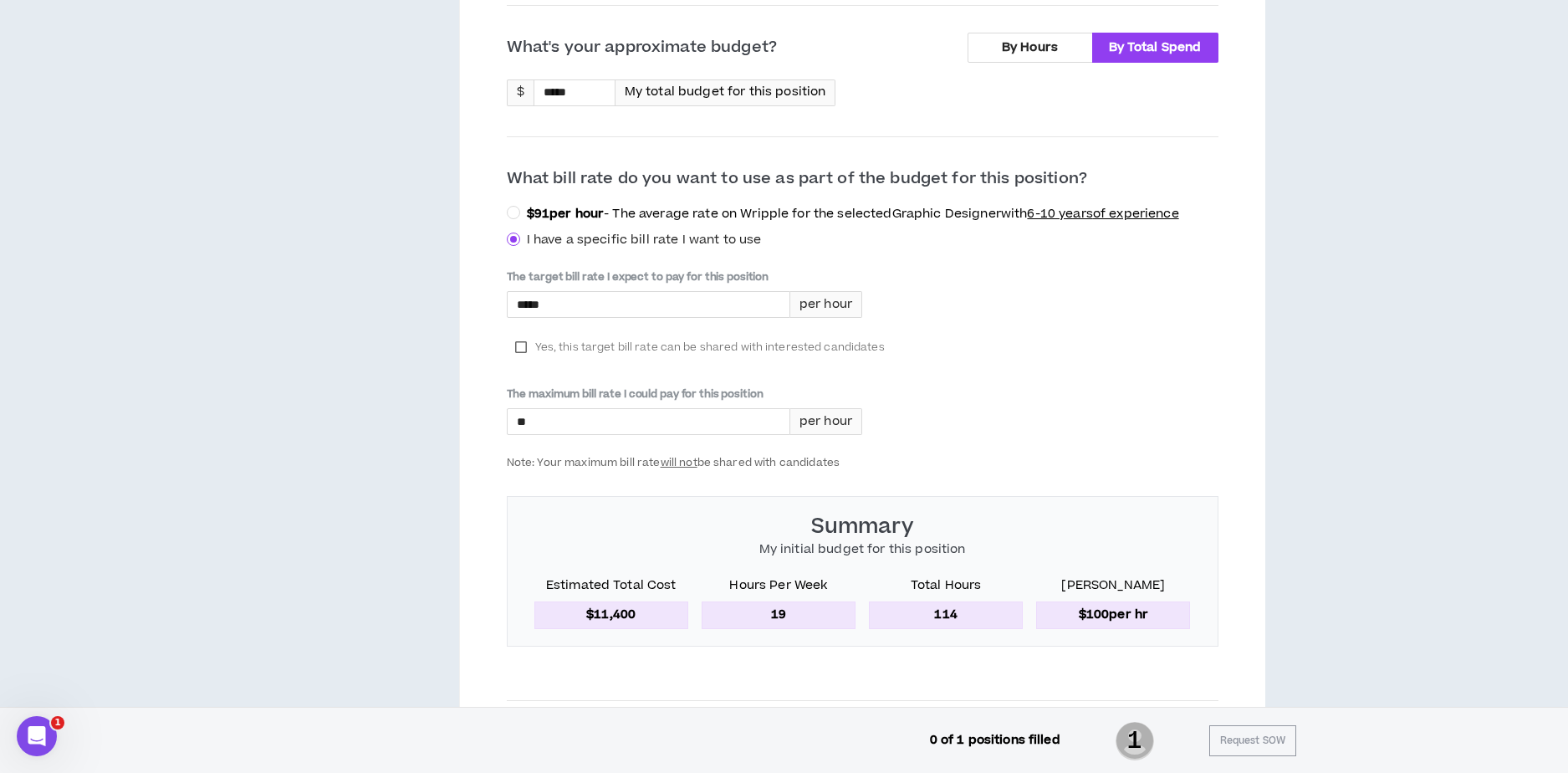
scroll to position [739, 0]
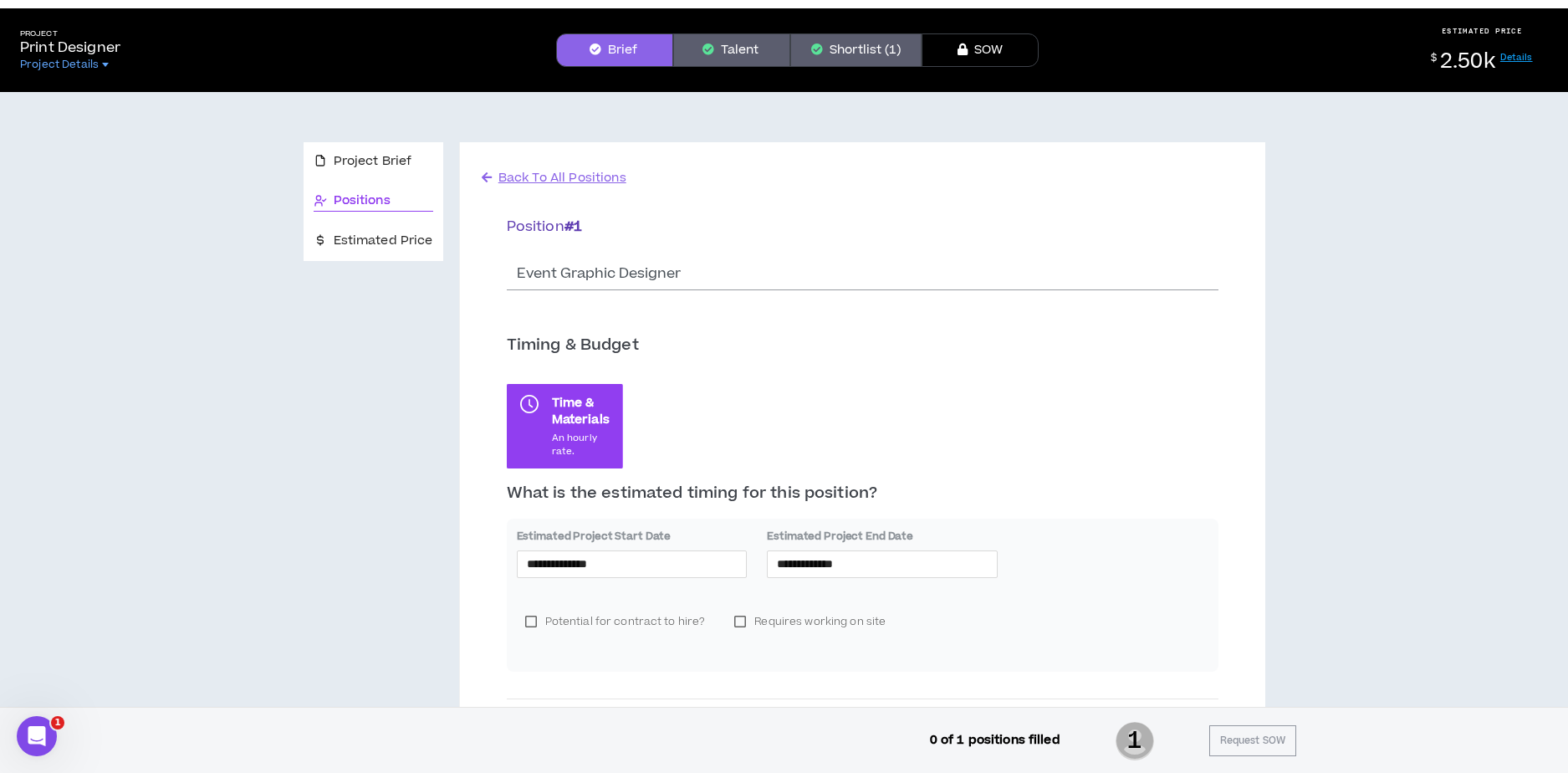
scroll to position [0, 0]
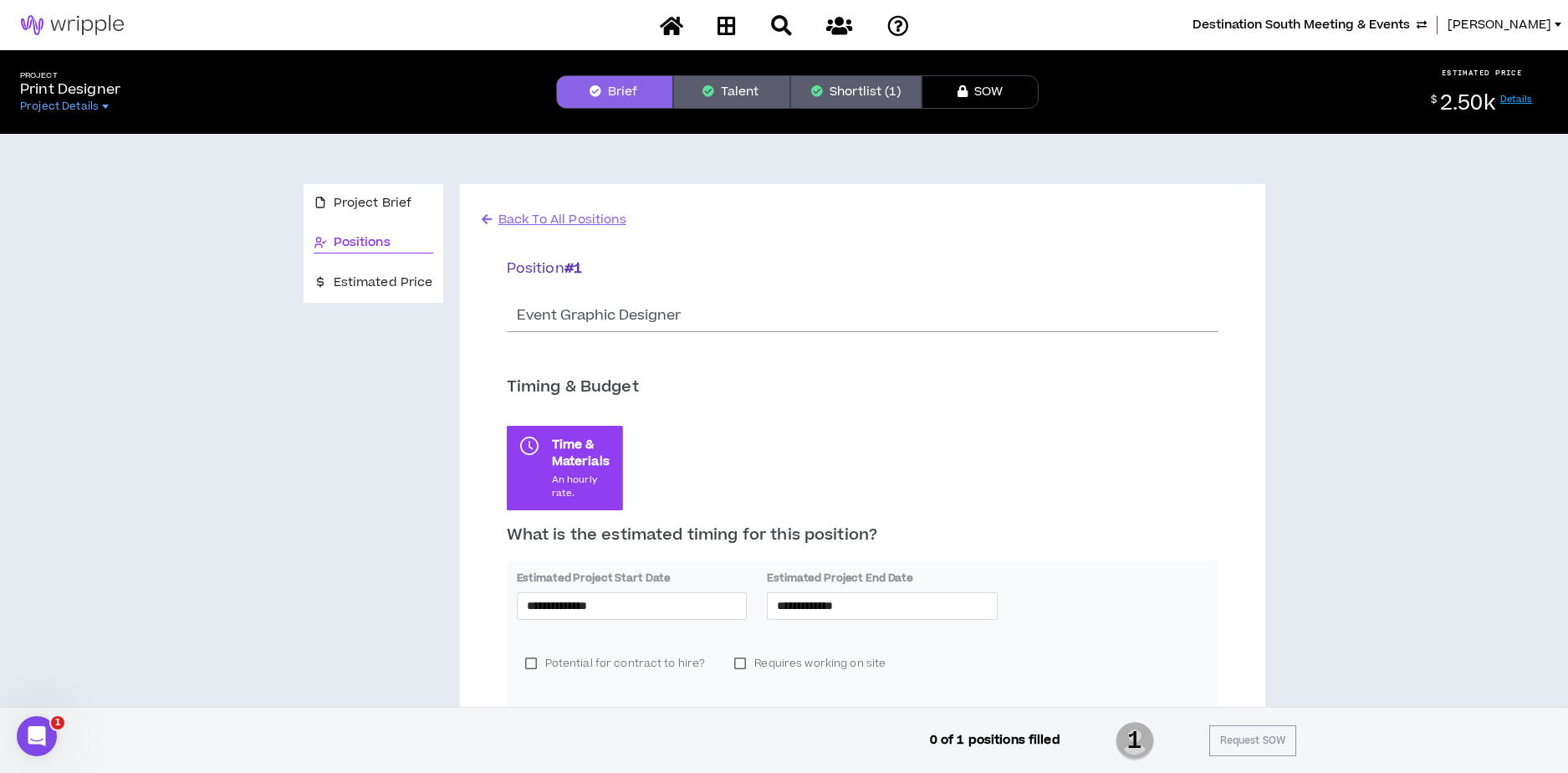
click at [1542, 20] on span "[PERSON_NAME]" at bounding box center [1499, 26] width 104 height 19
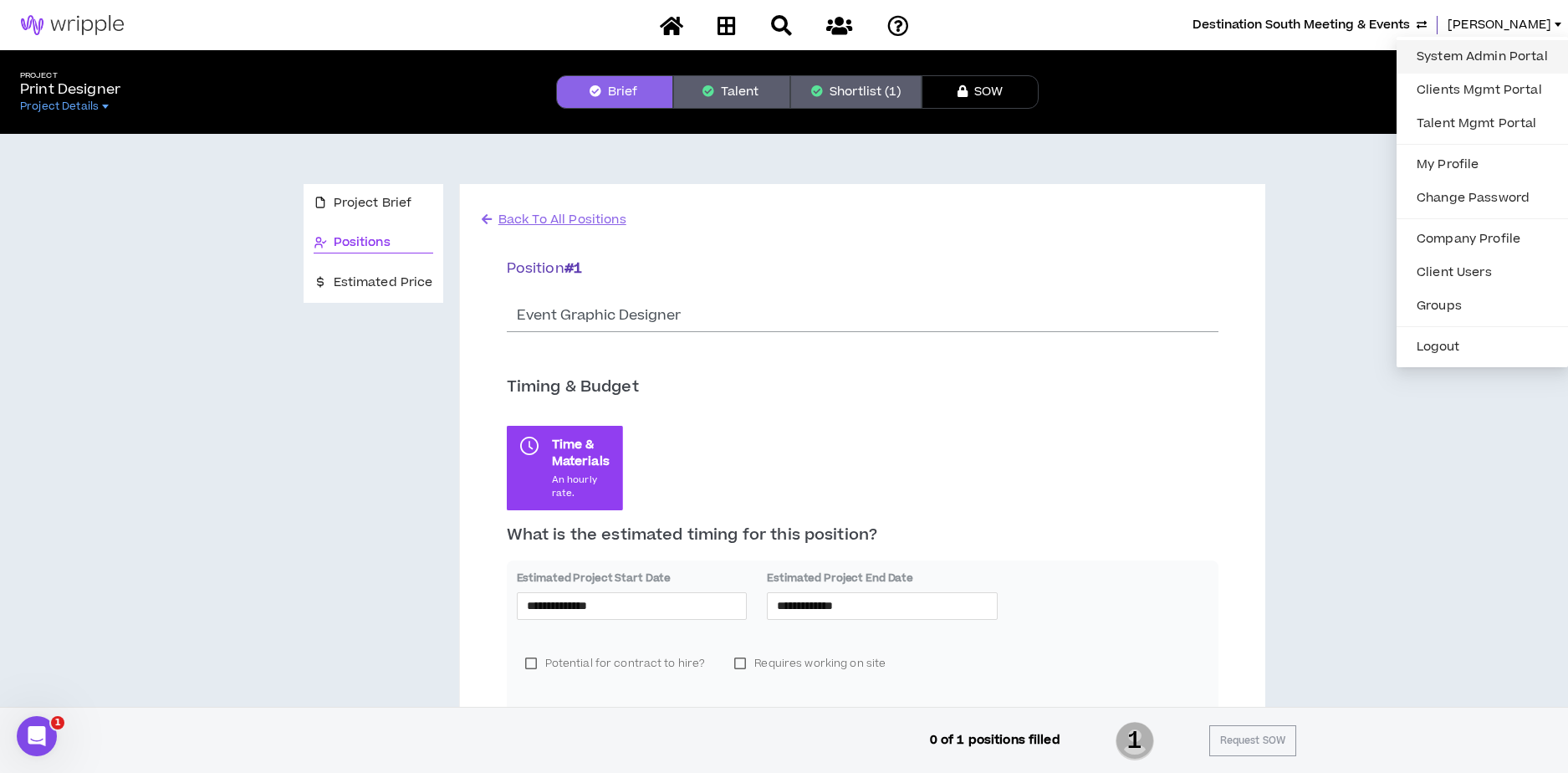
click at [1452, 53] on link "System Admin Portal" at bounding box center [1482, 56] width 152 height 25
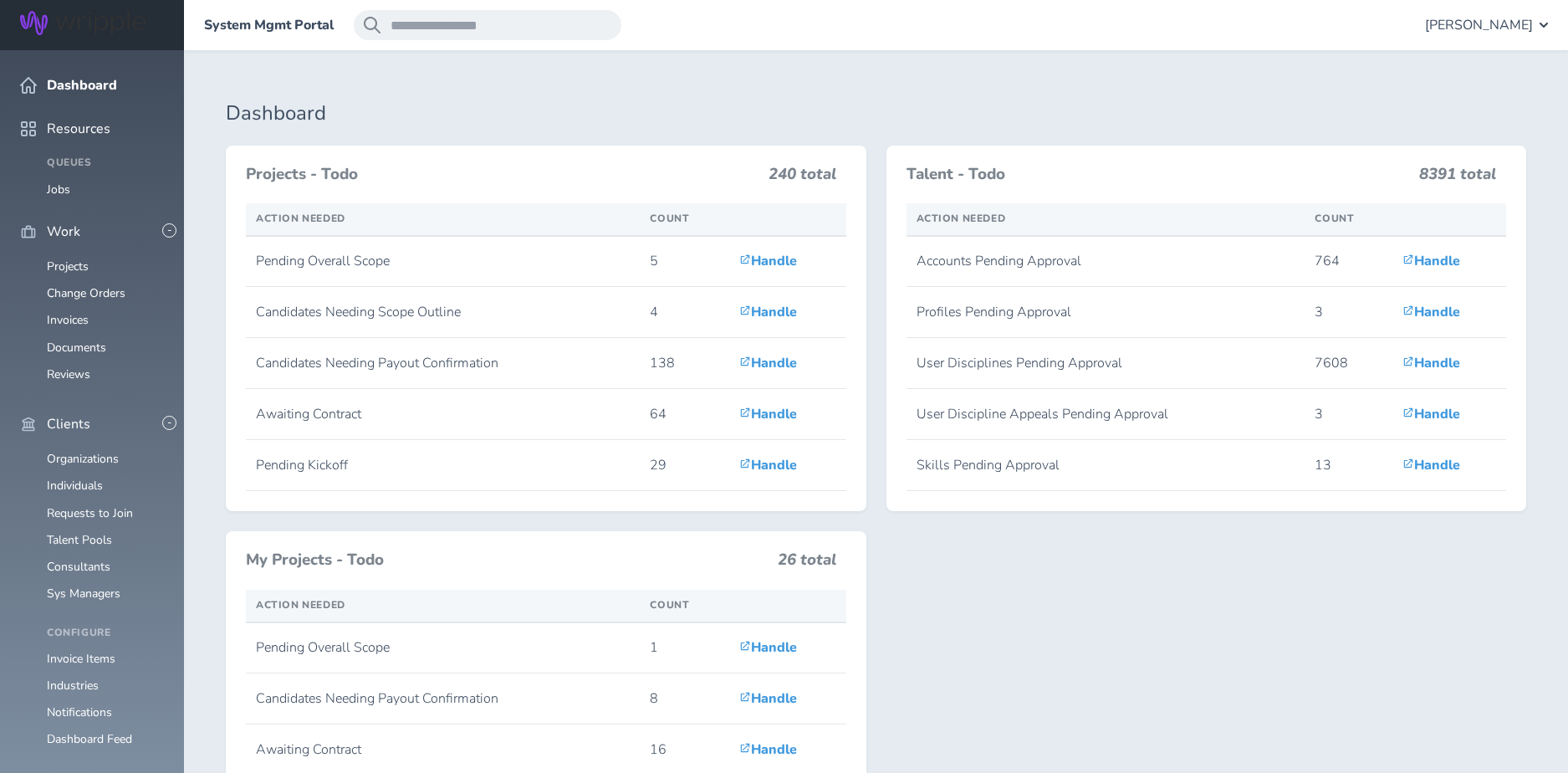
click at [692, 30] on div "System Mgmt Portal [PERSON_NAME]" at bounding box center [876, 25] width 1384 height 50
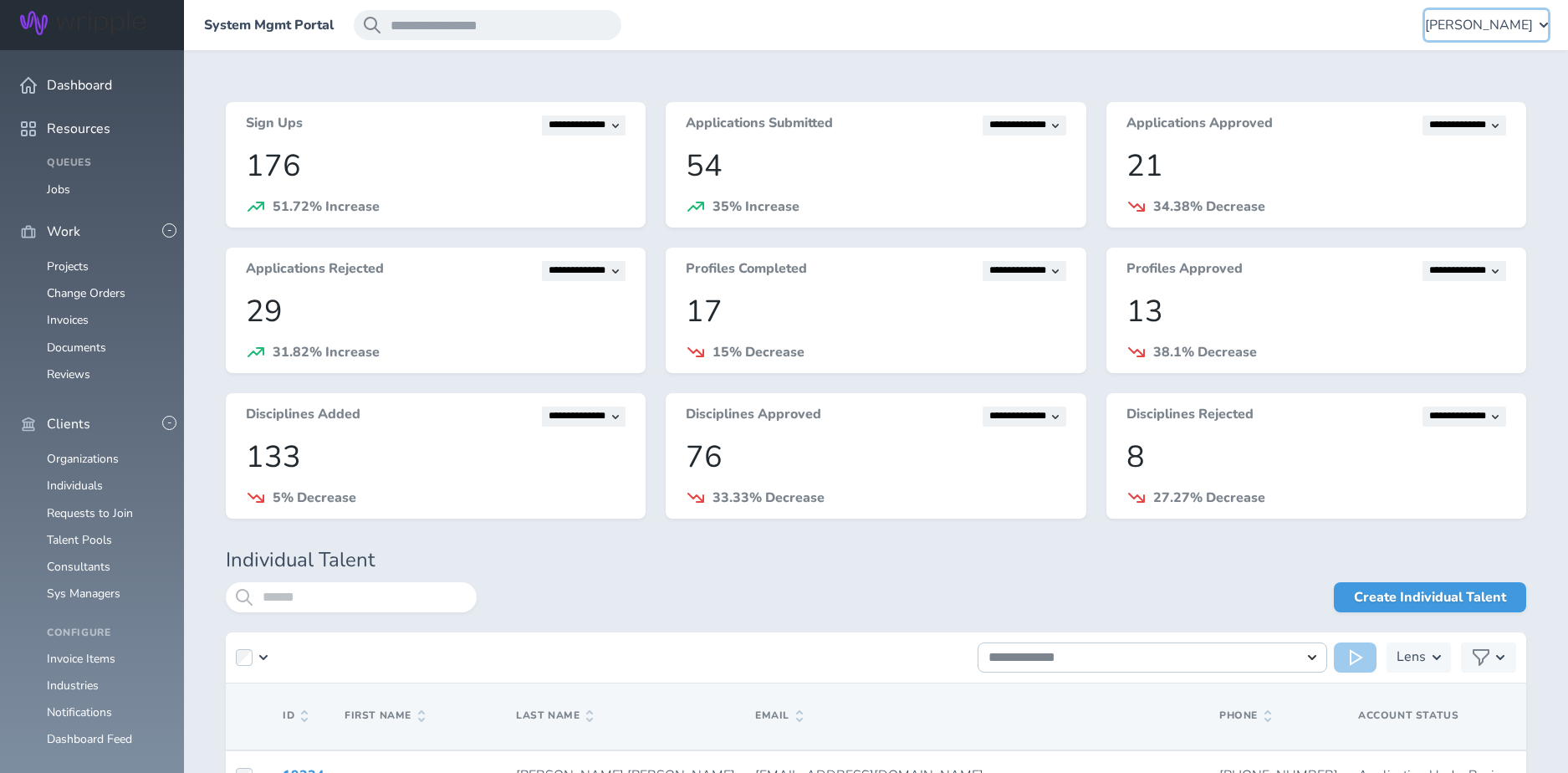
click at [1511, 22] on span "Angie Vaughn" at bounding box center [1479, 26] width 108 height 15
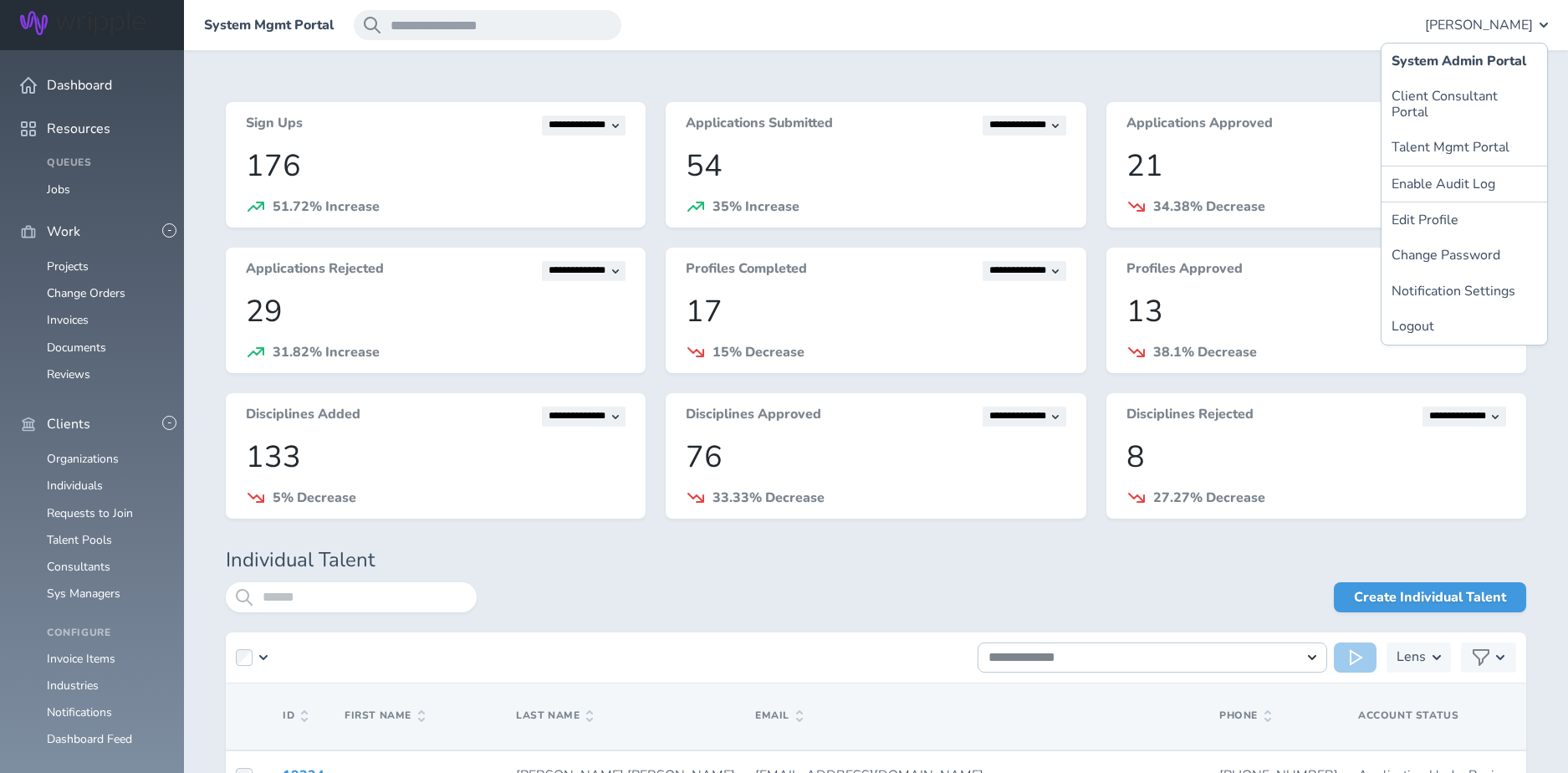
drag, startPoint x: 1134, startPoint y: 40, endPoint x: 790, endPoint y: 169, distance: 367.4
click at [1134, 40] on div "System Mgmt Portal Angie Vaughn" at bounding box center [876, 25] width 1384 height 50
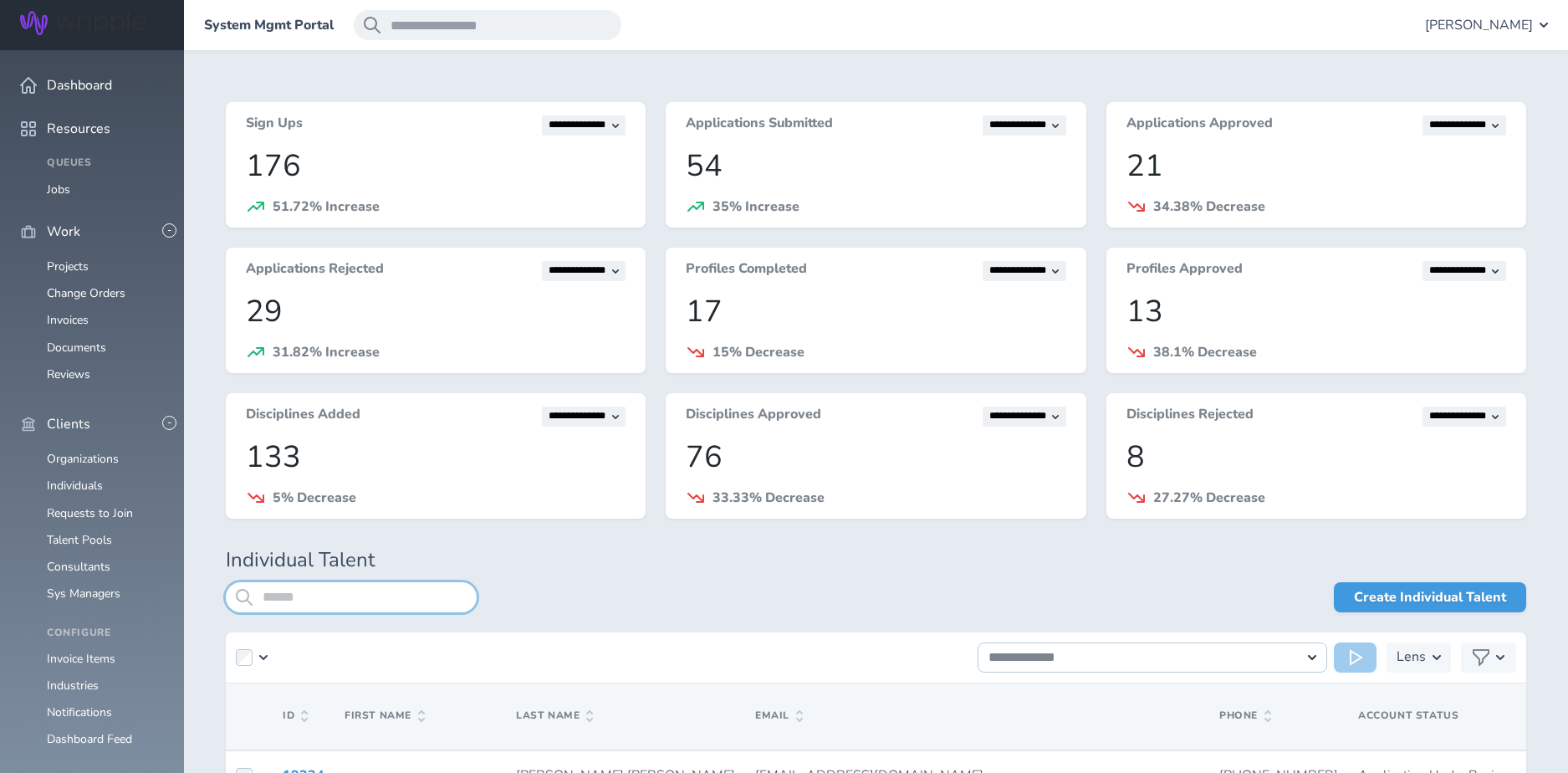
click at [272, 591] on input "search" at bounding box center [351, 597] width 251 height 30
type input "**********"
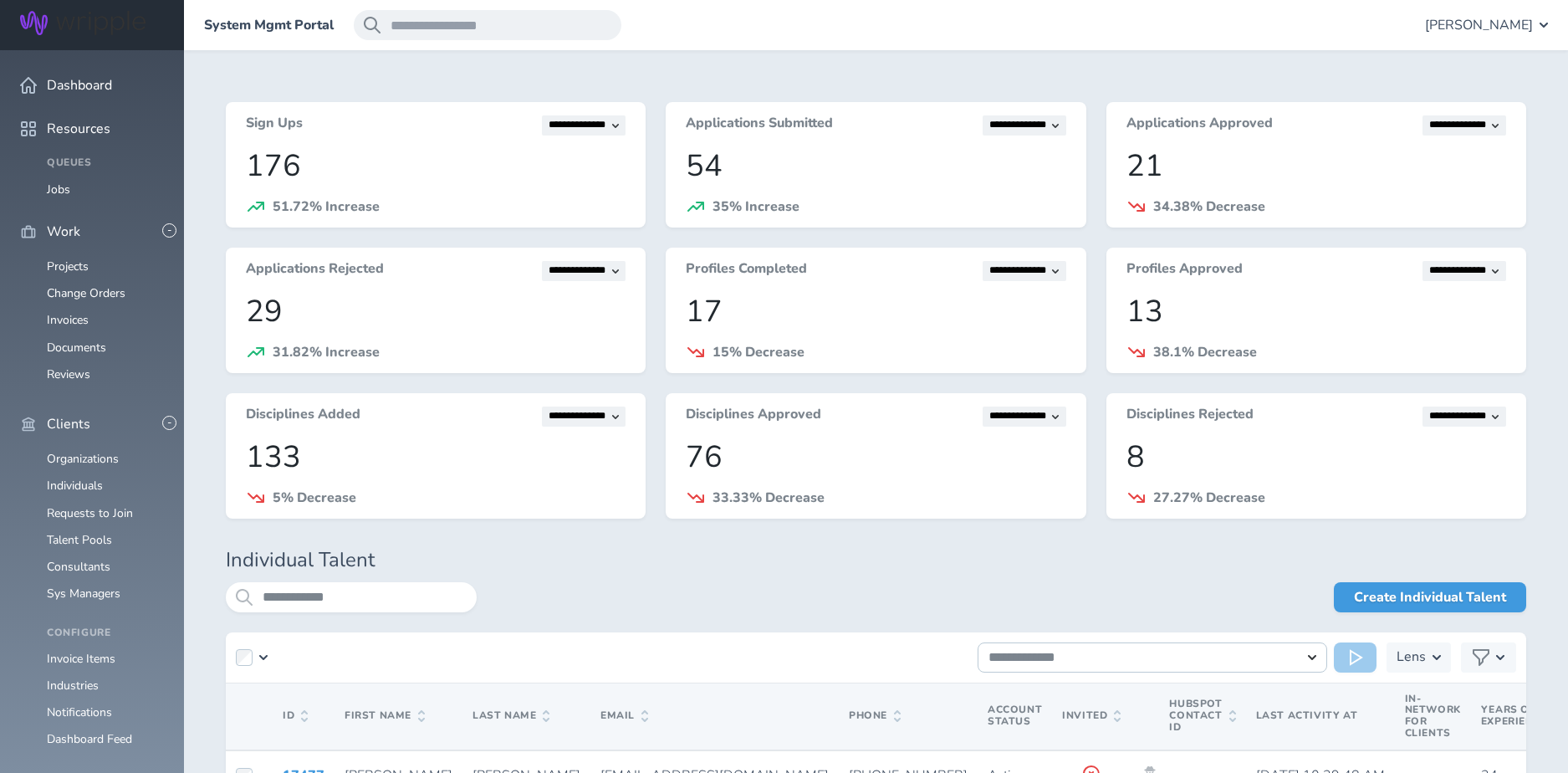
click at [549, 577] on div "**********" at bounding box center [876, 470] width 1301 height 736
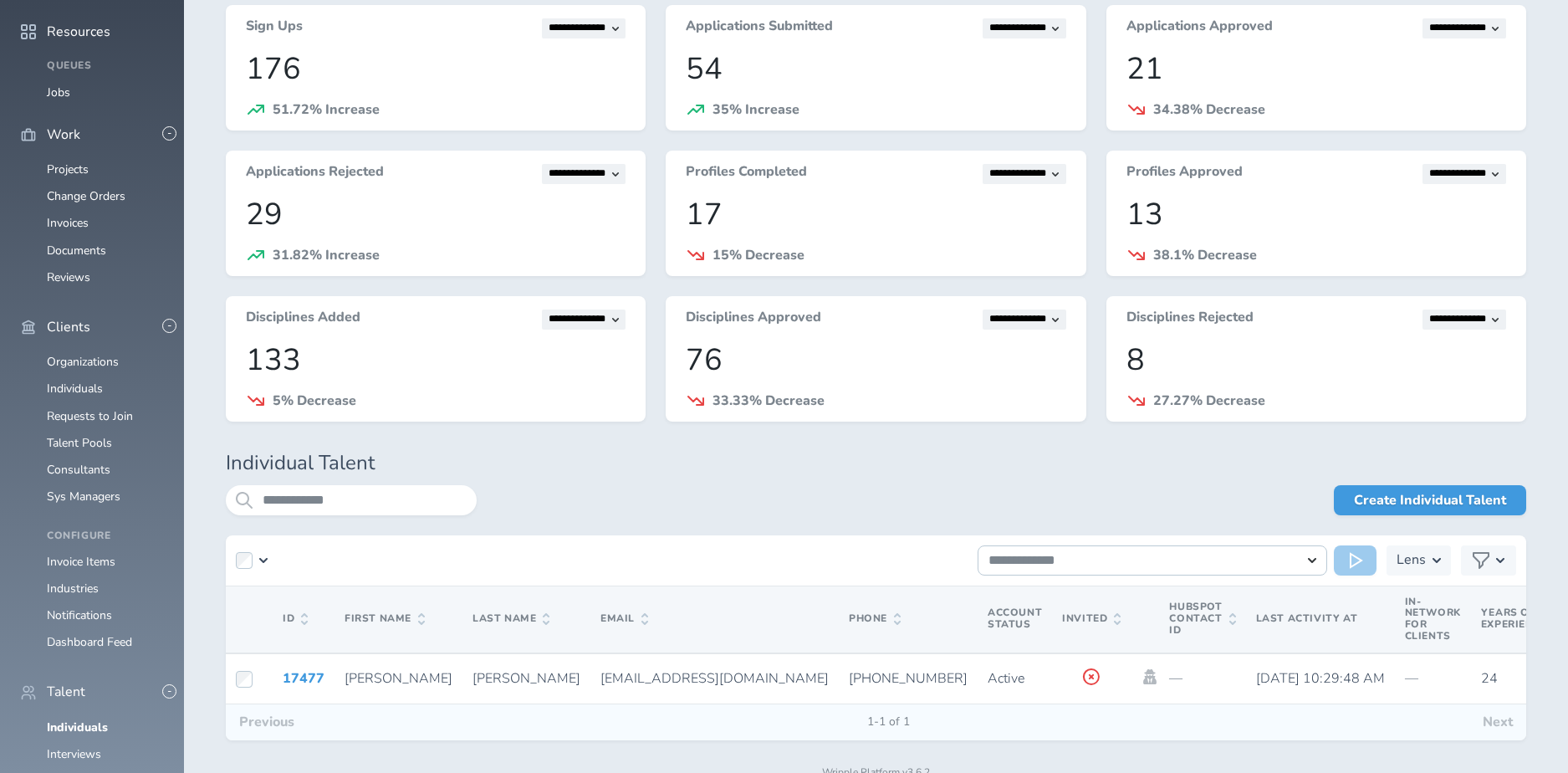
scroll to position [148, 0]
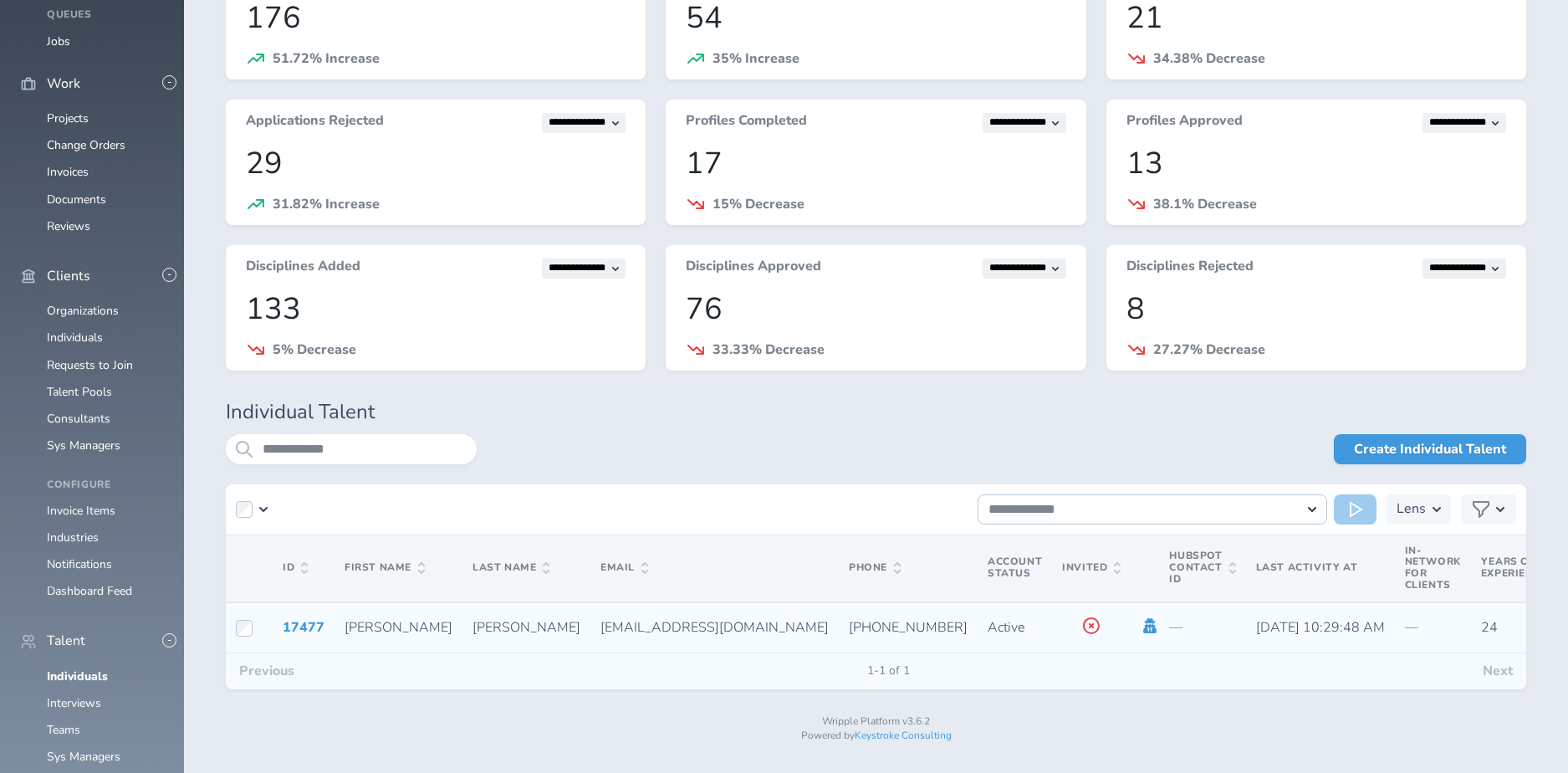
click at [1140, 624] on icon at bounding box center [1150, 626] width 19 height 15
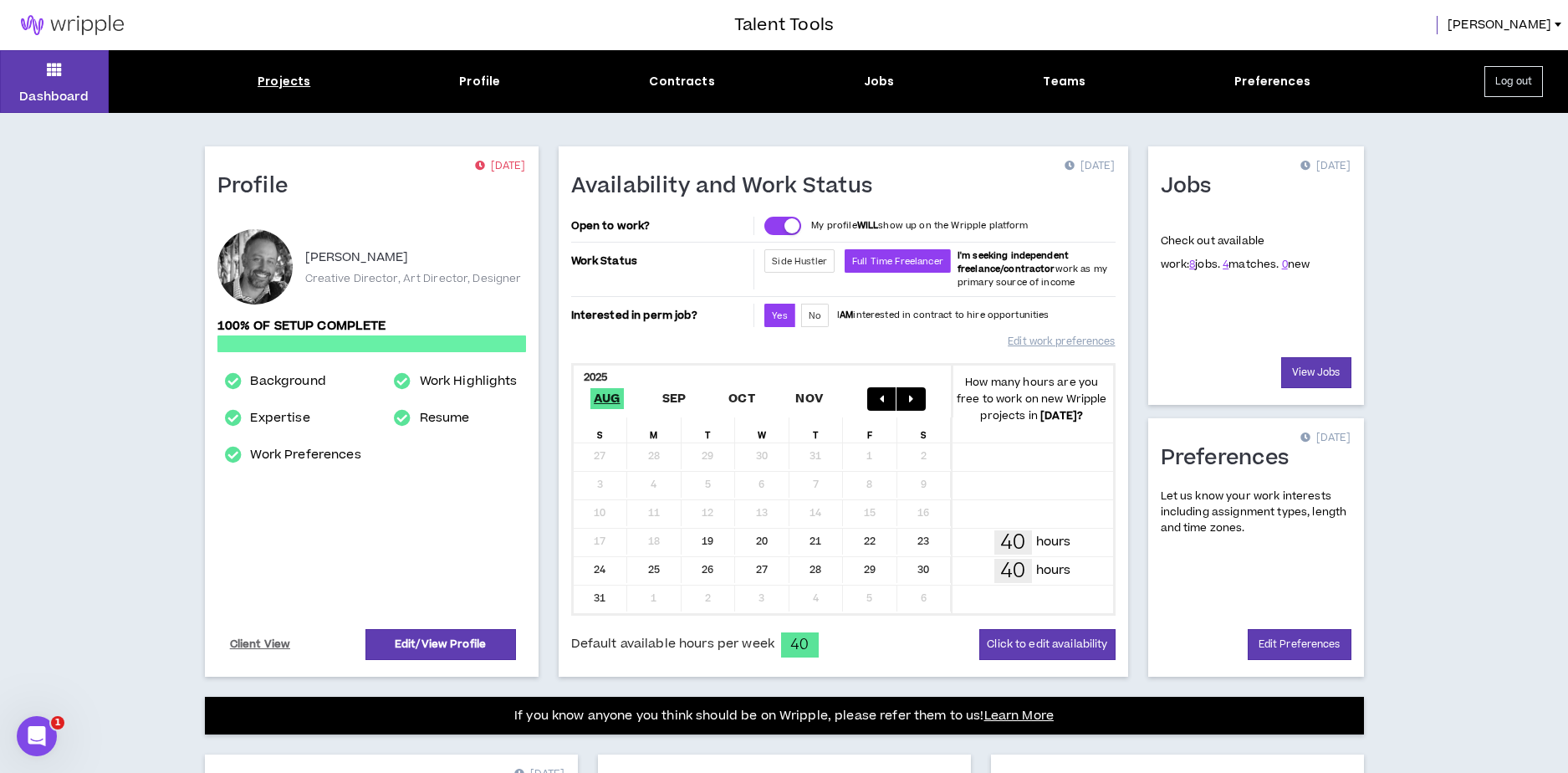
click at [273, 79] on div "Projects" at bounding box center [284, 81] width 53 height 18
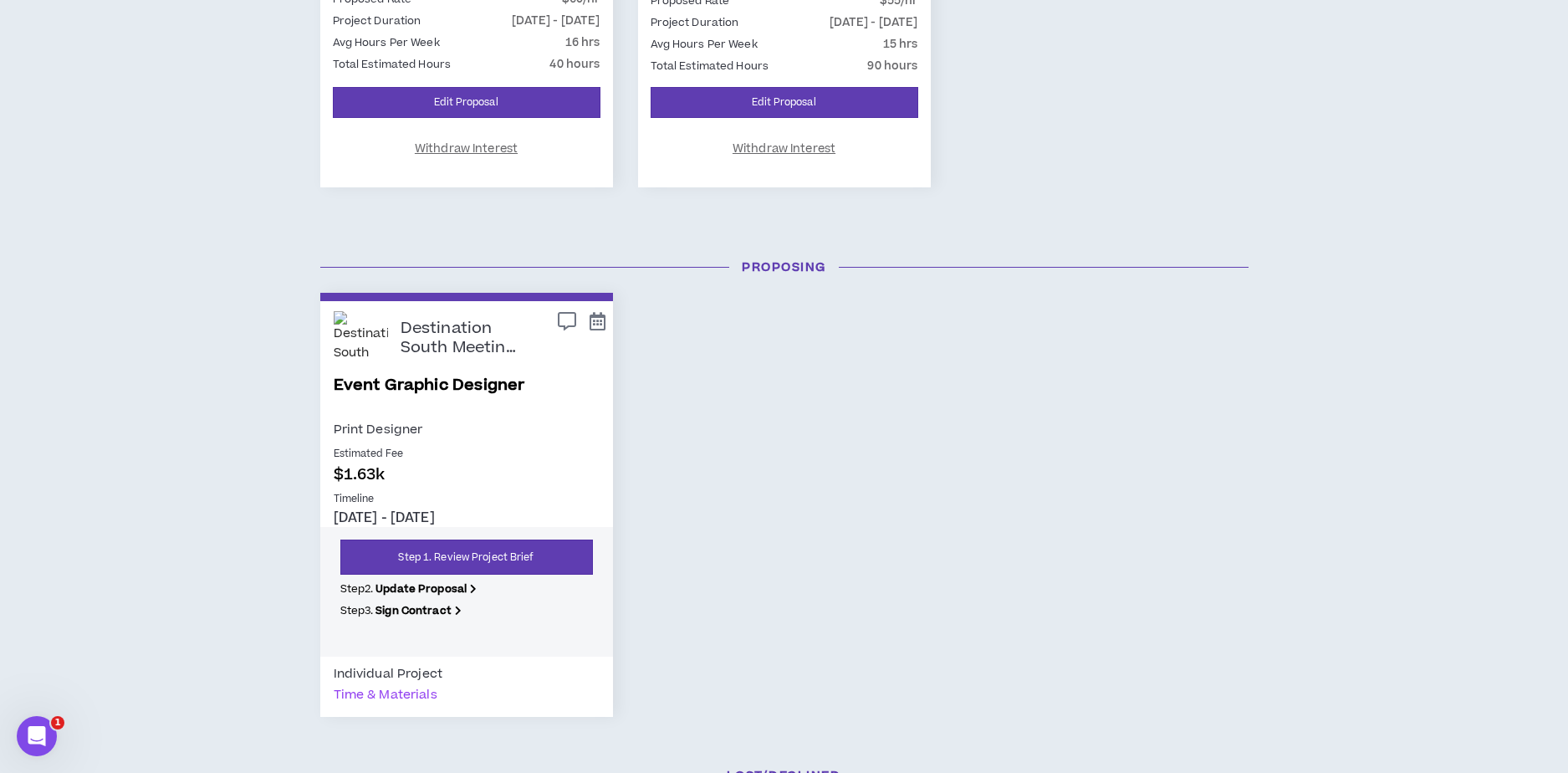
scroll to position [661, 0]
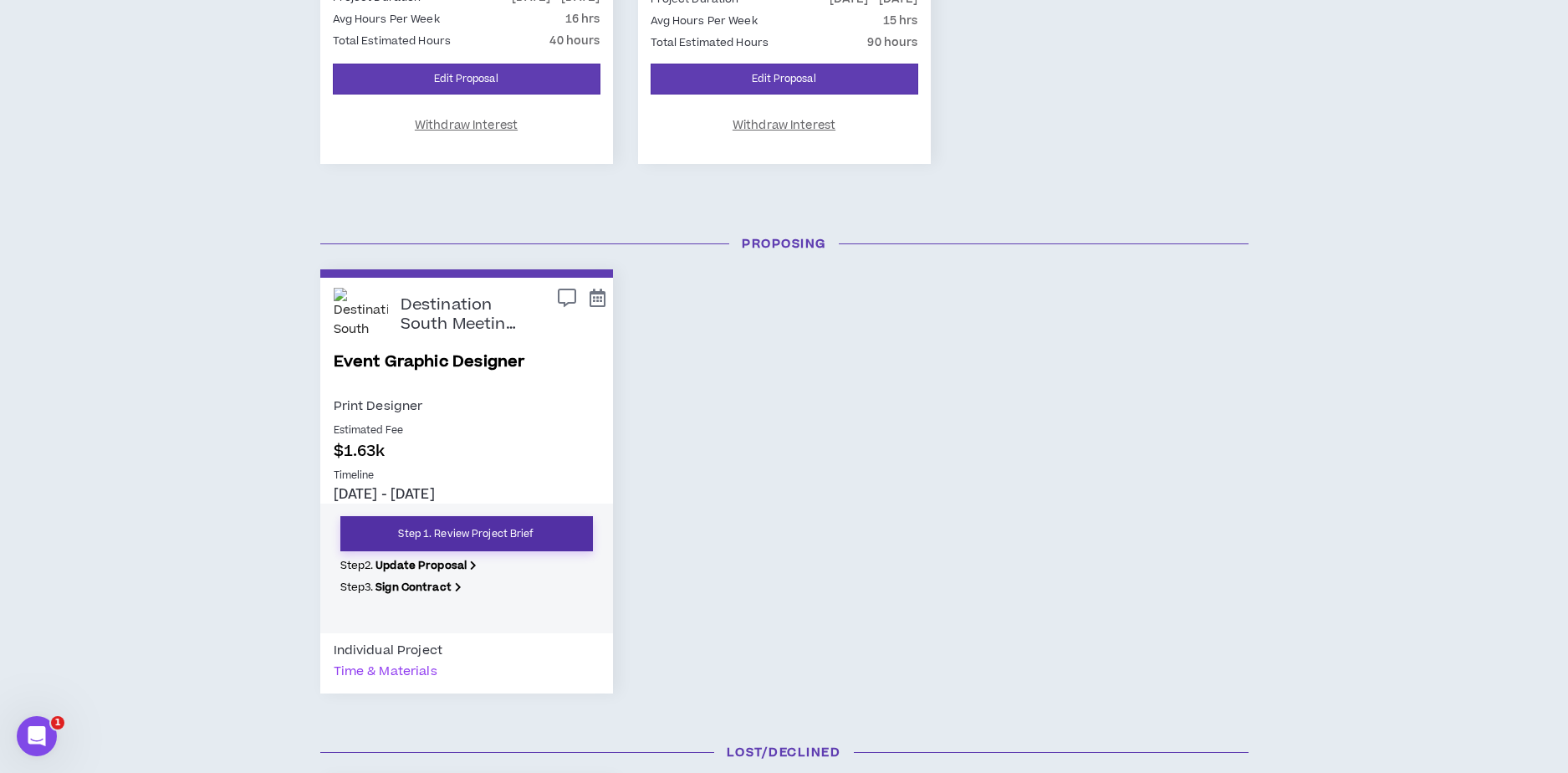
click at [475, 531] on link "Step 1. Review Project Brief" at bounding box center [467, 534] width 252 height 35
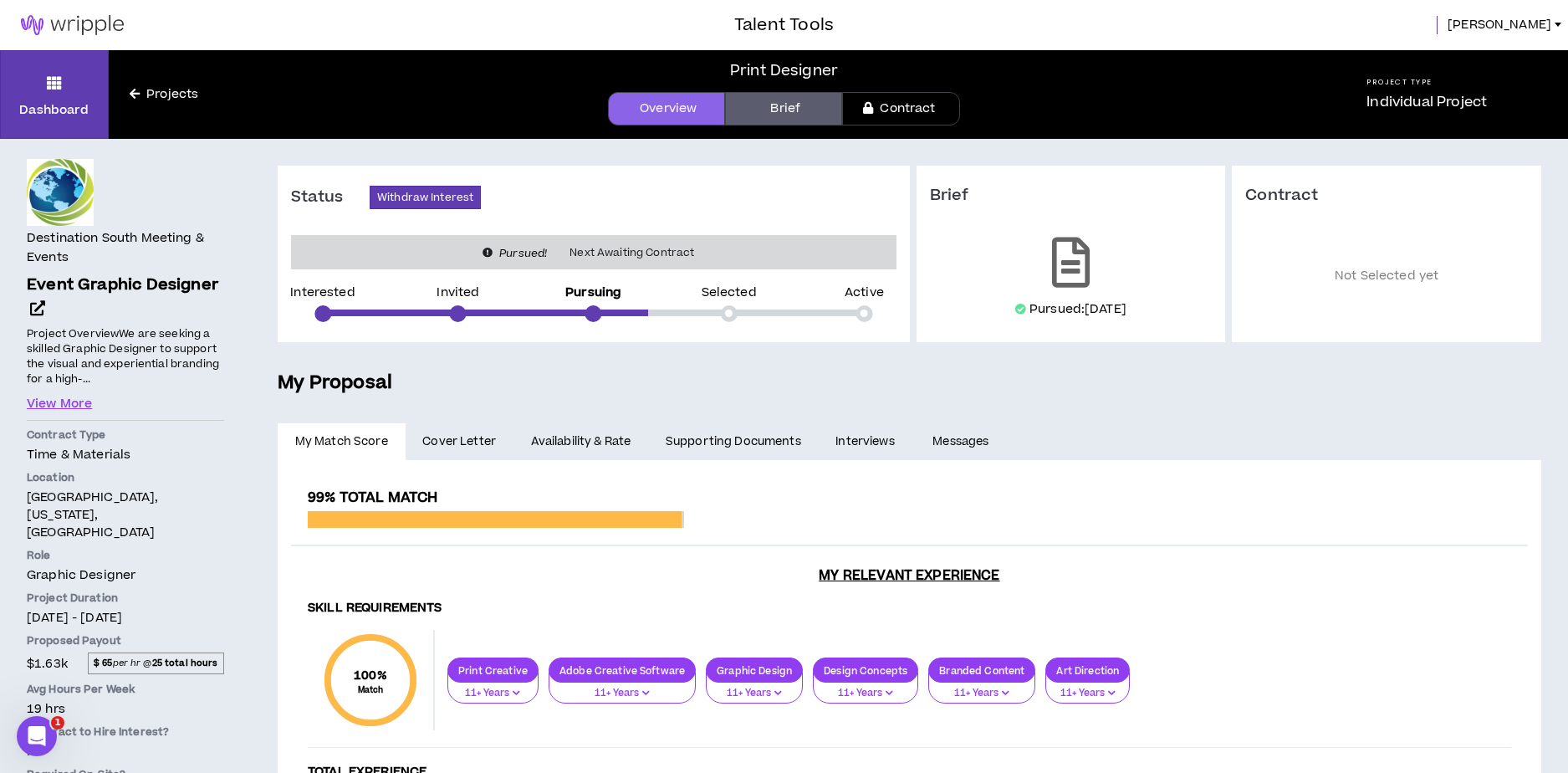
click at [607, 445] on link "Availability & Rate" at bounding box center [581, 441] width 135 height 37
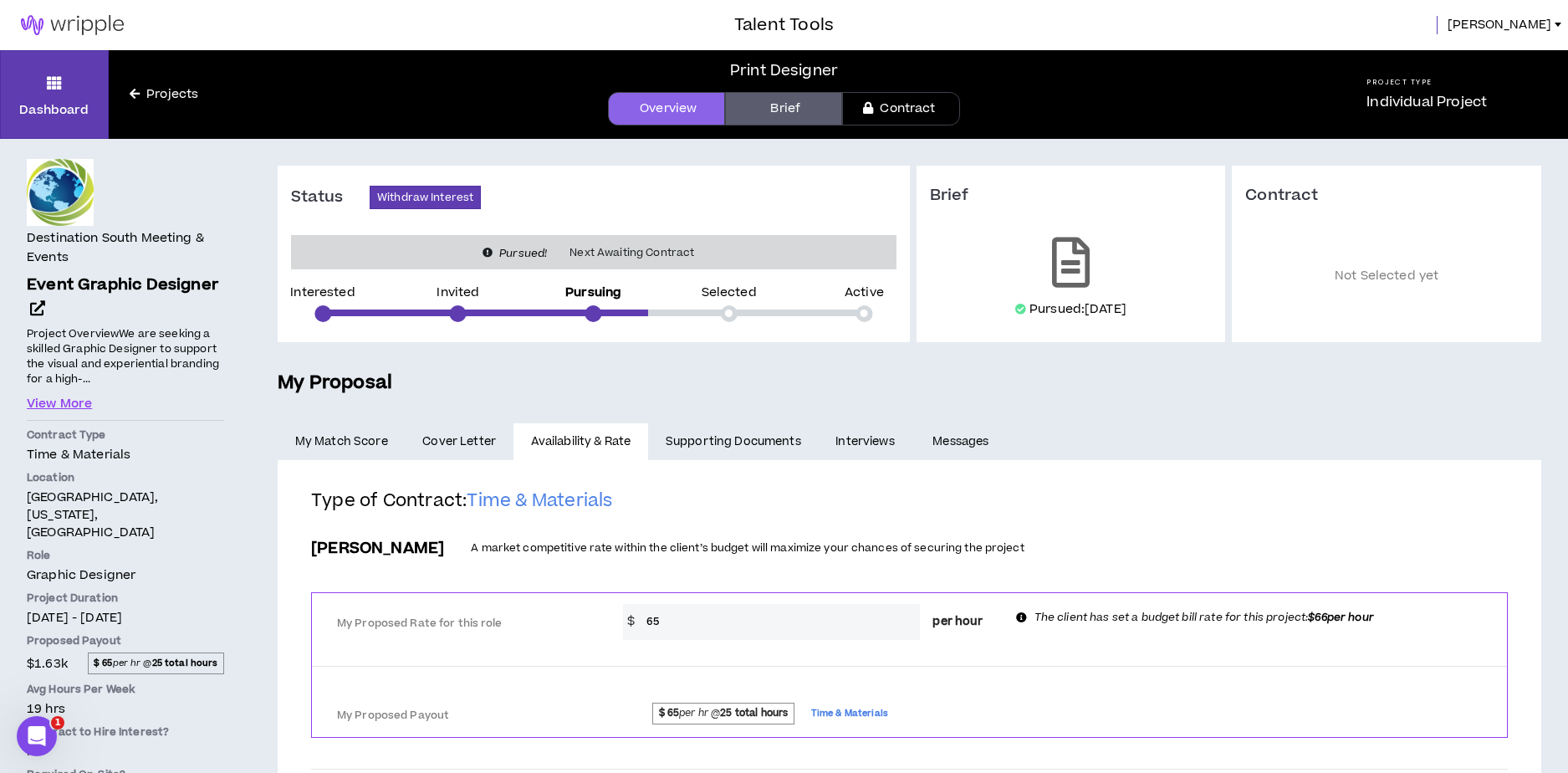
click at [491, 393] on h5 "My Proposal" at bounding box center [909, 383] width 1263 height 28
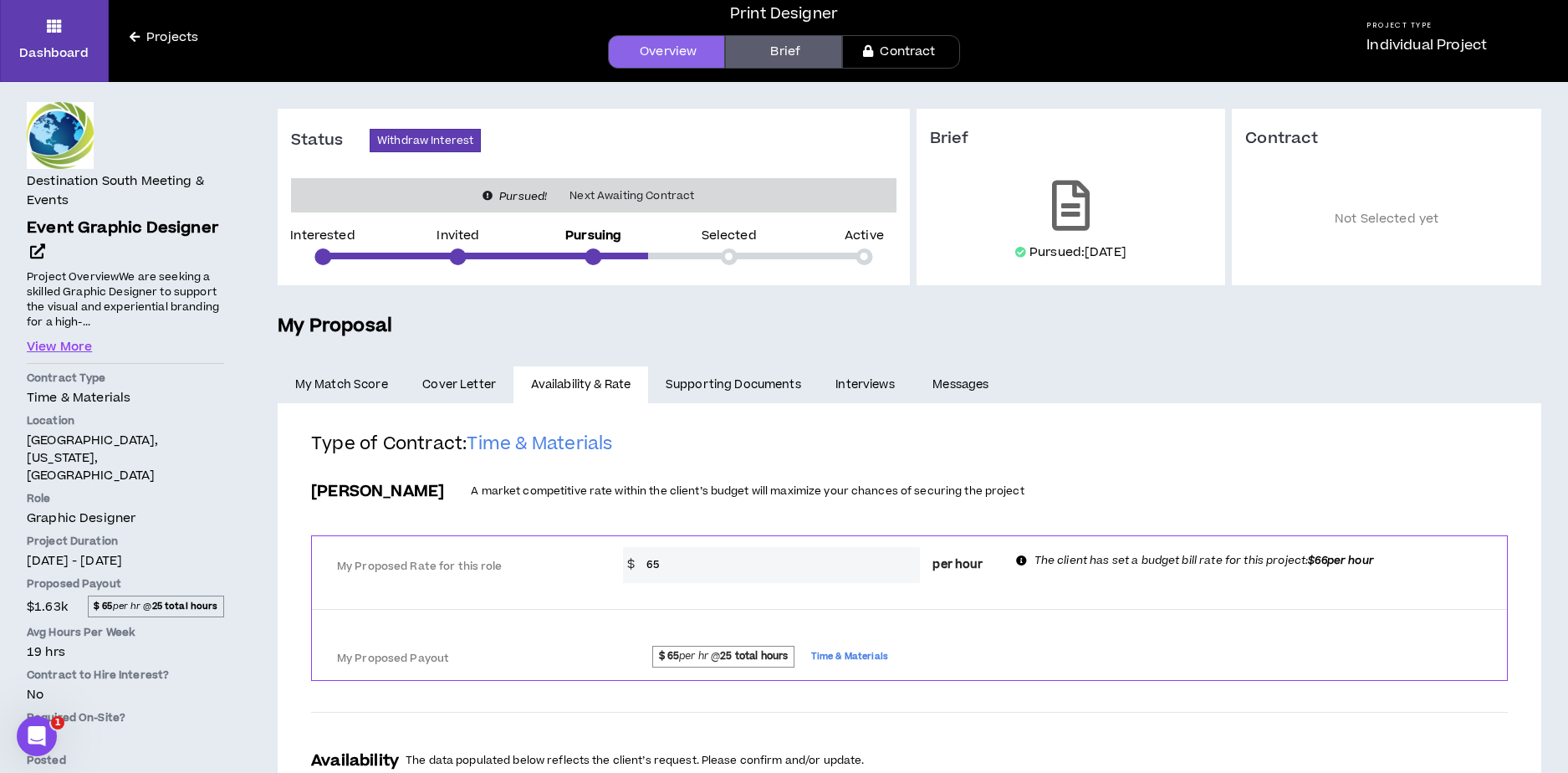
scroll to position [64, 0]
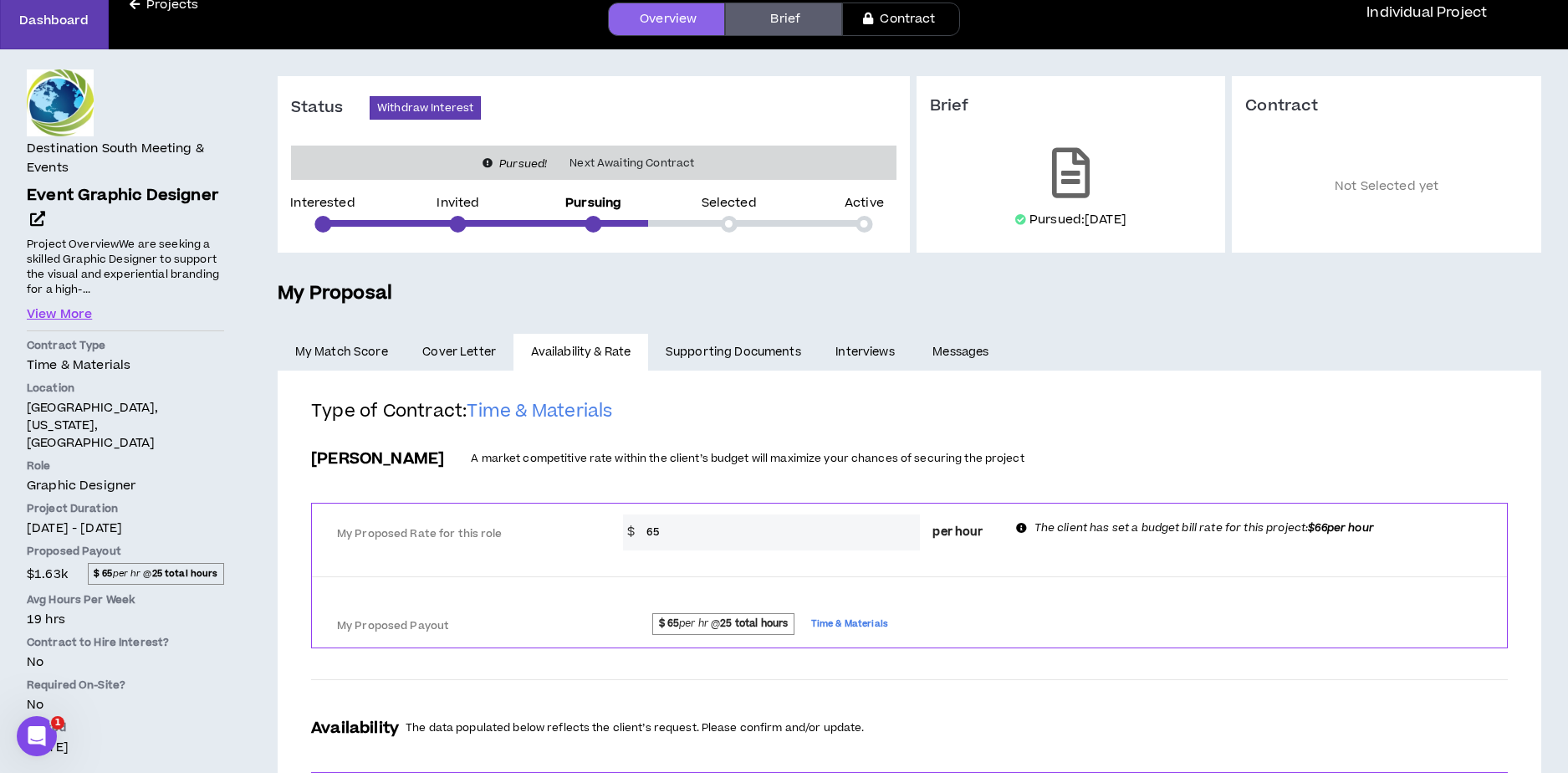
scroll to position [95, 0]
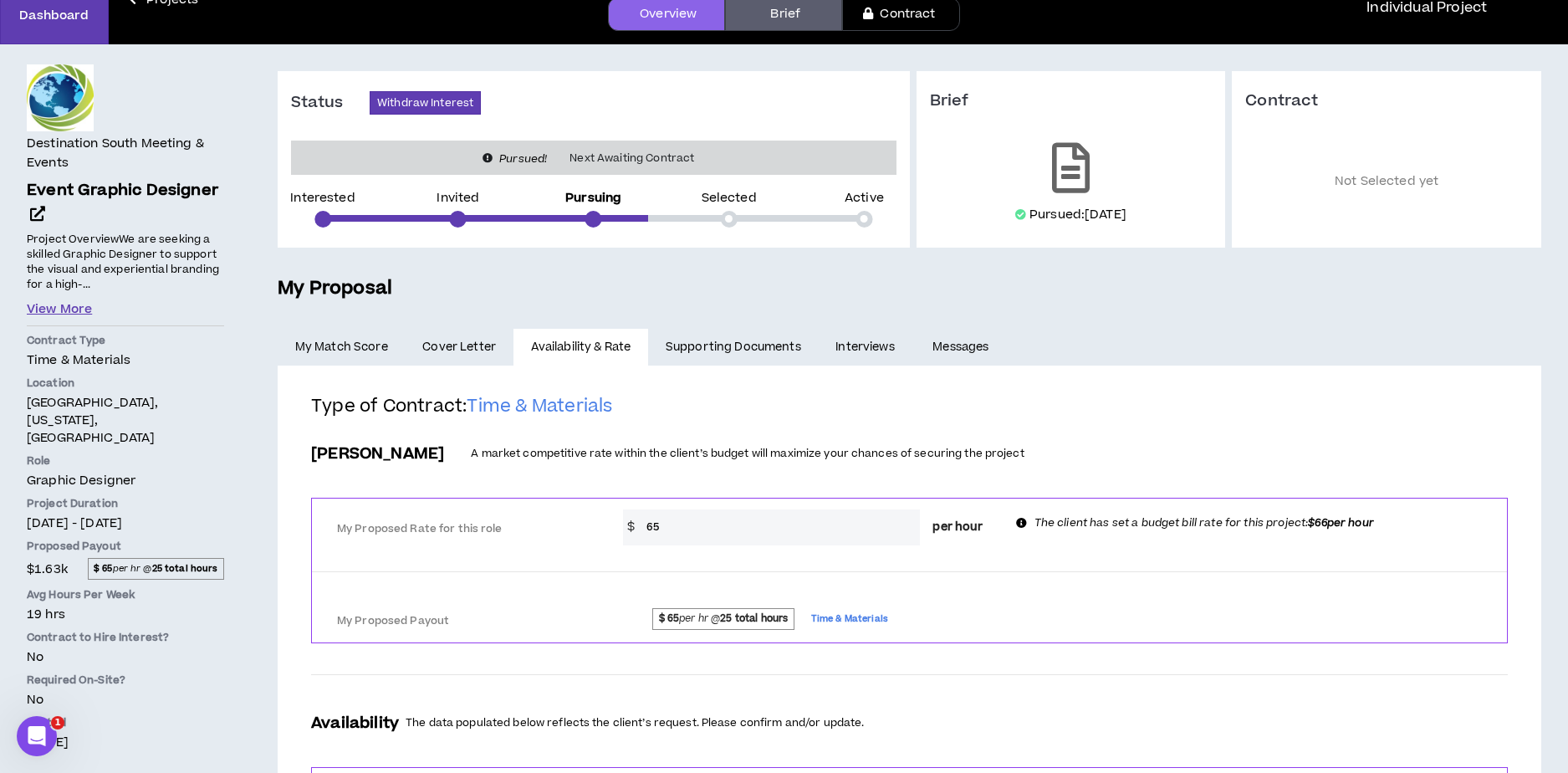
click at [41, 305] on button "View More" at bounding box center [59, 309] width 66 height 19
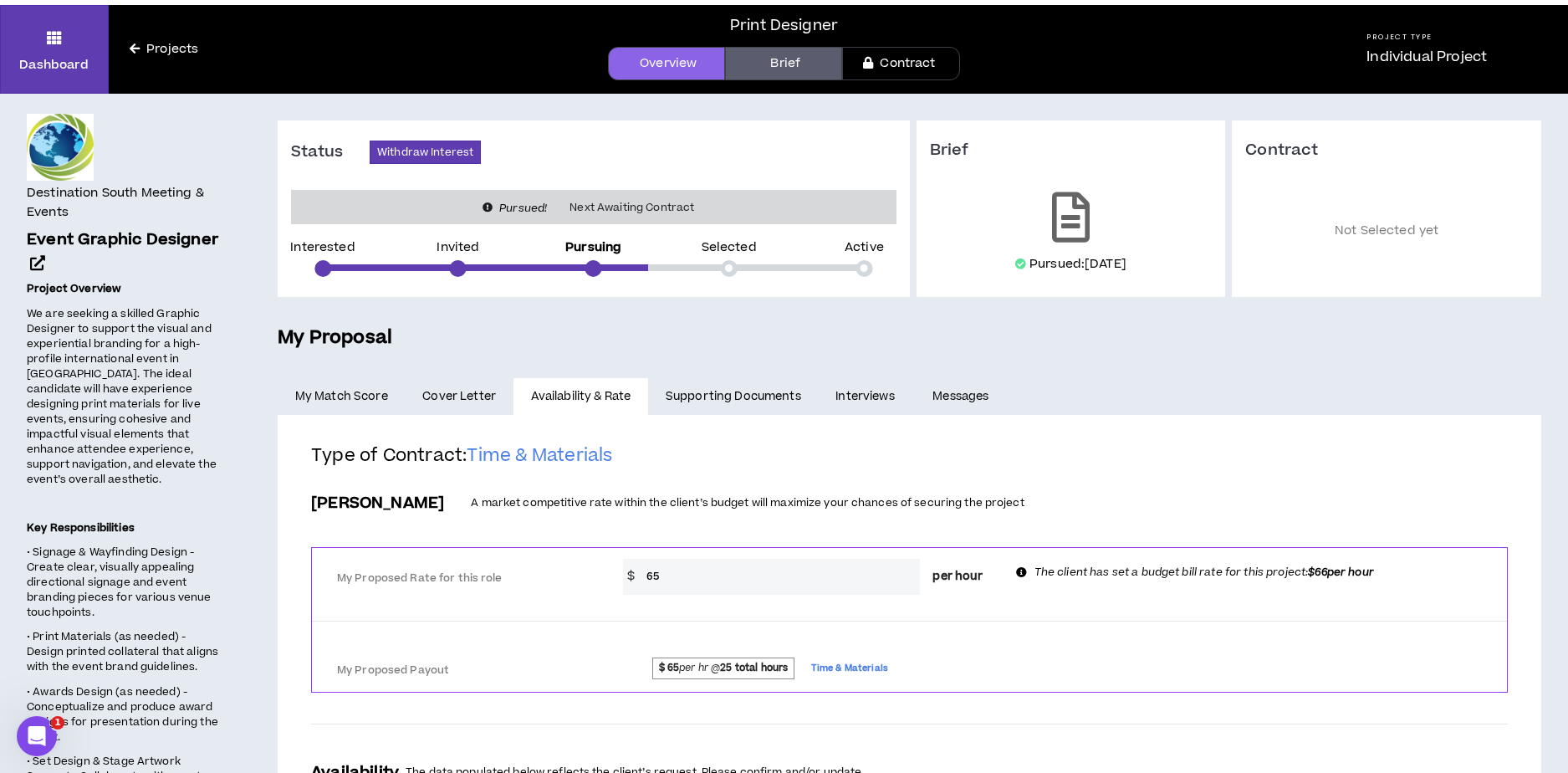
scroll to position [42, 0]
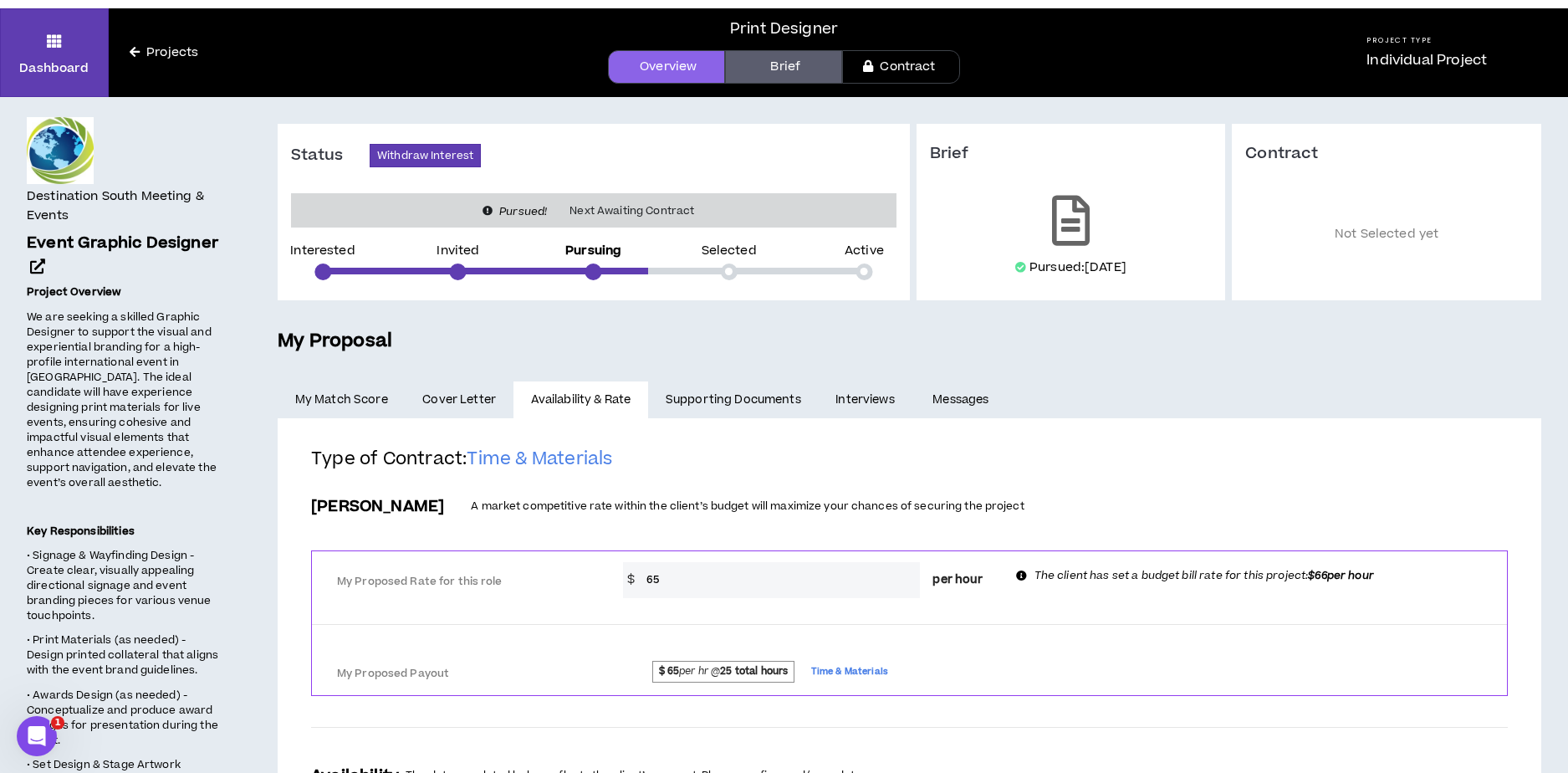
drag, startPoint x: 715, startPoint y: 672, endPoint x: 766, endPoint y: 680, distance: 51.6
click at [722, 673] on span "$ 65 per hr @ 25 total hours" at bounding box center [723, 672] width 141 height 22
click at [841, 672] on span "Time & Materials" at bounding box center [849, 672] width 77 height 19
click at [754, 670] on strong "25 total hours" at bounding box center [754, 671] width 68 height 14
click at [710, 648] on div "My Proposed Payout $ 65 per hr @ 25 total hours Time & Materials" at bounding box center [909, 670] width 1195 height 51
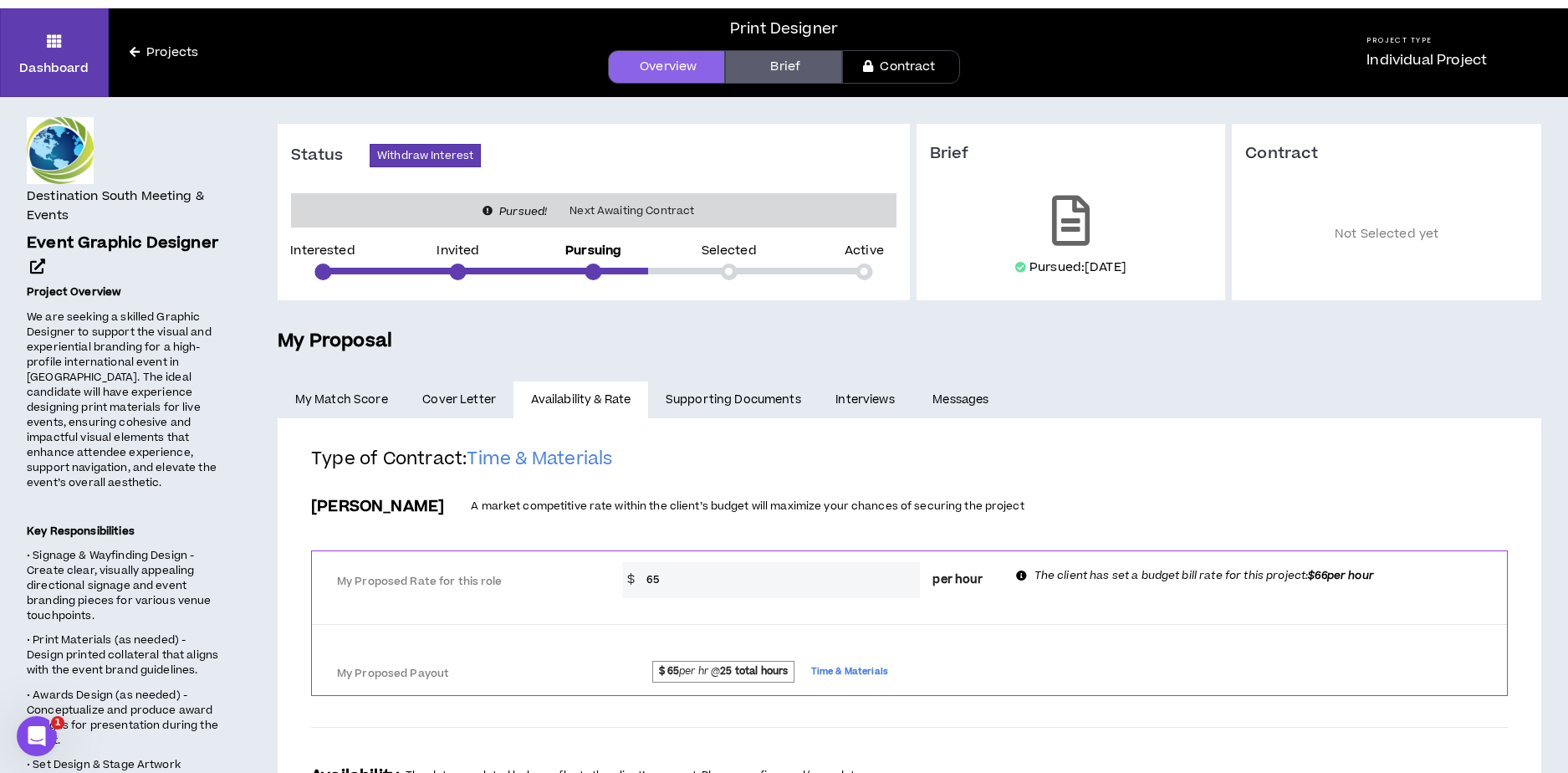
scroll to position [0, 0]
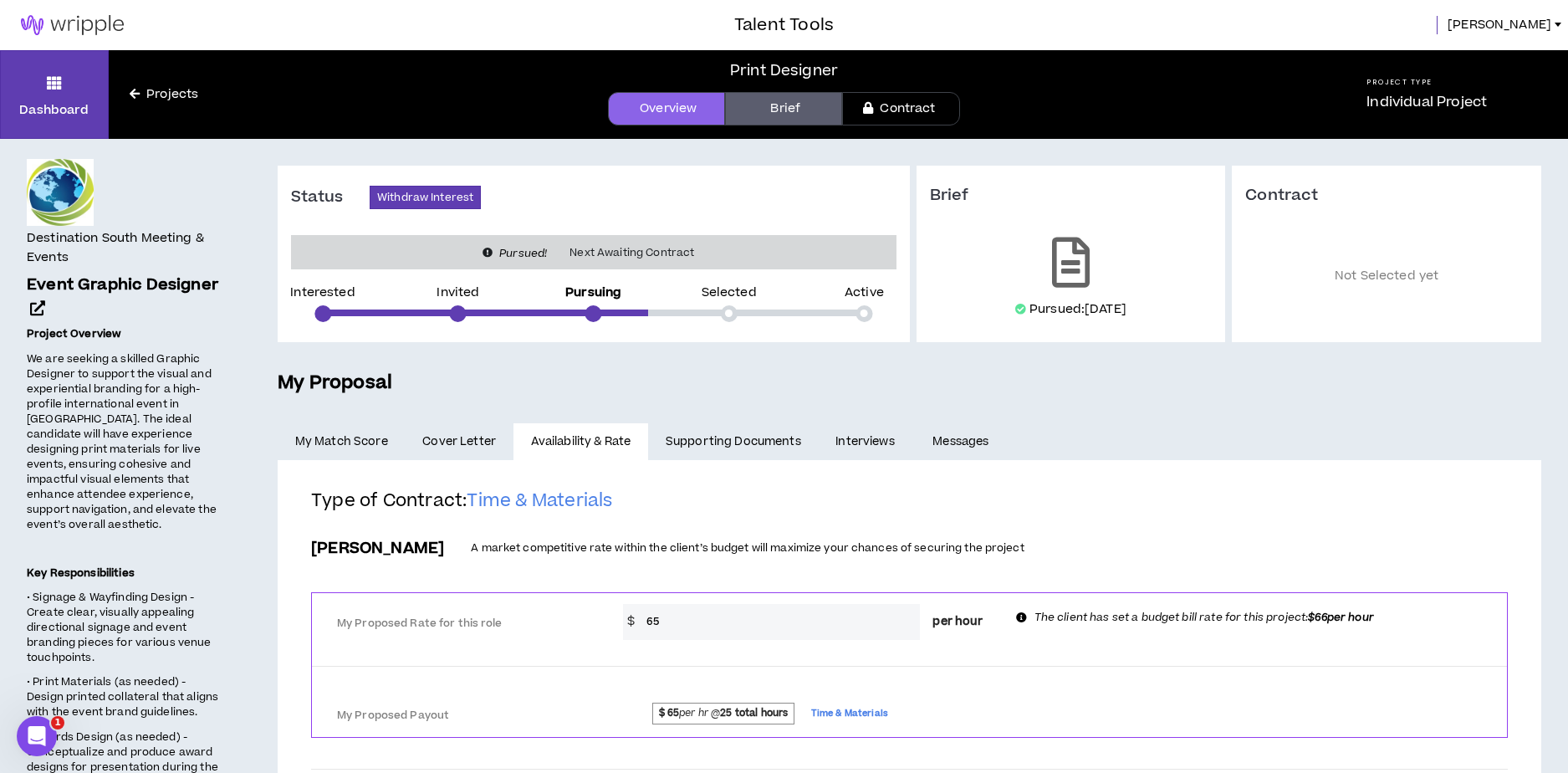
click at [159, 91] on link "Projects" at bounding box center [164, 95] width 111 height 19
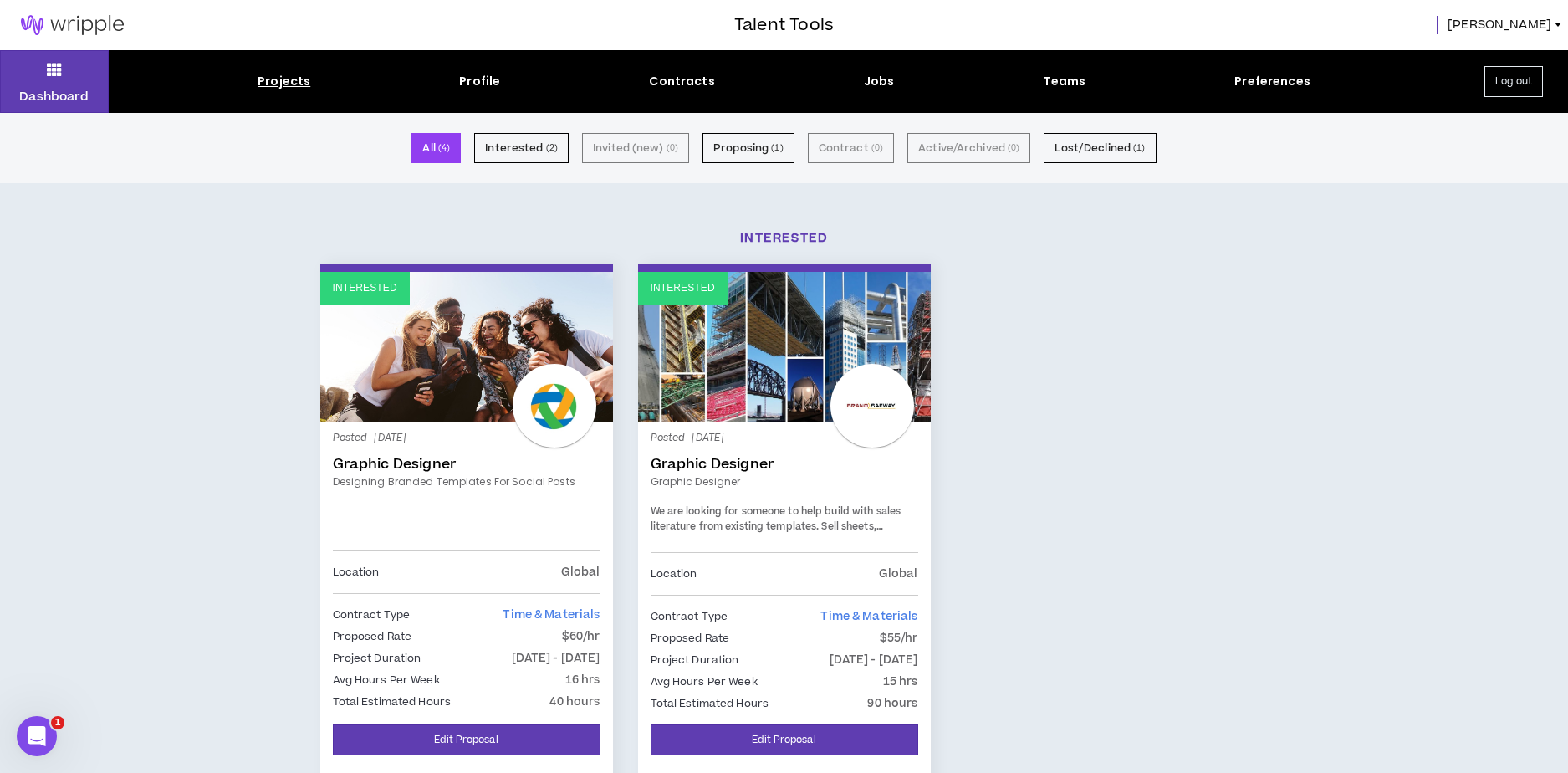
click at [1554, 27] on link "[PERSON_NAME]" at bounding box center [1507, 26] width 120 height 19
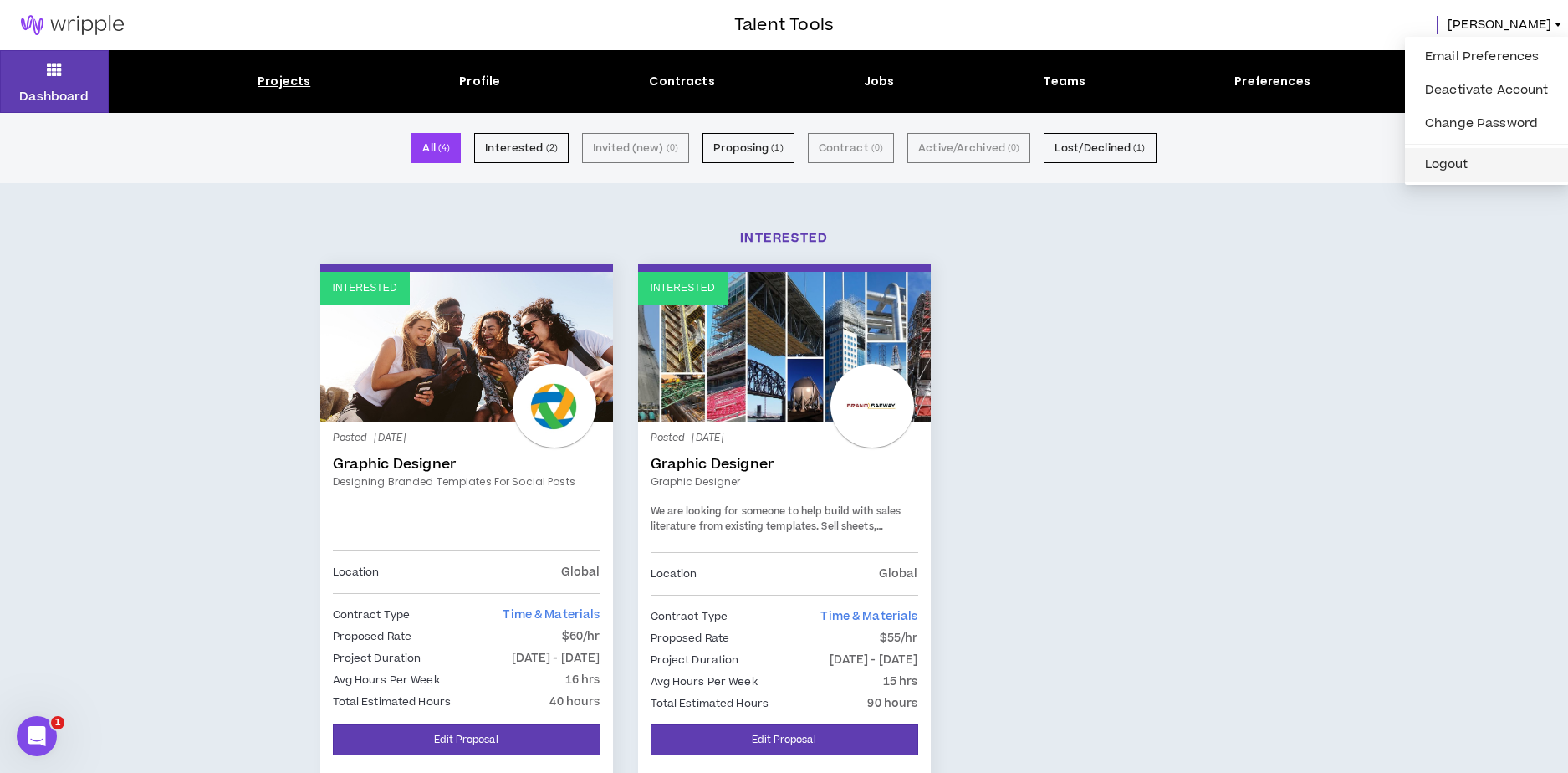
click at [1455, 165] on button "Logout" at bounding box center [1486, 164] width 144 height 25
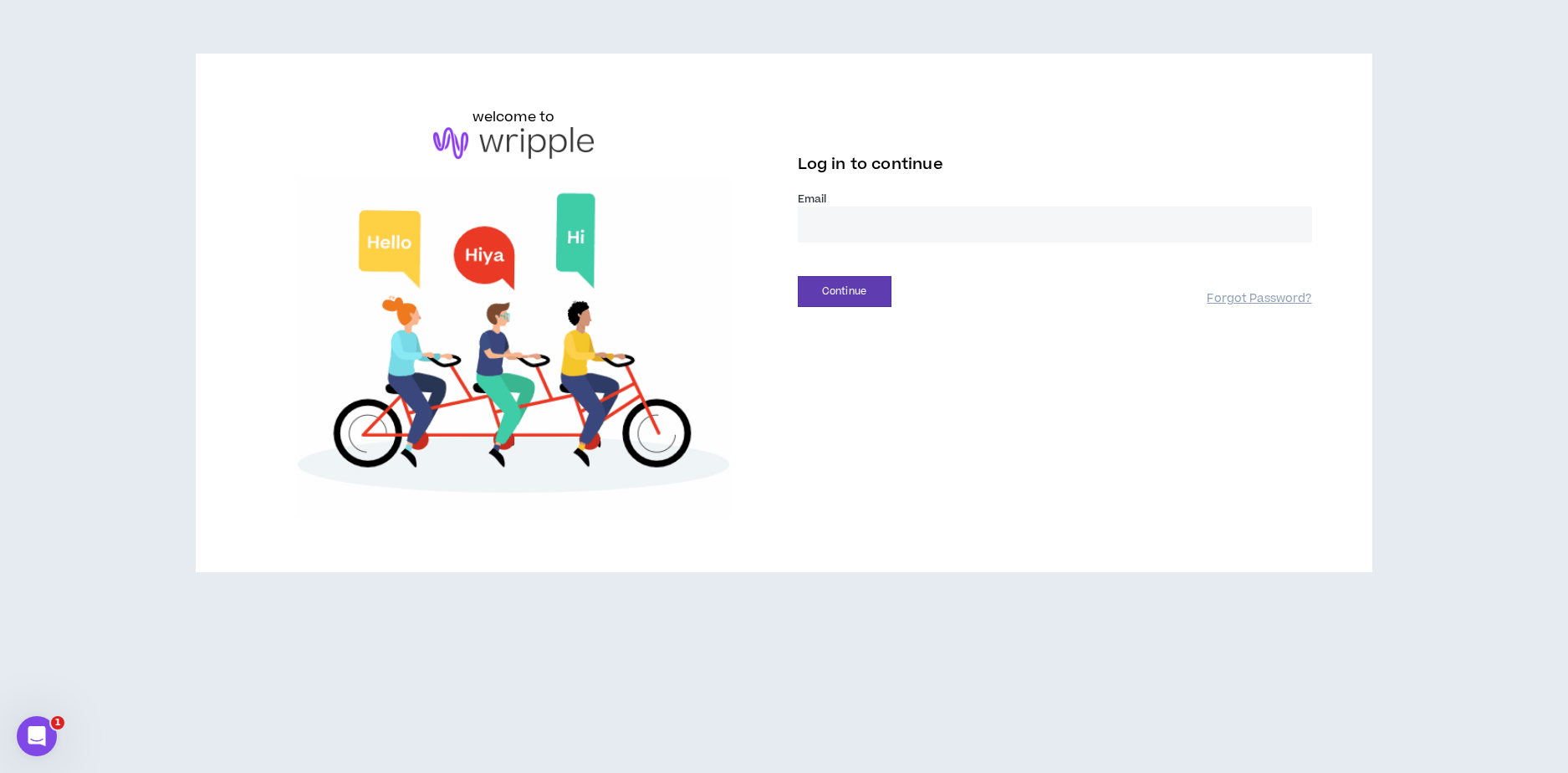
click at [815, 222] on input "email" at bounding box center [1055, 224] width 514 height 36
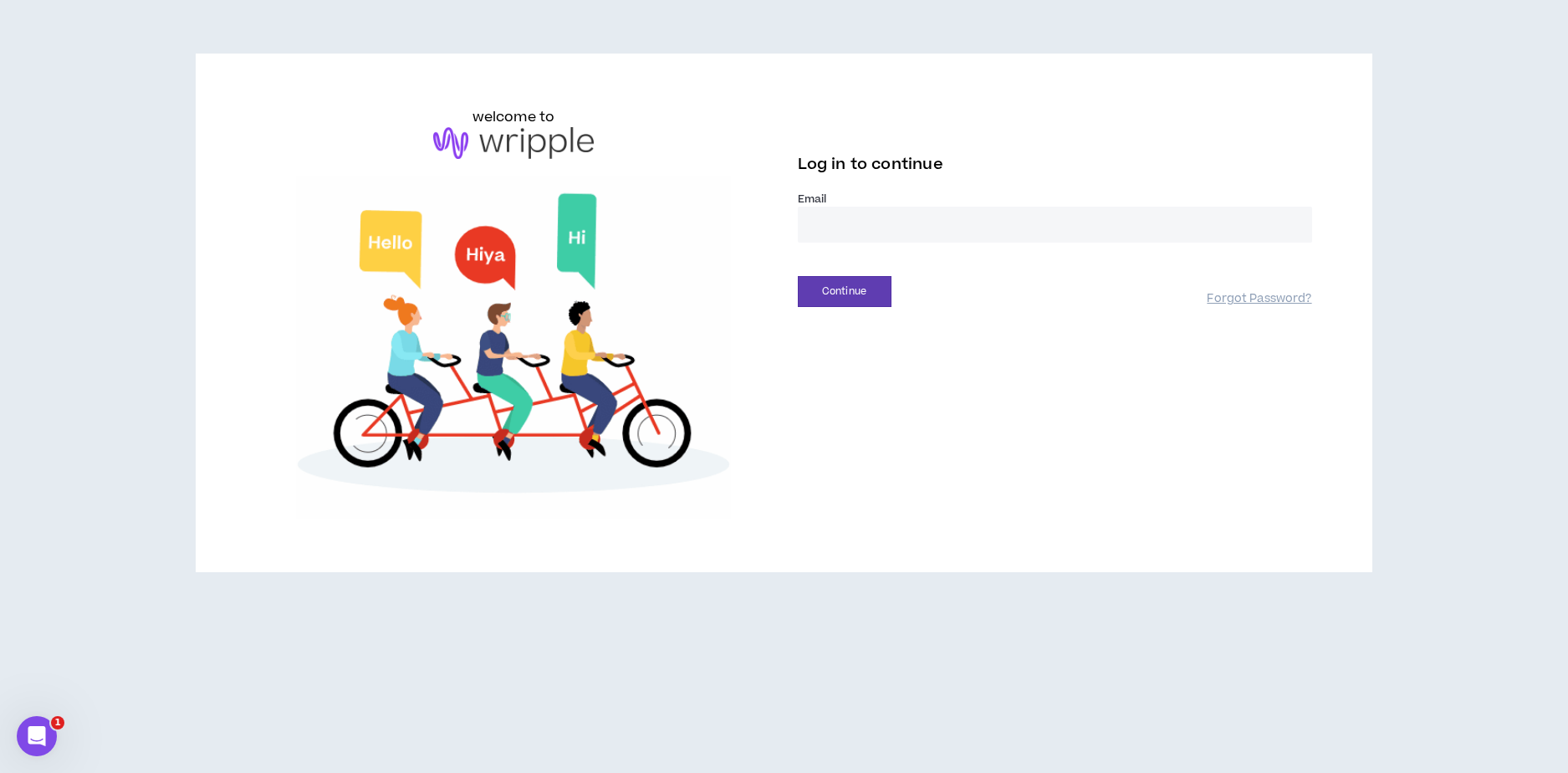
type input "**********"
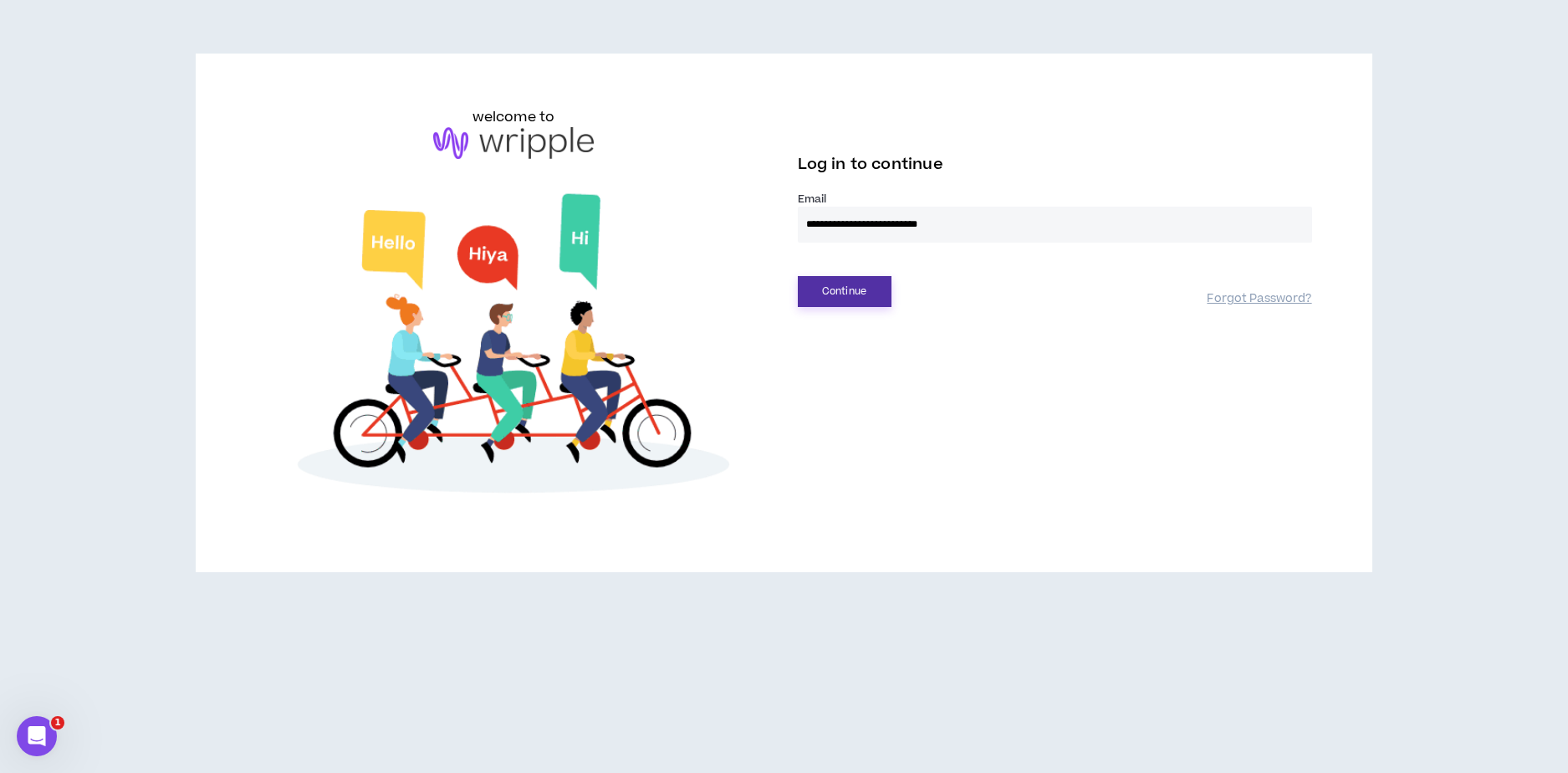
click at [844, 289] on button "Continue" at bounding box center [845, 291] width 94 height 31
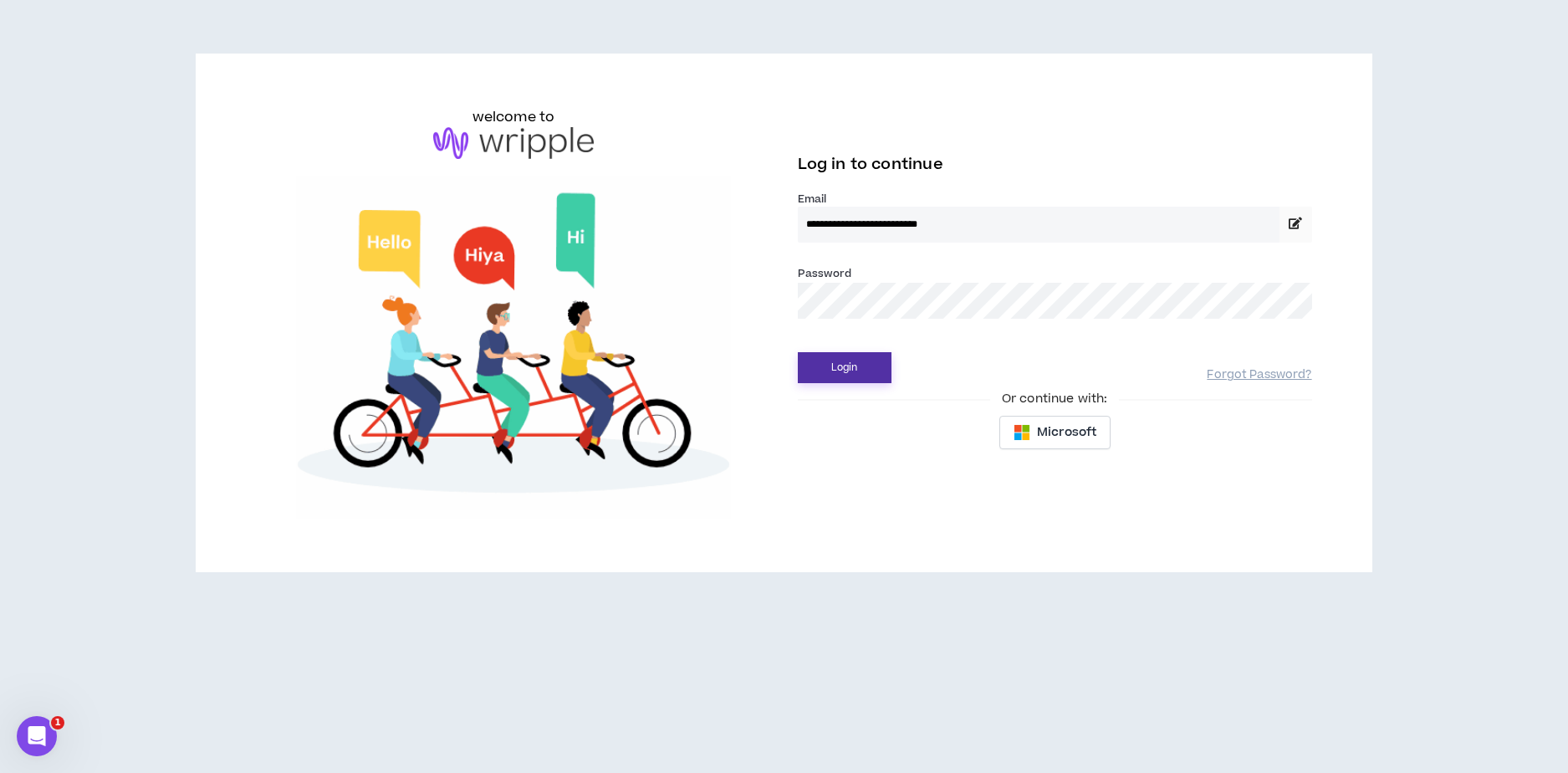
click at [831, 360] on button "Login" at bounding box center [845, 367] width 94 height 31
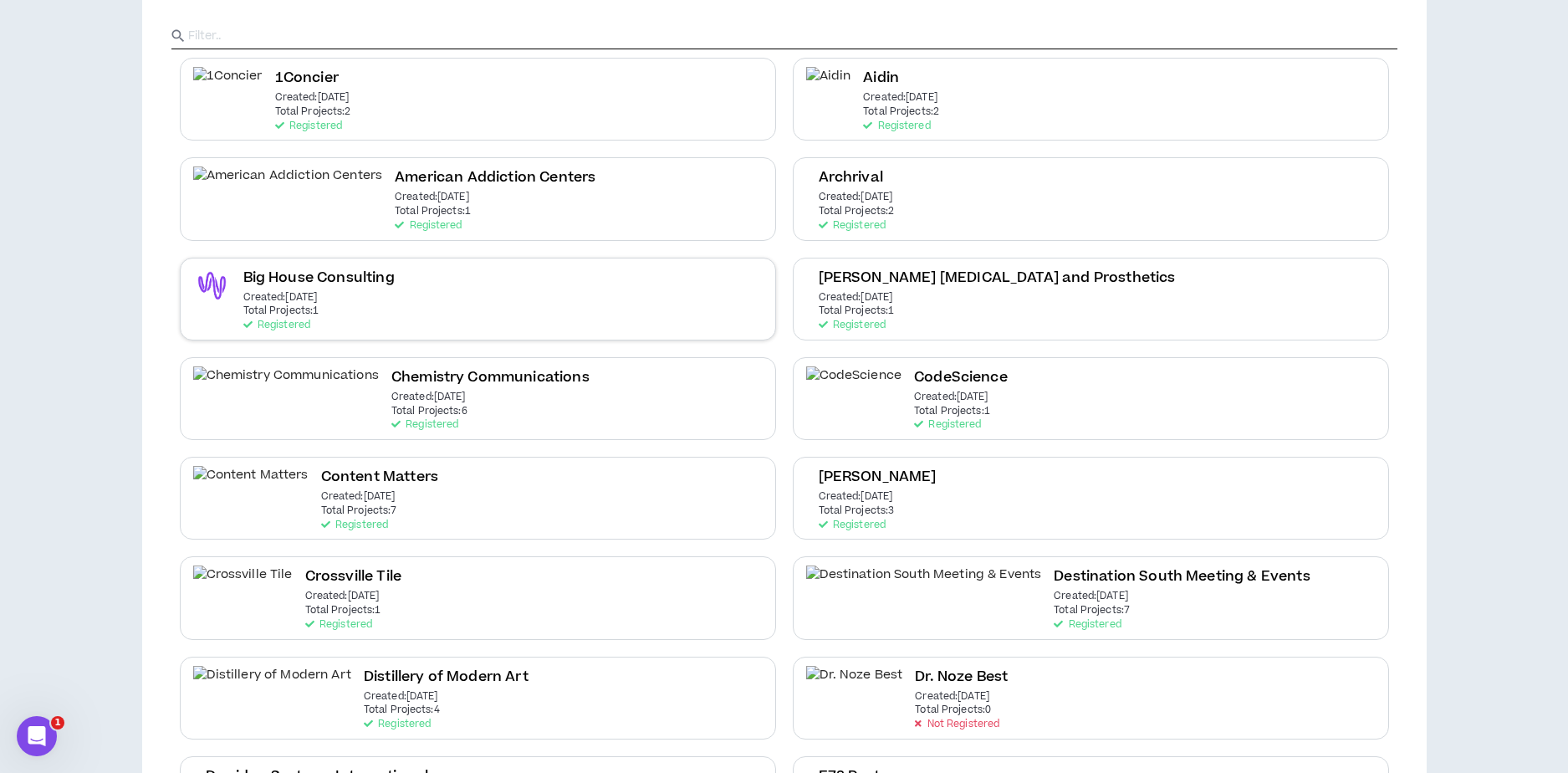
scroll to position [159, 0]
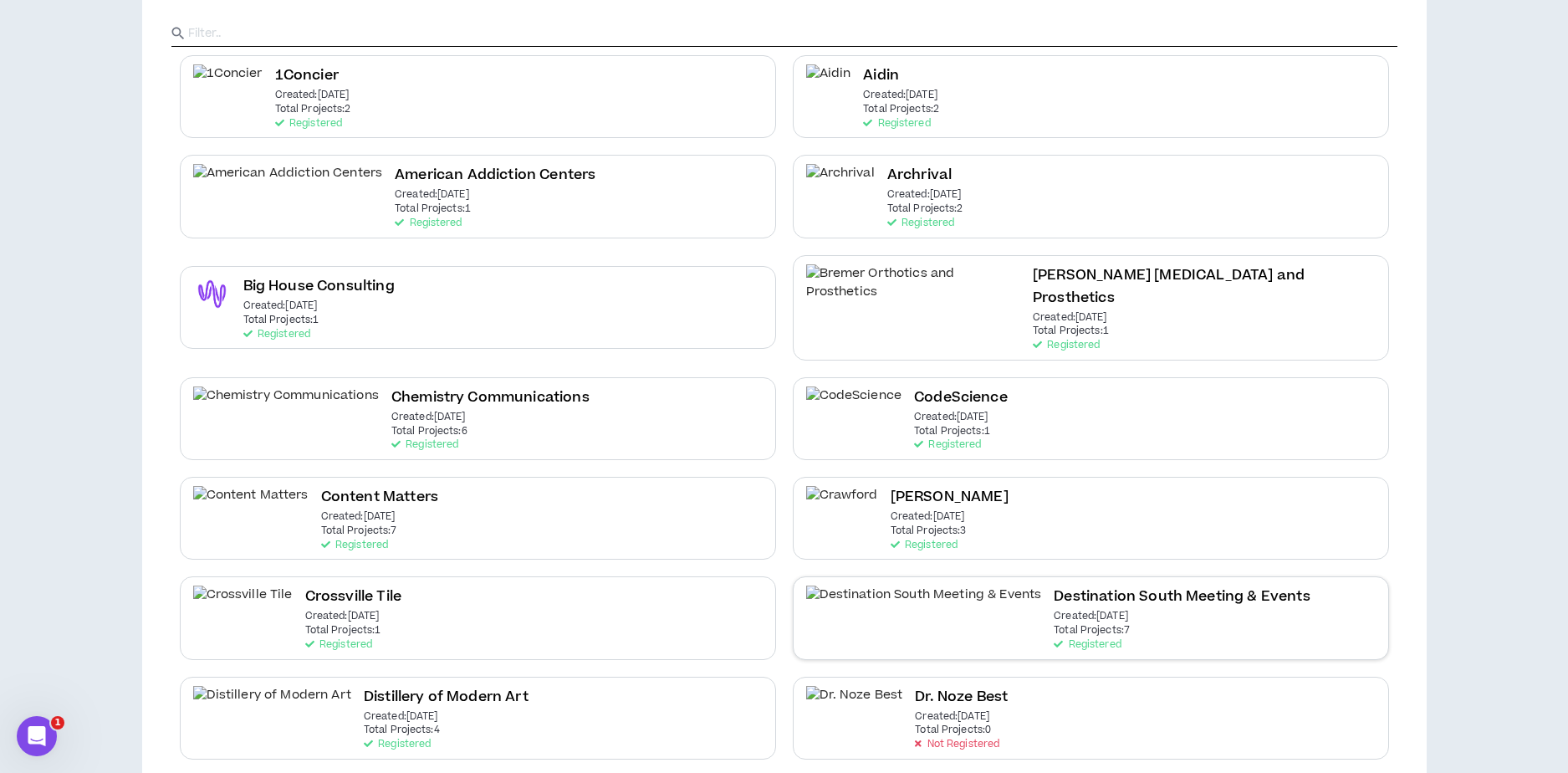
click at [1054, 611] on p "Created: [DATE]" at bounding box center [1090, 617] width 74 height 12
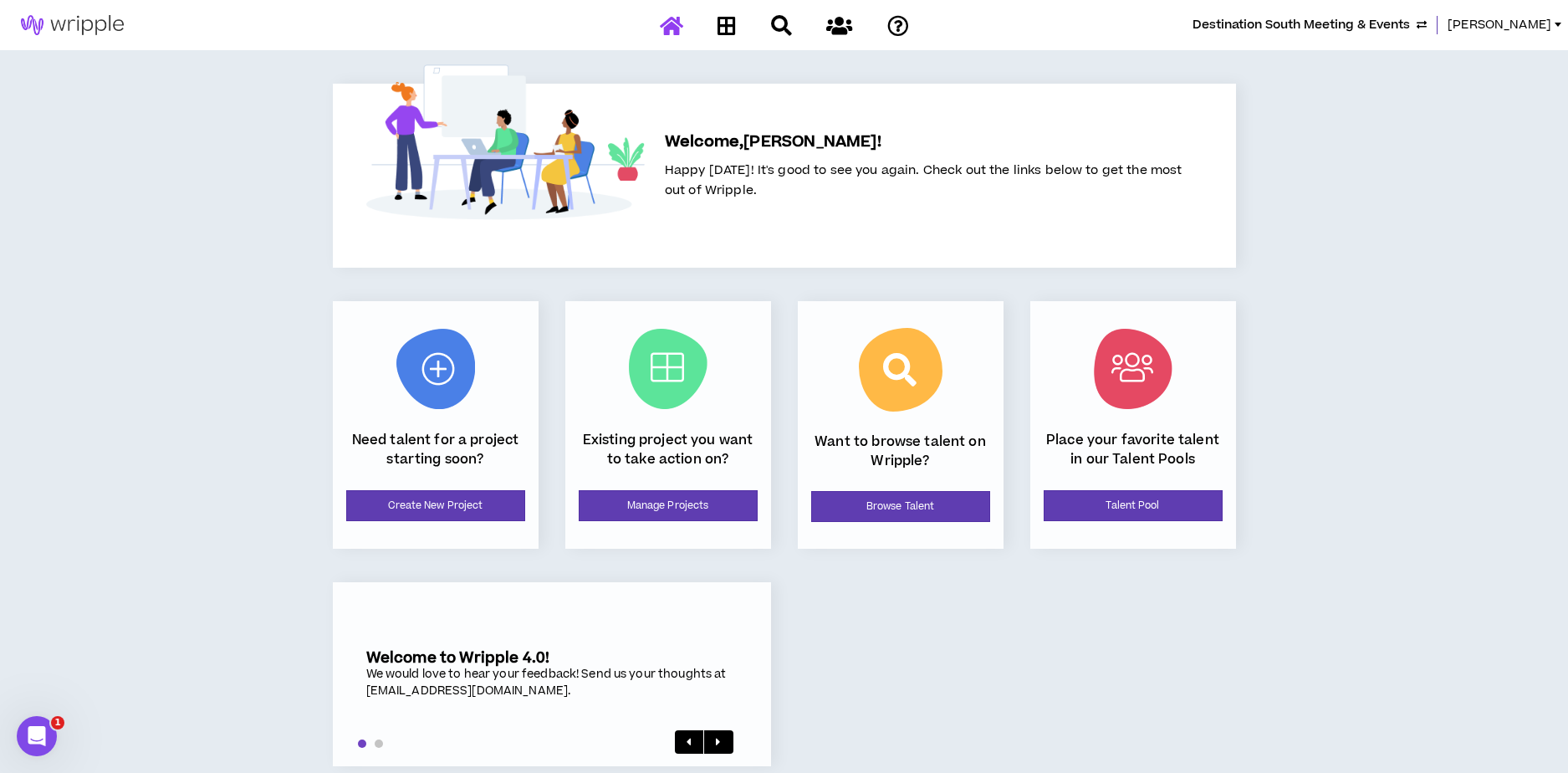
click at [1402, 64] on div "Destination South Meeting & Events [PERSON_NAME] Welcome, [PERSON_NAME] ! Happy…" at bounding box center [784, 400] width 1568 height 799
click at [844, 30] on icon at bounding box center [839, 26] width 26 height 21
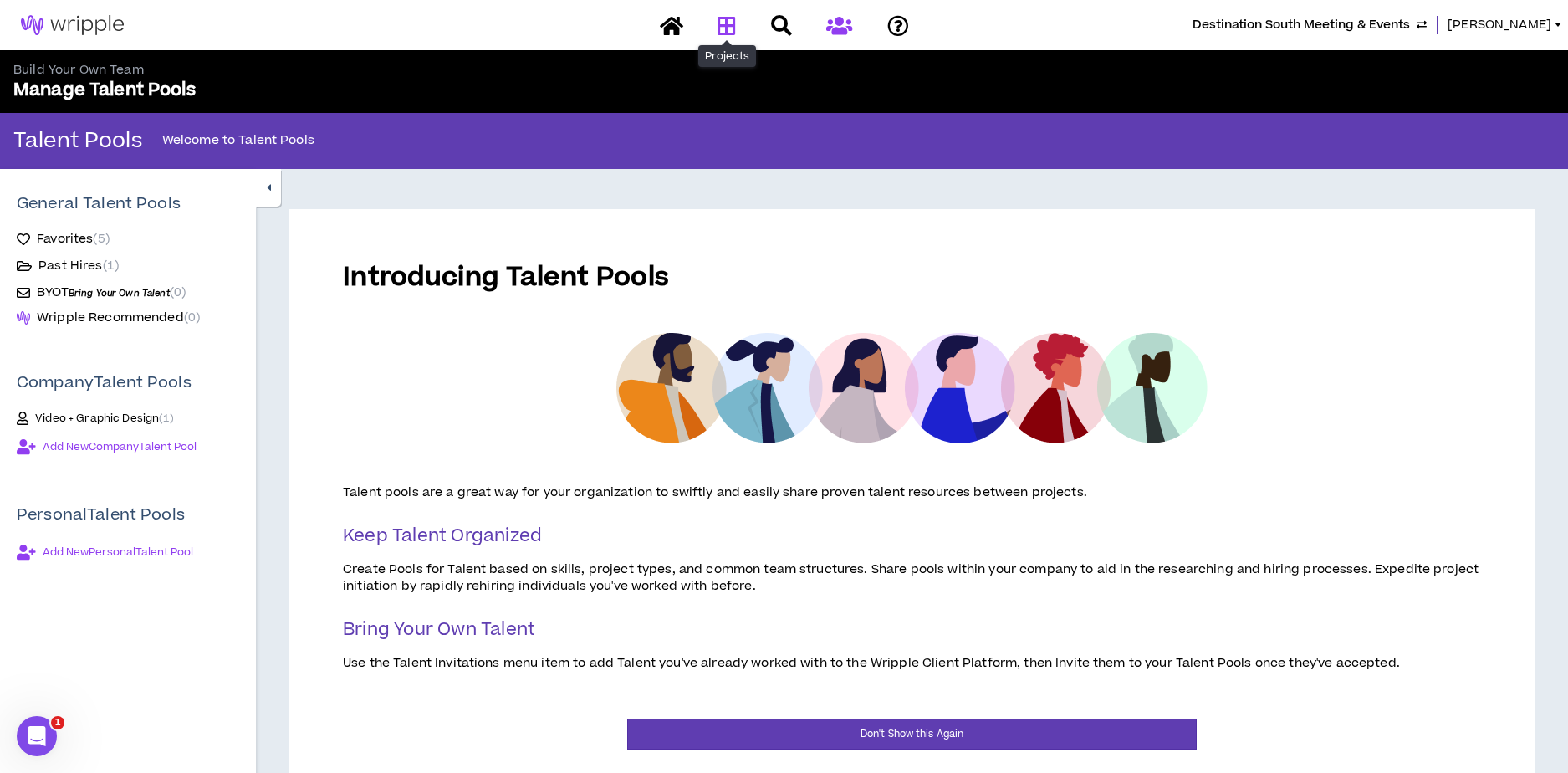
click at [725, 26] on icon at bounding box center [727, 26] width 19 height 21
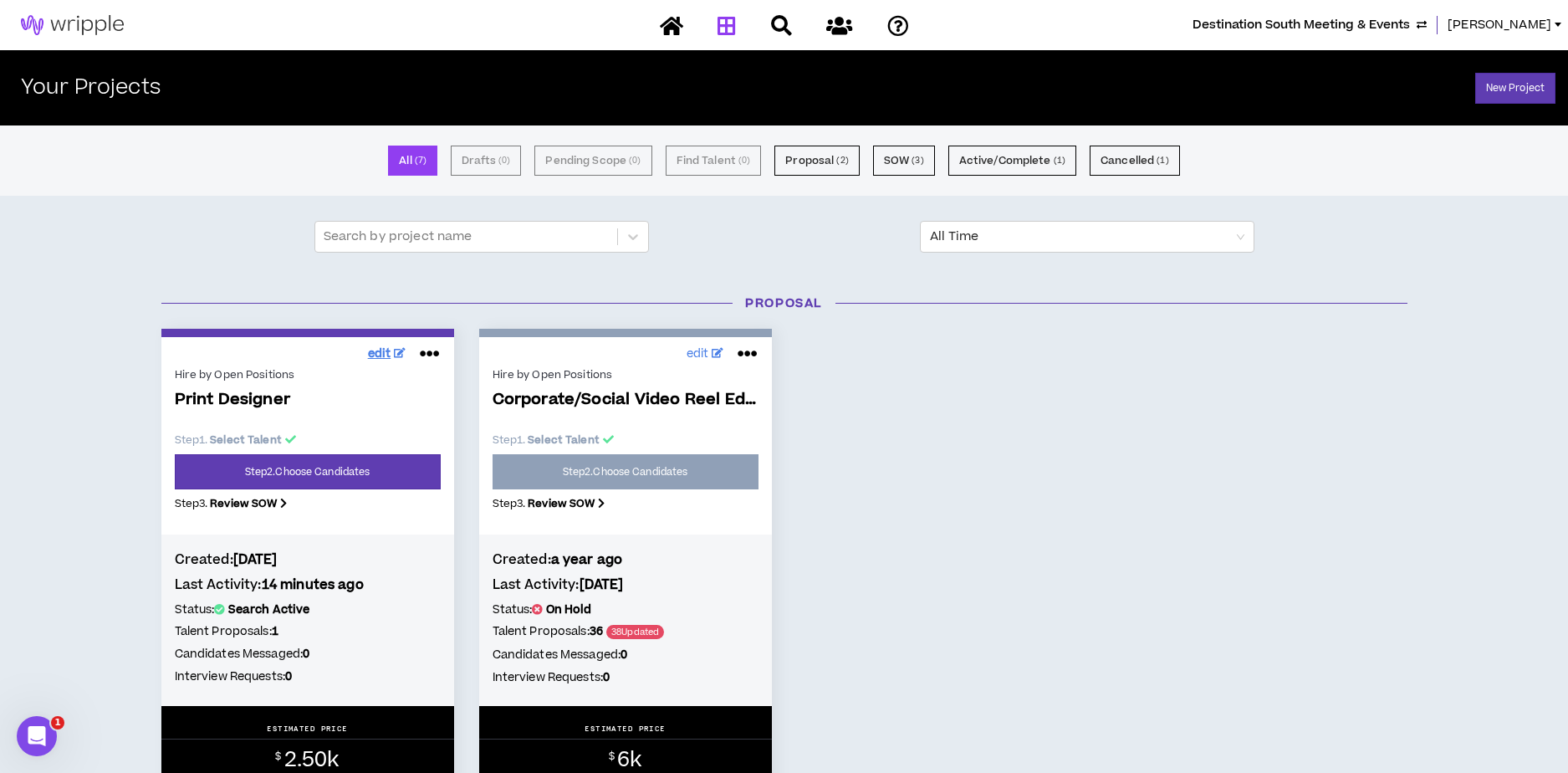
click at [377, 351] on span "edit" at bounding box center [379, 354] width 23 height 18
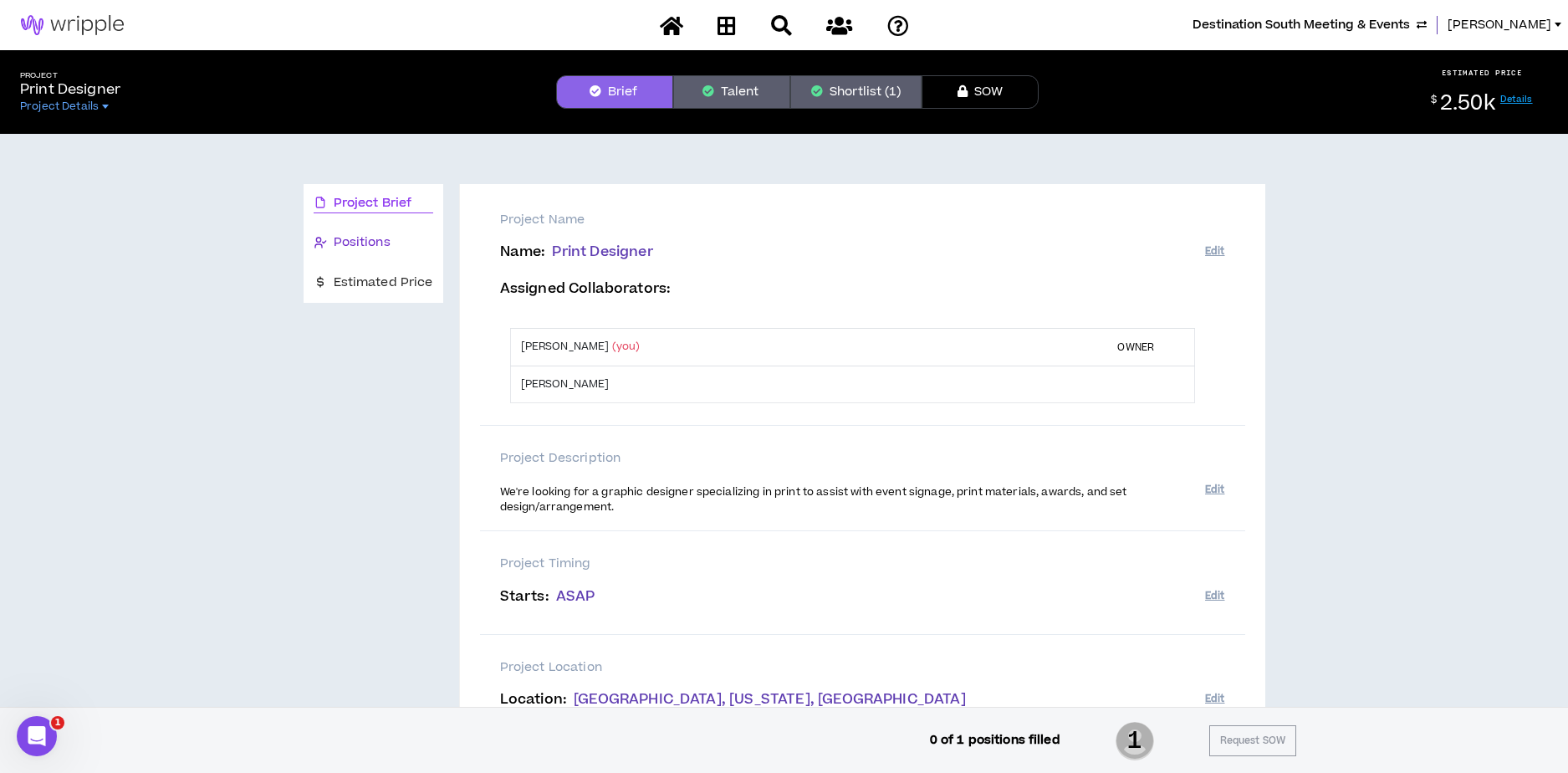
click at [363, 245] on span "Positions" at bounding box center [362, 243] width 57 height 19
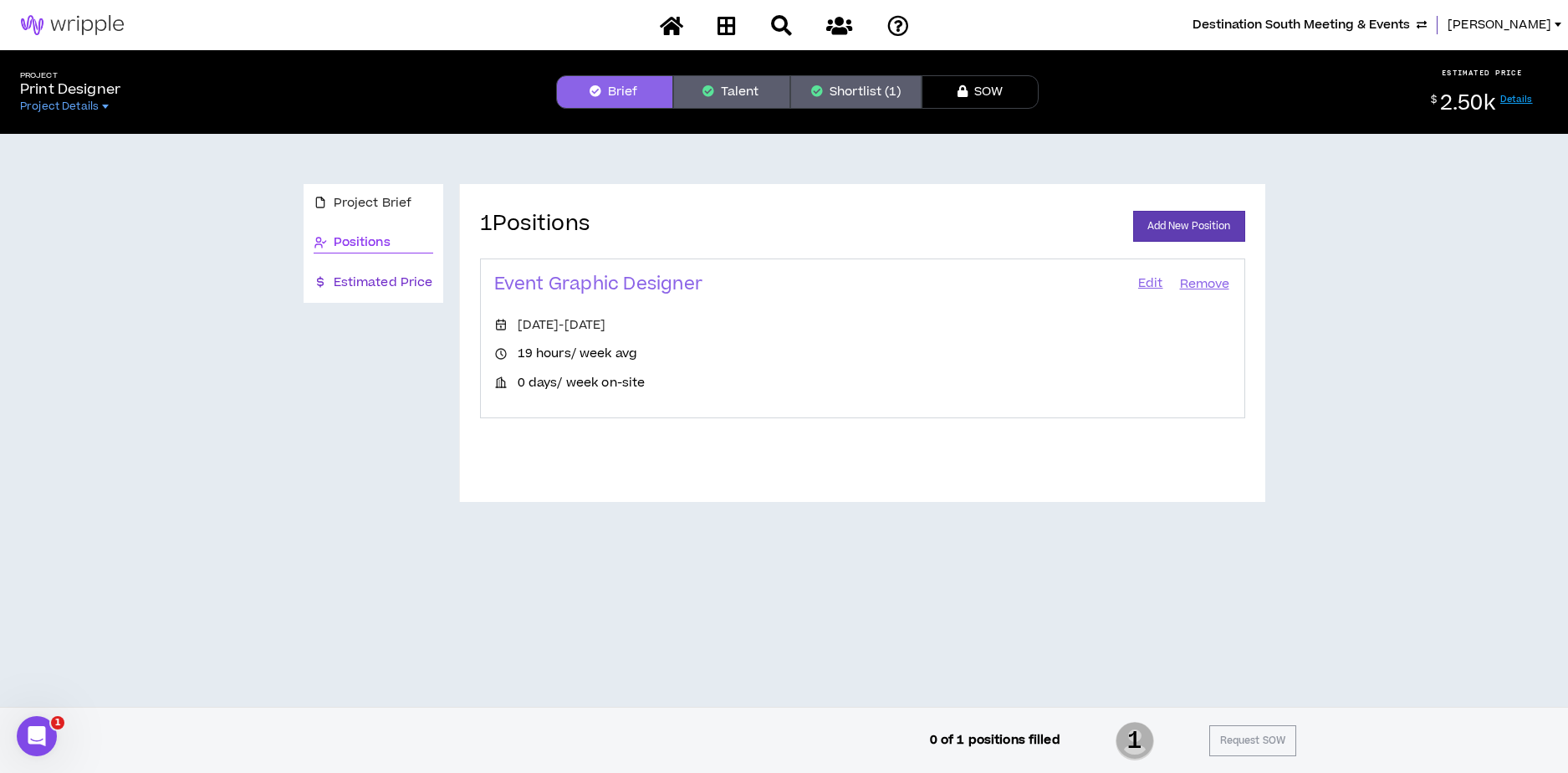
click at [359, 279] on span "Estimated Price" at bounding box center [383, 283] width 100 height 19
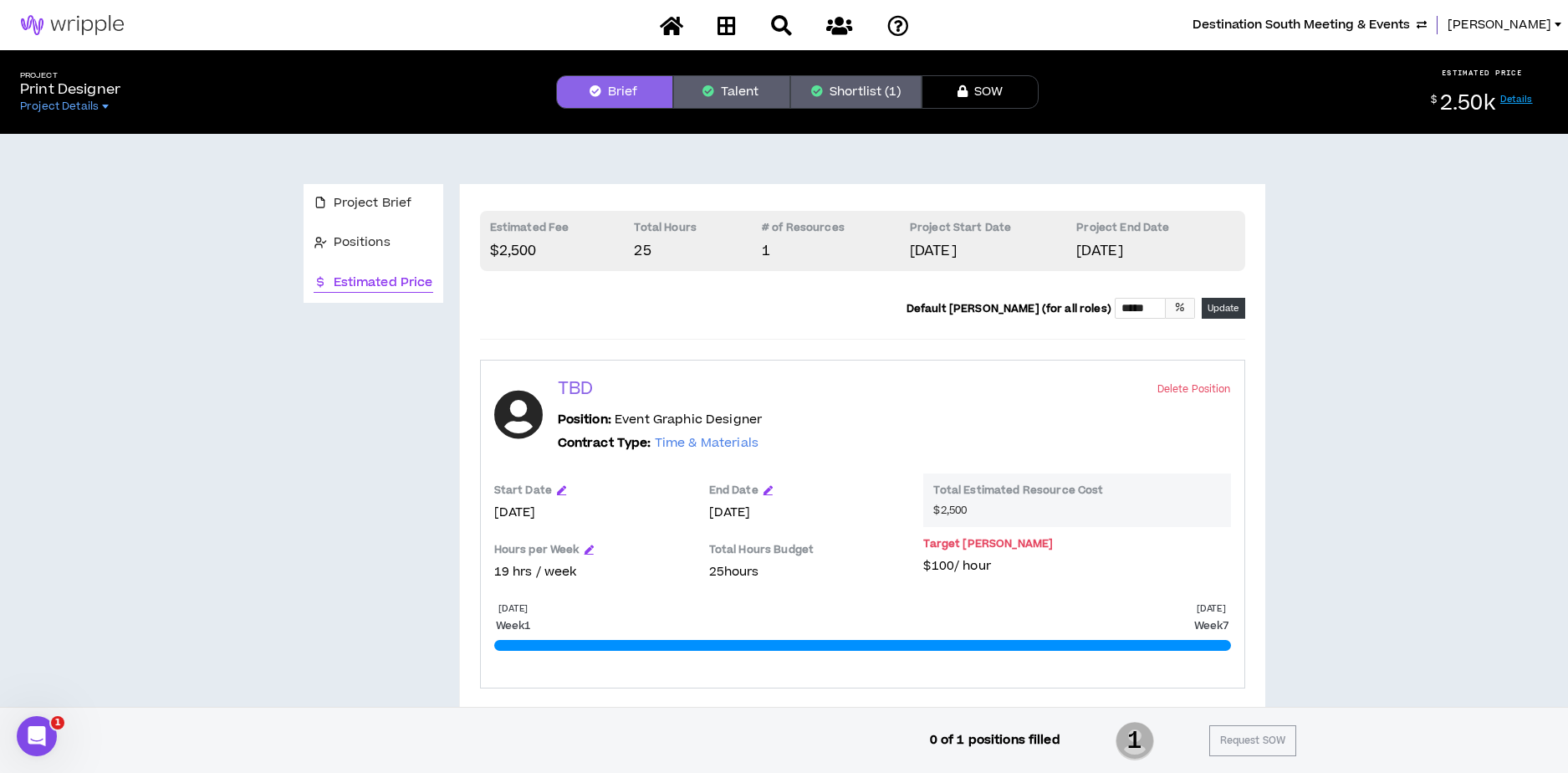
click at [878, 94] on button "Shortlist (1)" at bounding box center [856, 91] width 131 height 33
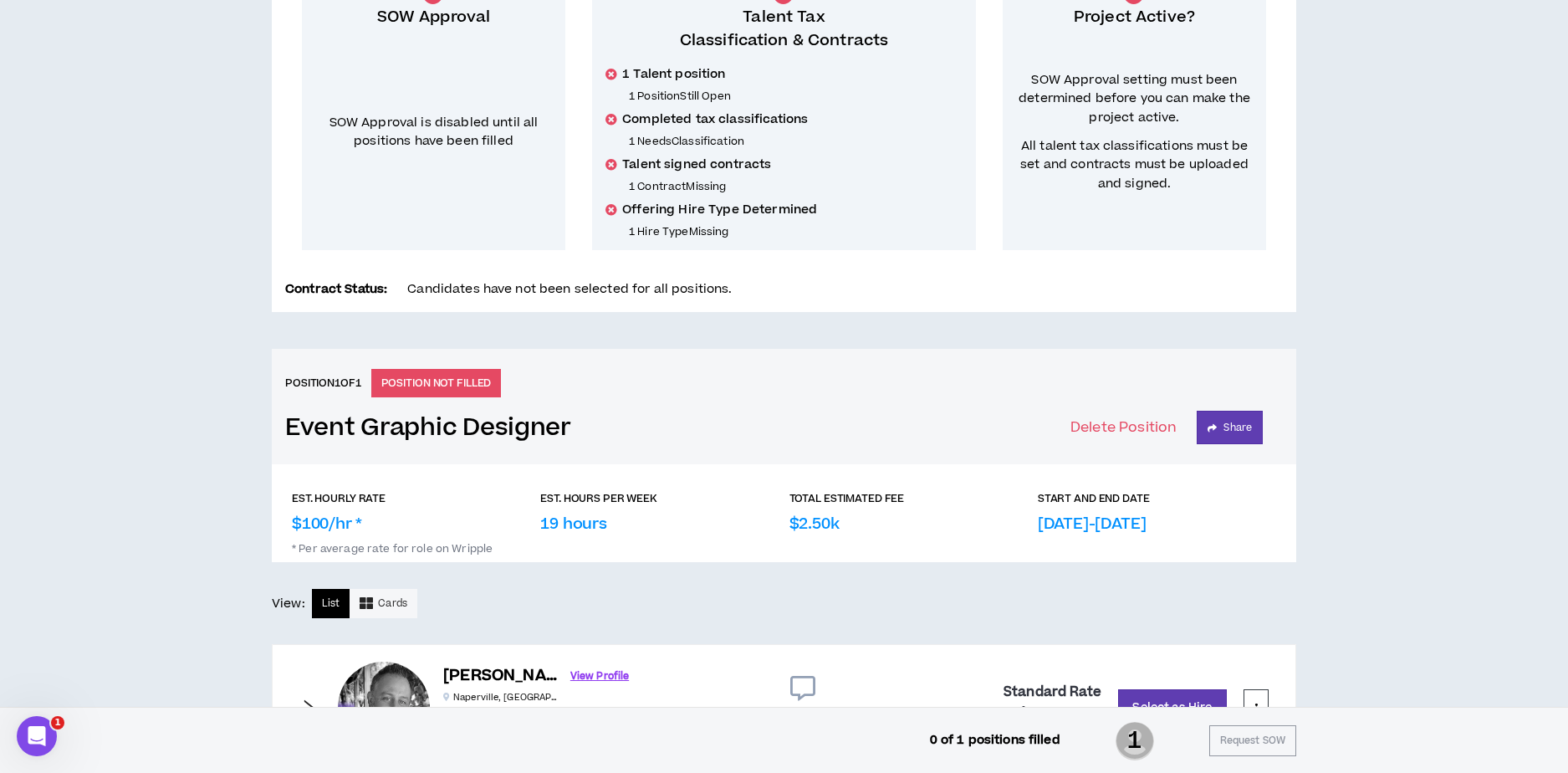
scroll to position [434, 0]
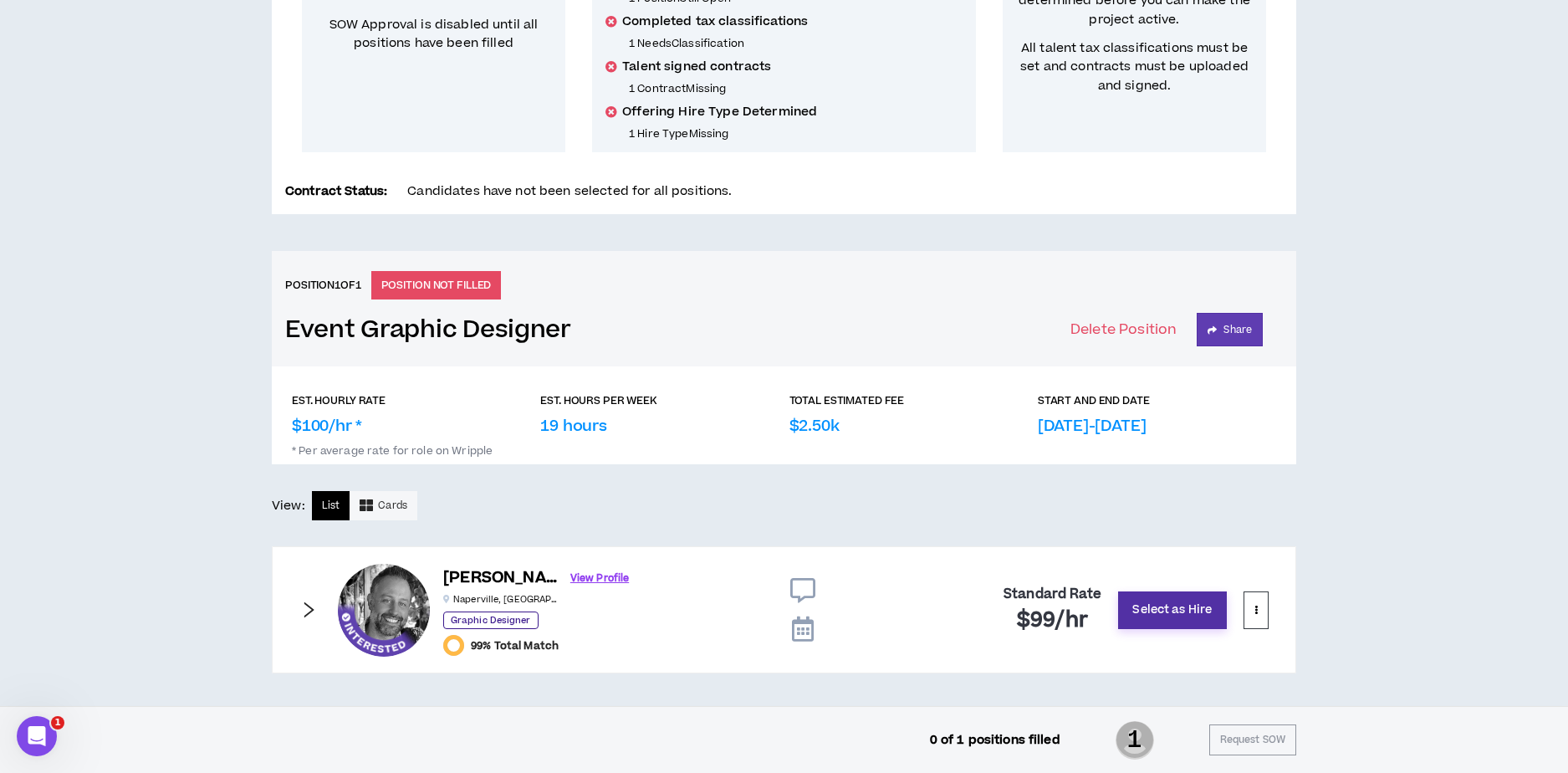
click at [1171, 613] on button "Select as Hire" at bounding box center [1172, 610] width 109 height 37
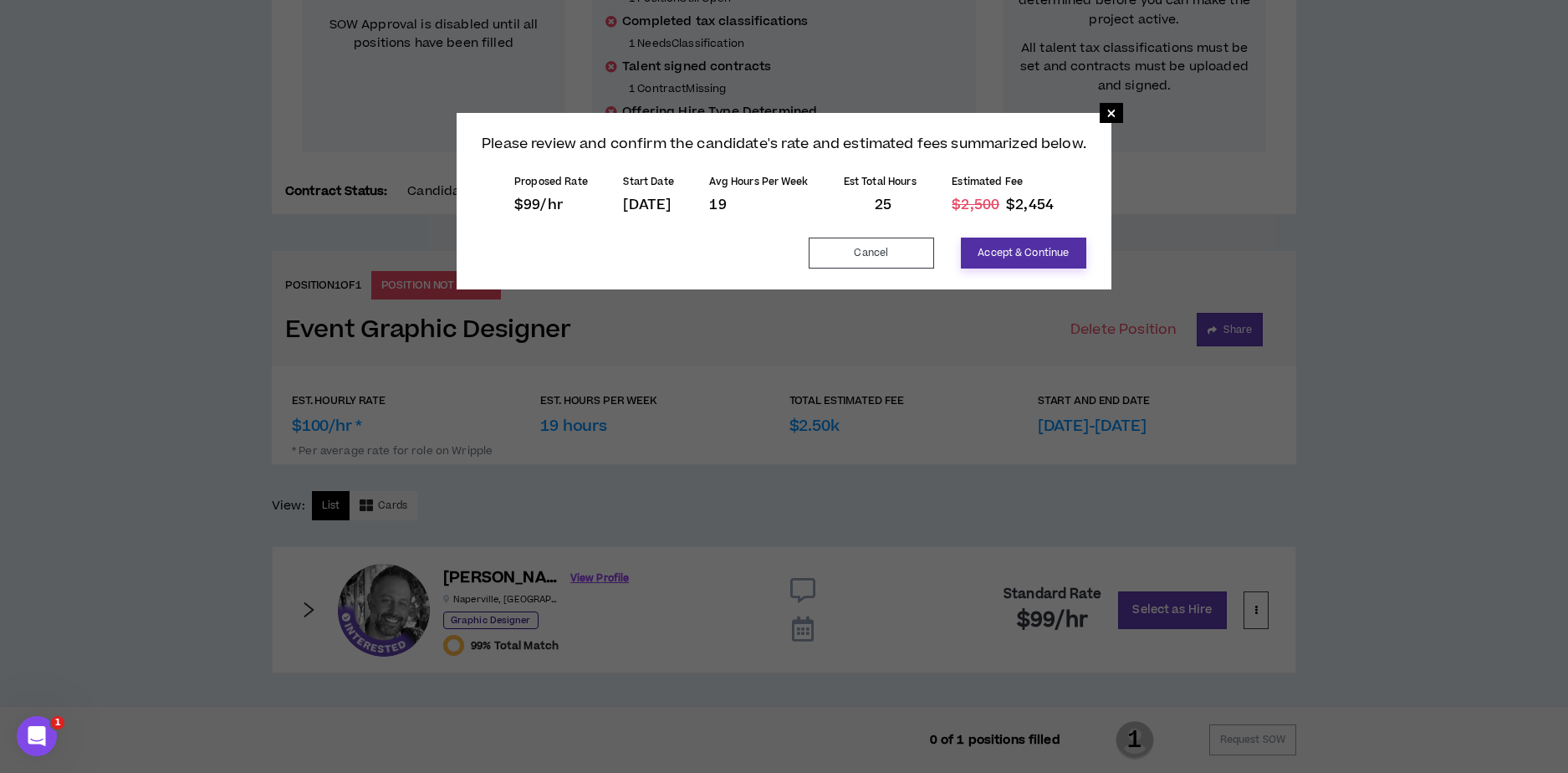
click at [1026, 251] on button "Accept & Continue" at bounding box center [1023, 253] width 125 height 31
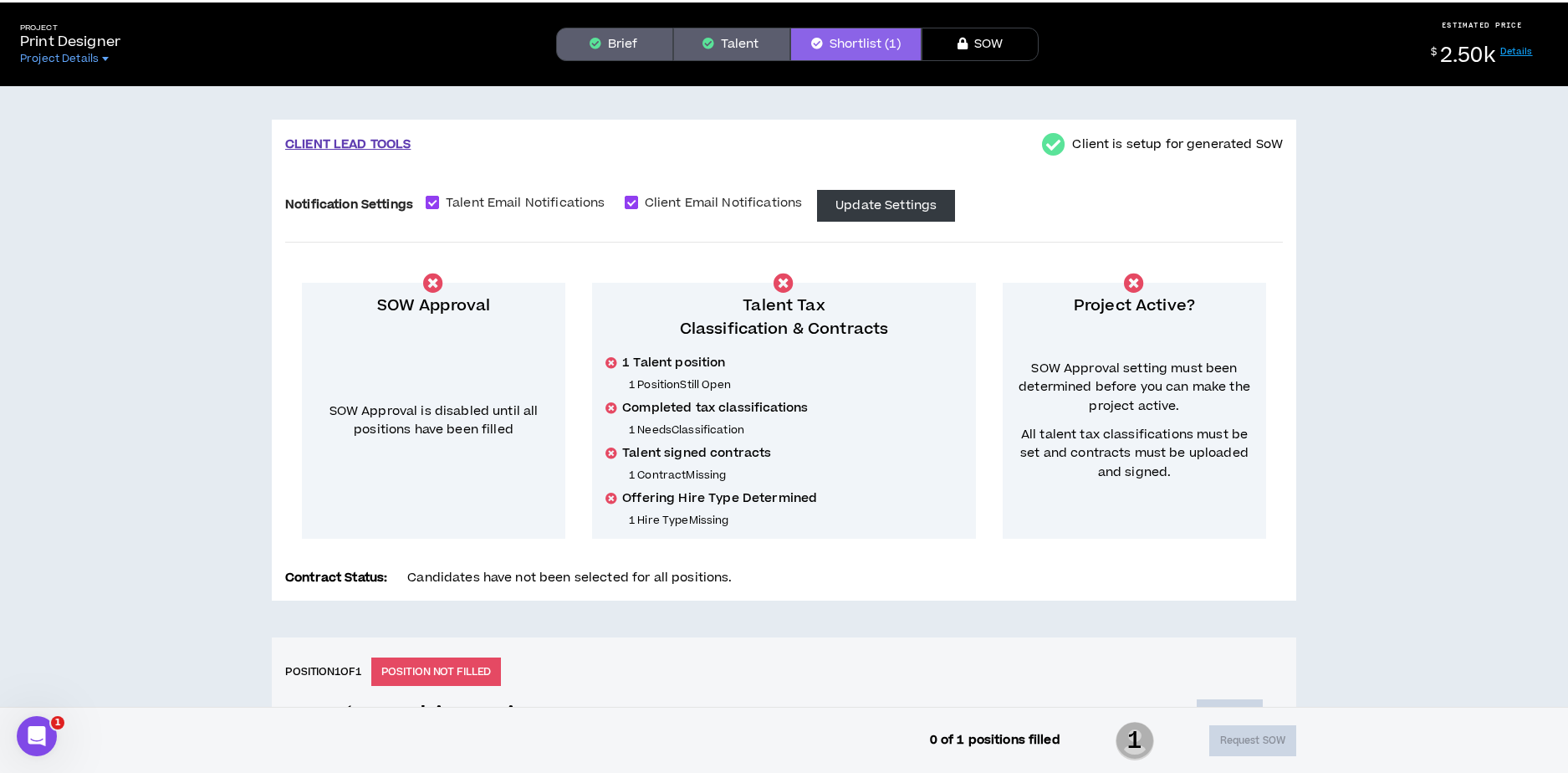
scroll to position [0, 0]
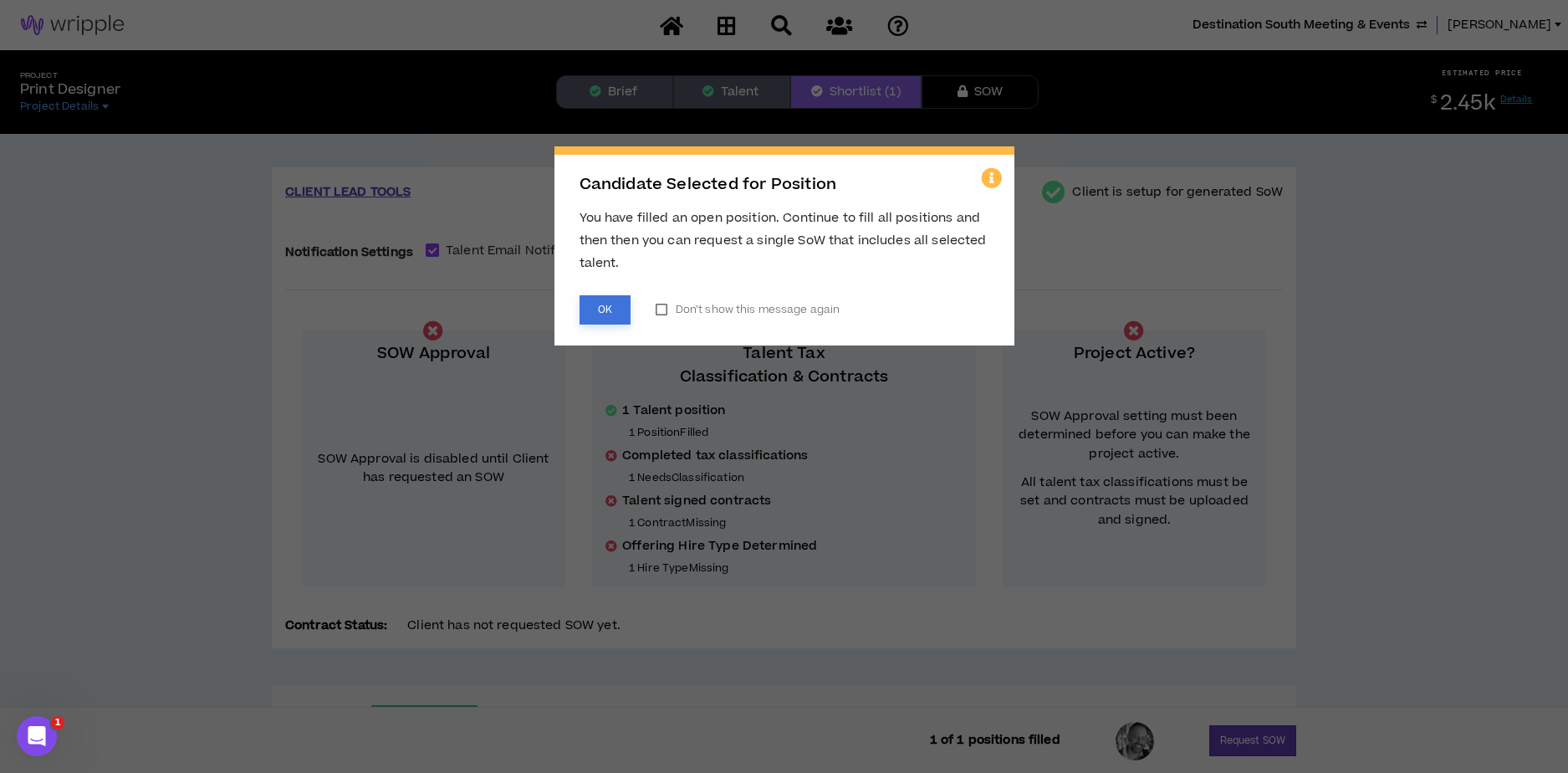
click at [615, 312] on button "OK" at bounding box center [605, 310] width 51 height 29
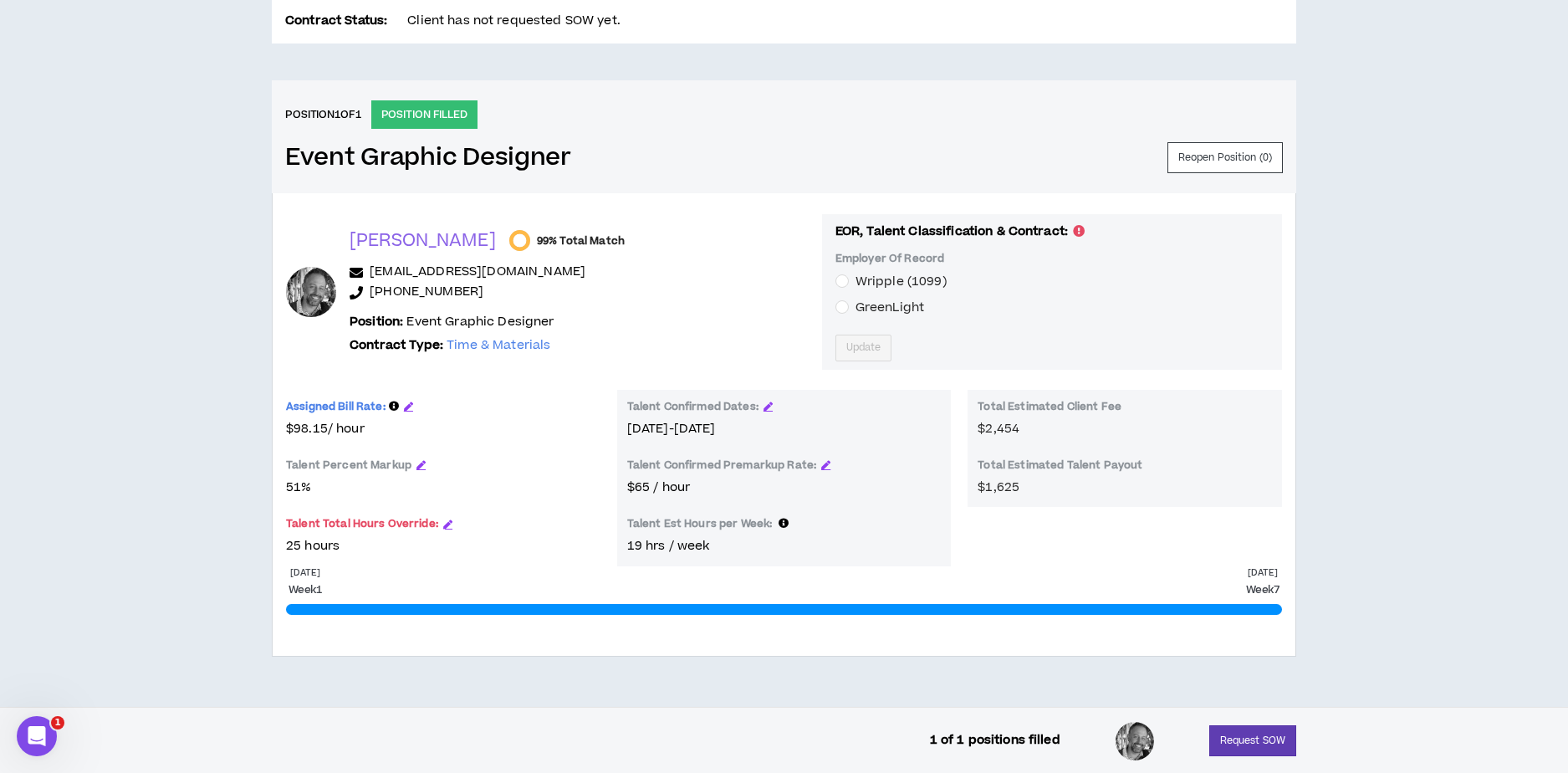
scroll to position [609, 0]
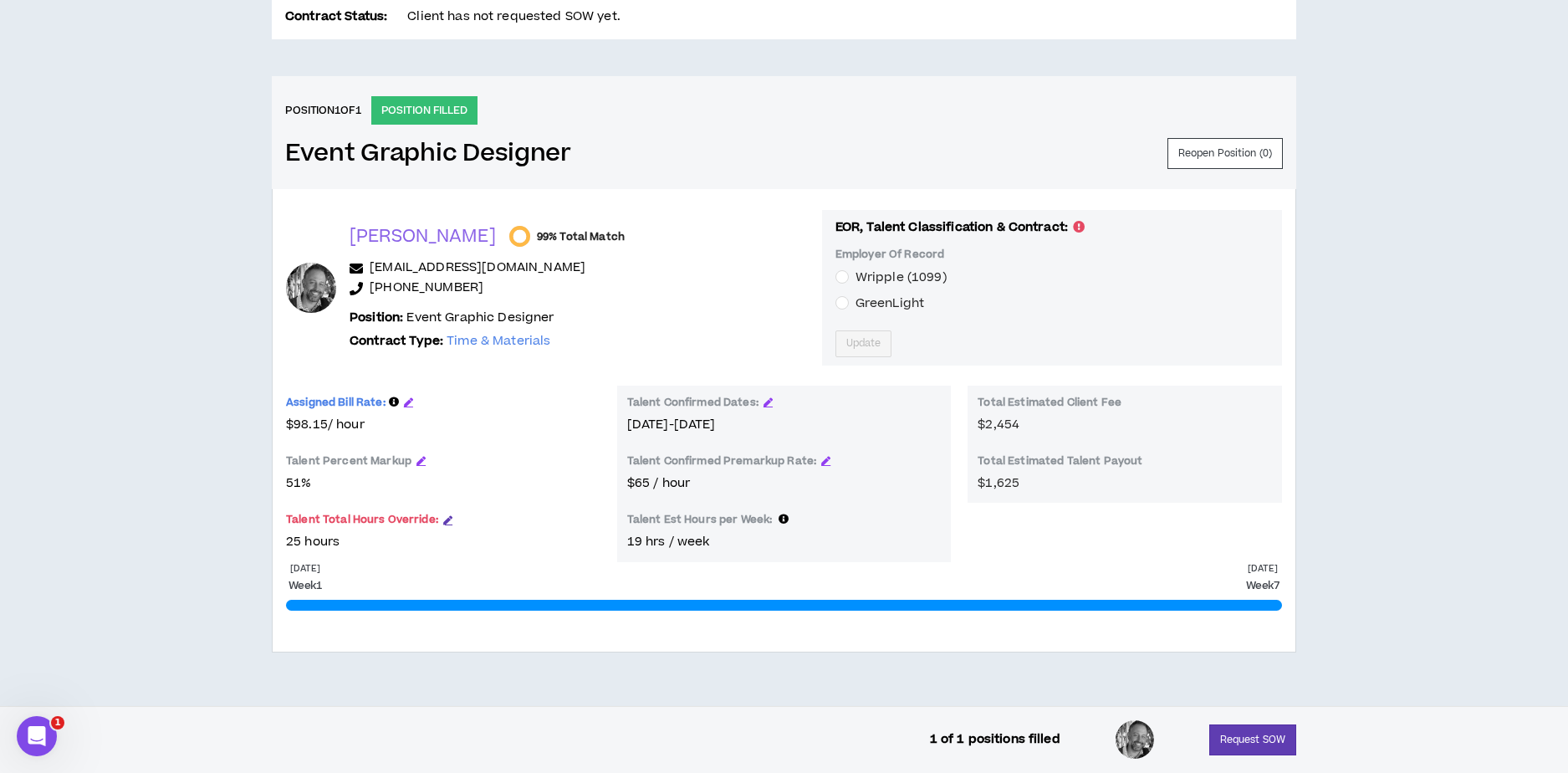
click at [445, 522] on icon "button" at bounding box center [447, 520] width 9 height 9
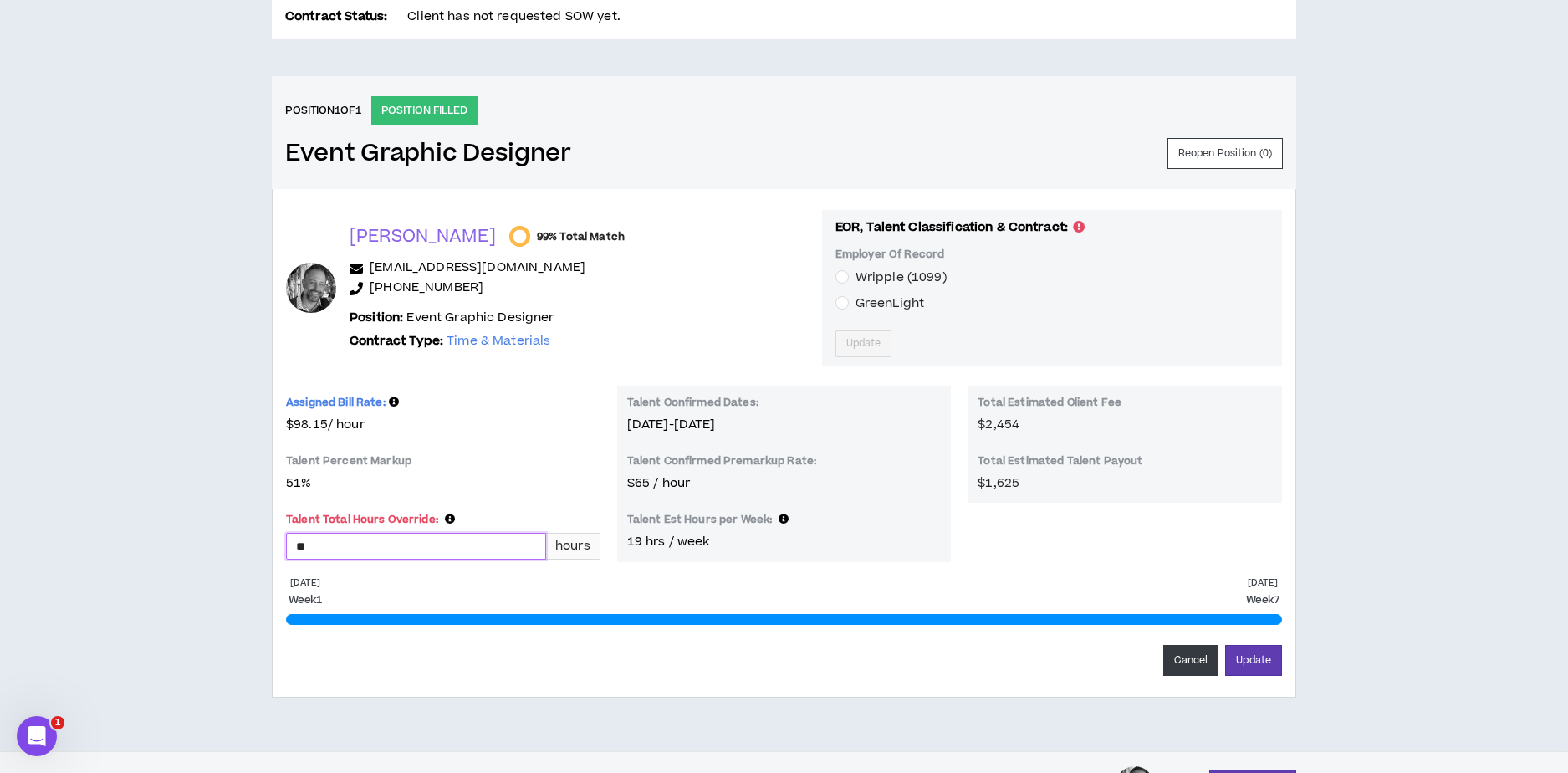
drag, startPoint x: 317, startPoint y: 549, endPoint x: 295, endPoint y: 549, distance: 22.0
click at [295, 549] on input "**" at bounding box center [416, 545] width 258 height 25
type input "***"
click at [510, 572] on div "*** hours" at bounding box center [443, 554] width 314 height 43
click at [562, 473] on div "Talent Percent Markup" at bounding box center [443, 464] width 314 height 20
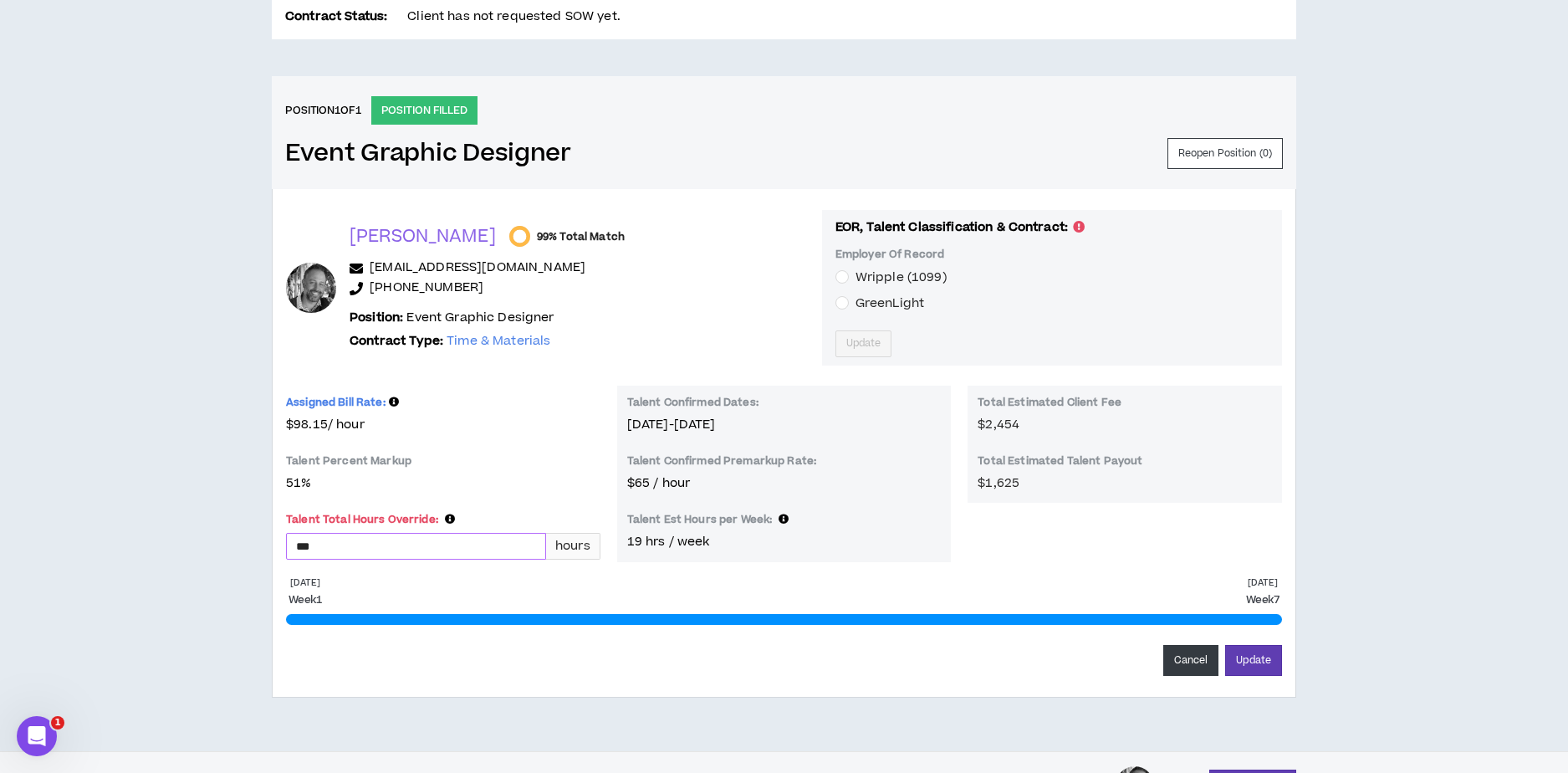
click at [443, 541] on input "***" at bounding box center [416, 545] width 258 height 25
click at [1255, 654] on button "Update" at bounding box center [1253, 661] width 57 height 31
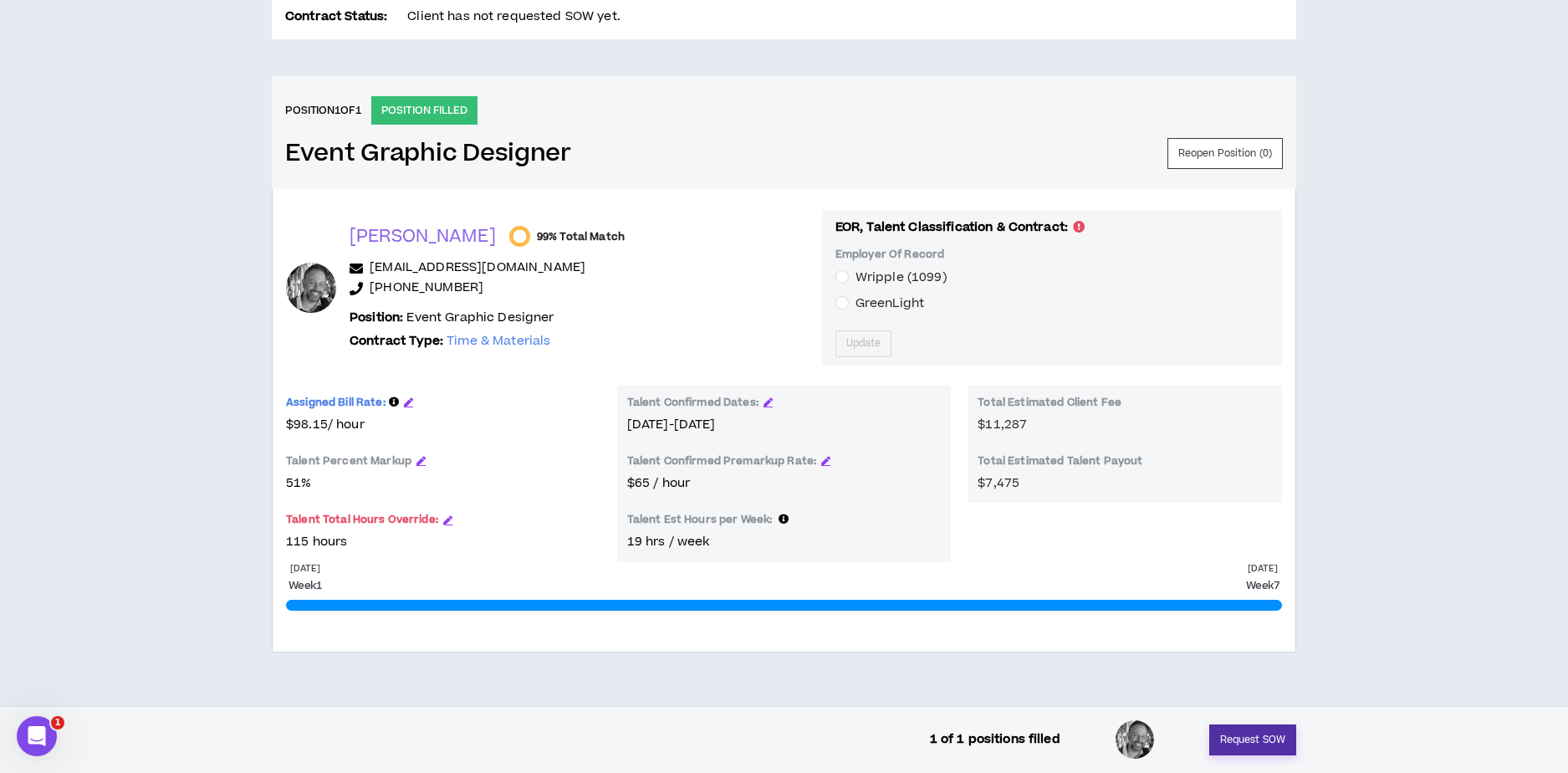
click at [1239, 737] on button "Request SOW" at bounding box center [1253, 740] width 87 height 31
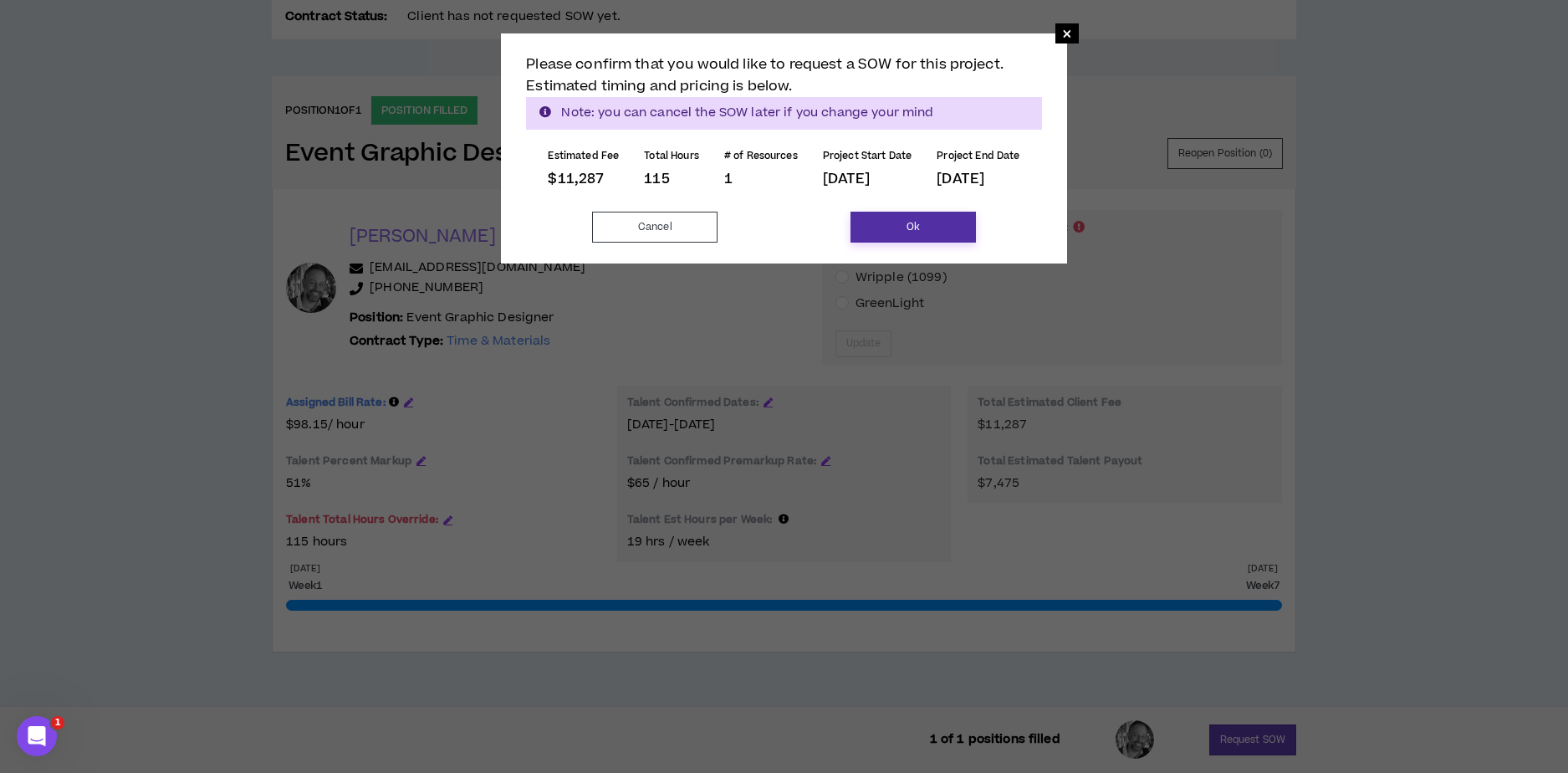
click at [915, 227] on button "Ok" at bounding box center [912, 227] width 125 height 31
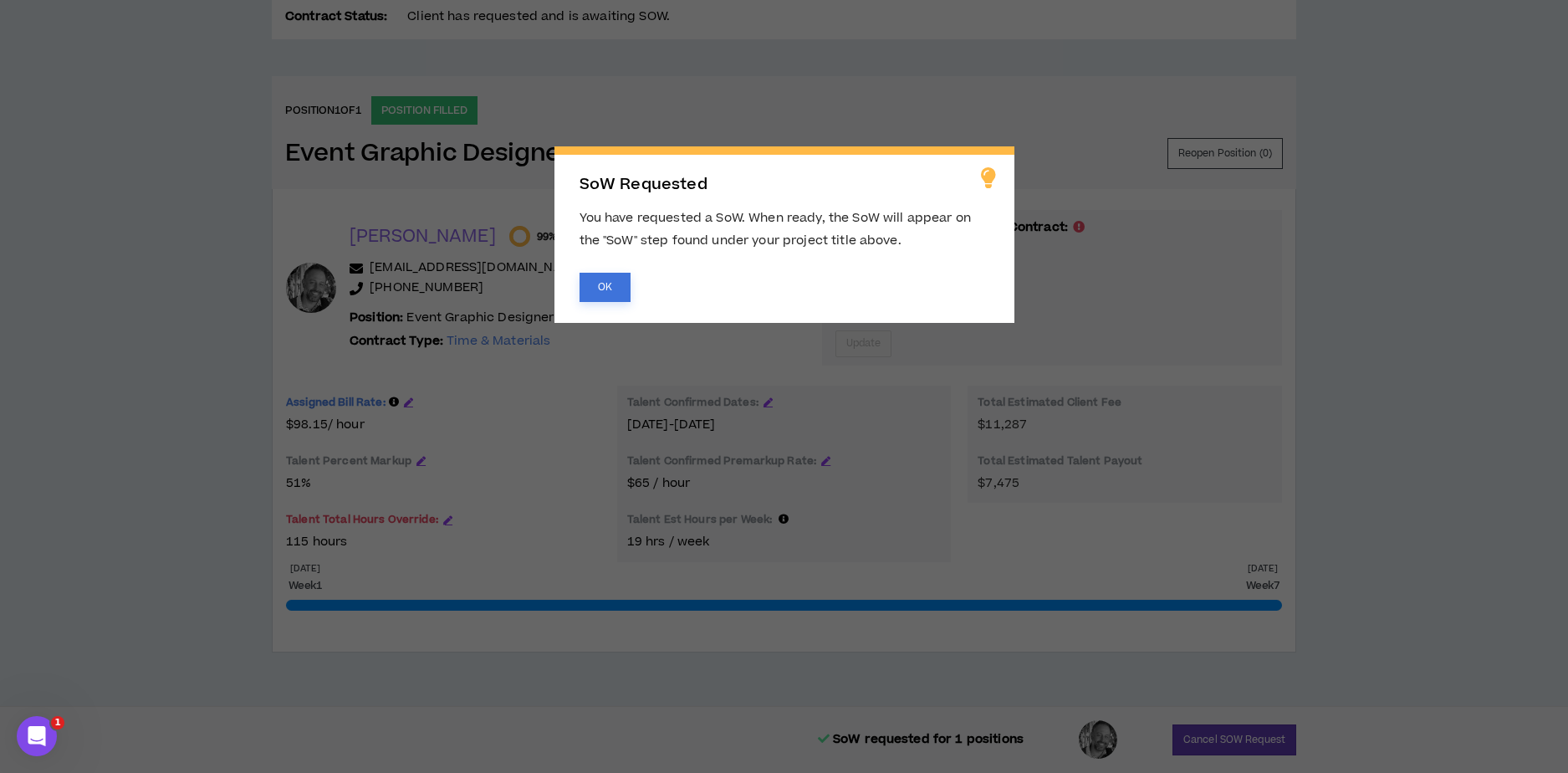
click at [603, 284] on button "OK" at bounding box center [605, 287] width 51 height 29
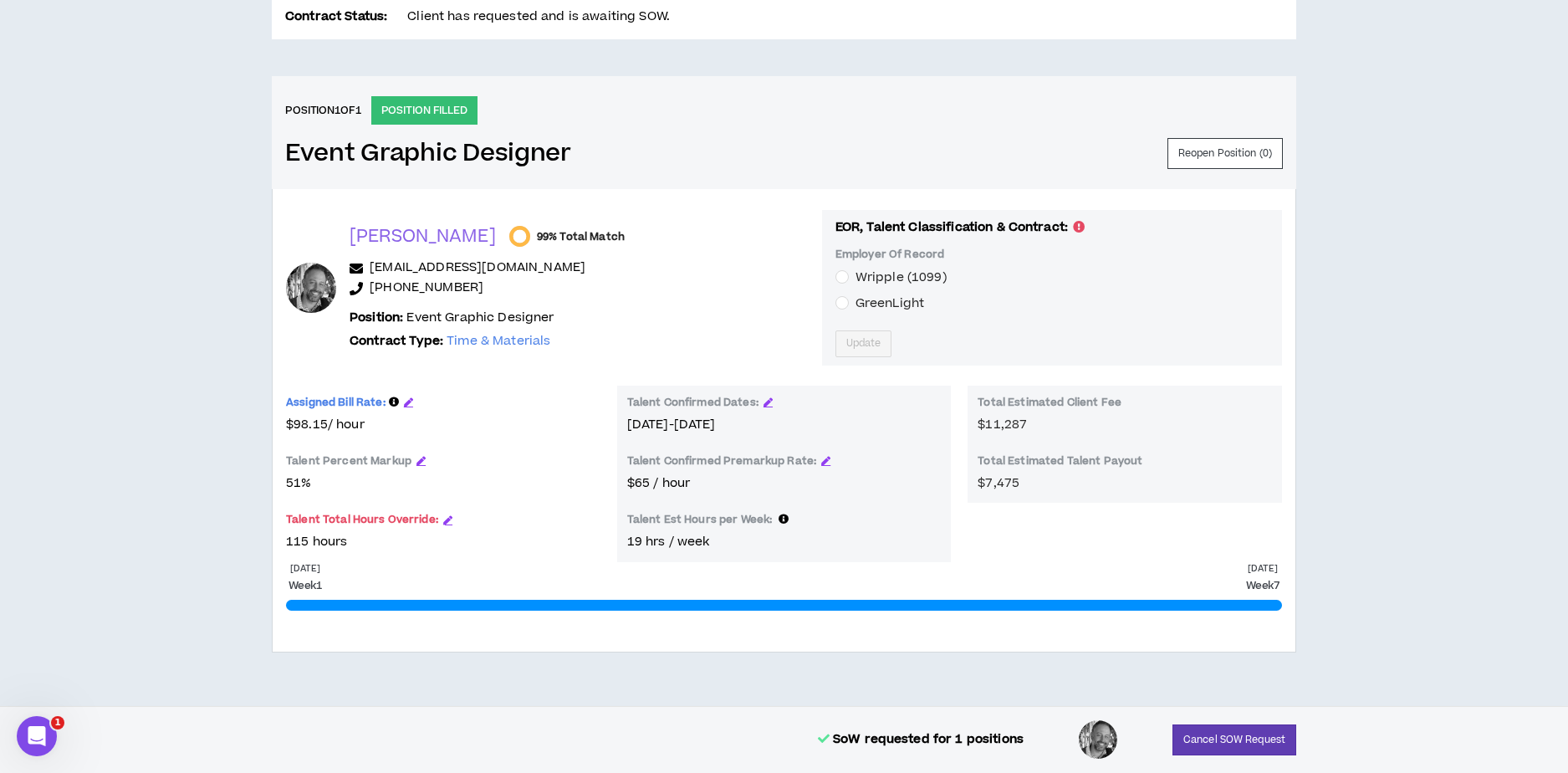
click at [202, 163] on div "CLIENT LEAD TOOLS Client is setup for generated SoW Notification Settings Talen…" at bounding box center [784, 115] width 1568 height 1181
click at [106, 279] on div "CLIENT LEAD TOOLS Client is setup for generated SoW Notification Settings Talen…" at bounding box center [784, 115] width 1568 height 1181
click at [846, 342] on span "Update" at bounding box center [863, 343] width 35 height 16
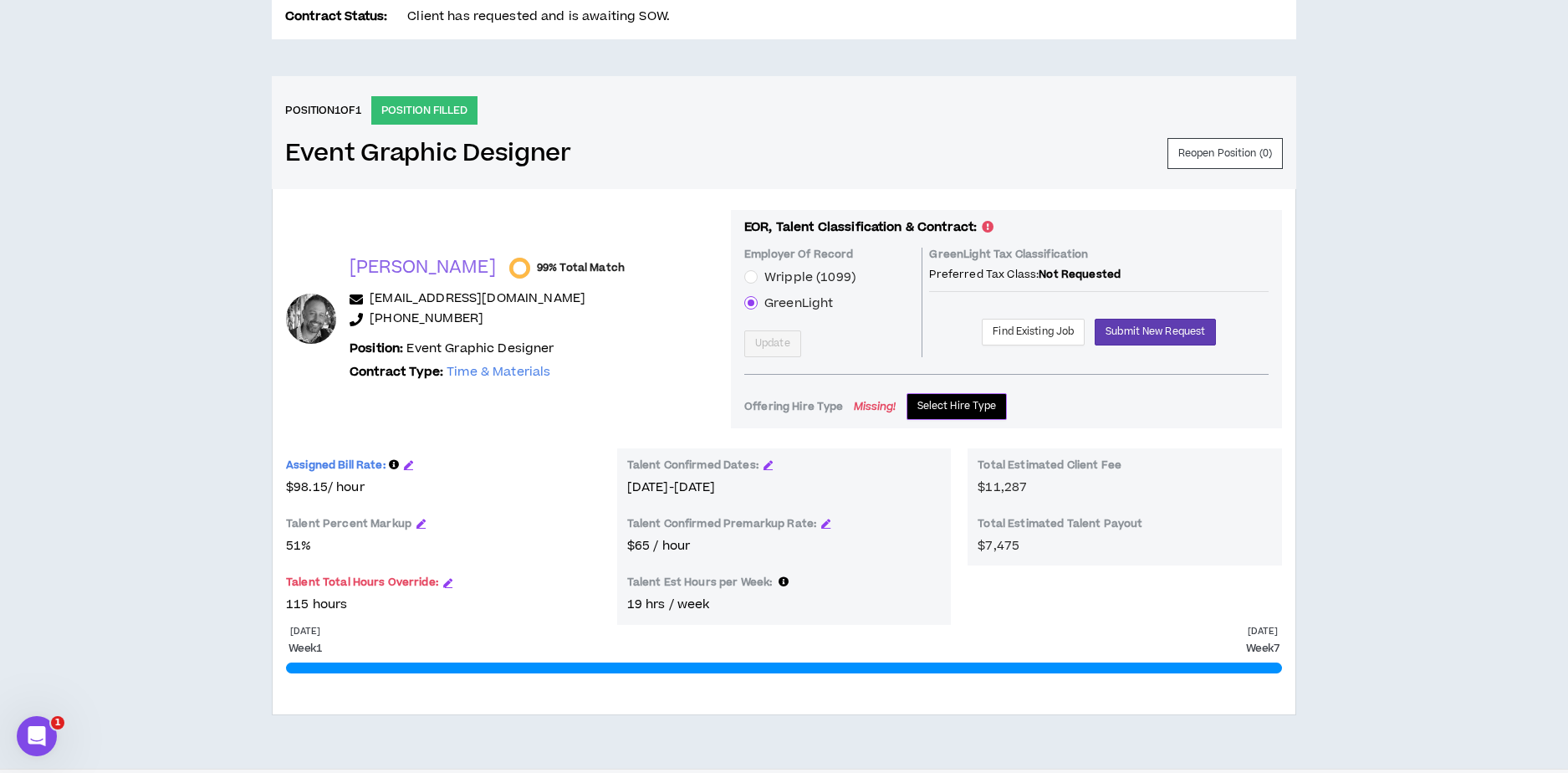
click at [926, 406] on span "Select Hire Type" at bounding box center [956, 406] width 79 height 16
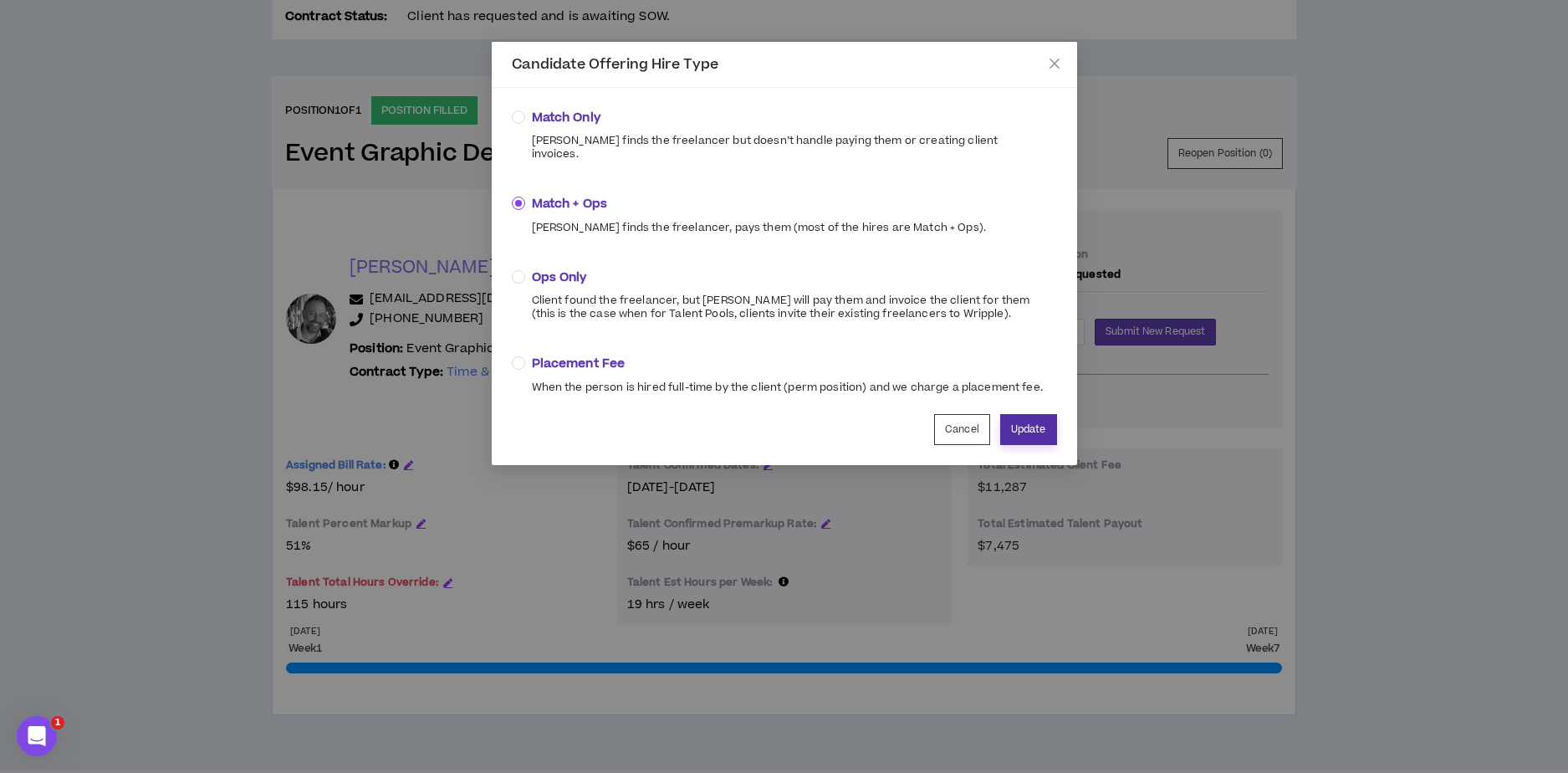
click at [1026, 417] on button "Update" at bounding box center [1028, 430] width 57 height 31
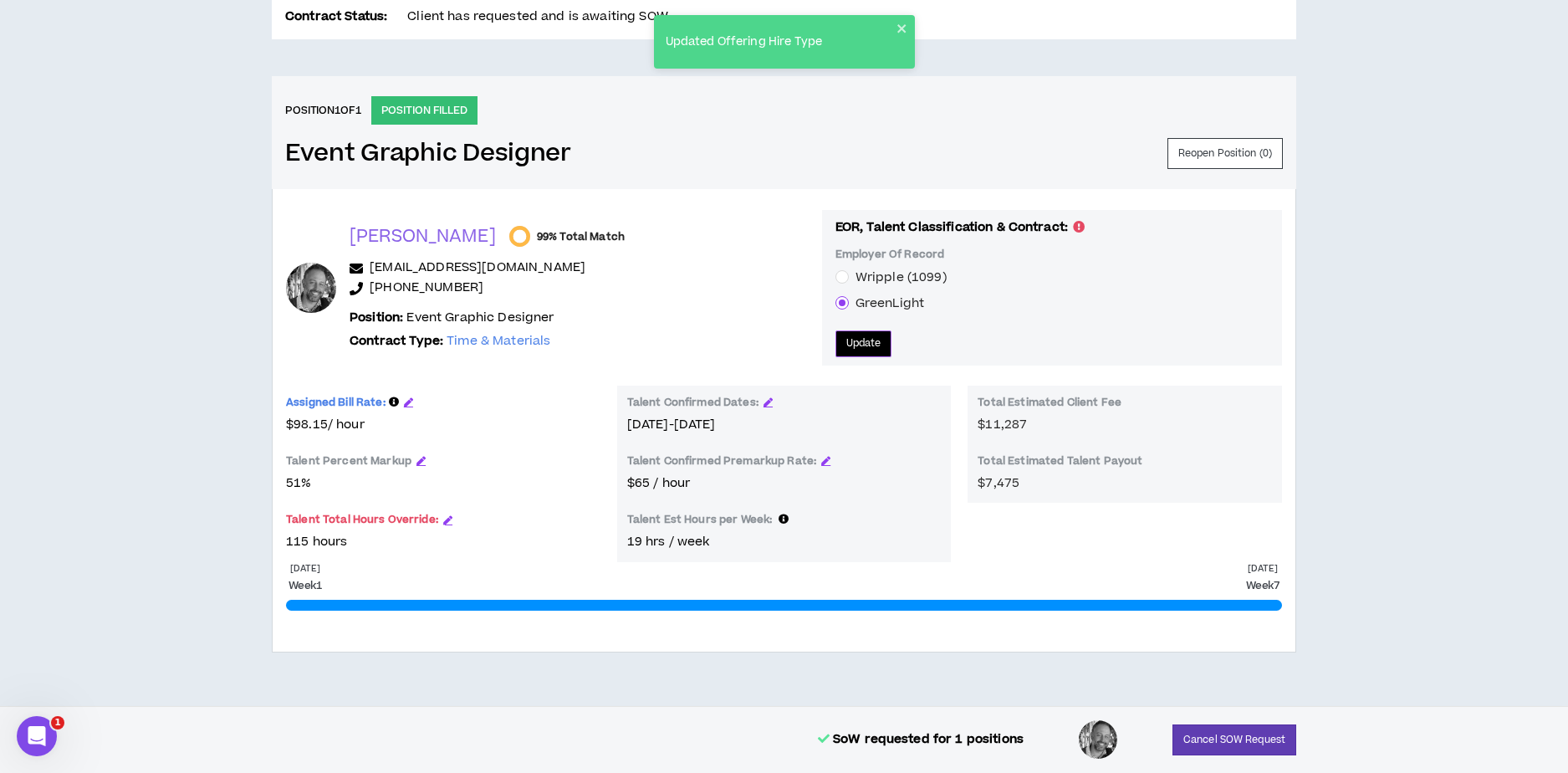
click at [848, 343] on button "Update" at bounding box center [864, 343] width 57 height 26
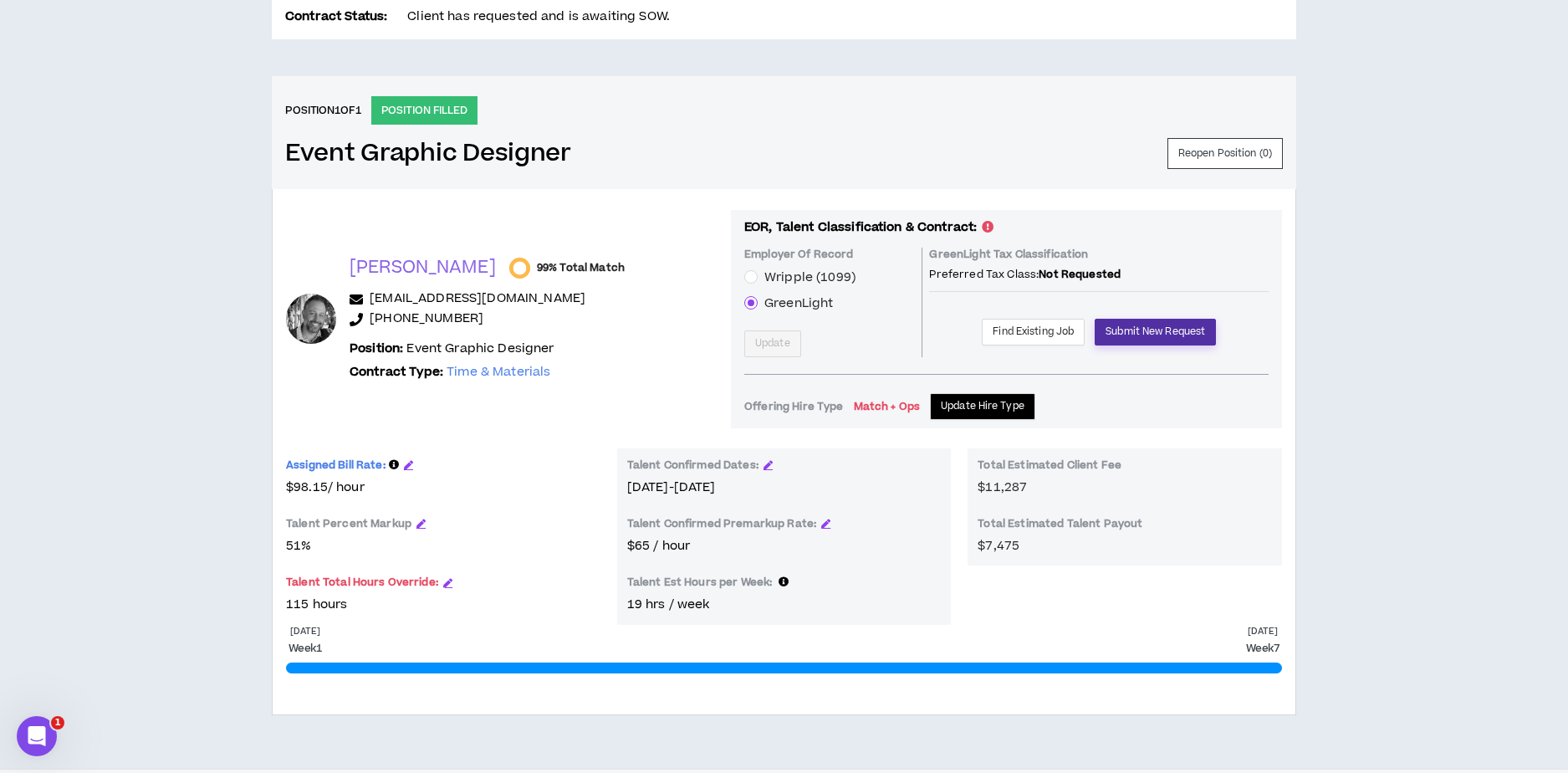
click at [1173, 333] on span "Submit New Request" at bounding box center [1155, 332] width 100 height 16
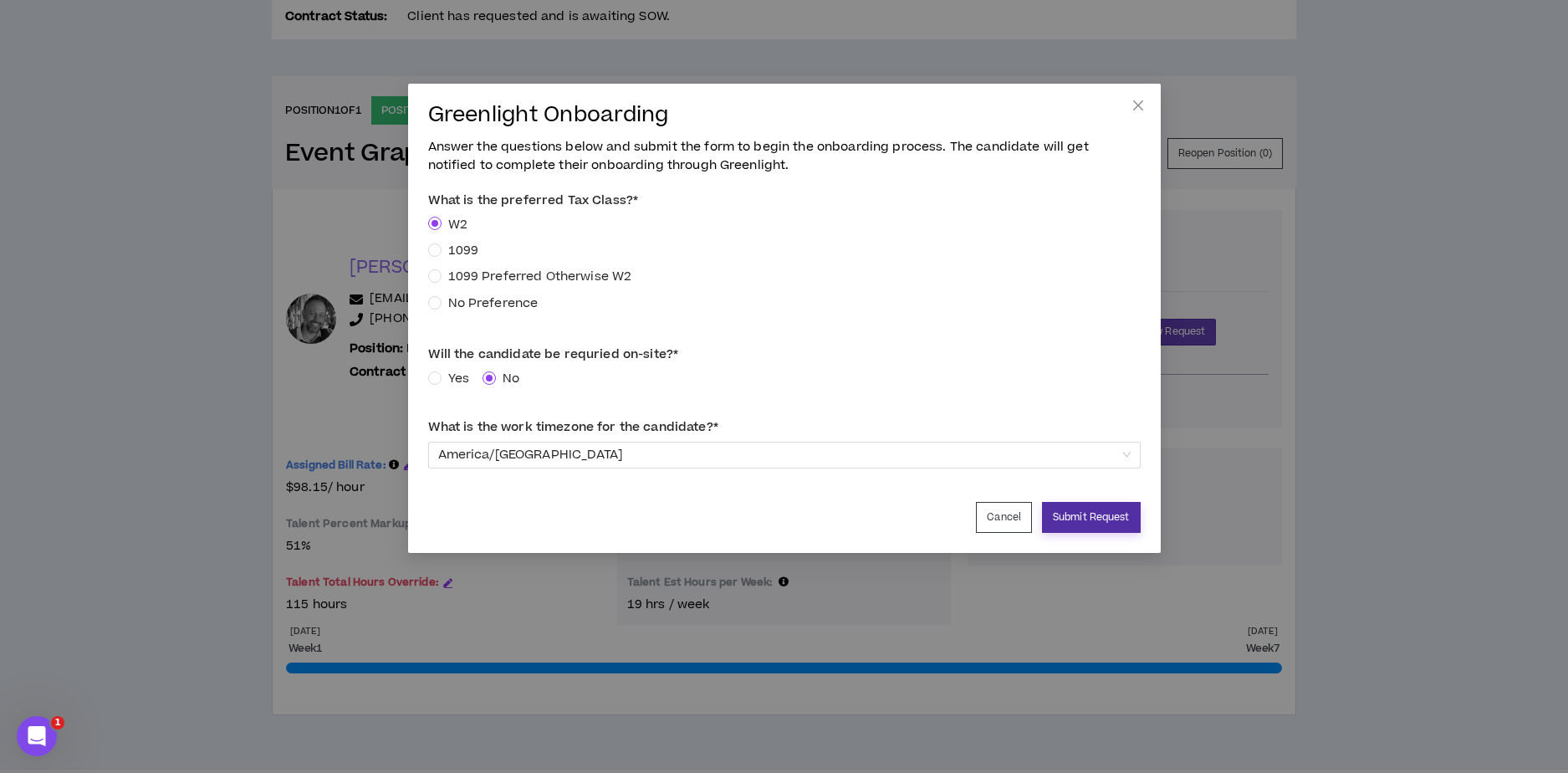
click at [1105, 521] on button "Submit Request" at bounding box center [1091, 517] width 99 height 31
click at [1092, 519] on button "Submit Request" at bounding box center [1091, 517] width 99 height 31
click at [1079, 517] on button "Submit Request" at bounding box center [1091, 517] width 99 height 31
drag, startPoint x: 1137, startPoint y: 109, endPoint x: 1130, endPoint y: 130, distance: 22.1
click at [1138, 110] on icon "close" at bounding box center [1138, 106] width 14 height 14
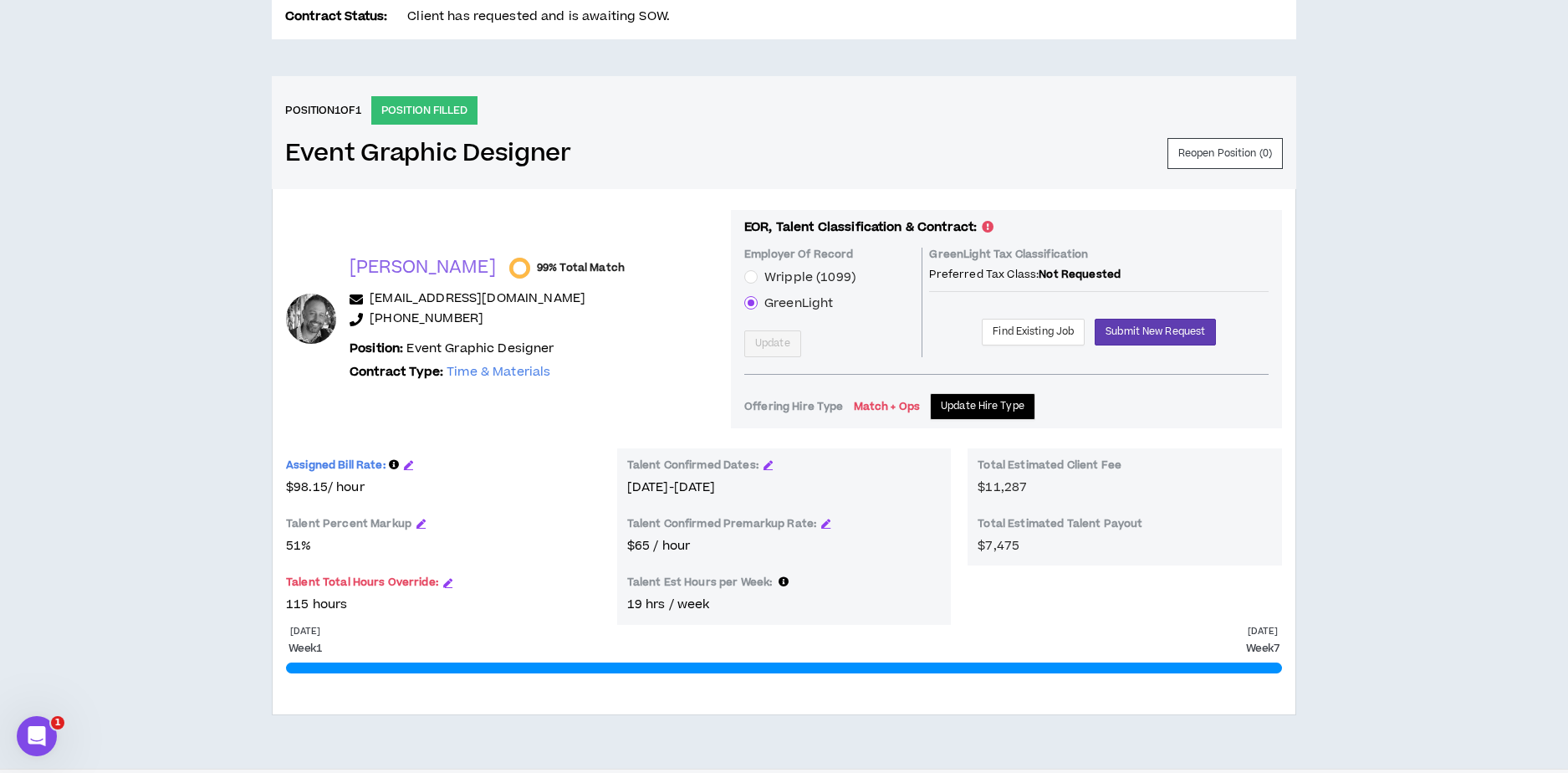
click at [181, 414] on div "CLIENT LEAD TOOLS Client is setup for generated SoW Notification Settings Talen…" at bounding box center [784, 147] width 1568 height 1244
click at [1331, 296] on div "CLIENT LEAD TOOLS Client is setup for generated SoW Notification Settings Talen…" at bounding box center [784, 147] width 1568 height 1244
drag, startPoint x: 1209, startPoint y: 326, endPoint x: 1190, endPoint y: 331, distance: 19.6
click at [1209, 326] on div "GreenLight Tax Classification Preferred Tax Class: Not Requested Find Existing …" at bounding box center [1099, 303] width 340 height 110
click at [1125, 333] on span "Submit New Request" at bounding box center [1155, 332] width 100 height 16
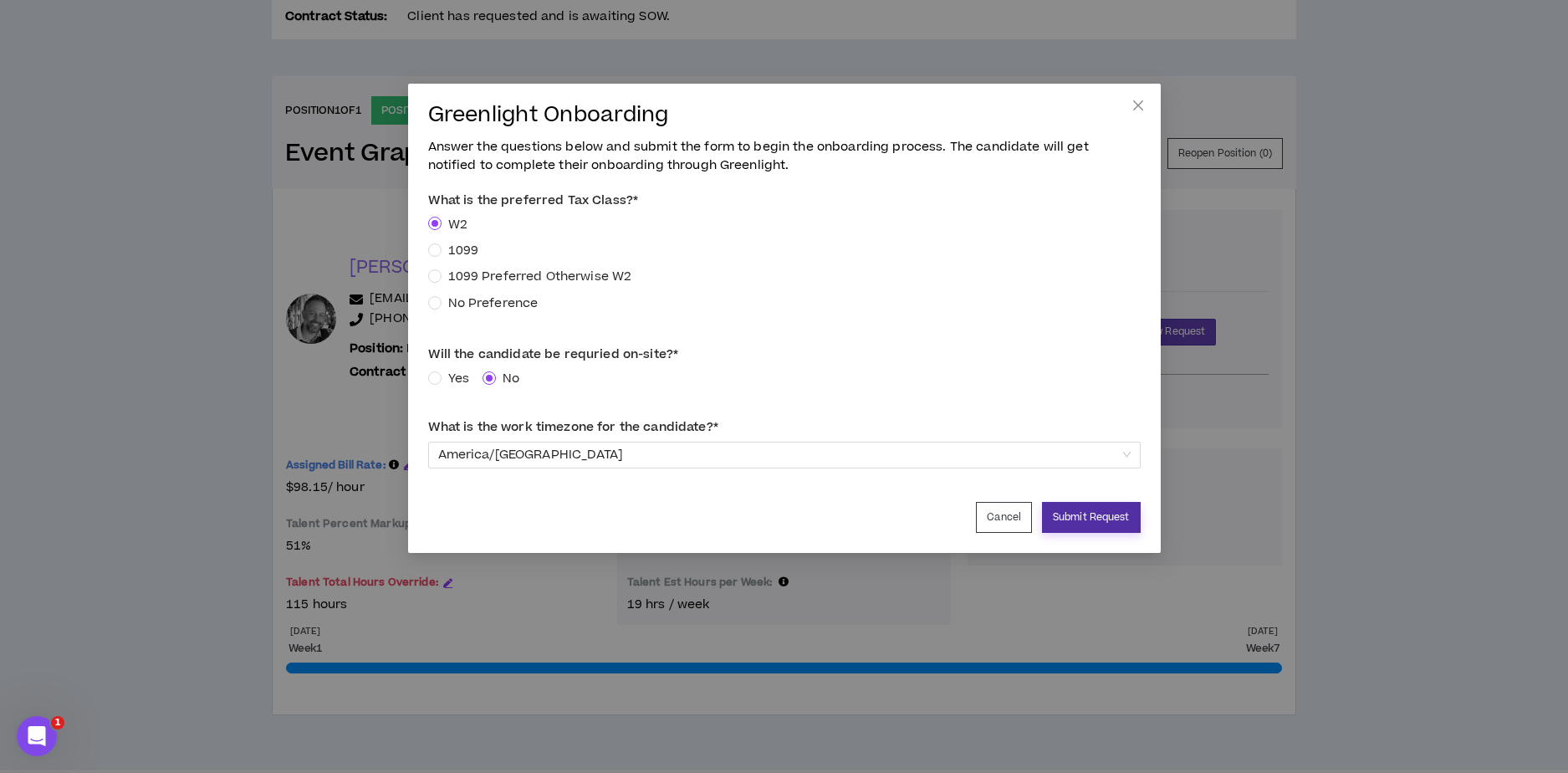
click at [1102, 516] on button "Submit Request" at bounding box center [1091, 517] width 99 height 31
drag, startPoint x: 1000, startPoint y: 516, endPoint x: 956, endPoint y: 515, distance: 44.0
click at [1000, 516] on button "Cancel" at bounding box center [1004, 517] width 56 height 31
